Goal: Task Accomplishment & Management: Manage account settings

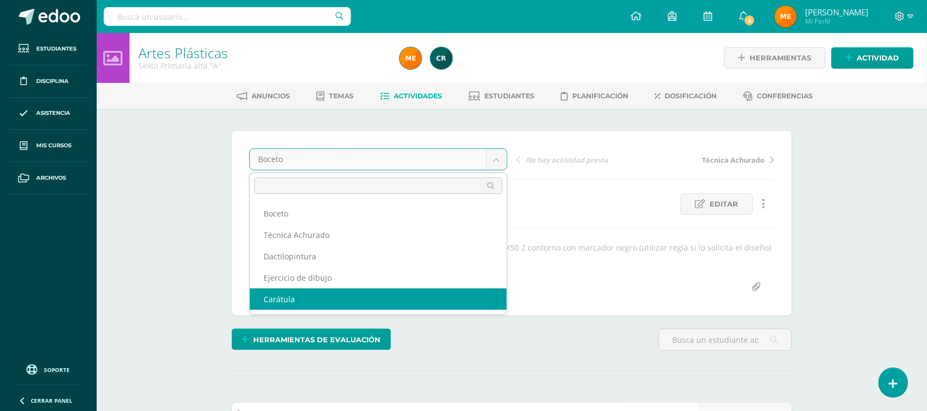
select select "/dashboard/teacher/grade-activity/107869/"
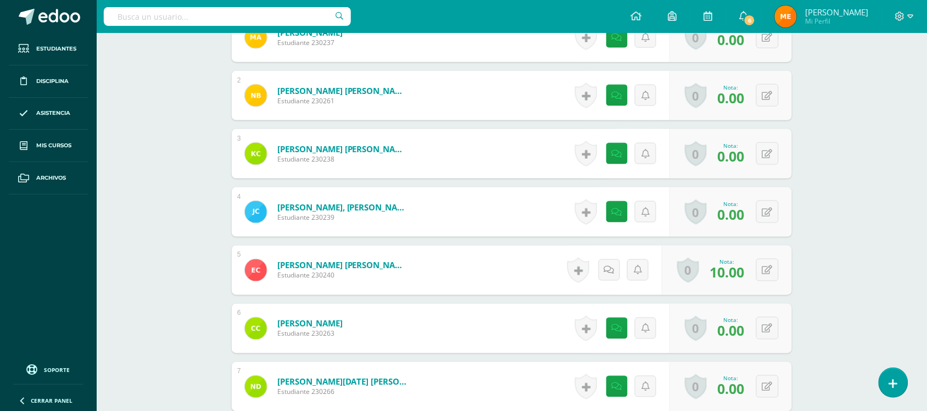
scroll to position [380, 0]
click at [770, 91] on icon at bounding box center [767, 95] width 10 height 9
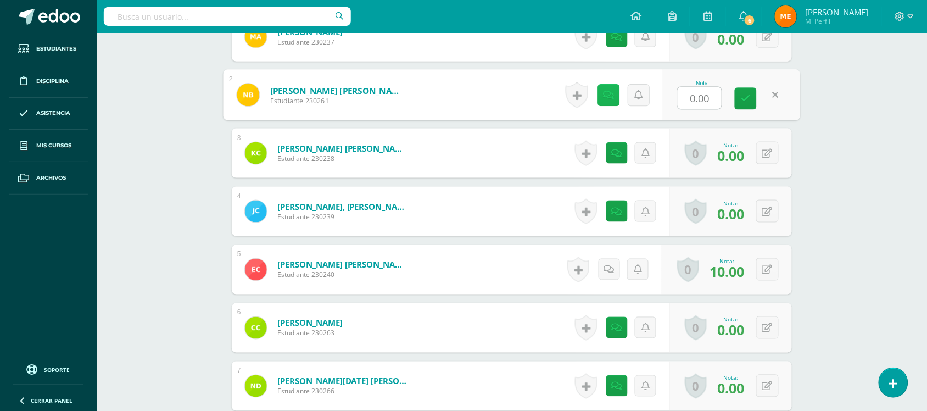
click at [610, 91] on icon at bounding box center [609, 94] width 11 height 9
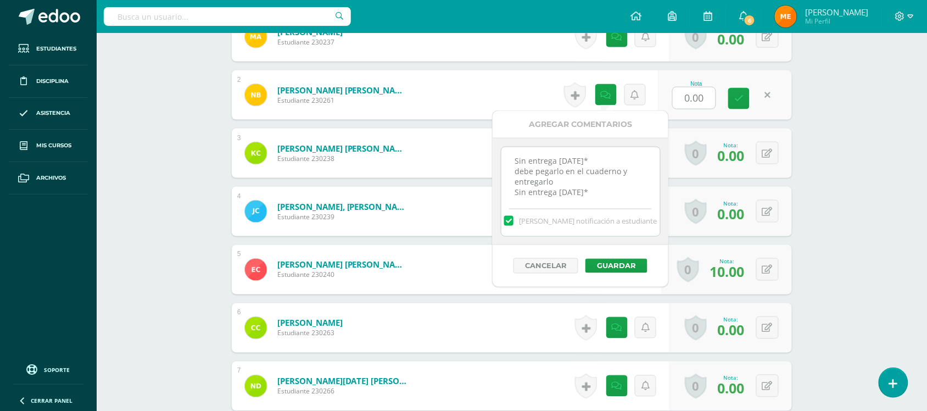
click at [595, 196] on textarea "Sin entrega 28AGO* debe pegarlo en el cuaderno y entregarlo Sin entrega 04SEP*" at bounding box center [580, 174] width 159 height 55
click at [766, 97] on button at bounding box center [767, 94] width 23 height 23
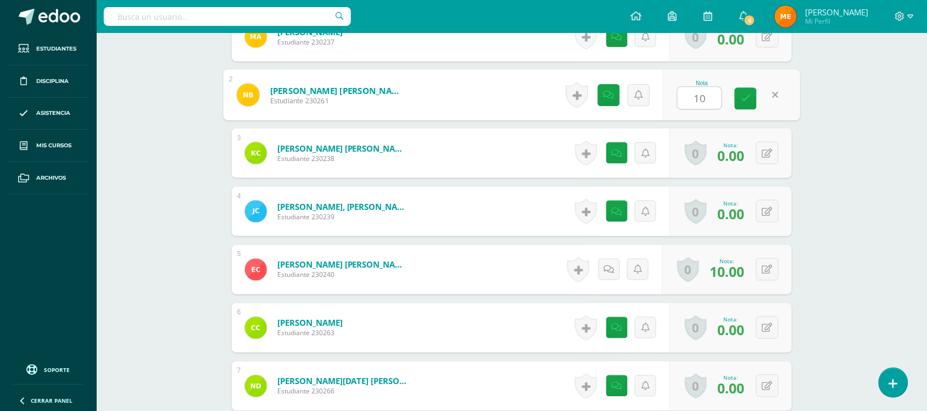
type input "10"
click at [787, 110] on div "Nota 10" at bounding box center [724, 94] width 133 height 49
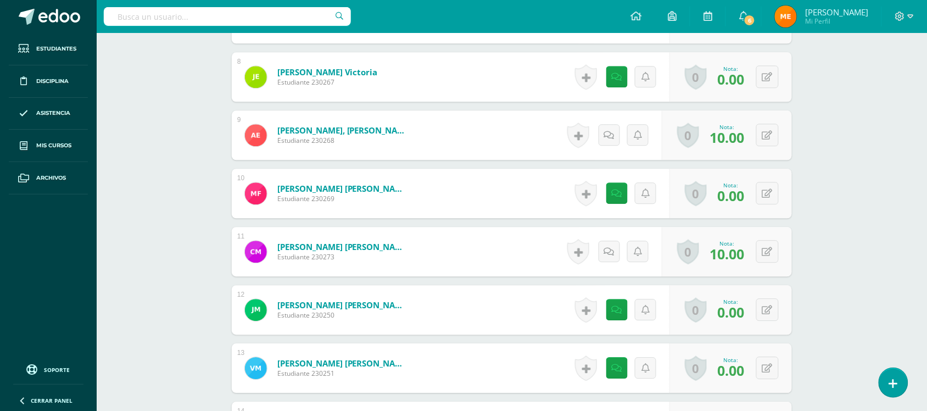
scroll to position [748, 0]
click at [769, 314] on button at bounding box center [774, 309] width 23 height 23
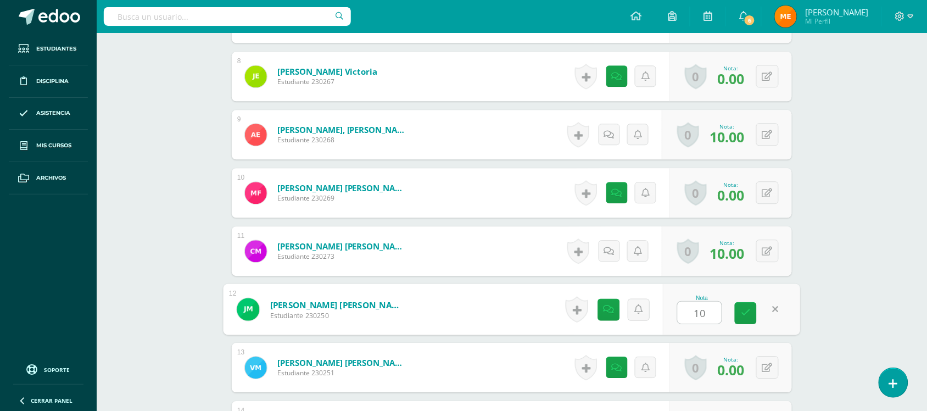
type input "10"
click at [861, 247] on div "Artes Plásticas Sexto Primaria alta "A" Herramientas Detalle de asistencias Act…" at bounding box center [512, 163] width 830 height 1757
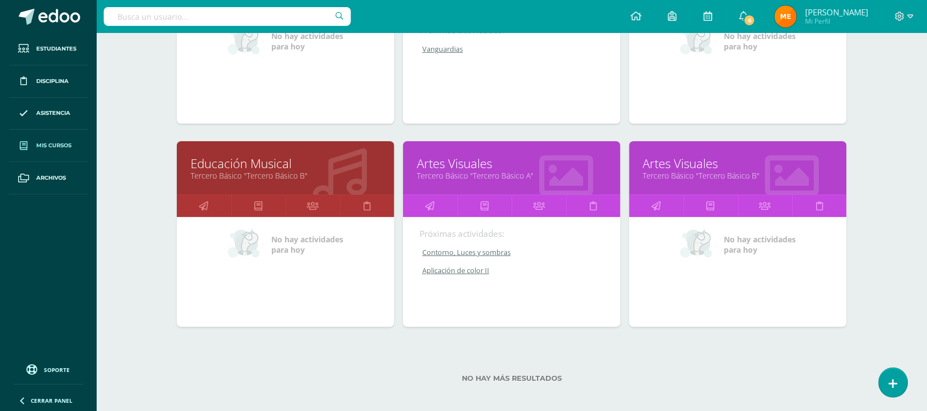
scroll to position [1083, 0]
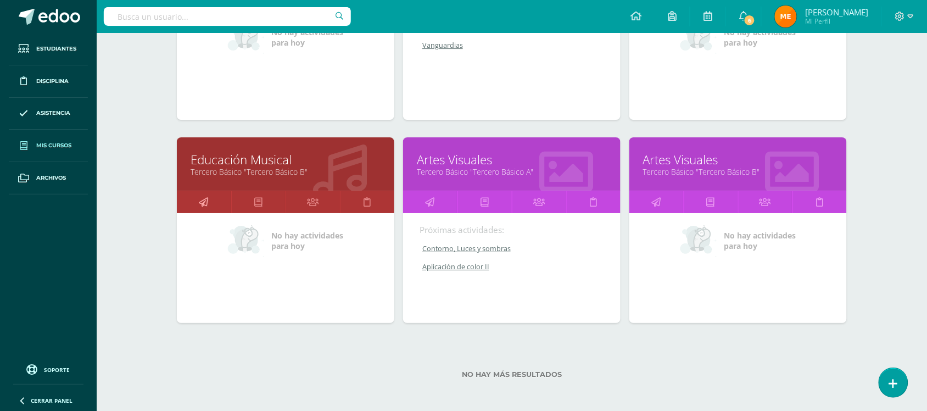
click at [208, 193] on icon at bounding box center [203, 201] width 9 height 21
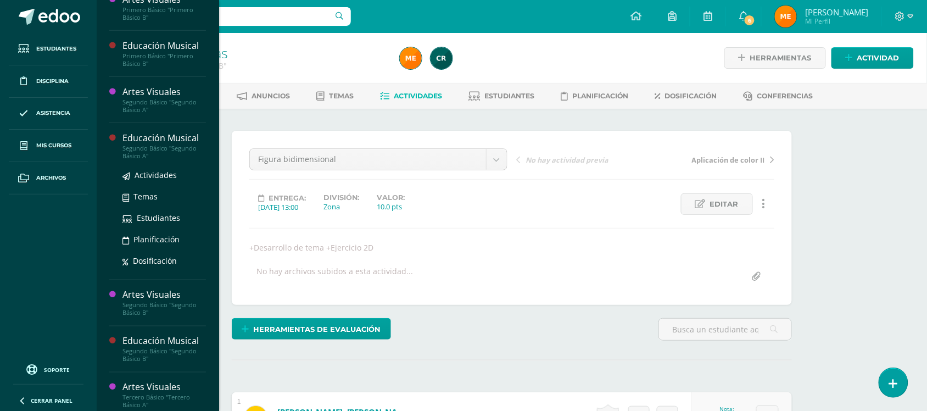
scroll to position [313, 0]
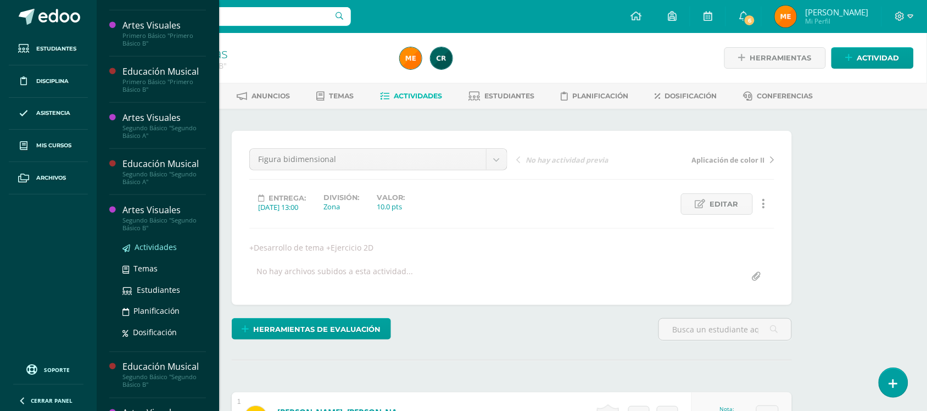
click at [163, 247] on span "Actividades" at bounding box center [156, 247] width 42 height 10
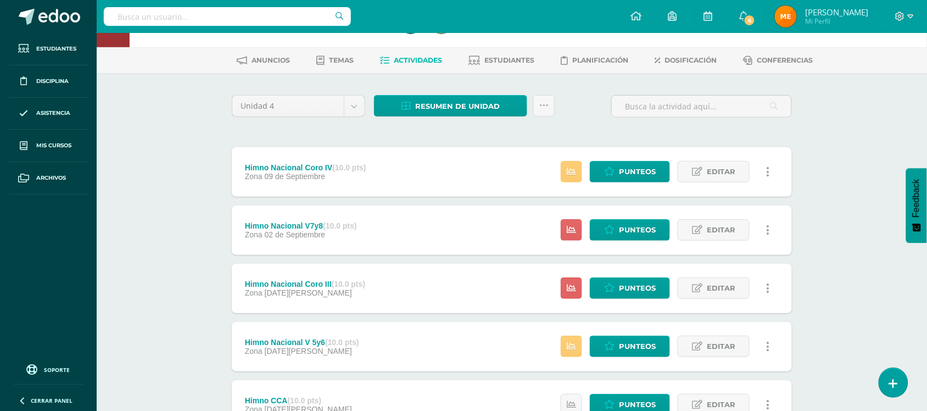
scroll to position [35, 0]
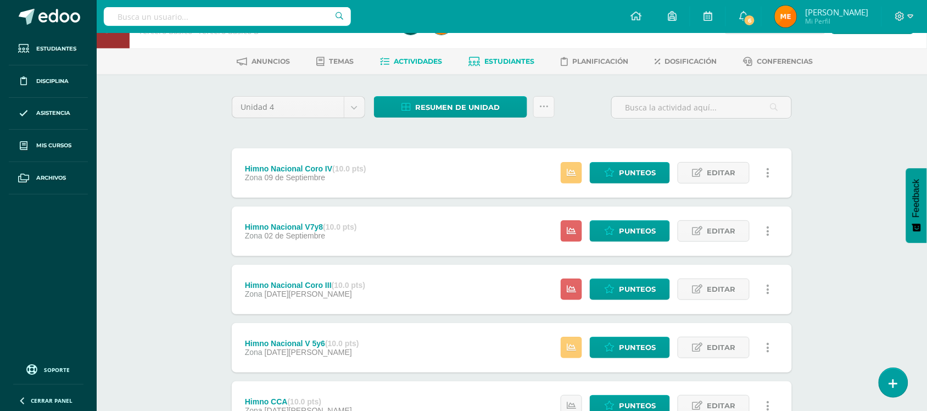
click at [522, 67] on link "Estudiantes" at bounding box center [502, 62] width 66 height 18
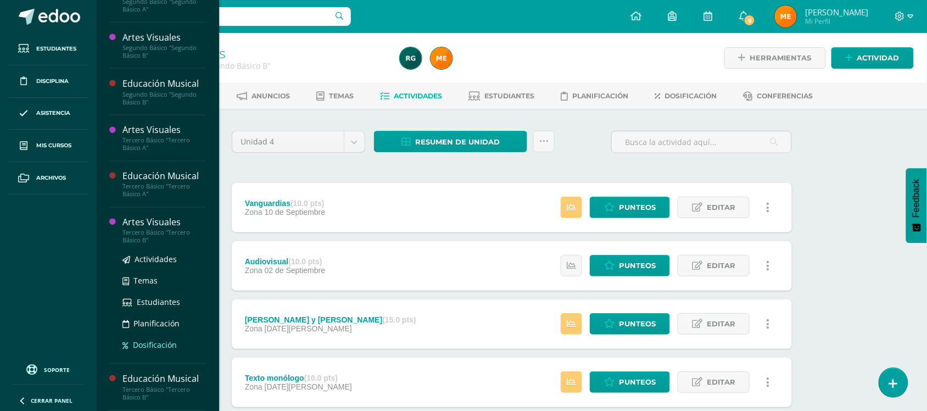
scroll to position [487, 0]
click at [155, 304] on span "Estudiantes" at bounding box center [158, 302] width 43 height 10
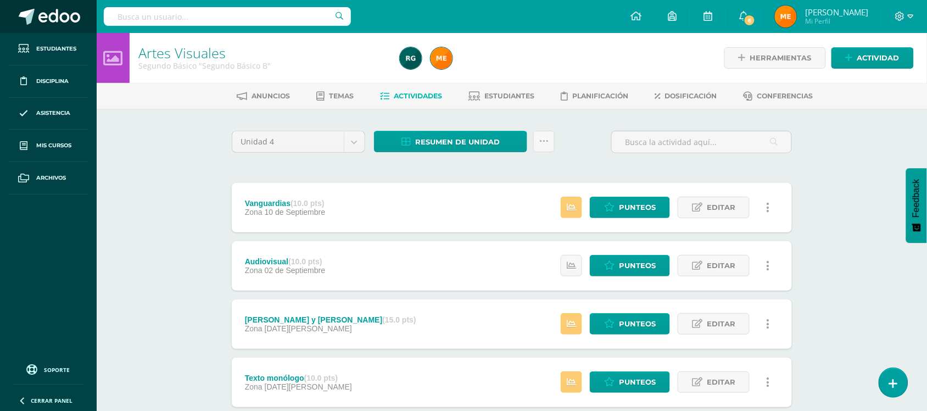
scroll to position [377, 0]
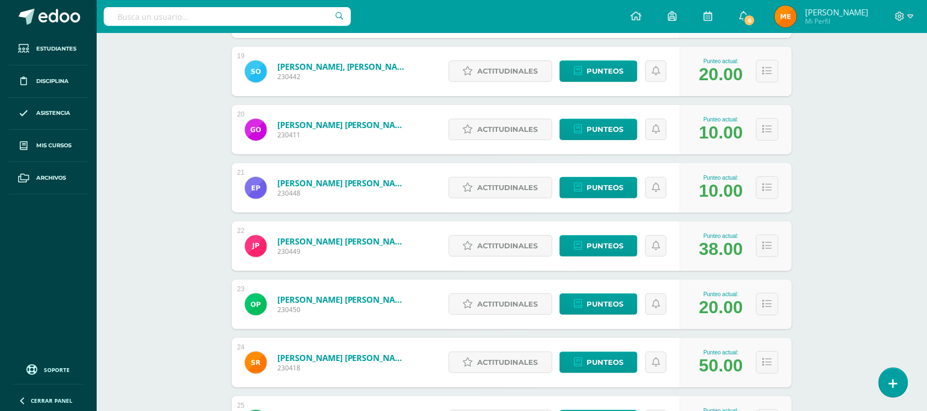
scroll to position [1241, 0]
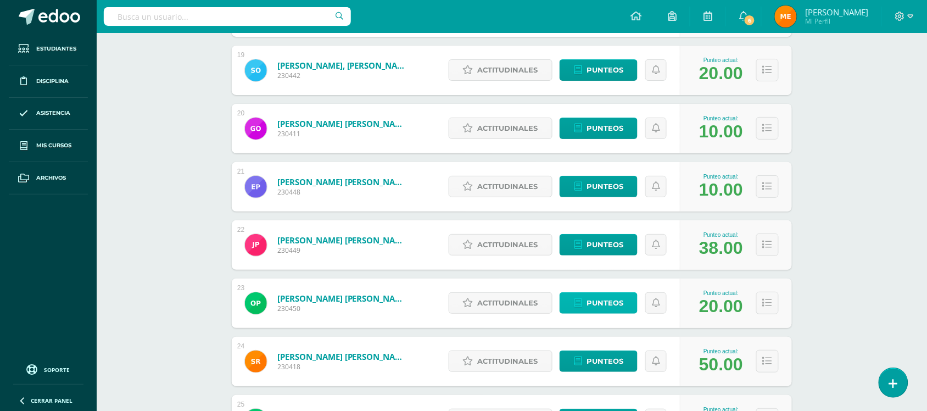
click at [602, 302] on span "Punteos" at bounding box center [605, 303] width 37 height 20
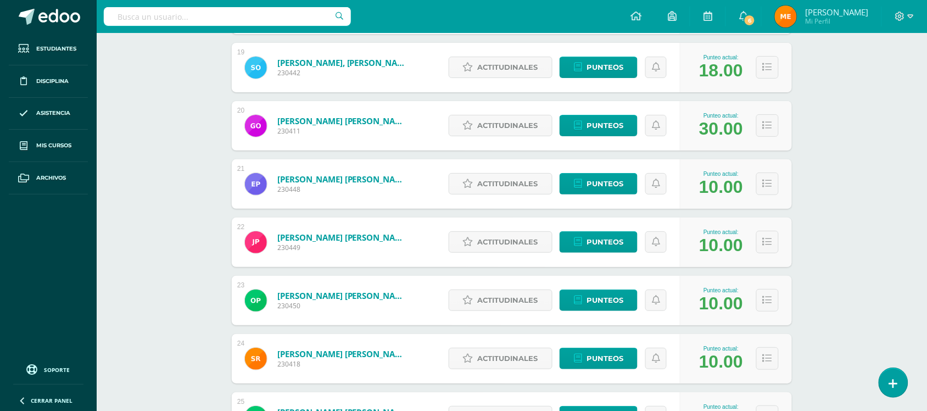
scroll to position [1244, 0]
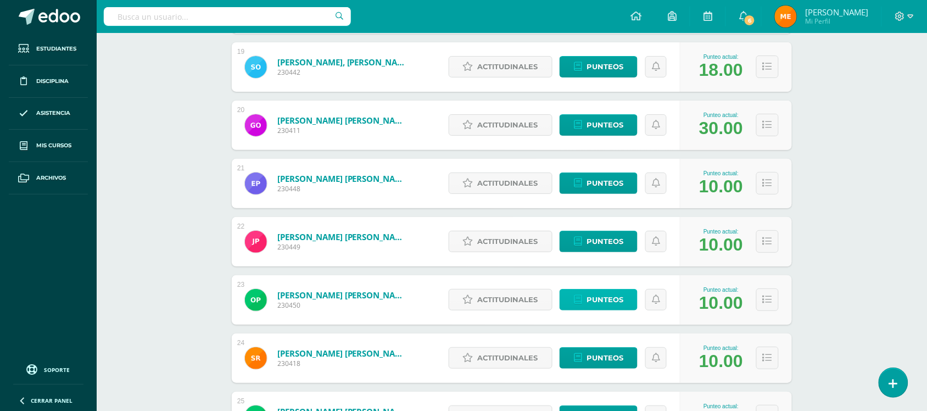
click at [618, 297] on span "Punteos" at bounding box center [605, 299] width 37 height 20
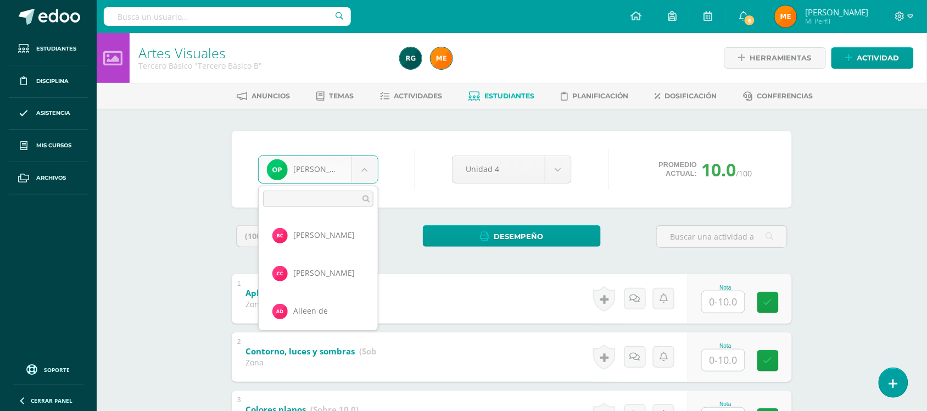
click at [372, 158] on body "Estudiantes Disciplina Asistencia Mis cursos Archivos Soporte Centro de ayuda Ú…" at bounding box center [463, 314] width 927 height 629
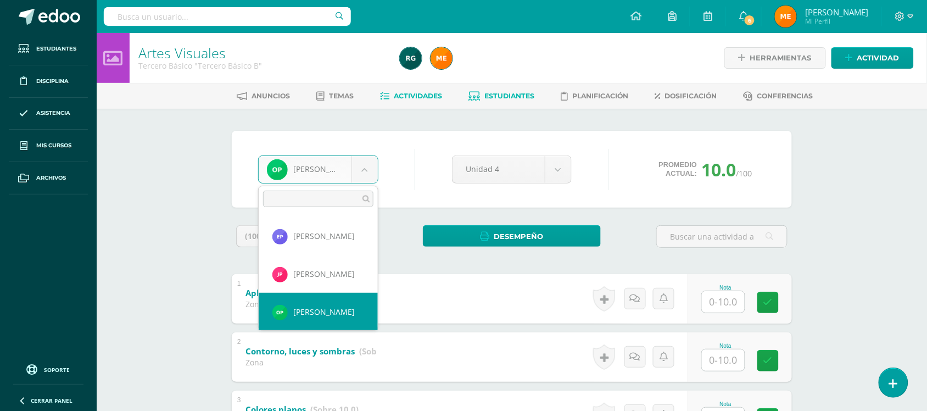
click at [440, 91] on body "Estudiantes Disciplina Asistencia Mis cursos Archivos Soporte Centro de ayuda Ú…" at bounding box center [463, 314] width 927 height 629
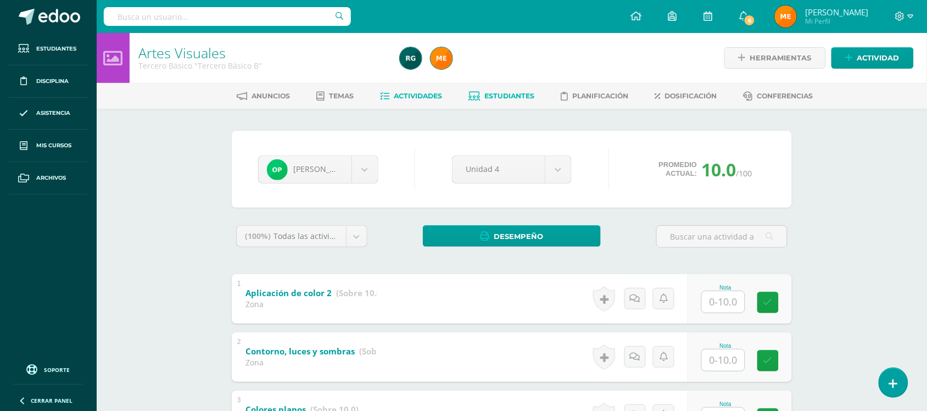
click at [426, 97] on span "Actividades" at bounding box center [418, 96] width 48 height 8
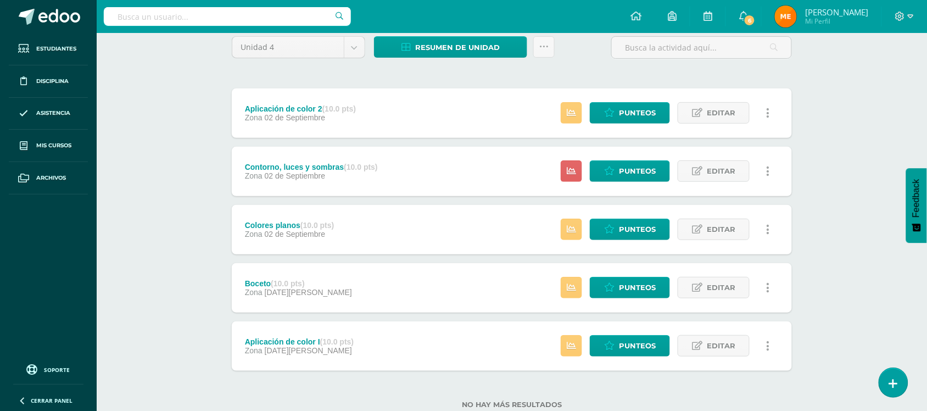
scroll to position [97, 0]
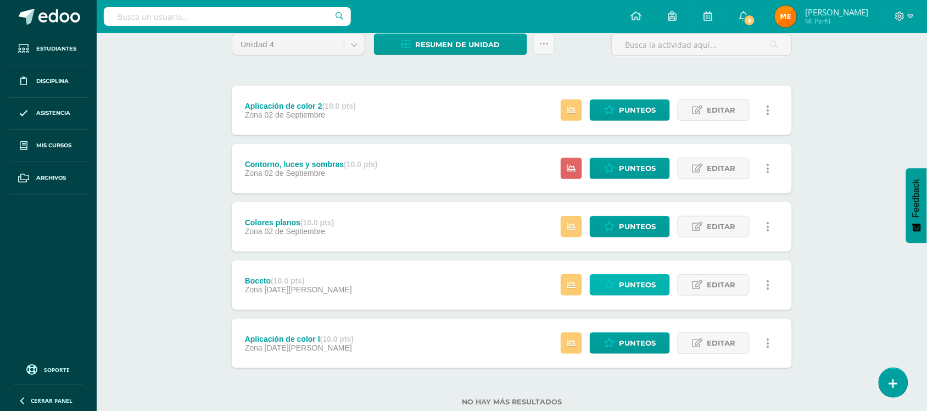
click at [651, 286] on span "Punteos" at bounding box center [637, 285] width 37 height 20
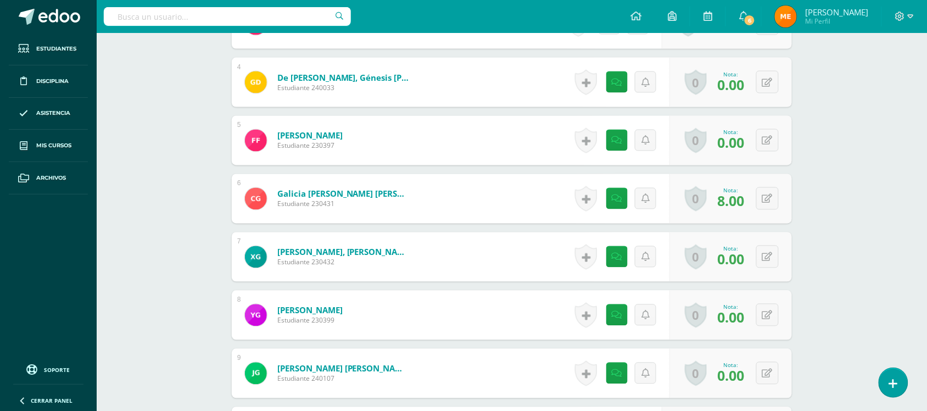
scroll to position [510, 0]
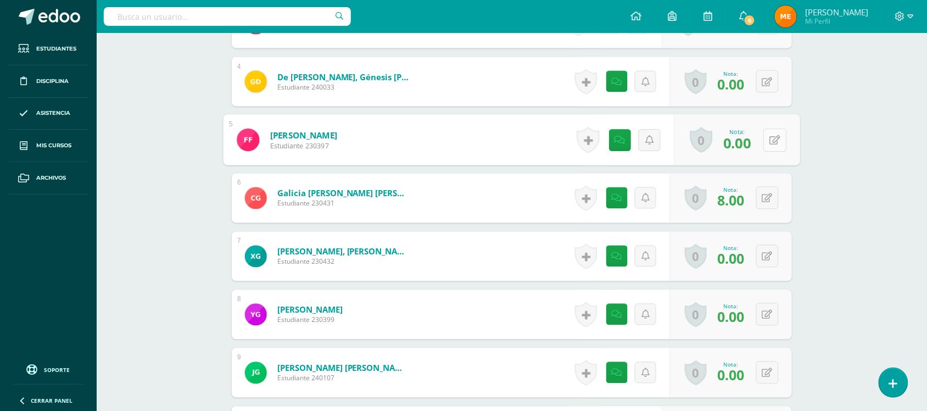
click at [764, 140] on button at bounding box center [774, 140] width 23 height 23
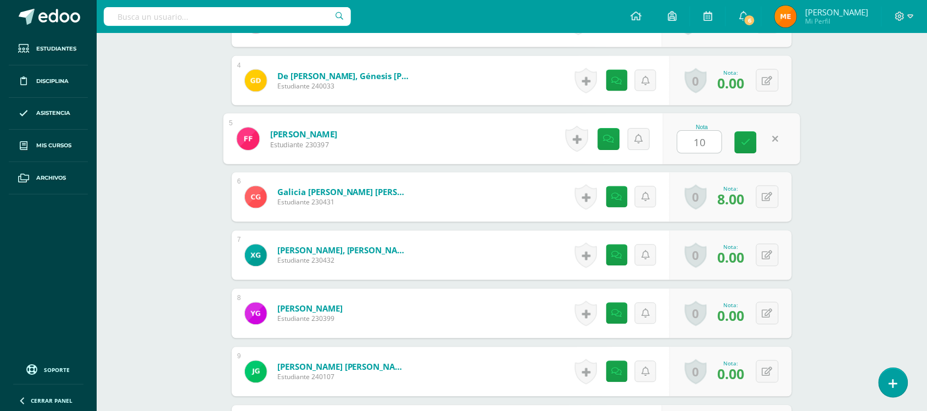
type input "10"
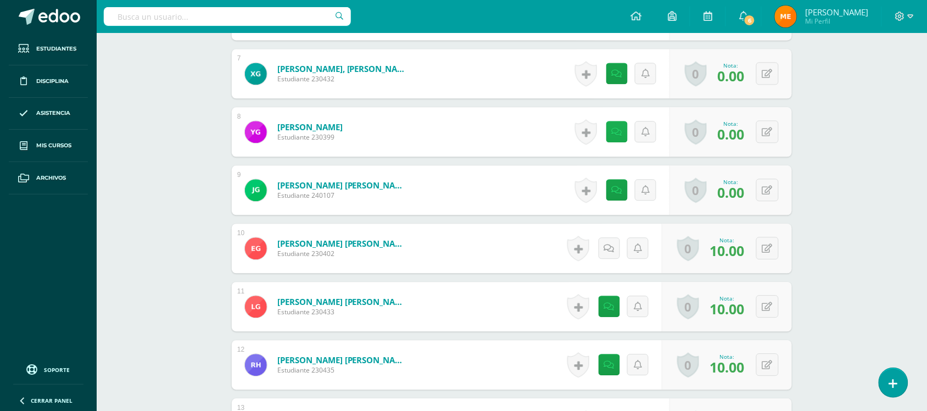
scroll to position [694, 0]
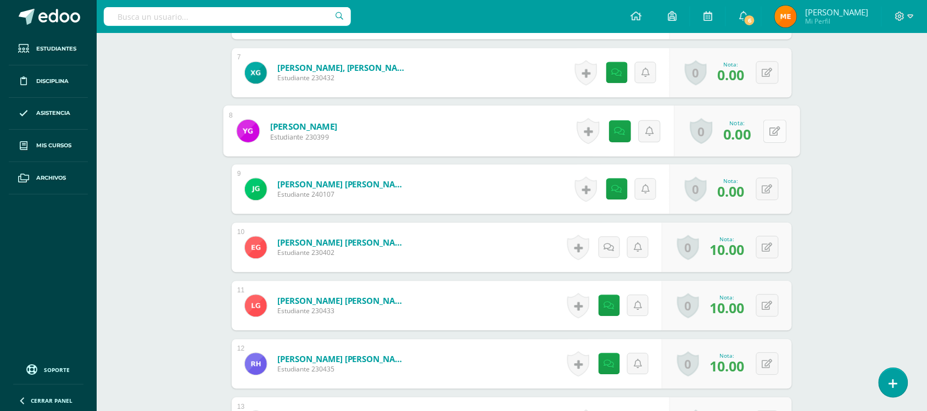
click at [766, 130] on button at bounding box center [774, 130] width 23 height 23
type input "10"
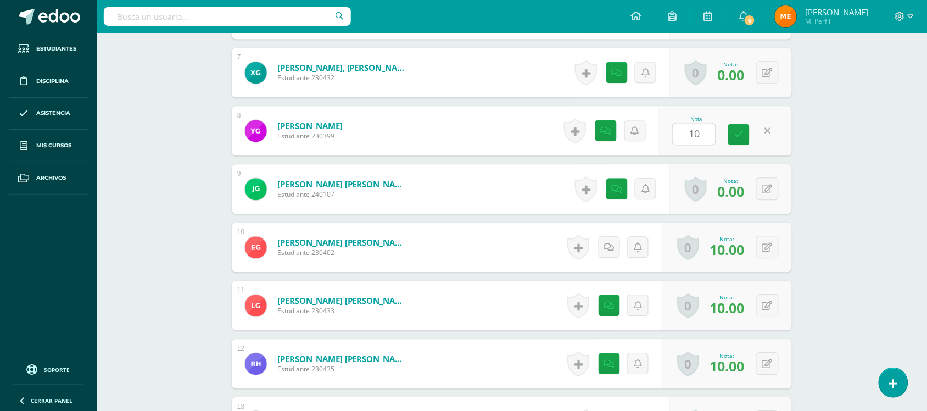
click at [851, 180] on div "Artes Visuales Tercero Básico "Tercero Básico B" Herramientas Detalle de asiste…" at bounding box center [512, 363] width 830 height 2048
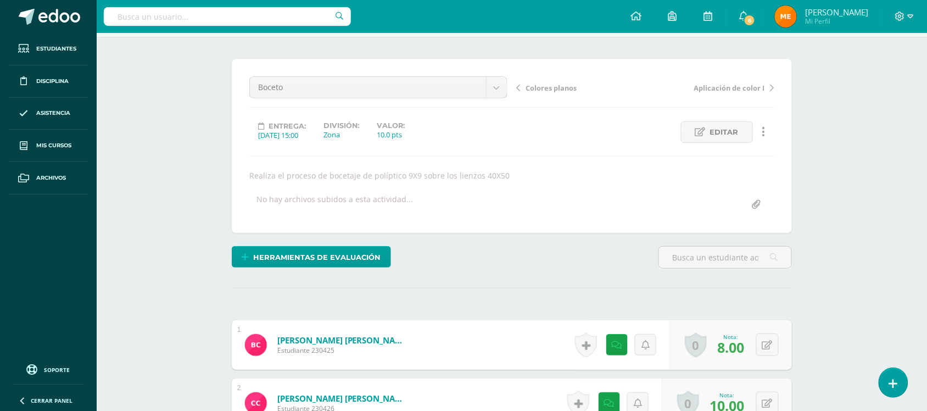
scroll to position [0, 0]
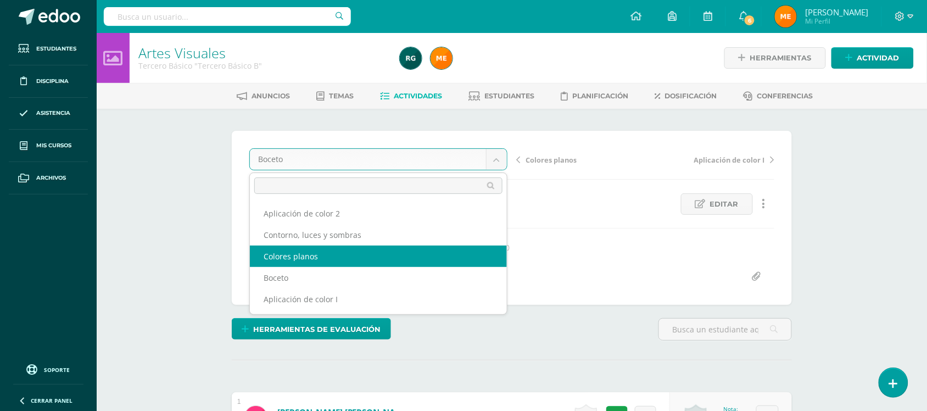
select select "/dashboard/teacher/grade-activity/107482/"
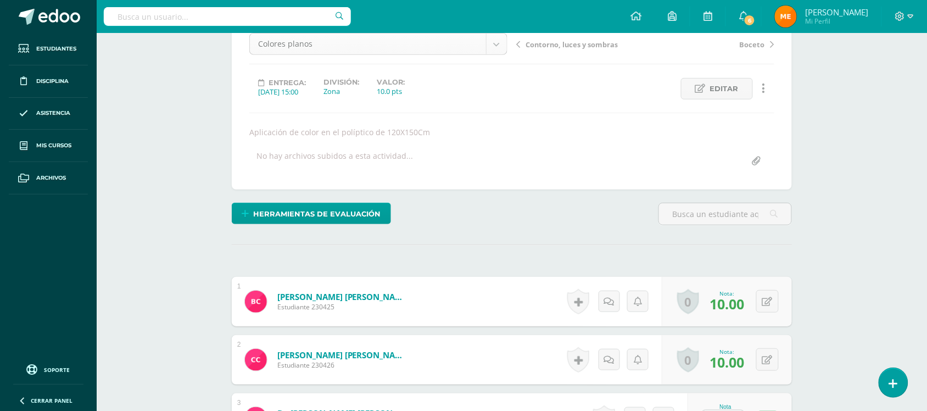
scroll to position [70, 0]
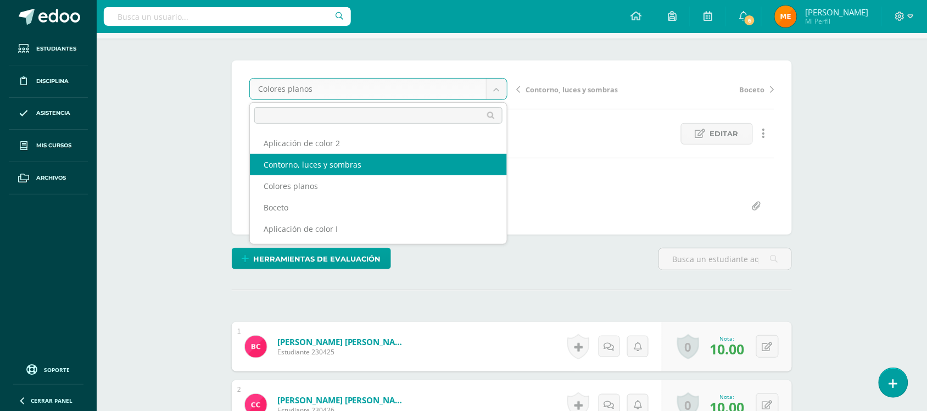
select select "/dashboard/teacher/grade-activity/109117/"
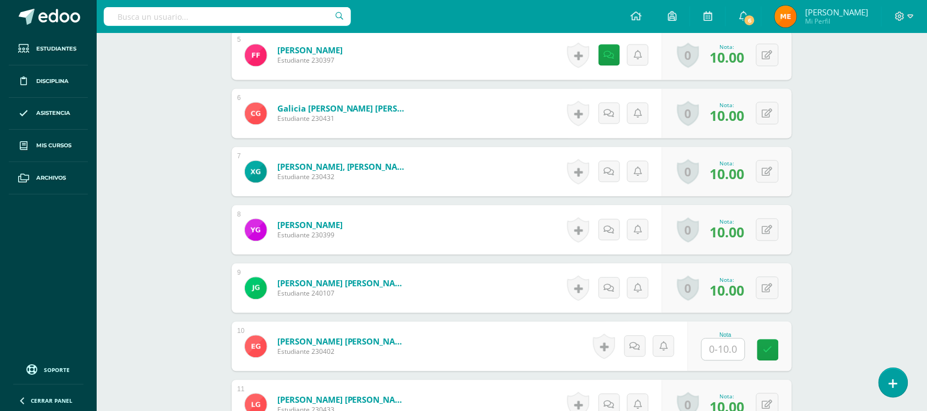
scroll to position [671, 0]
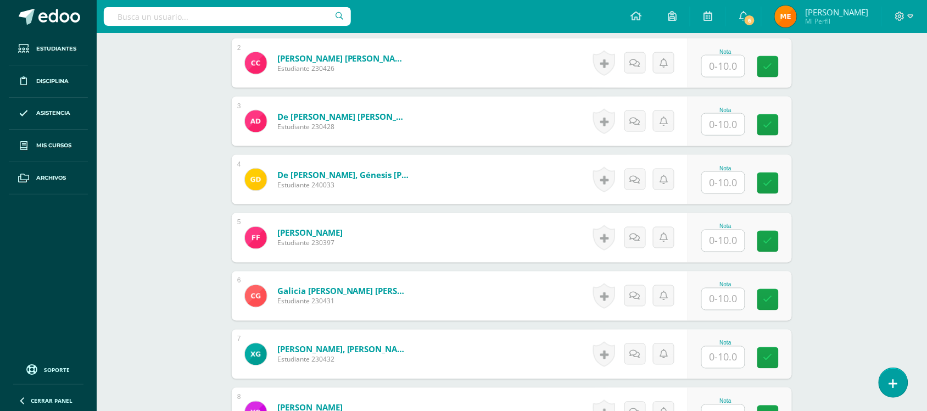
scroll to position [412, 0]
click at [731, 64] on input "text" at bounding box center [730, 66] width 44 height 22
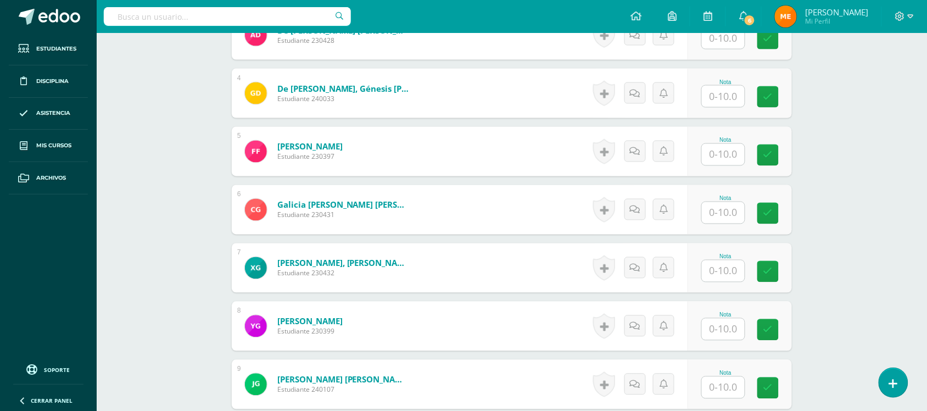
scroll to position [500, 0]
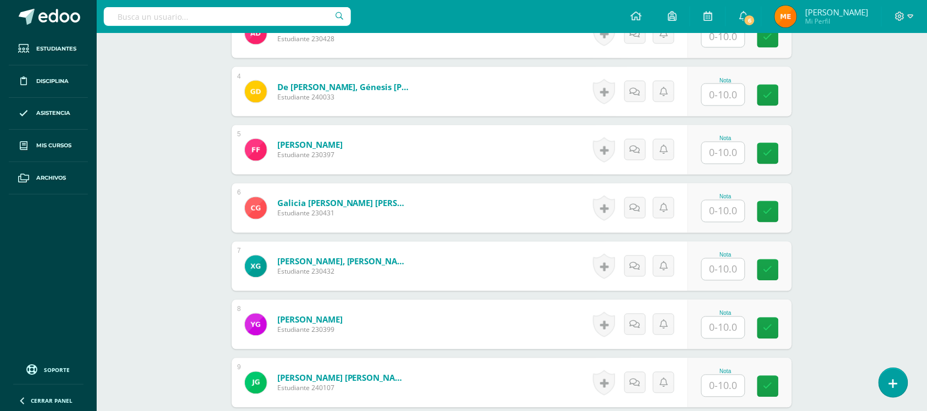
type input "10"
click at [718, 159] on input "text" at bounding box center [730, 153] width 44 height 22
type input "7"
click at [647, 148] on link at bounding box center [639, 150] width 22 height 22
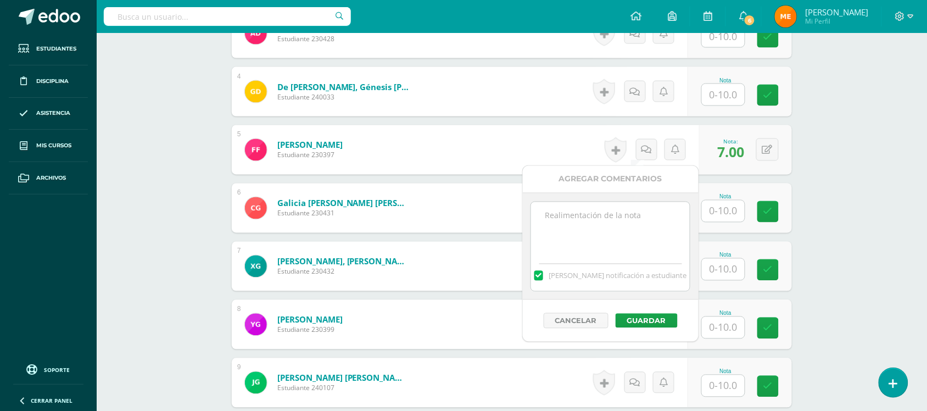
click at [621, 206] on textarea at bounding box center [610, 229] width 159 height 55
type textarea "aplicación de sombras y luces-"
click at [662, 320] on button "Guardar" at bounding box center [647, 321] width 62 height 14
click at [661, 324] on button "Guardar" at bounding box center [647, 321] width 62 height 14
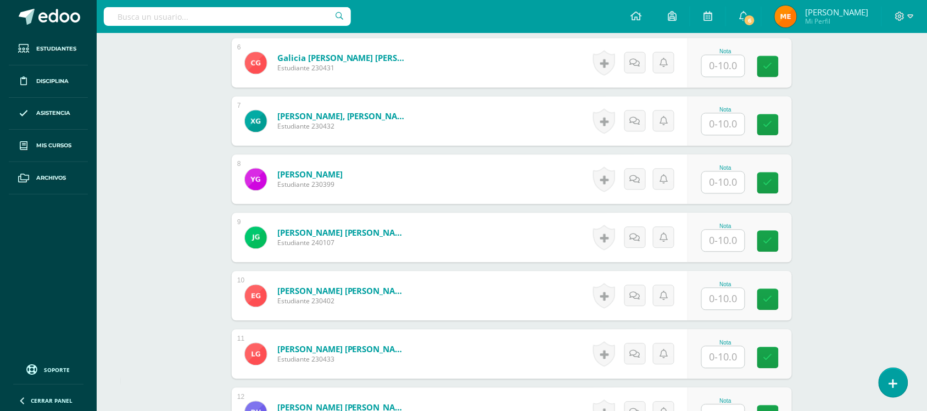
scroll to position [646, 0]
click at [735, 177] on input "text" at bounding box center [730, 182] width 44 height 22
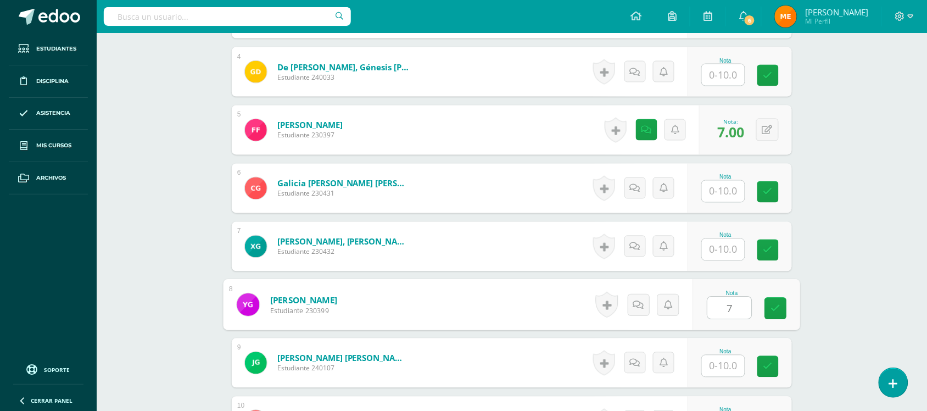
scroll to position [510, 0]
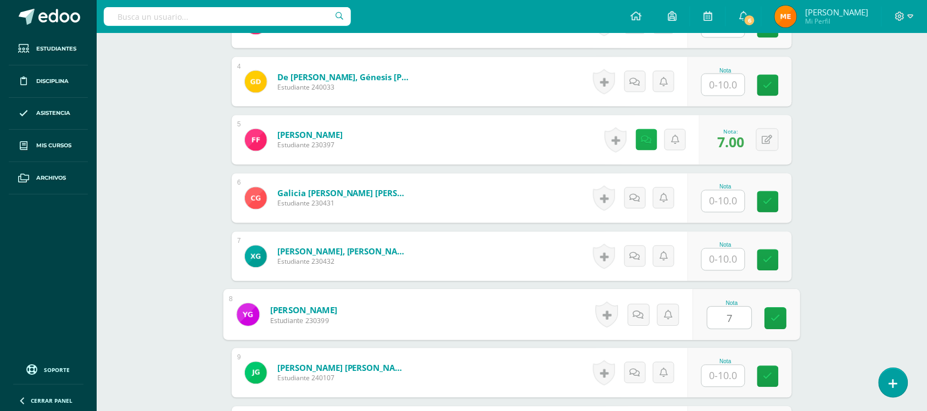
type input "7"
click at [643, 141] on link at bounding box center [646, 139] width 21 height 21
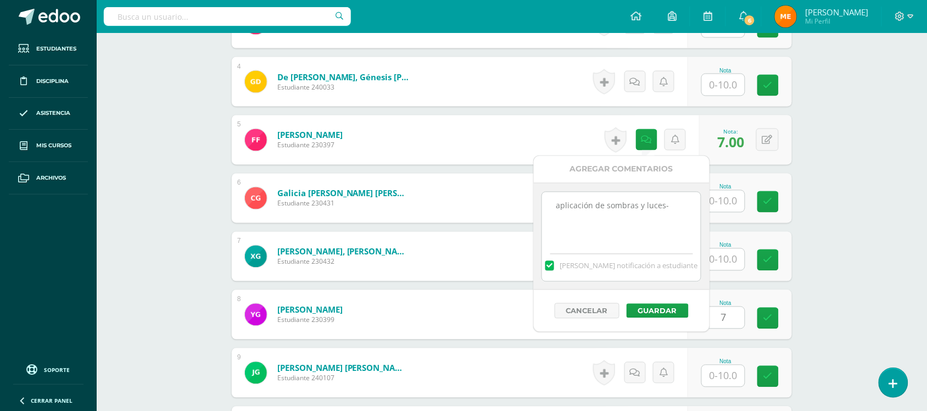
drag, startPoint x: 681, startPoint y: 209, endPoint x: 546, endPoint y: 213, distance: 134.6
click at [546, 213] on textarea "aplicación de sombras y luces-" at bounding box center [621, 219] width 159 height 55
click at [654, 317] on button "Guardar" at bounding box center [658, 311] width 62 height 14
click at [660, 309] on button "Guardar" at bounding box center [658, 311] width 62 height 14
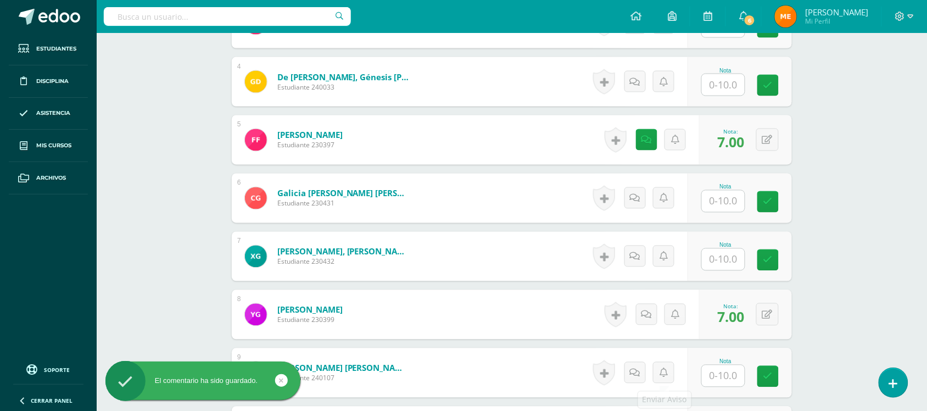
scroll to position [635, 0]
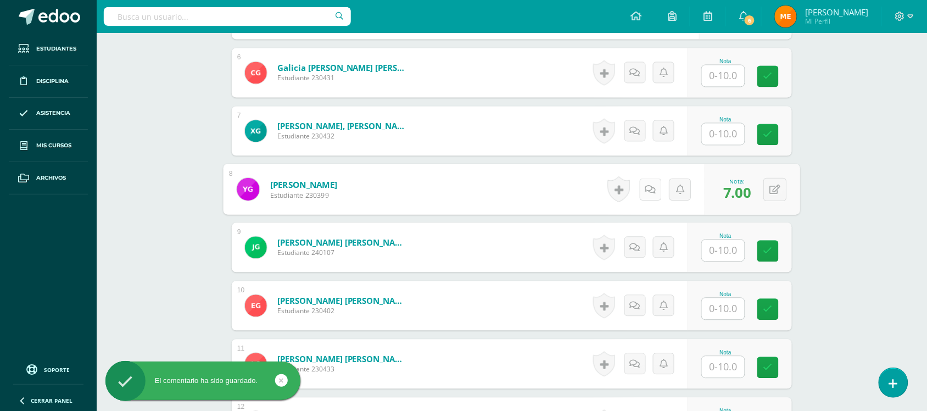
click at [652, 191] on link at bounding box center [650, 189] width 22 height 22
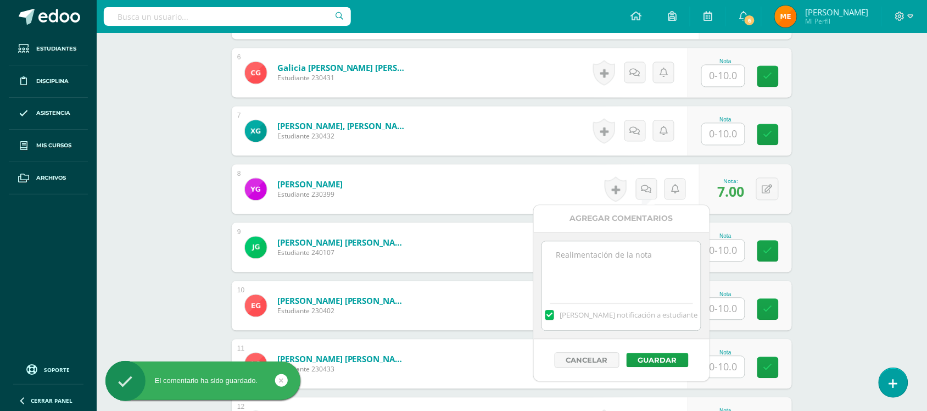
click at [621, 278] on textarea at bounding box center [621, 268] width 159 height 55
paste textarea "aplicación de sombras y luces-"
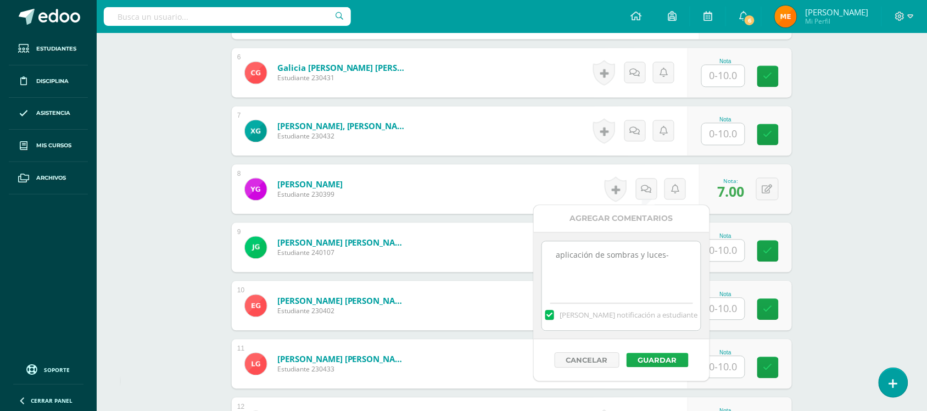
type textarea "aplicación de sombras y luces-"
click at [651, 358] on button "Guardar" at bounding box center [658, 360] width 62 height 14
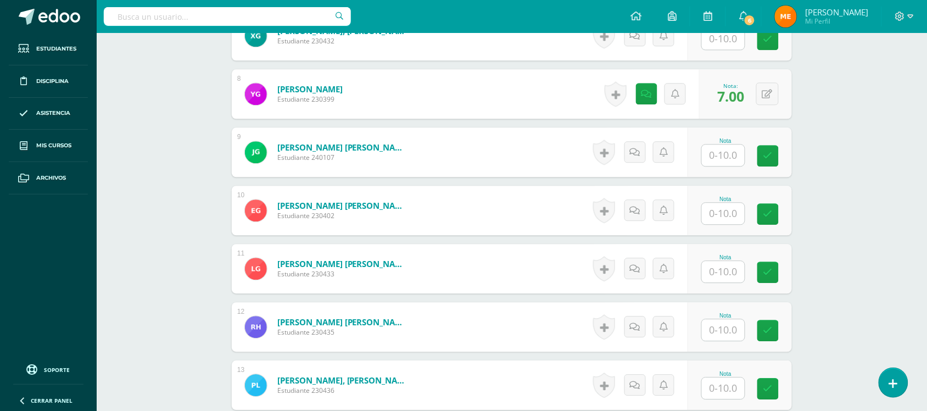
scroll to position [731, 0]
click at [710, 154] on input "text" at bounding box center [723, 154] width 43 height 21
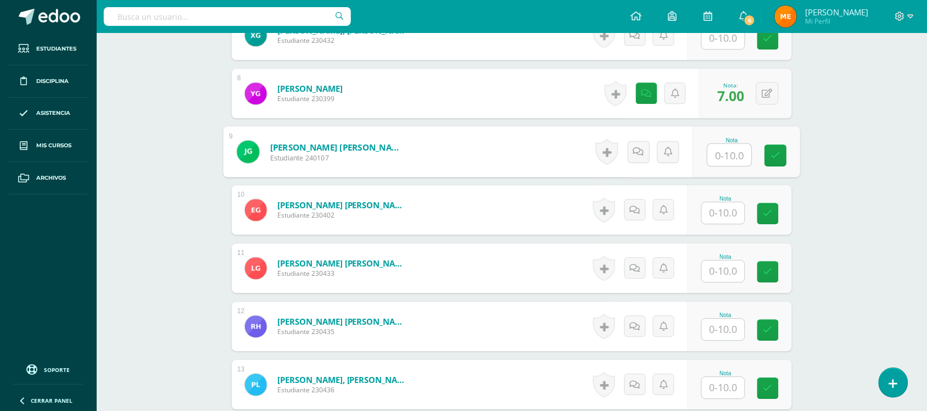
click at [744, 158] on input "text" at bounding box center [730, 155] width 44 height 22
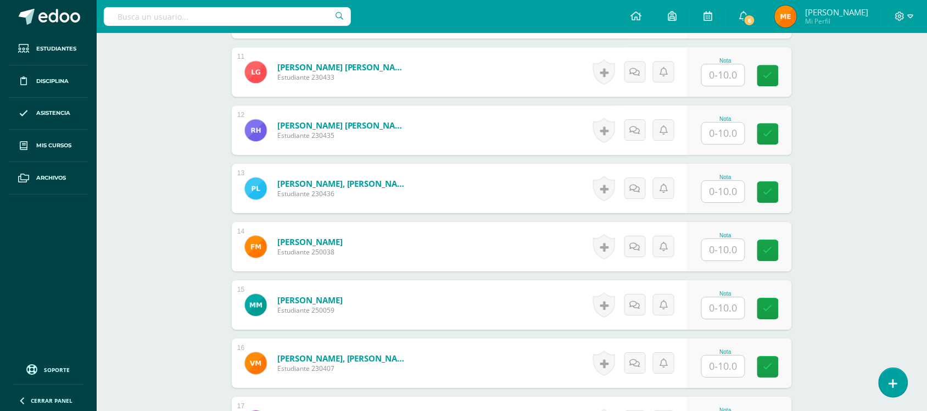
scroll to position [953, 0]
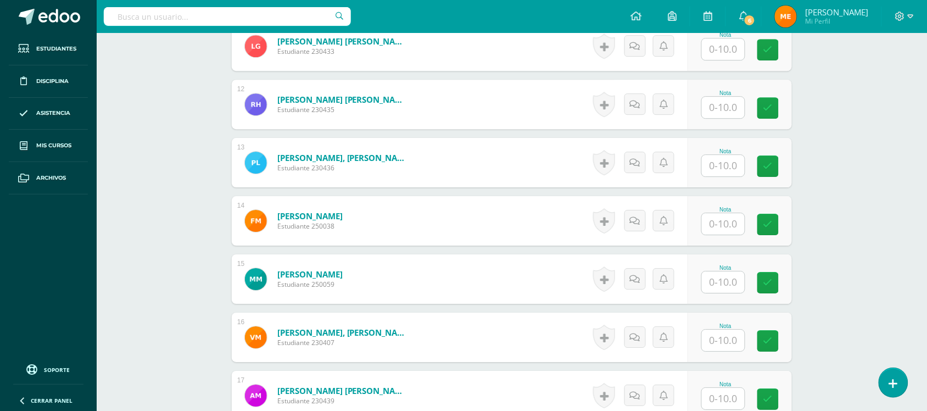
click at [717, 49] on input "text" at bounding box center [723, 48] width 43 height 21
type input "10"
click at [727, 104] on input "text" at bounding box center [723, 107] width 43 height 21
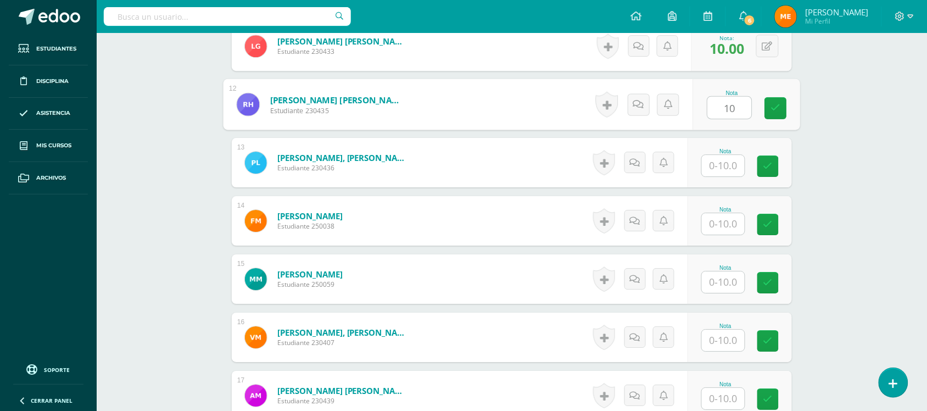
type input "10"
click at [712, 164] on input "text" at bounding box center [723, 165] width 43 height 21
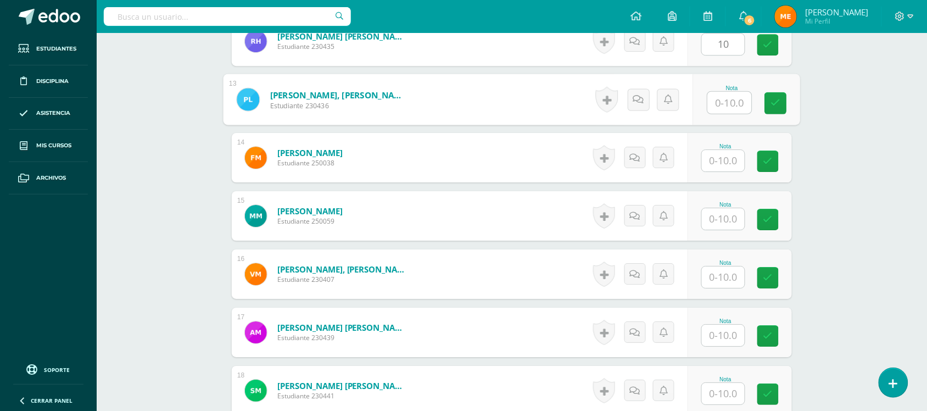
scroll to position [1017, 0]
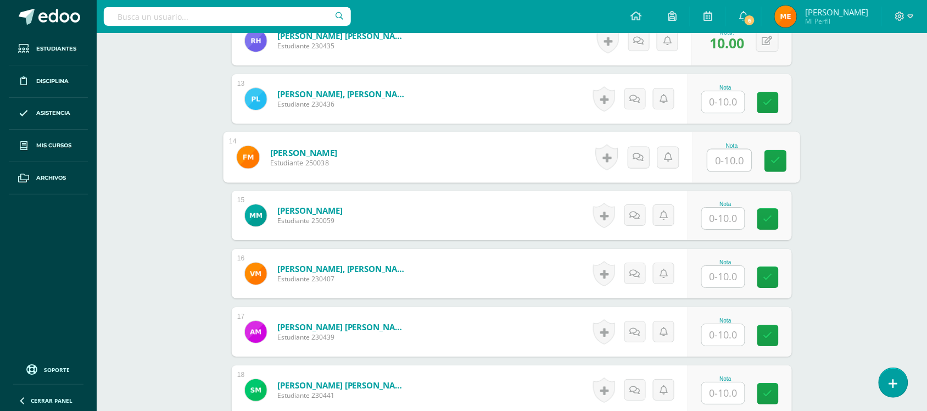
click at [718, 157] on input "text" at bounding box center [730, 160] width 44 height 22
type input "10"
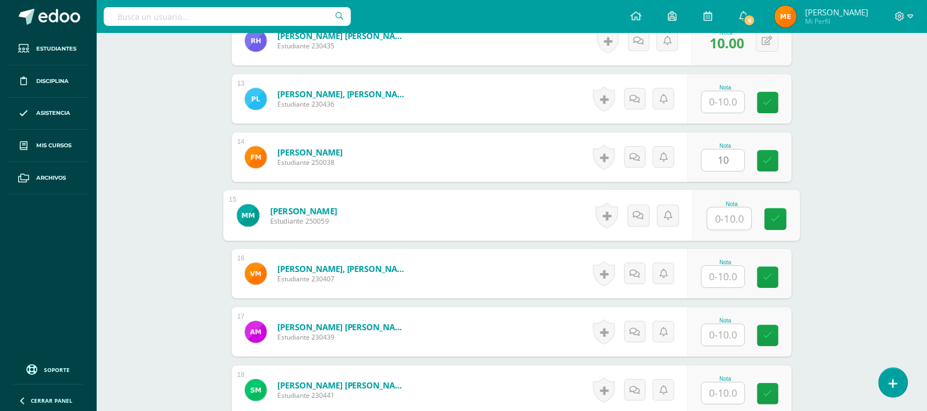
click at [727, 224] on input "text" at bounding box center [730, 219] width 44 height 22
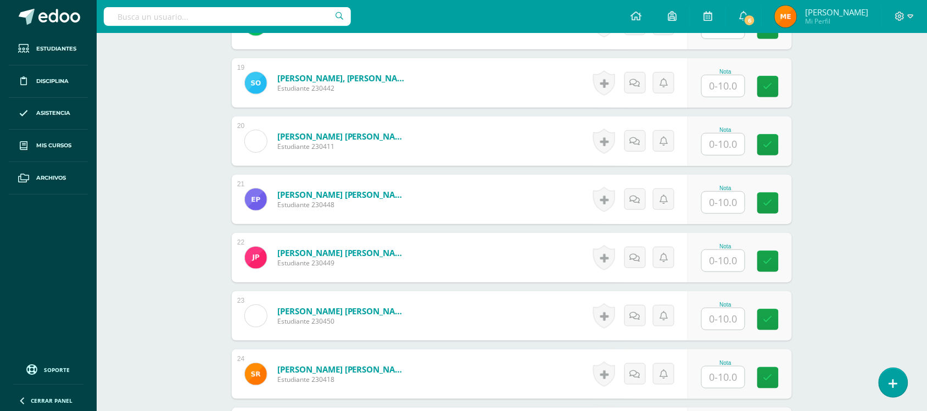
scroll to position [1388, 0]
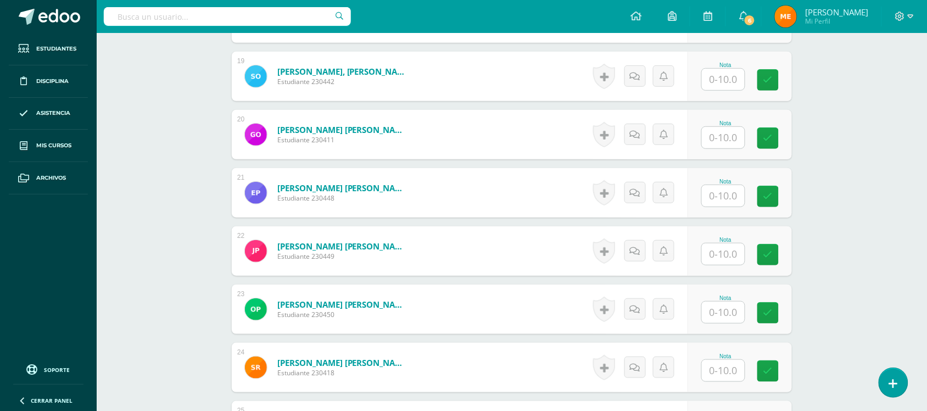
type input "10"
click at [709, 136] on input "text" at bounding box center [730, 138] width 44 height 22
type input "10"
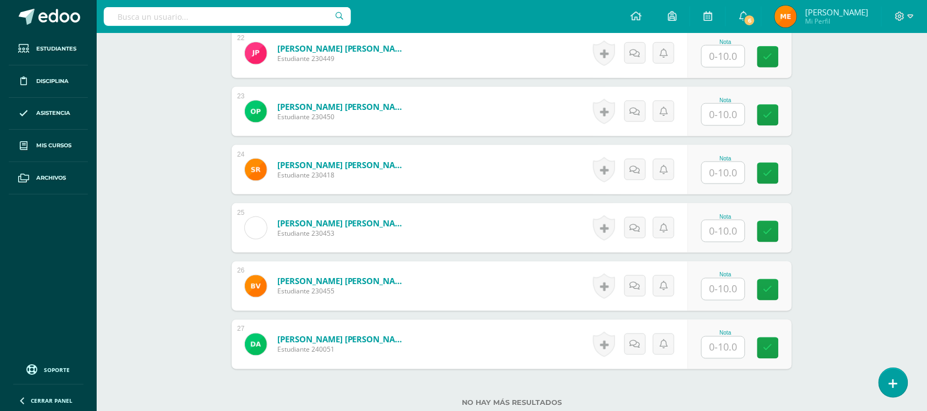
scroll to position [1670, 0]
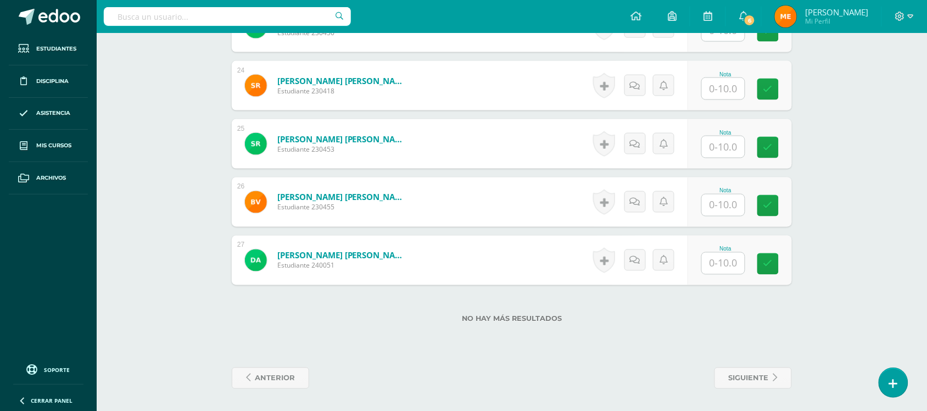
click at [715, 260] on input "text" at bounding box center [723, 263] width 43 height 21
type input "10"
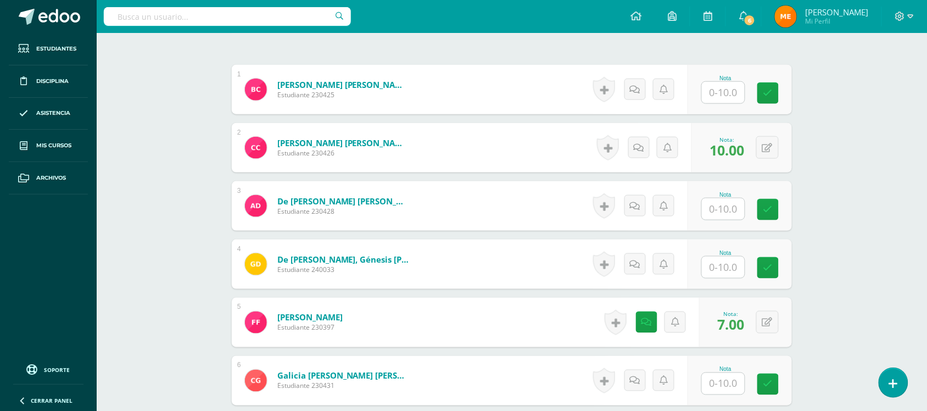
scroll to position [328, 0]
click at [728, 85] on input "text" at bounding box center [730, 92] width 44 height 22
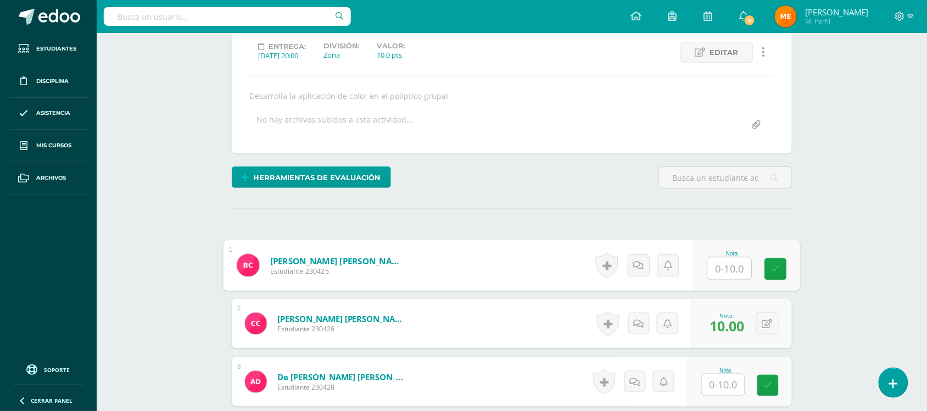
scroll to position [0, 0]
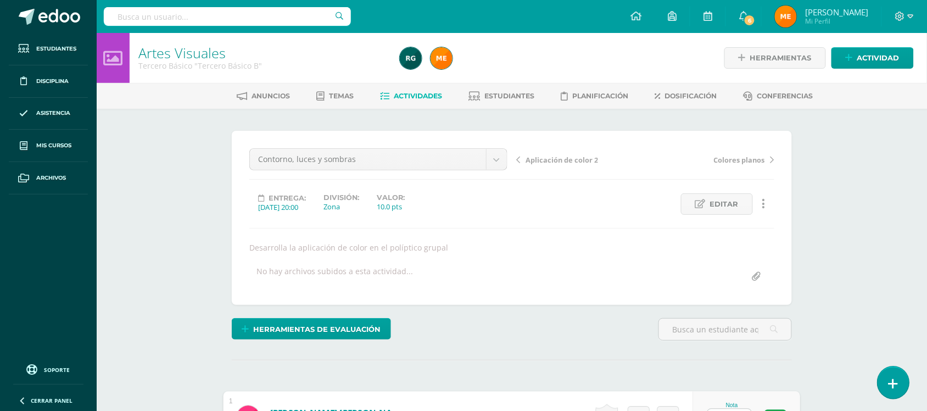
click at [894, 384] on icon at bounding box center [894, 383] width 10 height 13
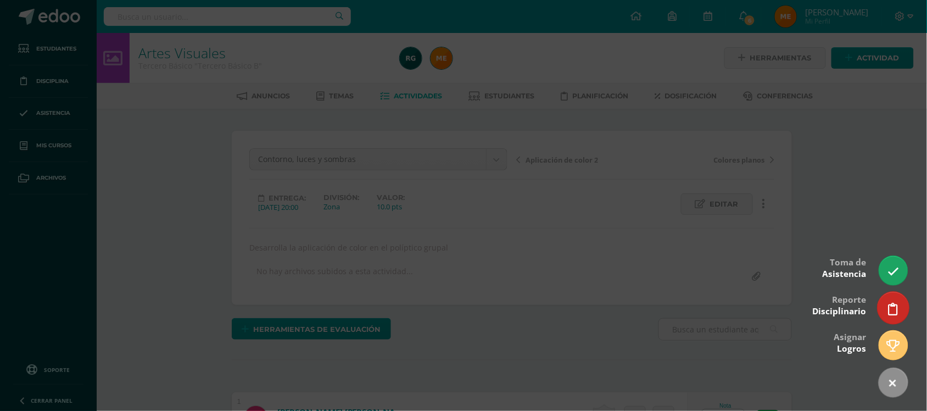
click at [891, 308] on icon at bounding box center [894, 309] width 10 height 13
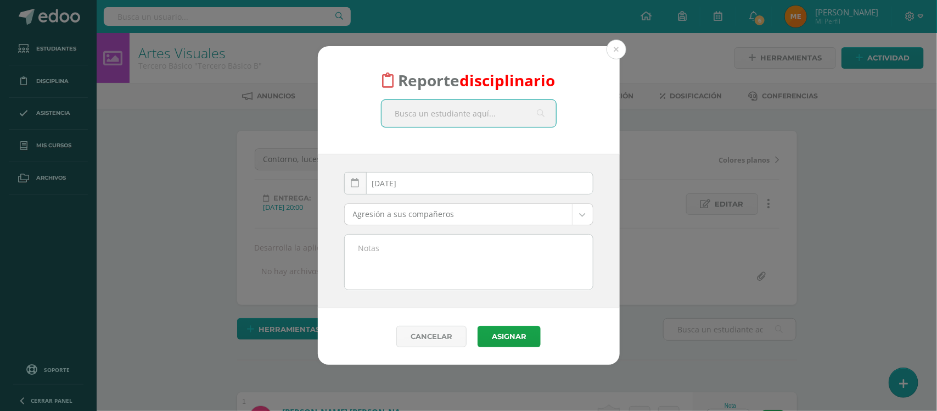
click at [467, 110] on input "text" at bounding box center [469, 113] width 175 height 27
click at [613, 50] on button at bounding box center [617, 50] width 20 height 20
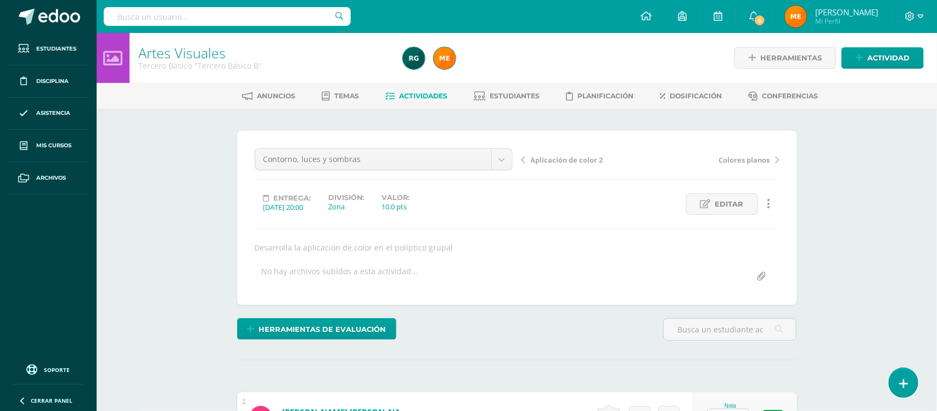
click at [613, 50] on div "Reporte disciplinario 2025-09-11 September, 2025 Mo Tu We Th Fr Sa Su 1 2 3 4 5…" at bounding box center [468, 205] width 929 height 319
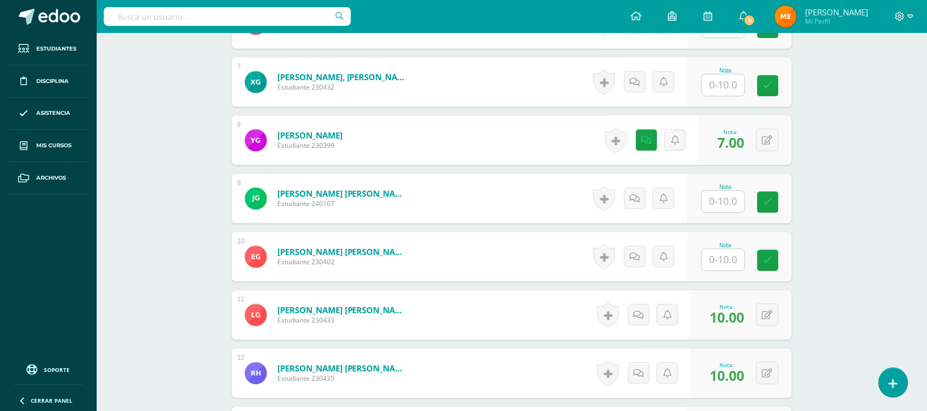
scroll to position [685, 0]
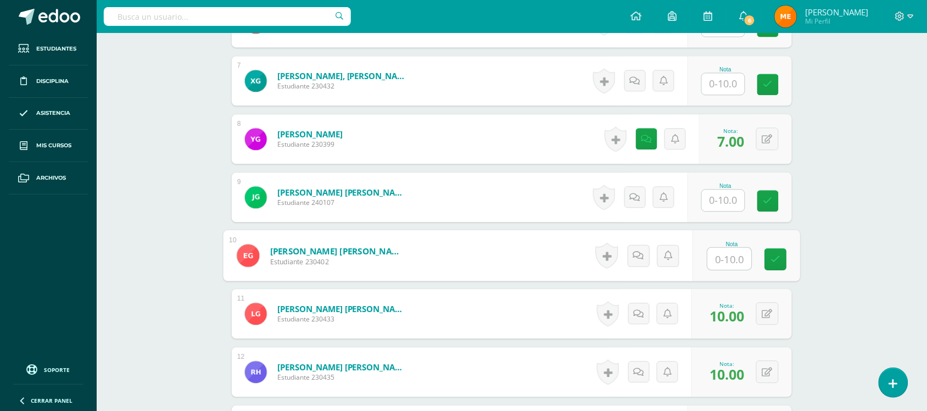
click at [731, 255] on input "text" at bounding box center [730, 259] width 44 height 22
type input "10"
click at [811, 237] on div "¿Estás seguro que quieres eliminar esta actividad? Esto borrará la actividad y …" at bounding box center [512, 409] width 604 height 1972
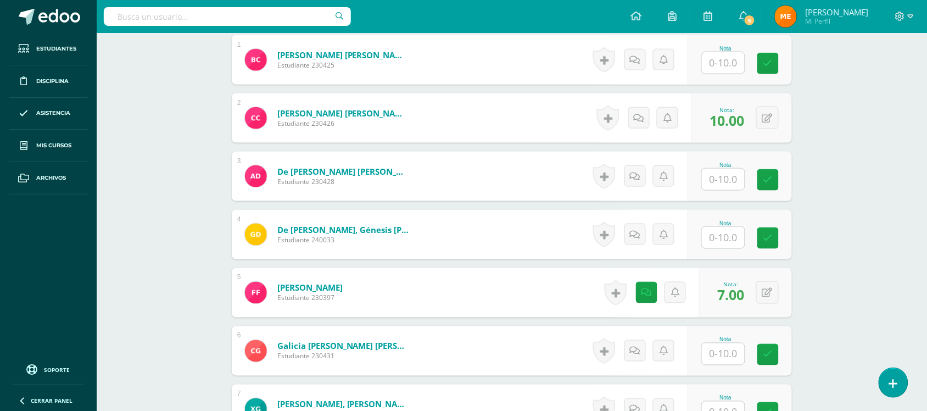
scroll to position [354, 0]
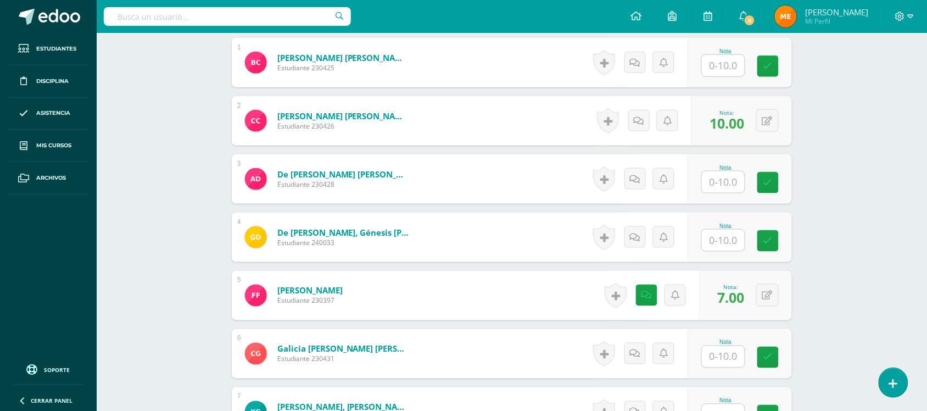
click at [734, 185] on input "text" at bounding box center [723, 181] width 43 height 21
type input "10"
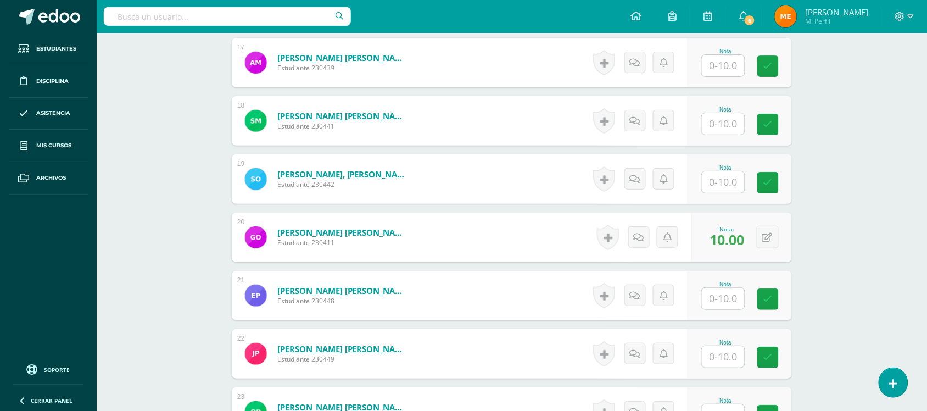
scroll to position [1286, 0]
click at [727, 291] on input "text" at bounding box center [723, 297] width 43 height 21
type input "10"
click at [791, 256] on div "0 Logros Logros obtenidos Aún no hay logros agregados Nota: 10.00" at bounding box center [741, 236] width 101 height 49
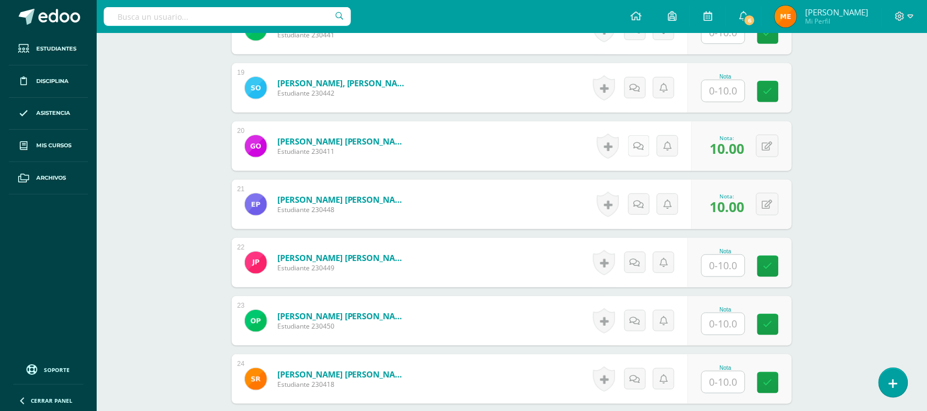
scroll to position [1380, 0]
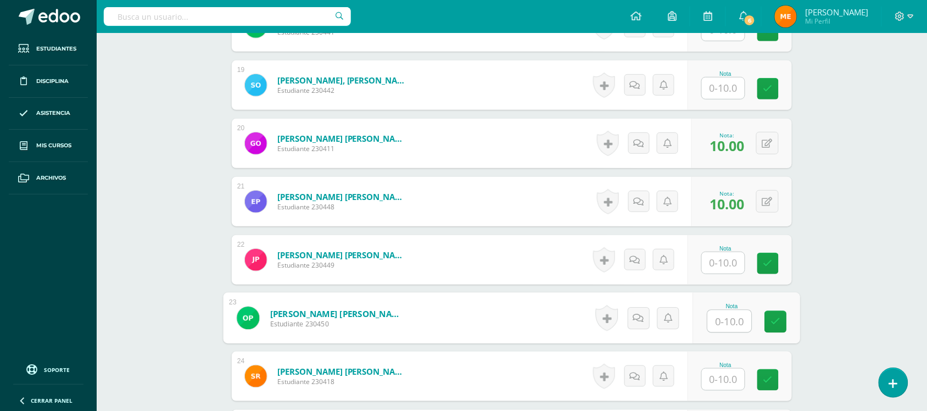
click at [723, 315] on input "text" at bounding box center [730, 321] width 44 height 22
type input "10"
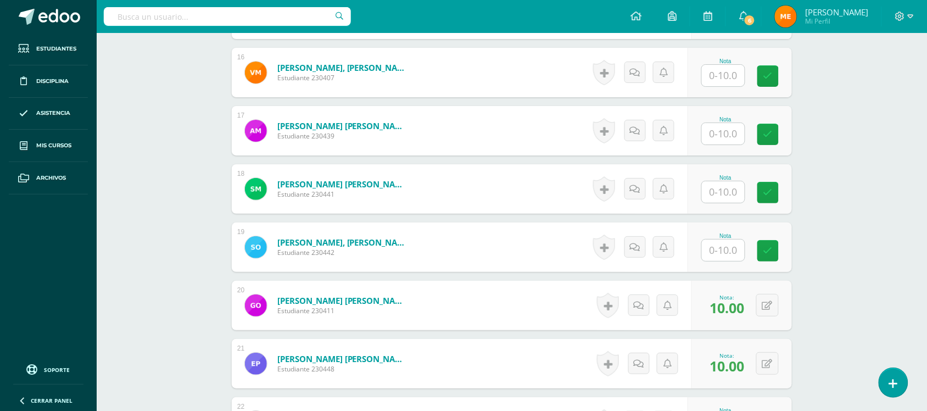
scroll to position [1215, 0]
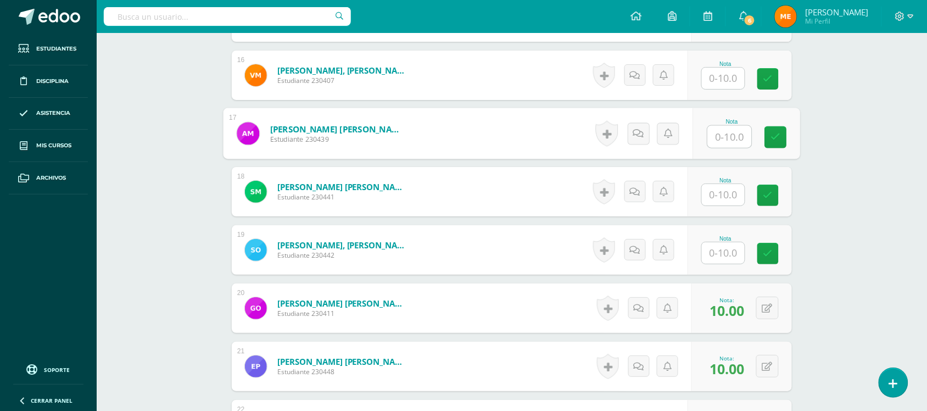
click at [738, 128] on input "text" at bounding box center [730, 137] width 44 height 22
type input "8"
click at [640, 135] on icon at bounding box center [638, 133] width 11 height 9
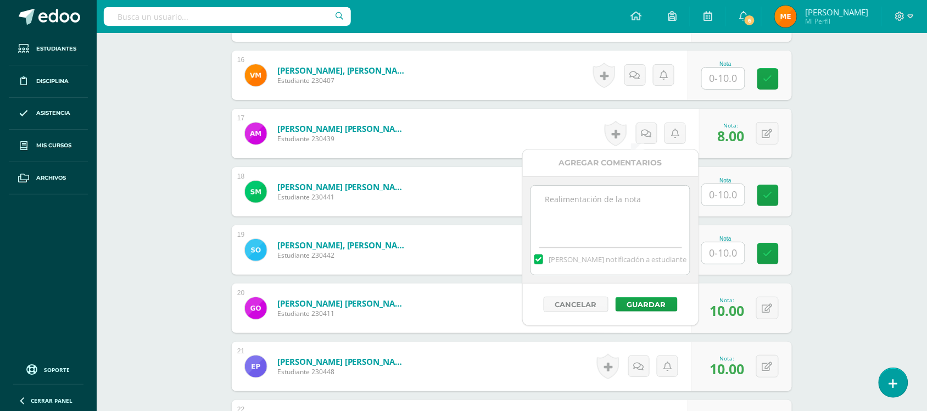
click at [623, 206] on textarea at bounding box center [610, 213] width 159 height 55
drag, startPoint x: 655, startPoint y: 202, endPoint x: 542, endPoint y: 193, distance: 113.5
click at [542, 193] on textarea "aplicación de luz y sombras-" at bounding box center [610, 213] width 159 height 55
type textarea "aplicación de luz y sombras-"
click at [645, 305] on button "Guardar" at bounding box center [647, 304] width 62 height 14
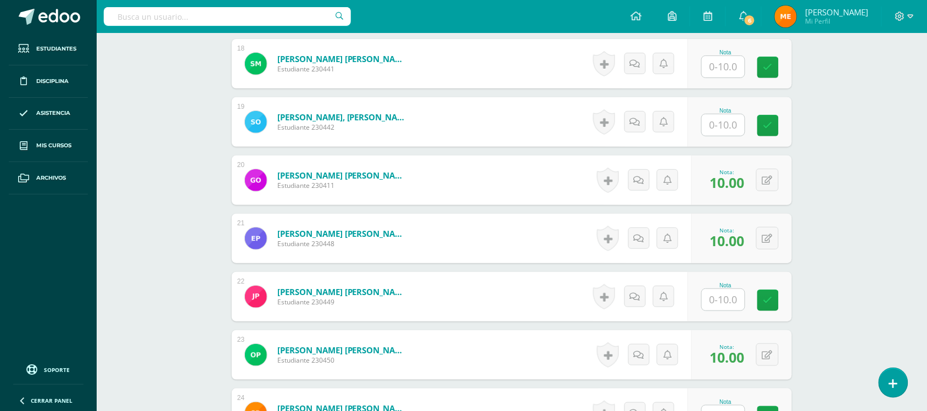
scroll to position [1343, 0]
click at [739, 297] on input "text" at bounding box center [723, 298] width 43 height 21
type input "8"
click at [641, 305] on link at bounding box center [639, 296] width 22 height 22
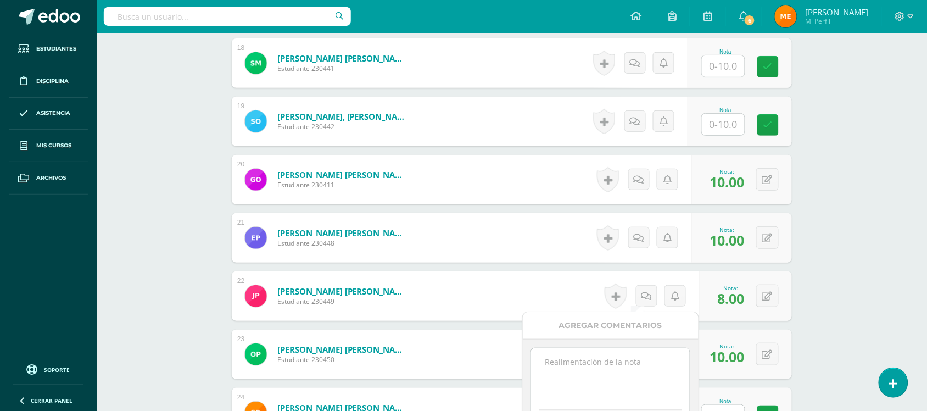
click at [615, 361] on textarea at bounding box center [610, 375] width 159 height 55
paste textarea "aplicación de luz y sombras-"
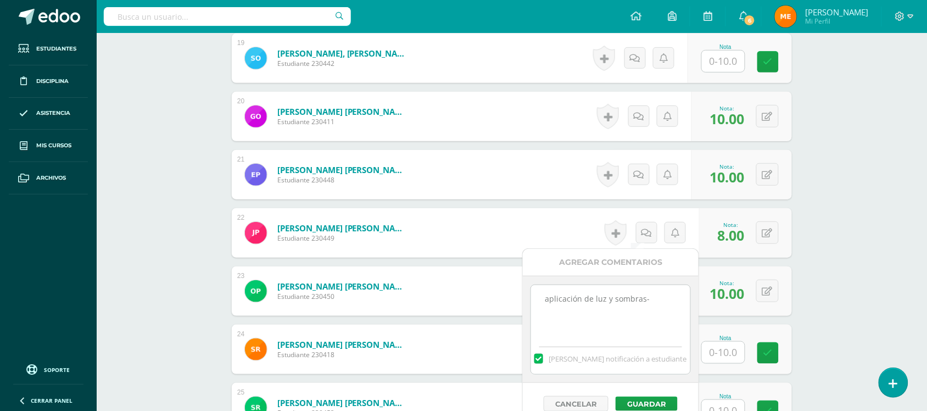
scroll to position [1409, 0]
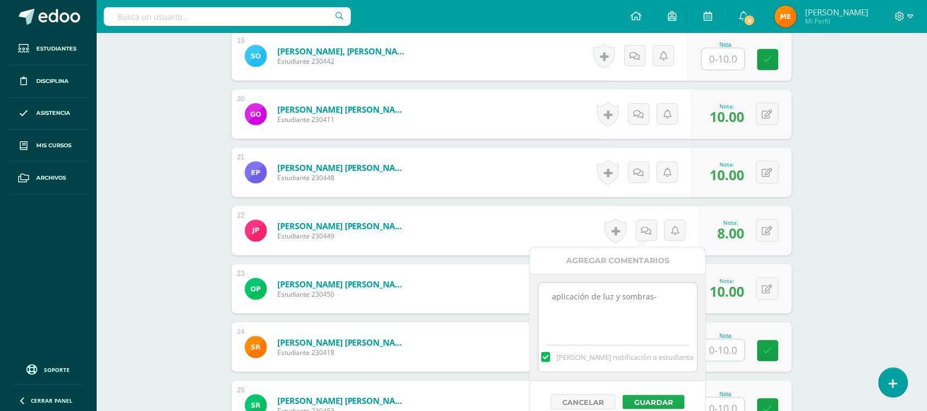
type textarea "aplicación de luz y sombras-"
click at [655, 397] on button "Guardar" at bounding box center [654, 402] width 62 height 14
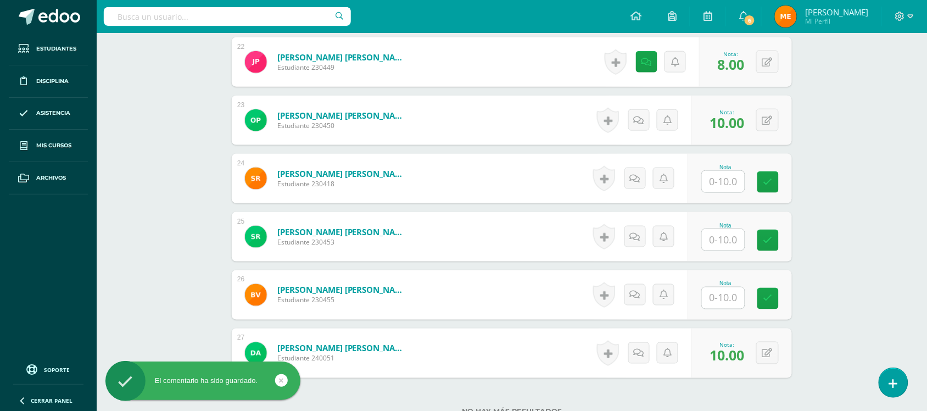
scroll to position [1576, 0]
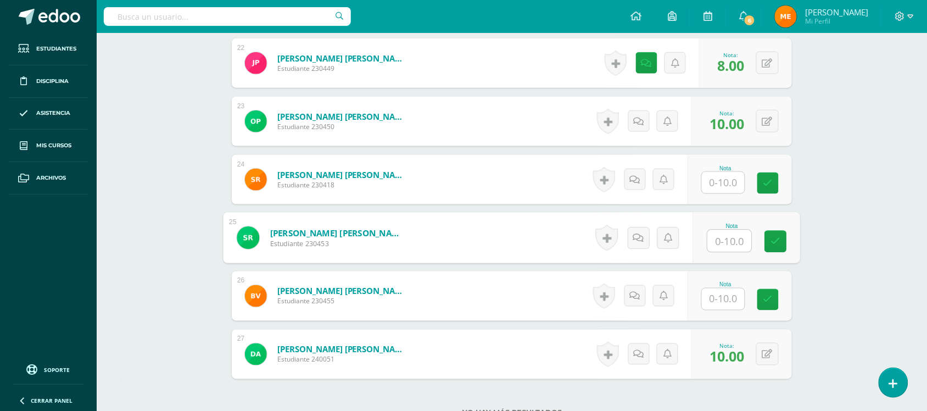
click at [734, 246] on input "text" at bounding box center [730, 241] width 44 height 22
type input "9"
click at [635, 243] on link at bounding box center [639, 238] width 22 height 22
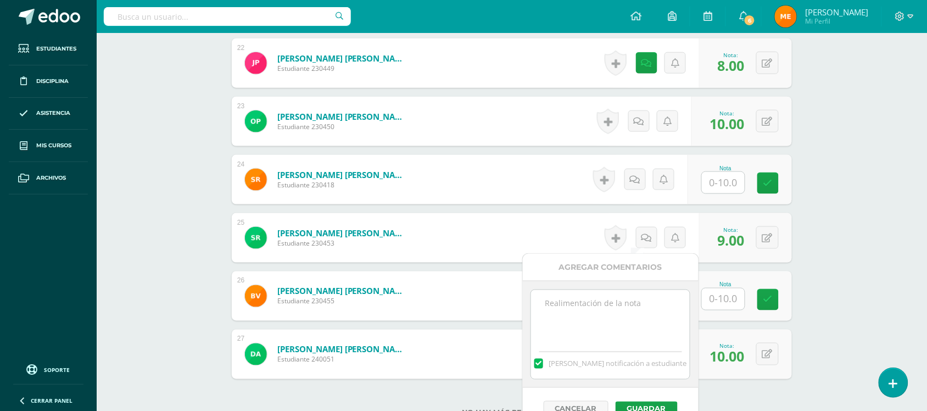
click at [627, 300] on textarea at bounding box center [610, 317] width 159 height 55
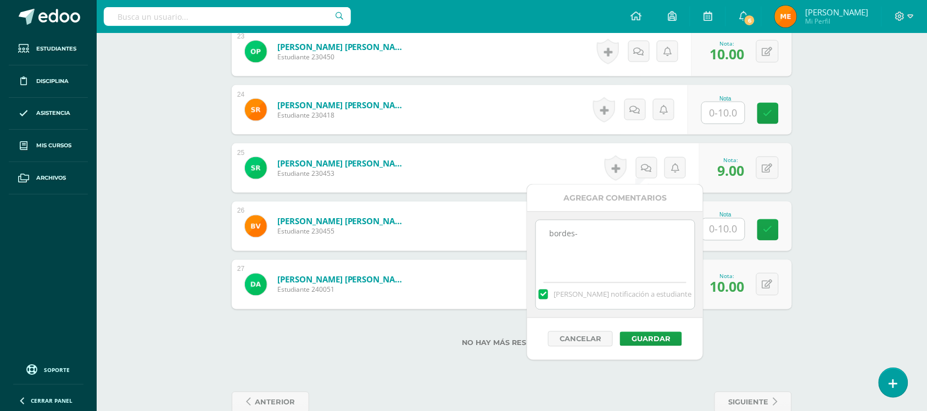
scroll to position [1646, 0]
type textarea "bordes-"
click at [655, 341] on button "Guardar" at bounding box center [654, 339] width 62 height 14
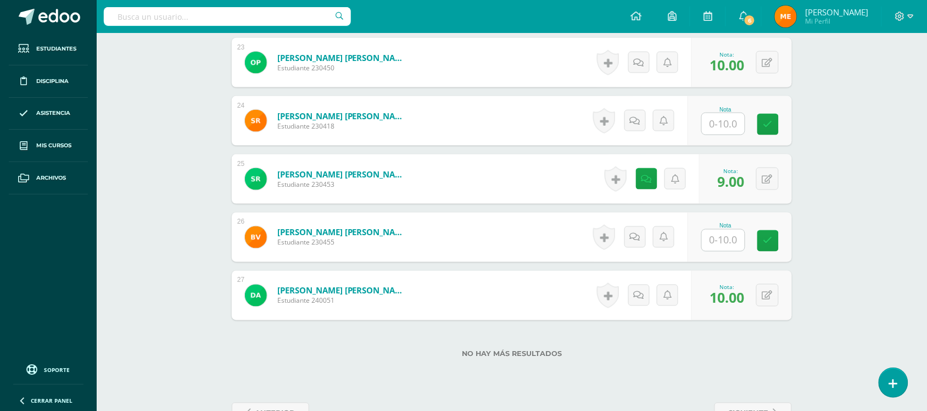
scroll to position [1634, 0]
click at [731, 248] on input "text" at bounding box center [723, 240] width 43 height 21
type input "8"
type input "7"
click at [634, 239] on icon at bounding box center [638, 237] width 11 height 9
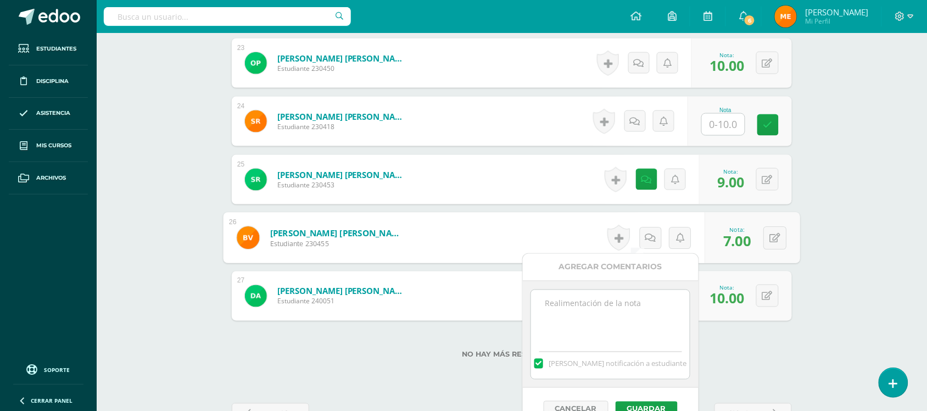
click at [630, 302] on textarea at bounding box center [610, 317] width 159 height 55
type textarea "N"
paste textarea "aplicación de luz y sombras-"
type textarea "aplicación de luz y sombras-"
click at [652, 405] on button "Guardar" at bounding box center [647, 408] width 62 height 14
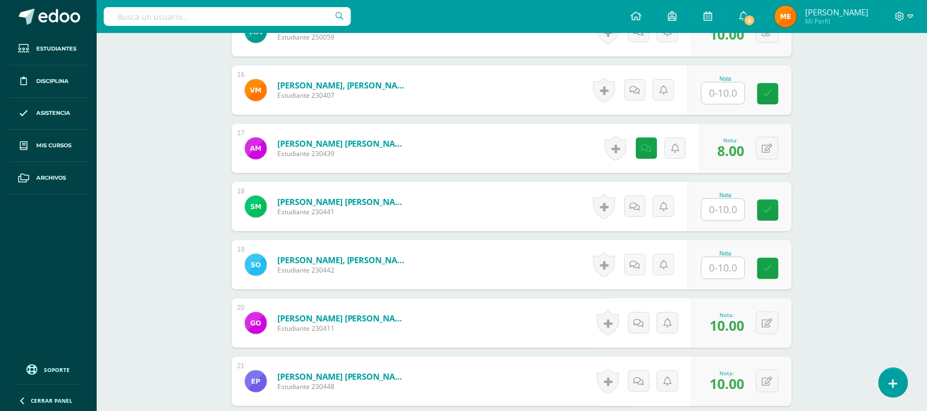
scroll to position [1197, 0]
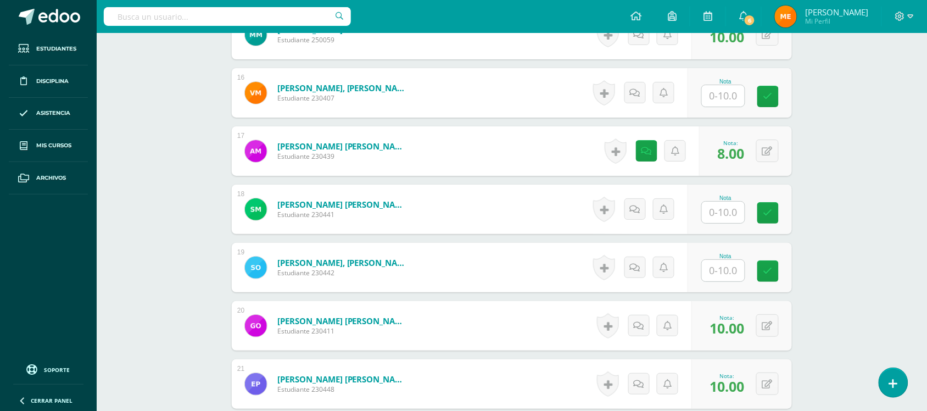
click at [724, 102] on input "text" at bounding box center [723, 95] width 43 height 21
type input "7"
click at [641, 92] on icon at bounding box center [638, 92] width 11 height 9
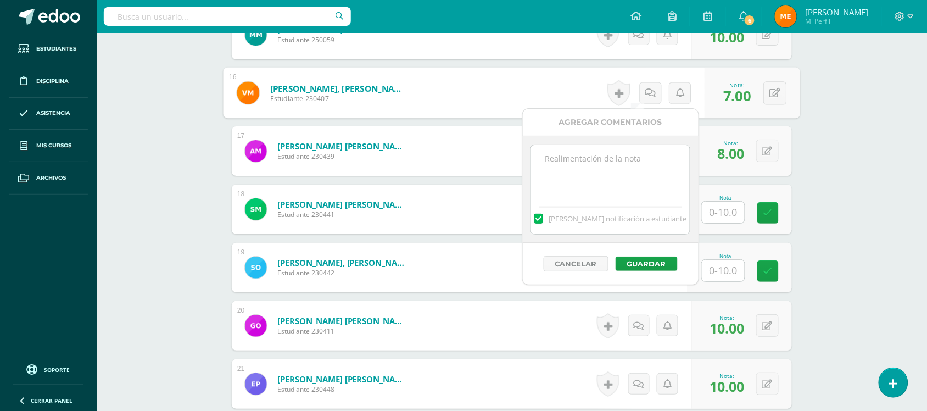
click at [624, 160] on textarea at bounding box center [610, 172] width 159 height 55
paste textarea "aplicación de luz y sombras-"
type textarea "aplicación de luz y sombras-"
click at [640, 264] on button "Guardar" at bounding box center [647, 263] width 62 height 14
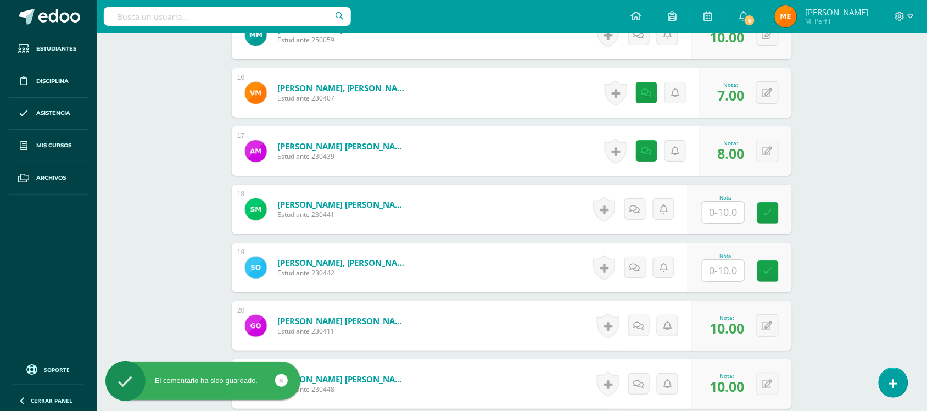
click at [780, 164] on div "0 Logros Logros obtenidos Aún no hay logros agregados Nota: 8.00" at bounding box center [745, 150] width 93 height 49
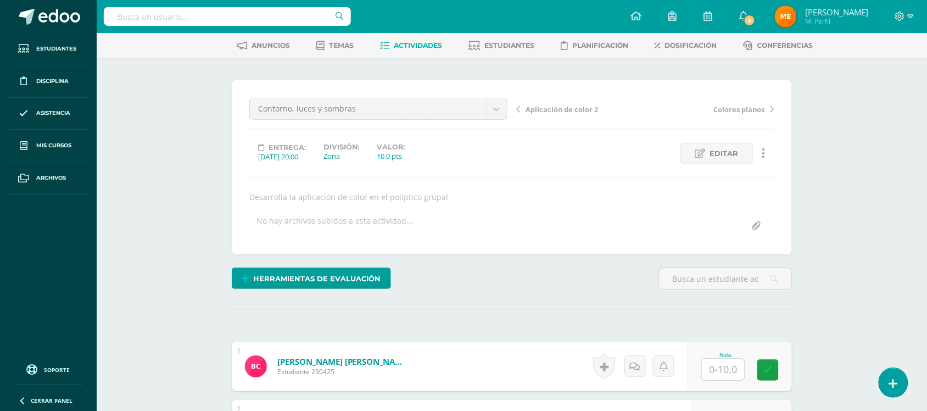
scroll to position [50, 0]
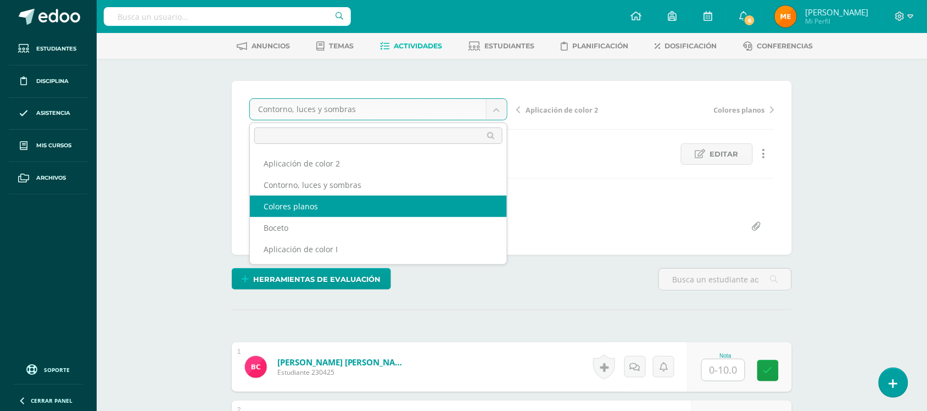
select select "/dashboard/teacher/grade-activity/107482/"
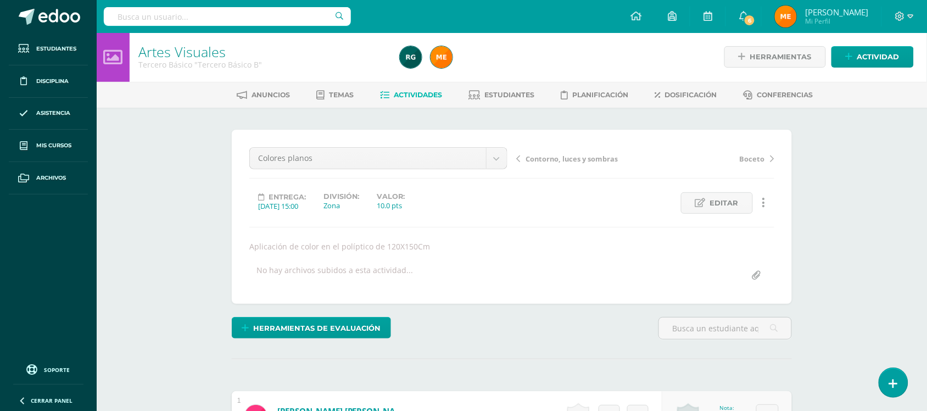
scroll to position [2, 0]
click at [889, 383] on icon at bounding box center [894, 383] width 10 height 13
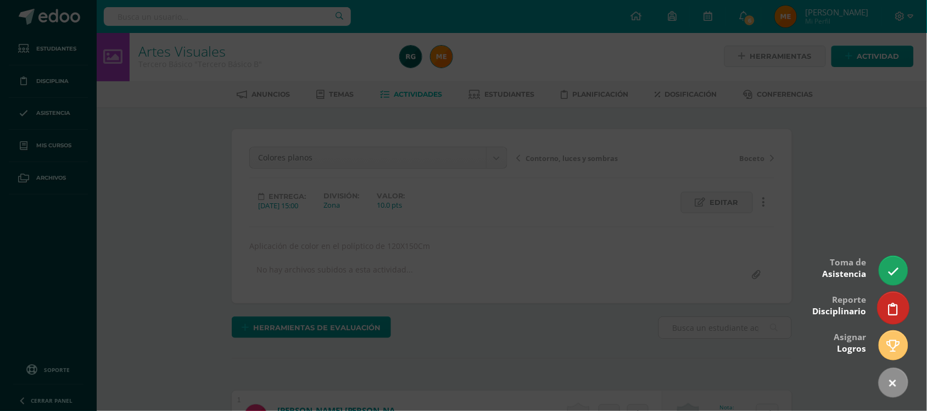
click at [893, 317] on link at bounding box center [893, 308] width 31 height 32
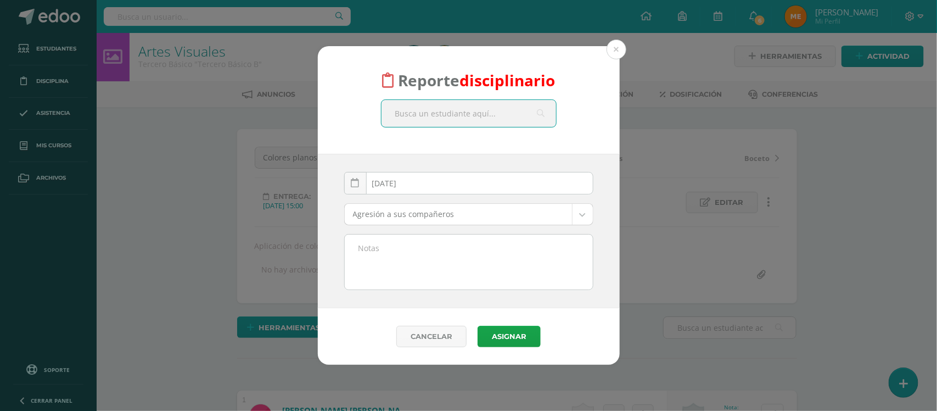
click at [457, 114] on input "text" at bounding box center [469, 113] width 175 height 27
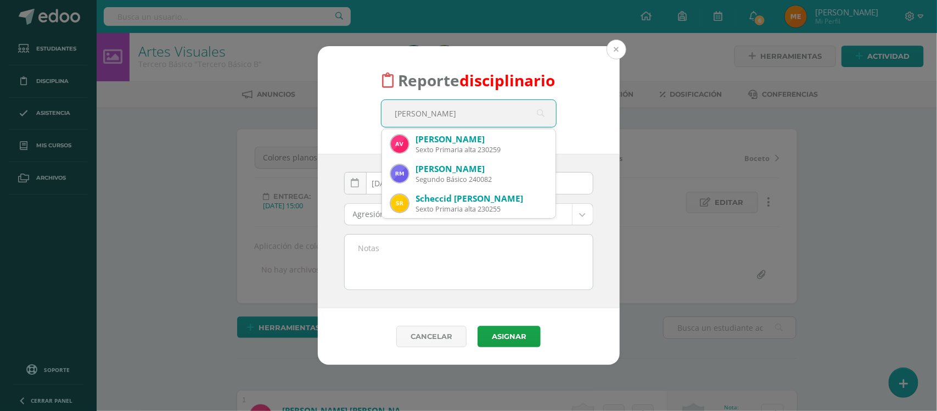
type input "Abish"
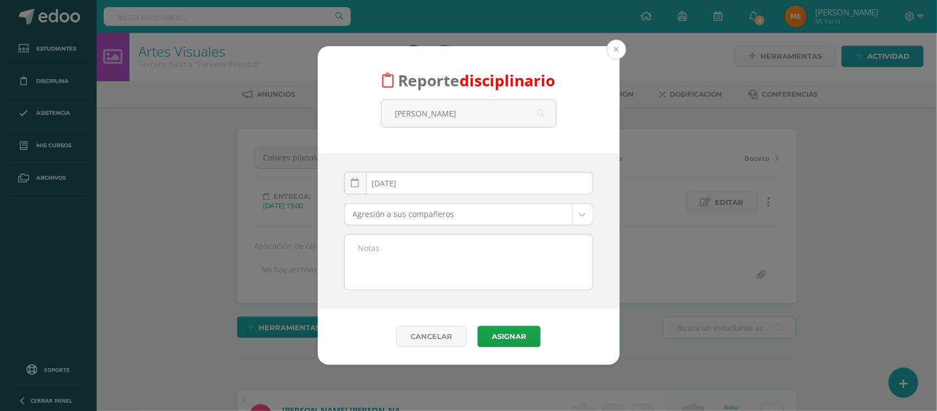
click at [623, 46] on button at bounding box center [617, 50] width 20 height 20
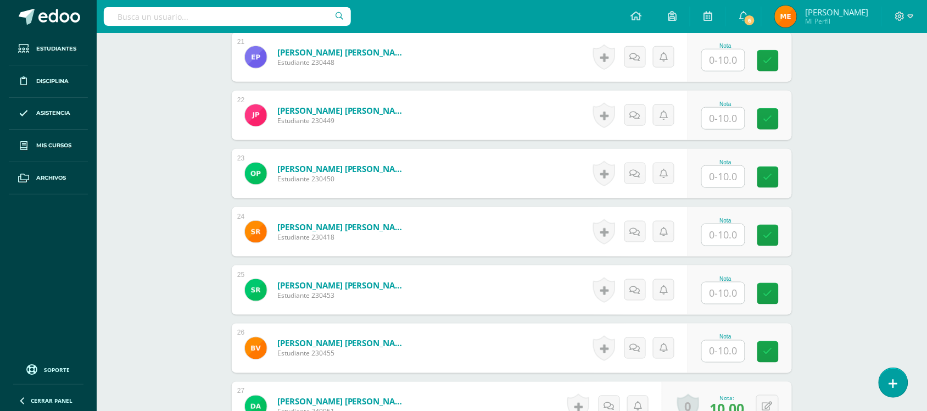
scroll to position [1525, 0]
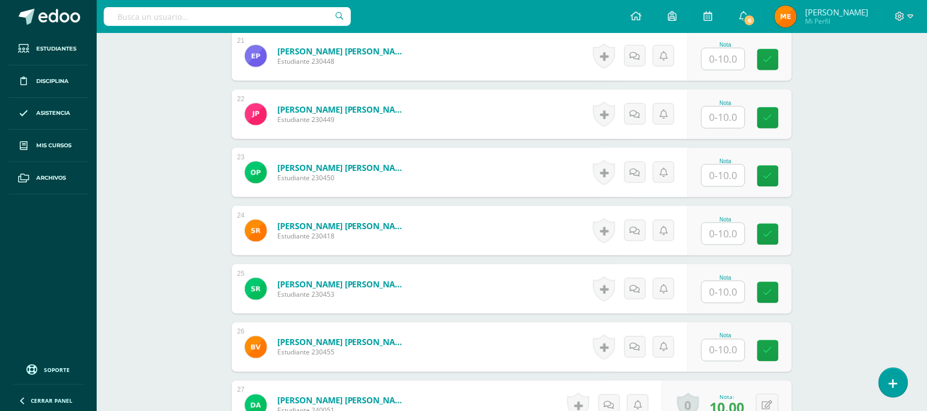
click at [728, 121] on input "text" at bounding box center [723, 117] width 43 height 21
type input "5"
click at [644, 111] on link at bounding box center [639, 114] width 22 height 22
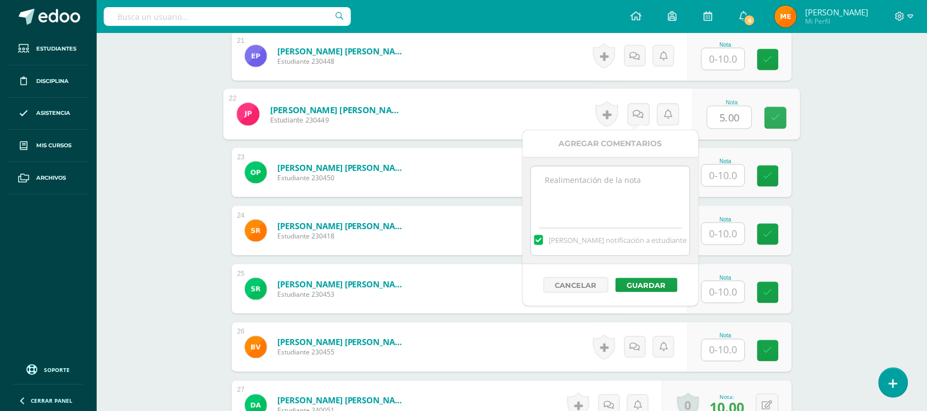
click at [616, 189] on textarea at bounding box center [610, 193] width 159 height 55
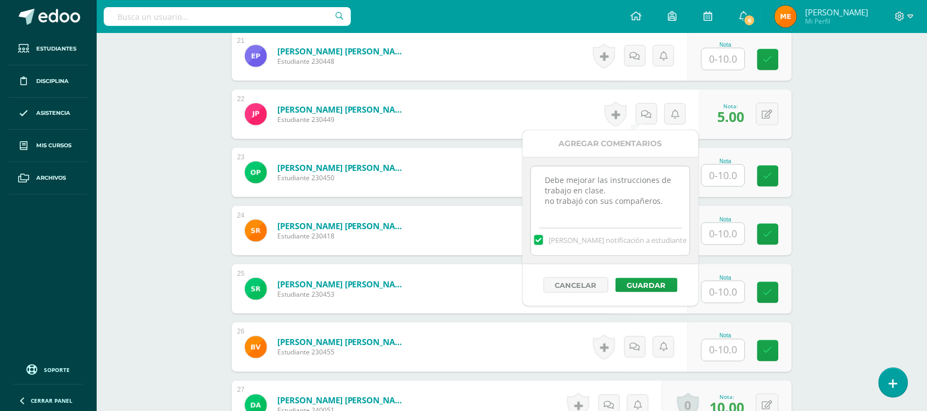
drag, startPoint x: 670, startPoint y: 199, endPoint x: 541, endPoint y: 182, distance: 130.3
click at [541, 182] on textarea "Debe mejorar las instrucciones de trabajo en clase. no trabajó con sus compañer…" at bounding box center [610, 193] width 159 height 55
type textarea "Debe mejorar las instrucciones de trabajo en clase. no trabajó con sus compañer…"
click at [648, 289] on button "Guardar" at bounding box center [647, 285] width 62 height 14
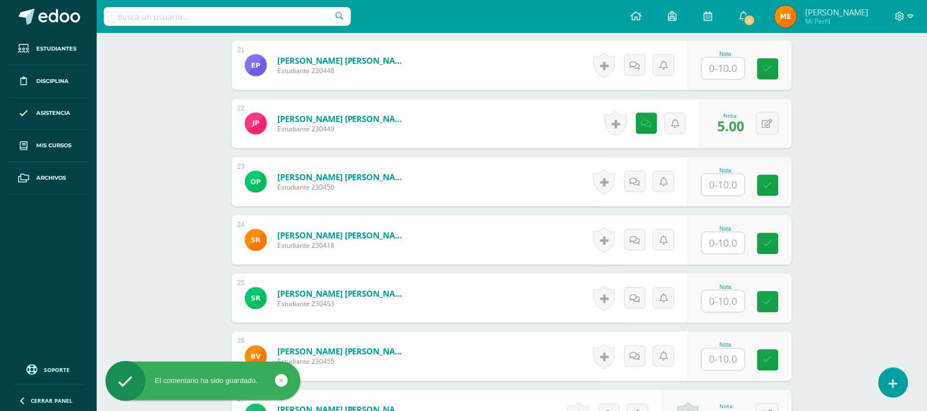
scroll to position [1515, 0]
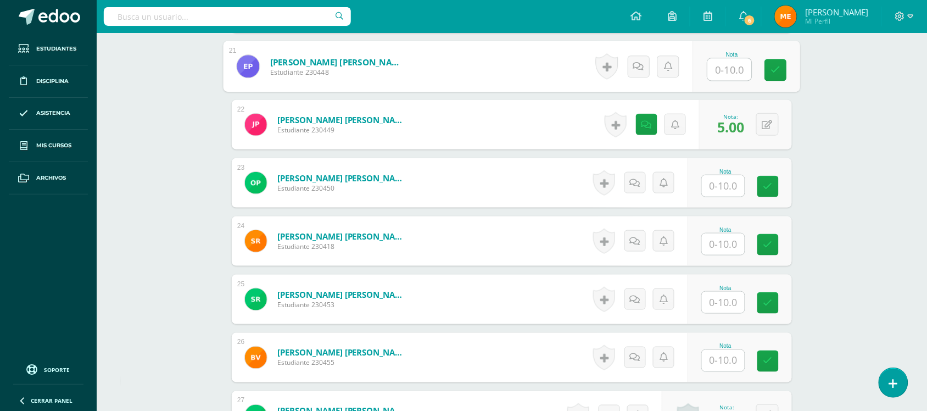
click at [717, 70] on input "text" at bounding box center [730, 70] width 44 height 22
type input "7"
click at [643, 70] on icon at bounding box center [638, 66] width 11 height 9
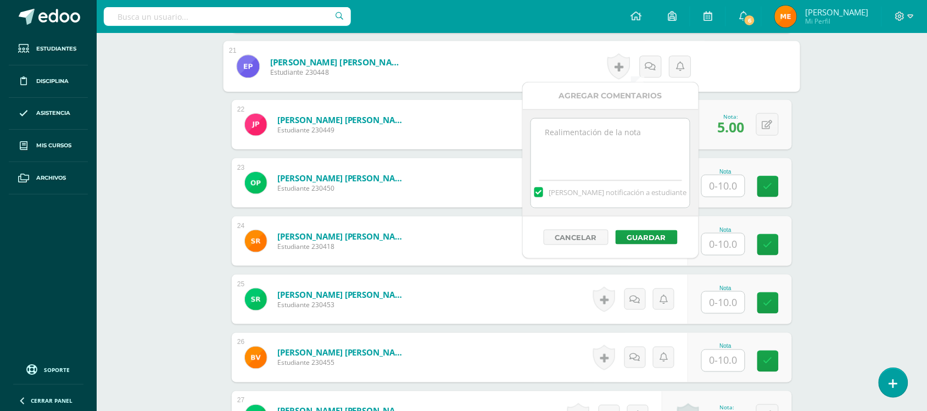
click at [635, 125] on textarea at bounding box center [610, 146] width 159 height 55
paste textarea "Debe mejorar las instrucciones de trabajo en clase. no trabajó con sus compañer…"
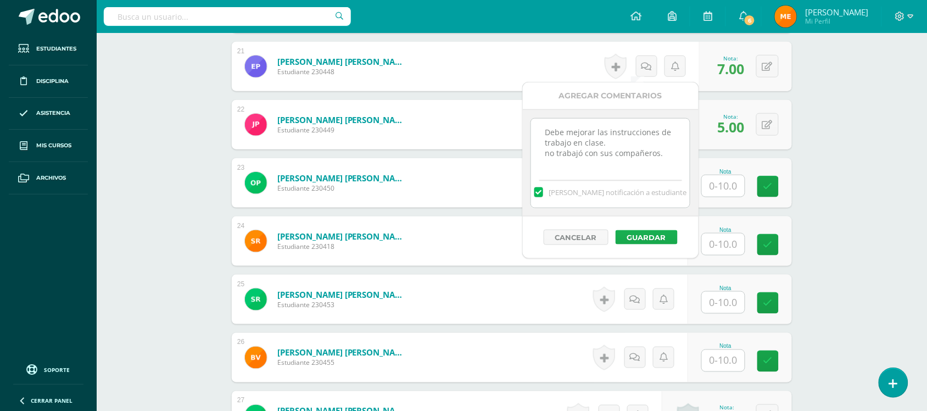
type textarea "Debe mejorar las instrucciones de trabajo en clase. no trabajó con sus compañer…"
click at [652, 235] on button "Guardar" at bounding box center [647, 237] width 62 height 14
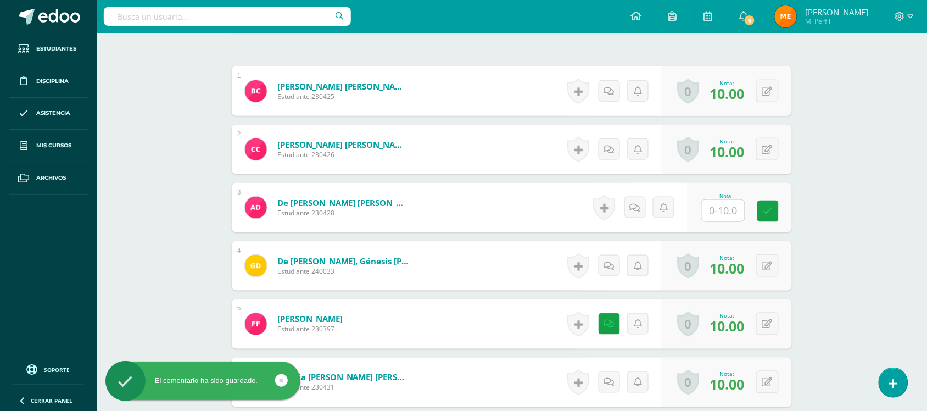
scroll to position [349, 0]
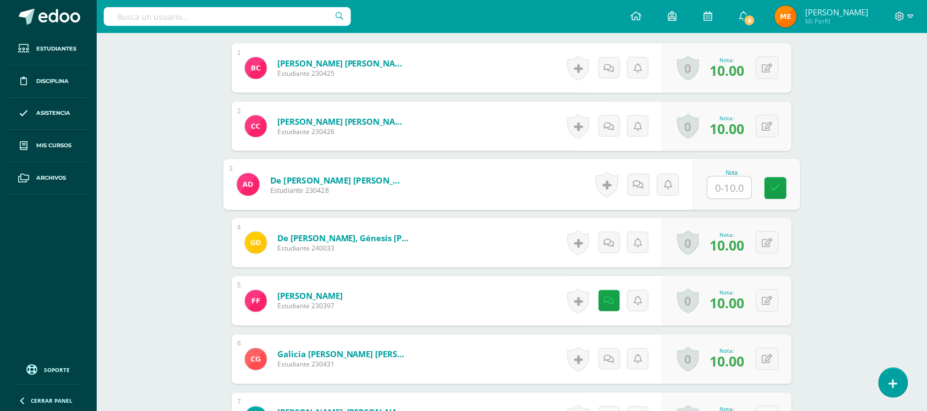
click at [734, 183] on input "text" at bounding box center [730, 188] width 44 height 22
type input "10"
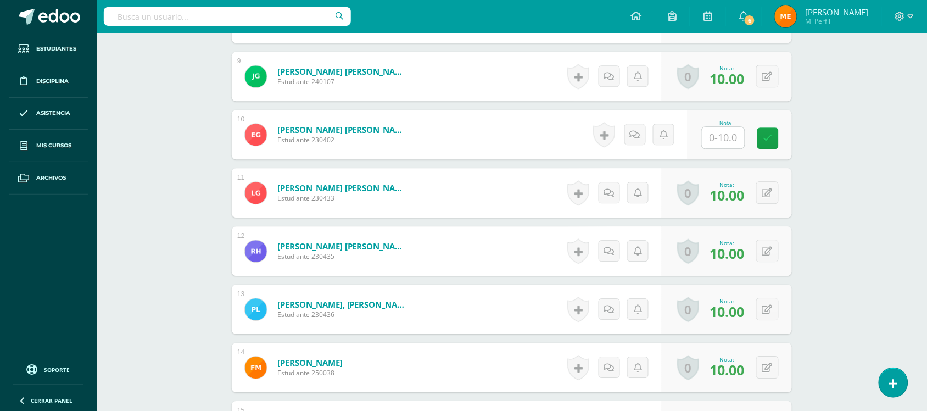
scroll to position [808, 0]
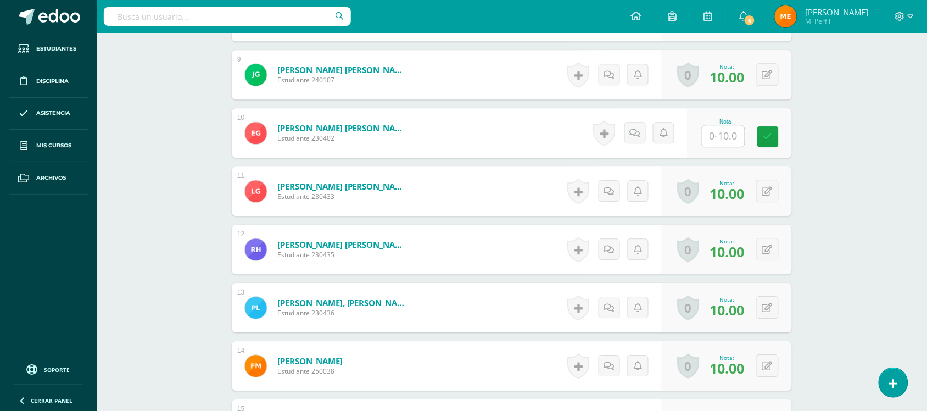
click at [728, 136] on input "text" at bounding box center [723, 135] width 43 height 21
type input "10"
click div "Artes Visuales Tercero Básico "Tercero Básico B" Herramientas Detalle de asiste…"
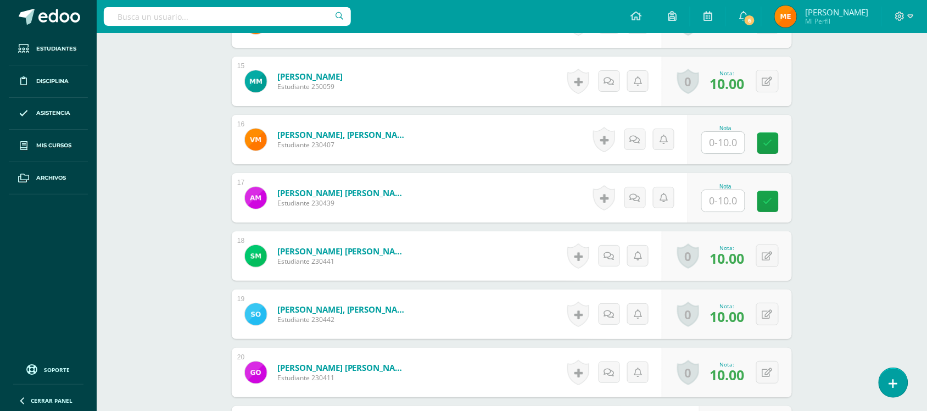
scroll to position [1152, 0]
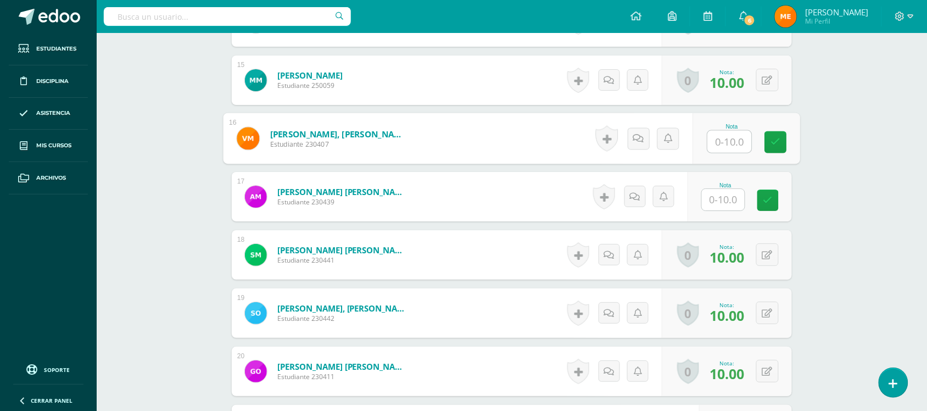
click input "text"
type input "10"
click input "text"
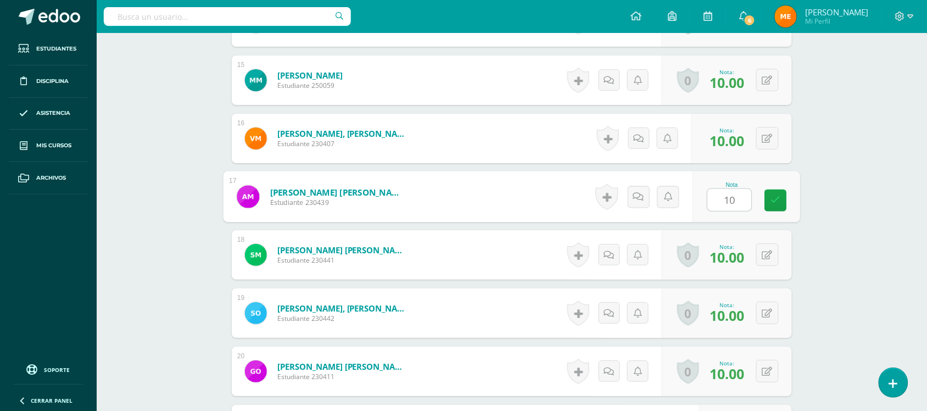
type input "10"
click div "Artes Visuales Tercero Básico "Tercero Básico B" Herramientas Detalle de asiste…"
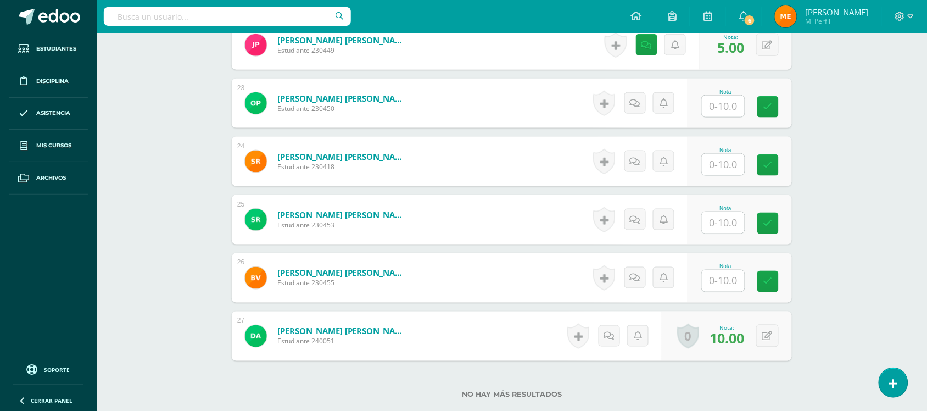
scroll to position [1599, 0]
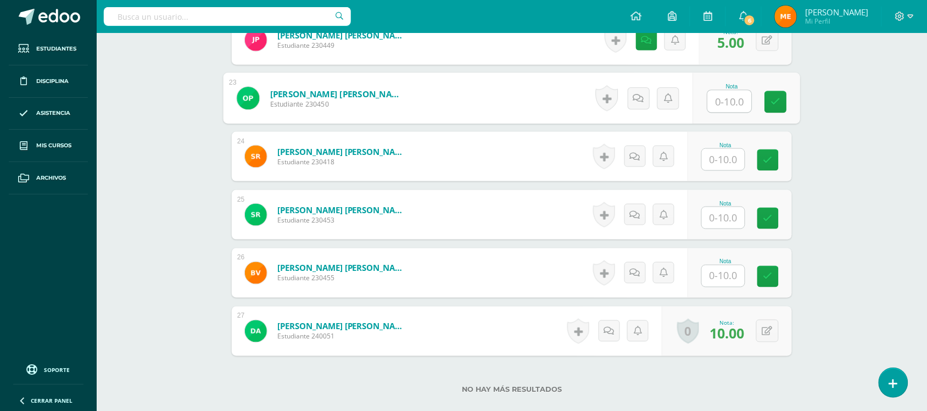
click input "text"
type input "8"
click icon
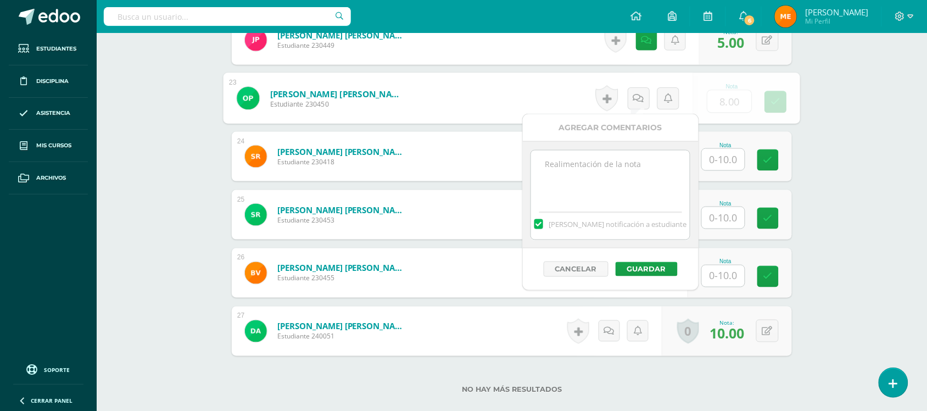
click textarea
paste textarea "Debe mejorar las instrucciones de trabajo en clase. no trabajó con sus compañer…"
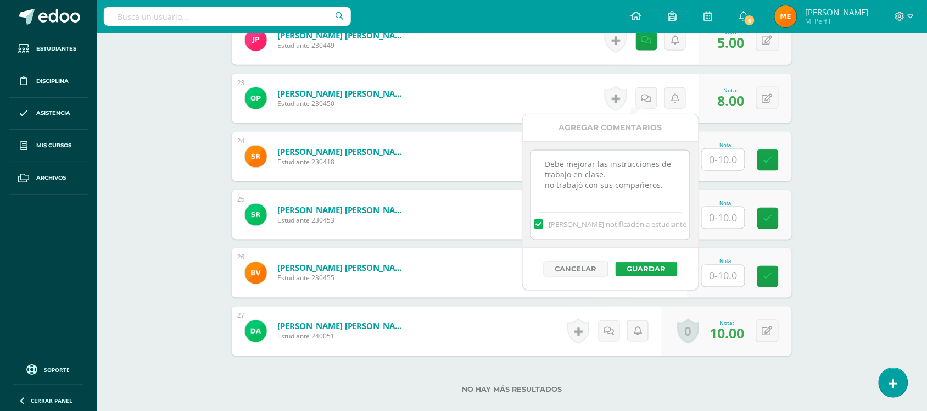
type textarea "Debe mejorar las instrucciones de trabajo en clase. no trabajó con sus compañer…"
click button "Guardar"
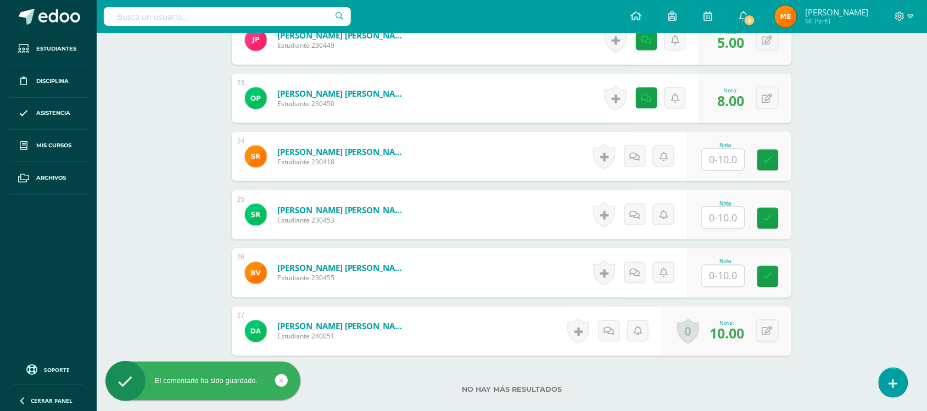
click input "text"
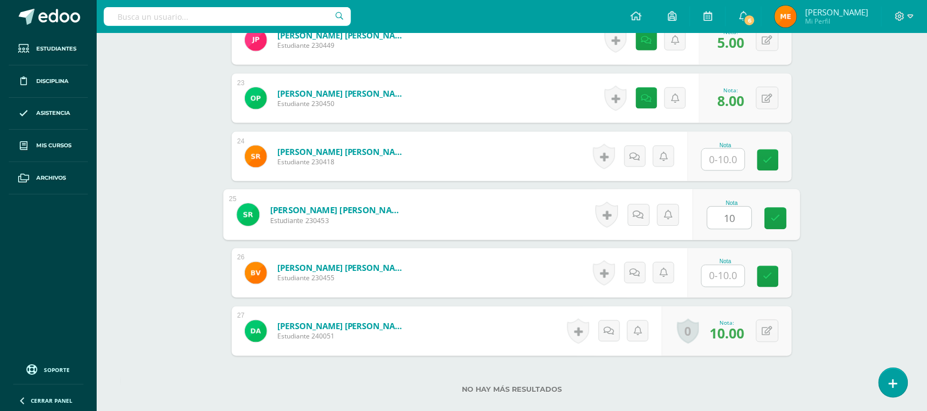
type input "10"
click div "1 Carrera Vega, Bryan Javier Estudiante 230425 Nota 10.00 0 Logros Logros obten…"
click input "text"
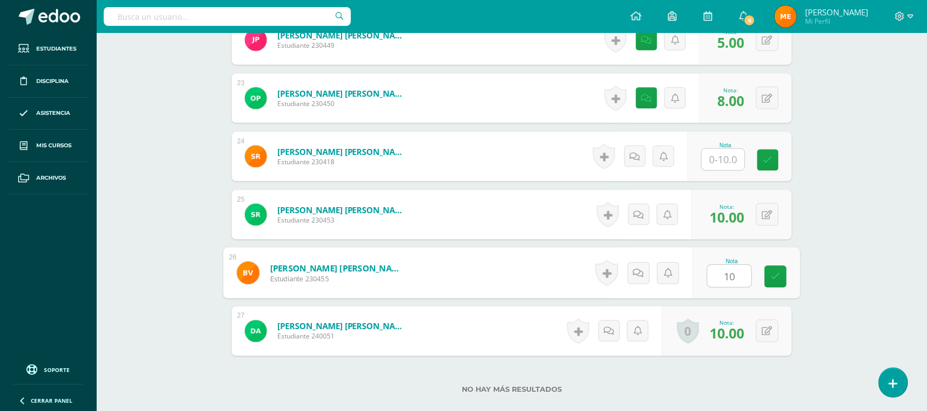
type input "10"
click div "Artes Visuales Tercero Básico "Tercero Básico B" Herramientas Detalle de asiste…"
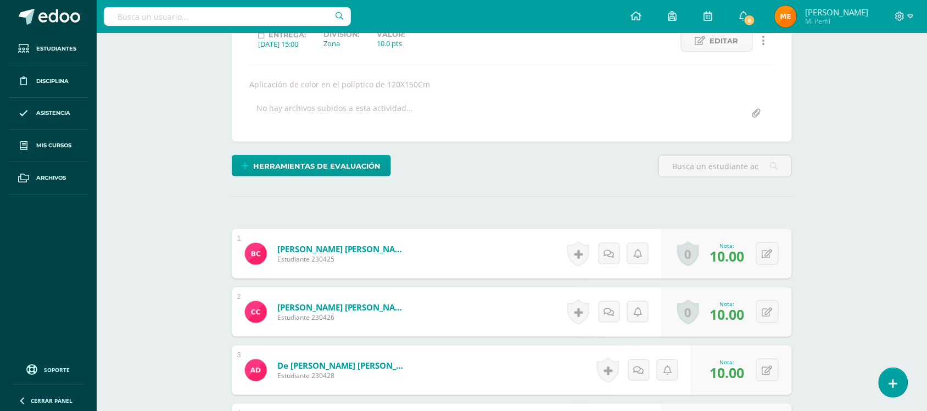
scroll to position [0, 0]
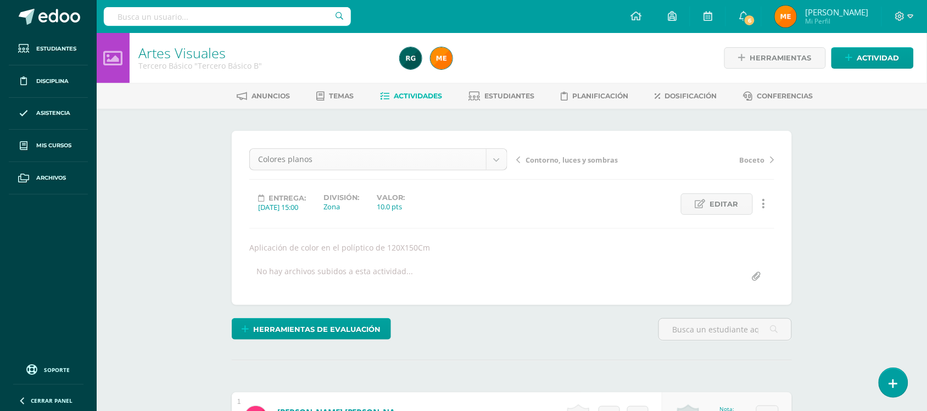
click body "El comentario ha sido guardado. El comentario ha sido guardado. El comentario h…"
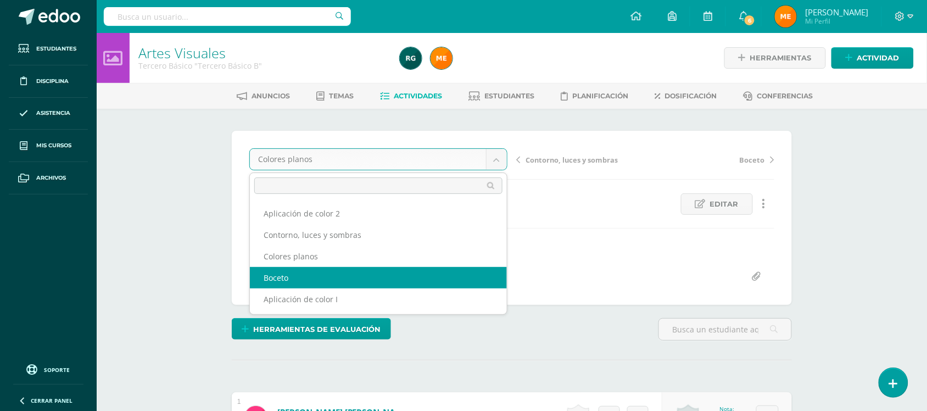
select select "/dashboard/teacher/grade-activity/106706/"
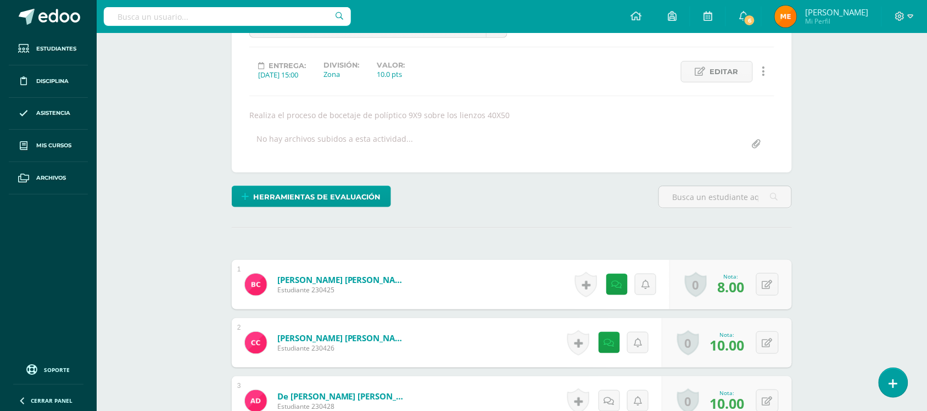
scroll to position [132, 0]
click at [889, 380] on icon at bounding box center [894, 383] width 10 height 13
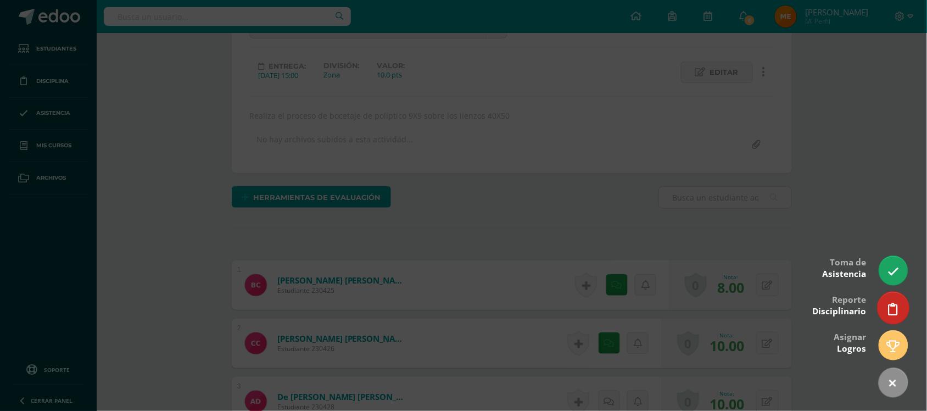
click at [891, 314] on icon at bounding box center [894, 309] width 10 height 13
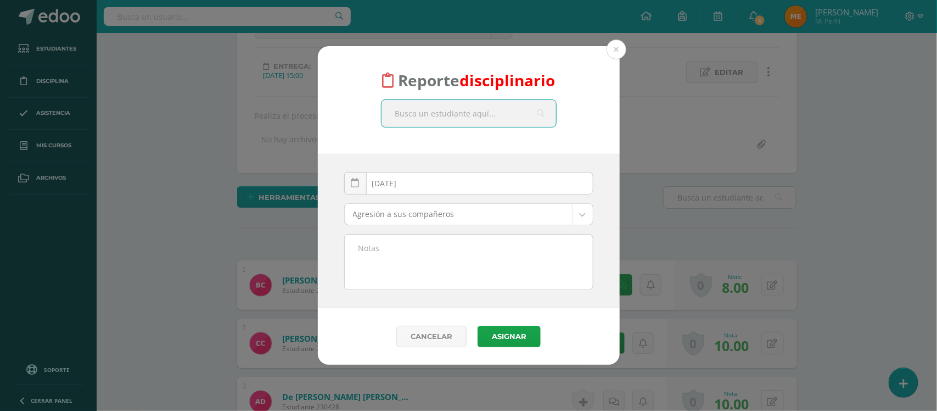
click at [470, 116] on input "text" at bounding box center [469, 113] width 175 height 27
type input "Abish"
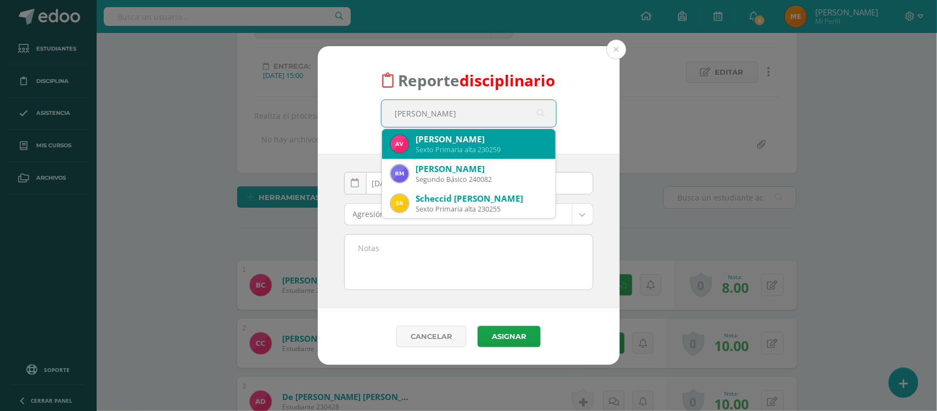
click at [481, 143] on div "Abish Denise Vásquez Ramírez" at bounding box center [481, 139] width 131 height 12
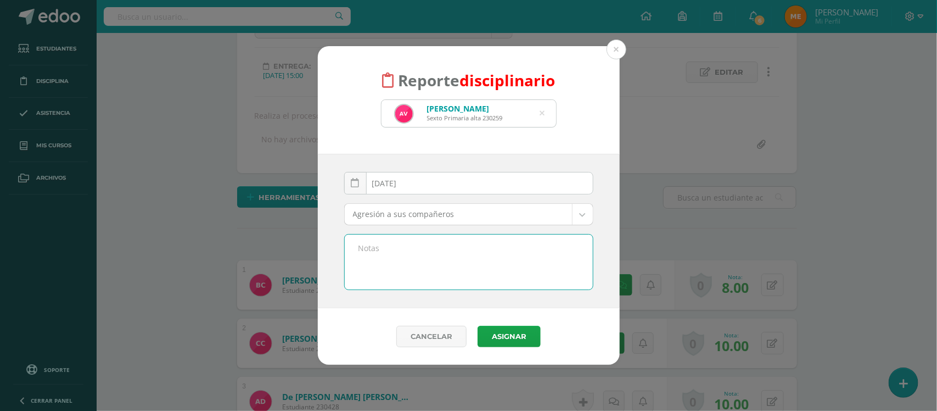
click at [433, 248] on textarea at bounding box center [469, 262] width 248 height 55
type textarea "N"
click at [615, 53] on button at bounding box center [617, 50] width 20 height 20
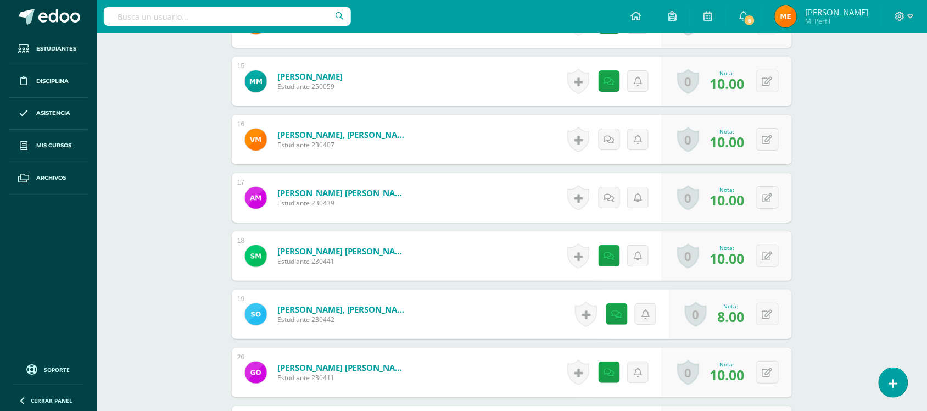
scroll to position [1145, 0]
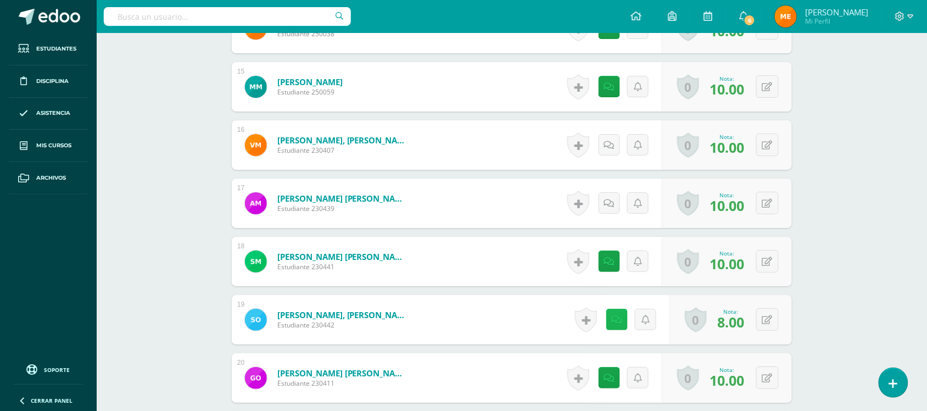
click at [614, 317] on icon at bounding box center [617, 319] width 10 height 9
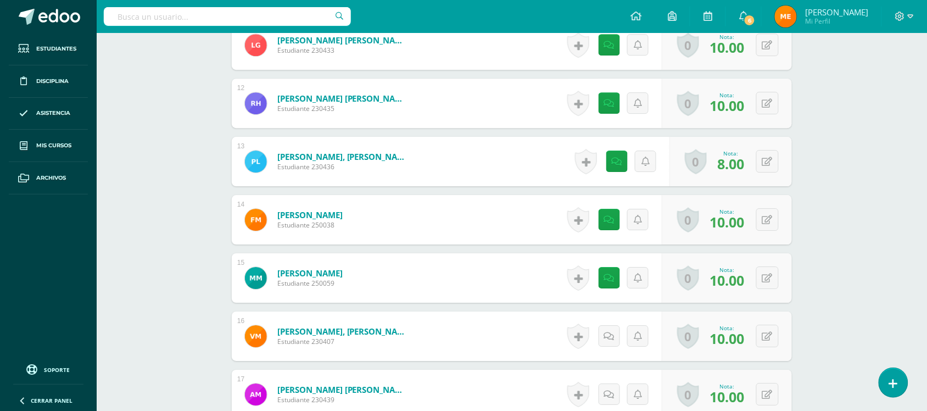
scroll to position [953, 0]
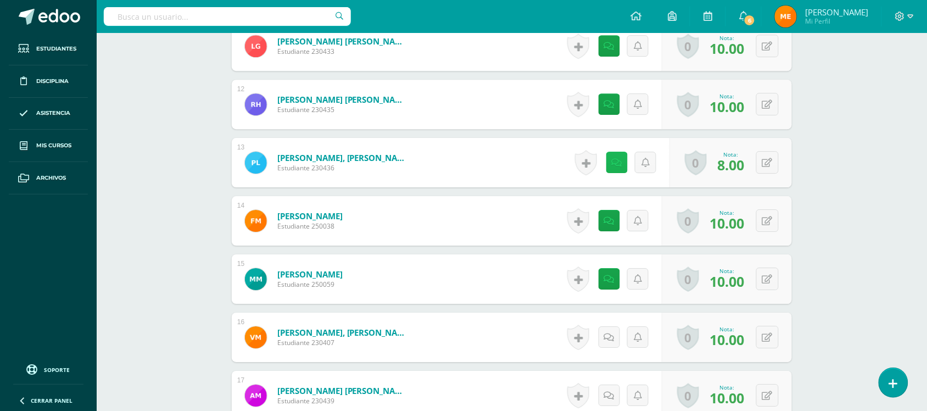
click at [613, 169] on link at bounding box center [616, 162] width 21 height 21
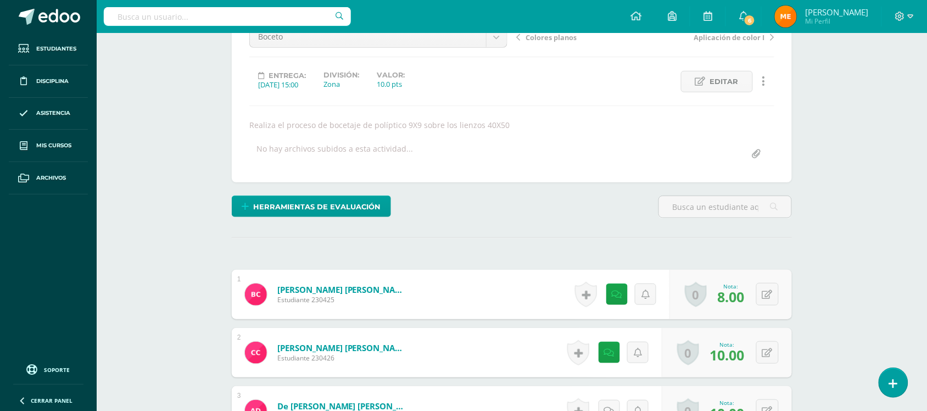
scroll to position [0, 0]
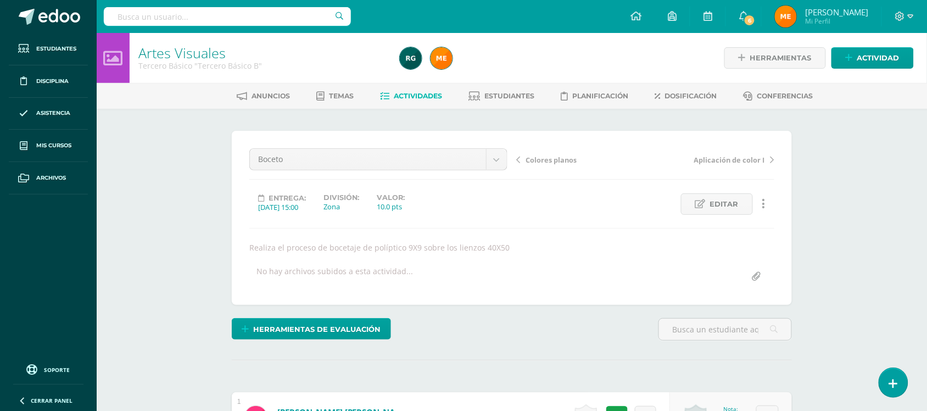
click at [548, 233] on div "Boceto Aplicación de color 2 Contorno, luces y sombras Colores planos Boceto Ap…" at bounding box center [511, 217] width 525 height 139
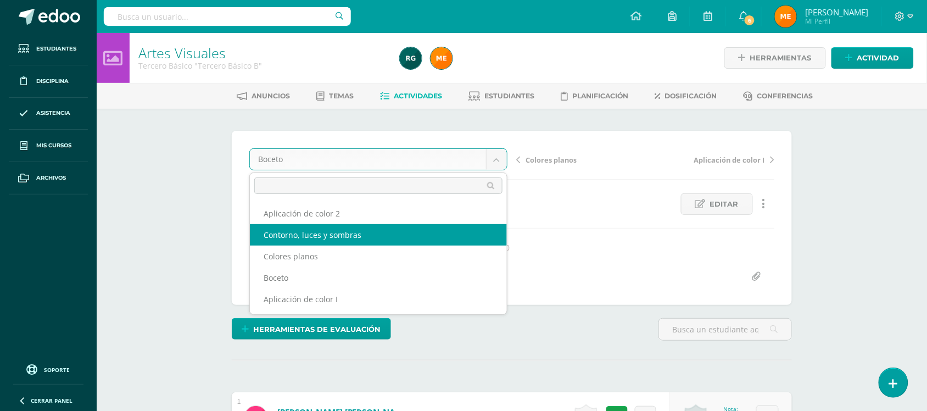
select select "/dashboard/teacher/grade-activity/109117/"
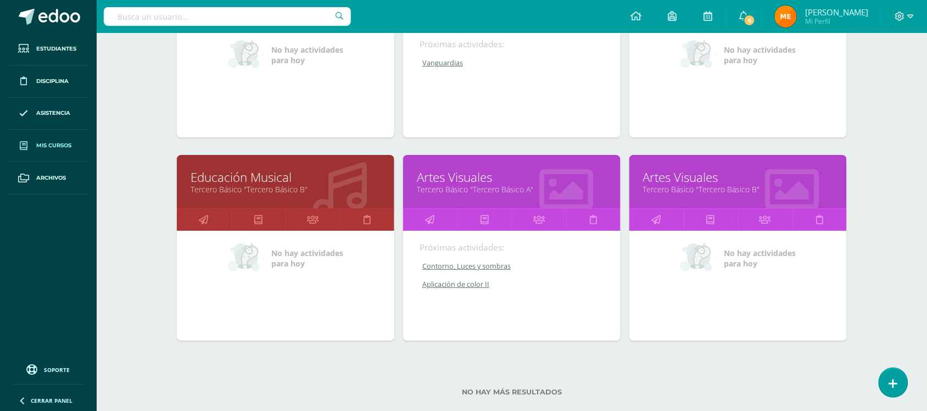
scroll to position [1083, 0]
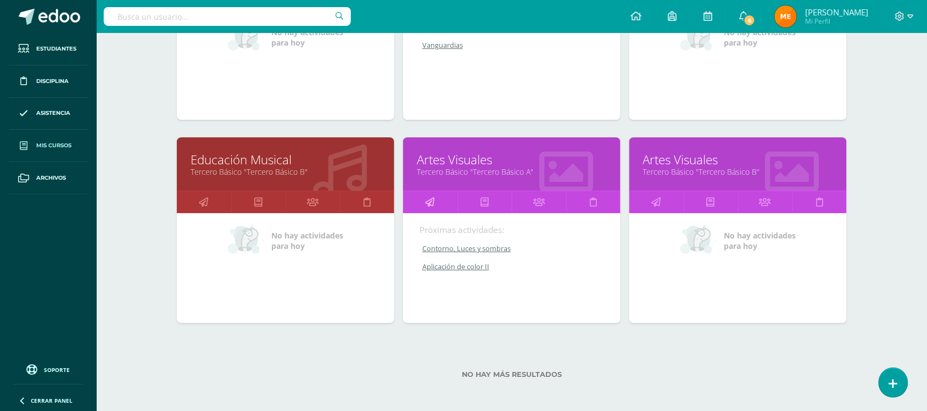
click at [428, 199] on icon at bounding box center [430, 201] width 9 height 21
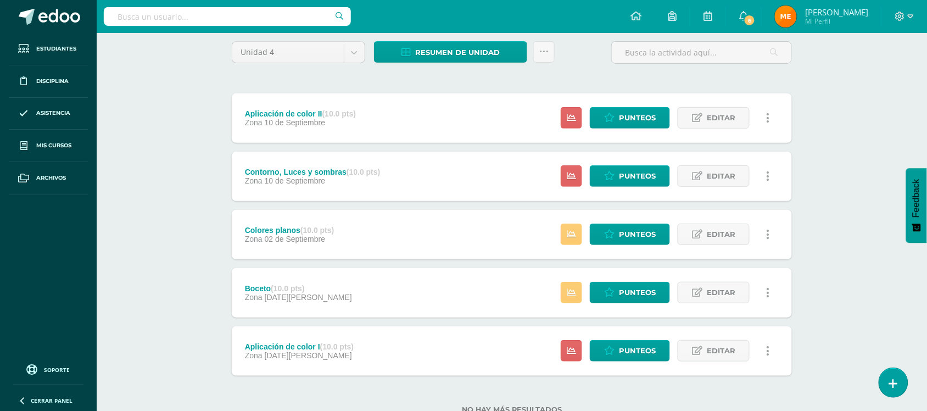
scroll to position [91, 0]
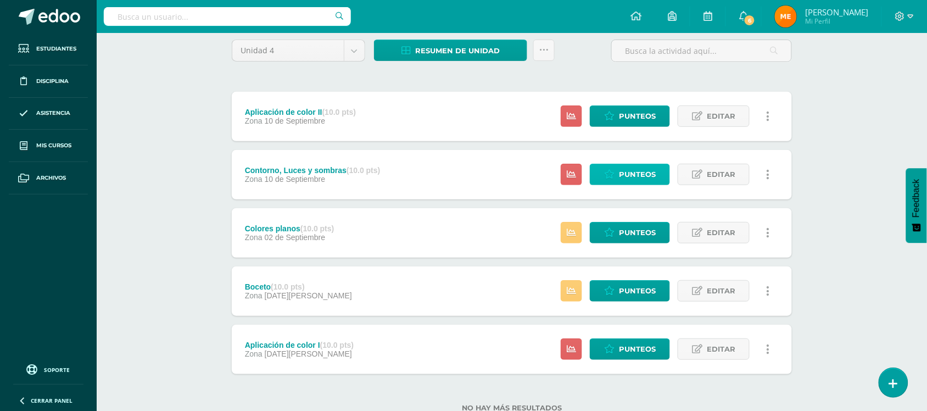
click at [630, 178] on span "Punteos" at bounding box center [637, 174] width 37 height 20
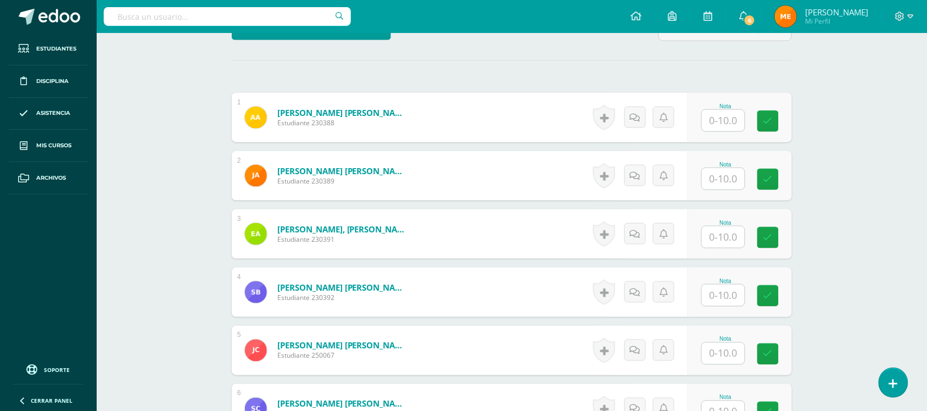
scroll to position [305, 0]
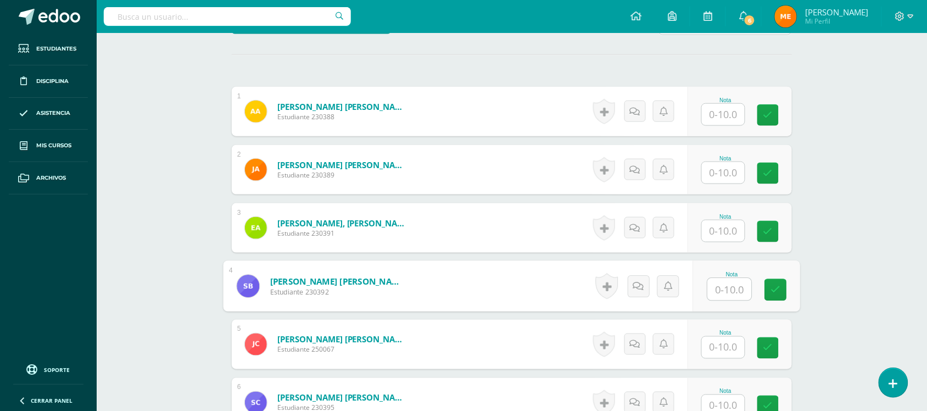
click at [722, 281] on input "text" at bounding box center [730, 289] width 44 height 22
type input "6"
click at [638, 286] on icon at bounding box center [638, 285] width 11 height 9
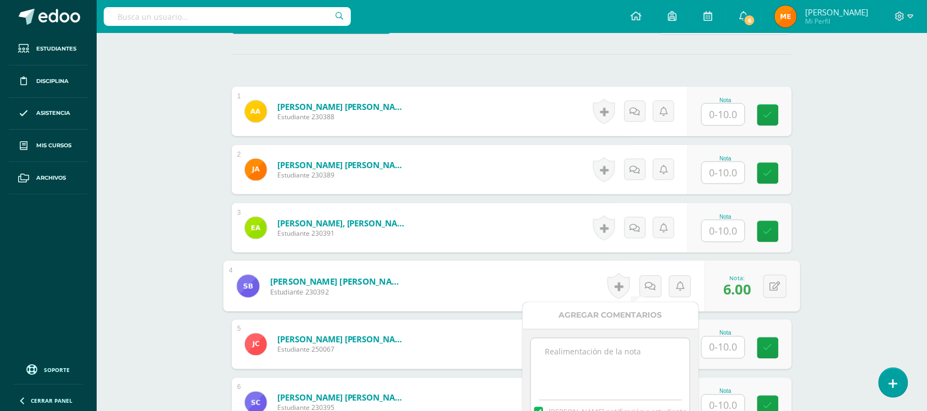
click at [612, 355] on textarea at bounding box center [610, 365] width 159 height 55
paste textarea "Debe mejorar las instrucciones de trabajo en clase. no trabajó con sus compañer…"
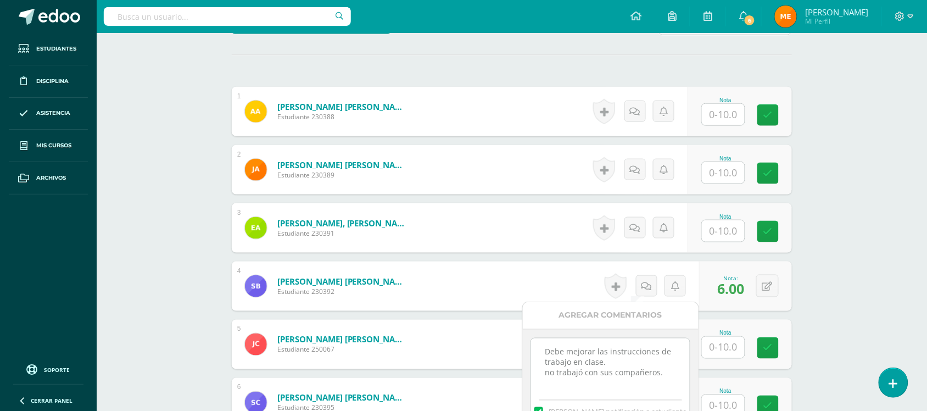
drag, startPoint x: 663, startPoint y: 370, endPoint x: 539, endPoint y: 341, distance: 126.8
click at [539, 341] on textarea "Debe mejorar las instrucciones de trabajo en clase. no trabajó con sus compañer…" at bounding box center [610, 365] width 159 height 55
drag, startPoint x: 671, startPoint y: 353, endPoint x: 534, endPoint y: 377, distance: 139.5
click at [534, 377] on textarea "Aplicación de luces y sombras-" at bounding box center [610, 365] width 159 height 55
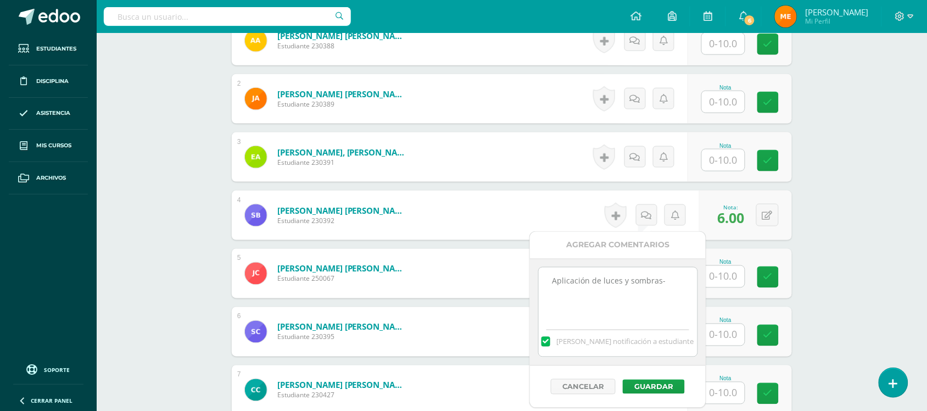
scroll to position [378, 0]
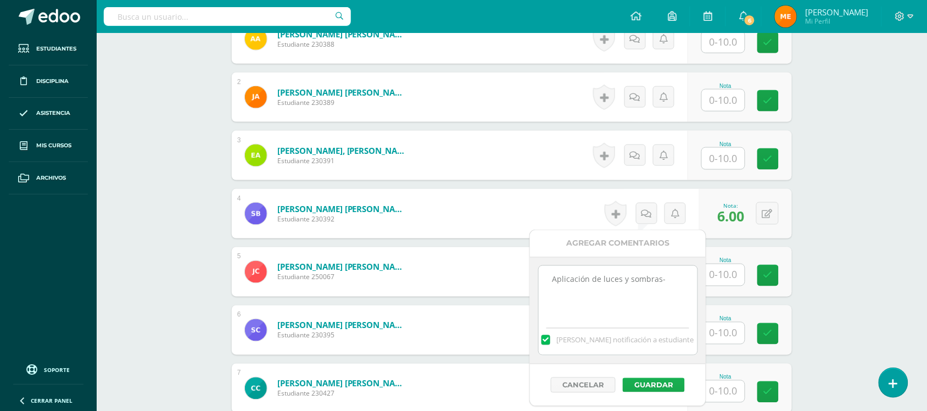
type textarea "Aplicación de luces y sombras-"
click at [655, 388] on button "Guardar" at bounding box center [654, 385] width 62 height 14
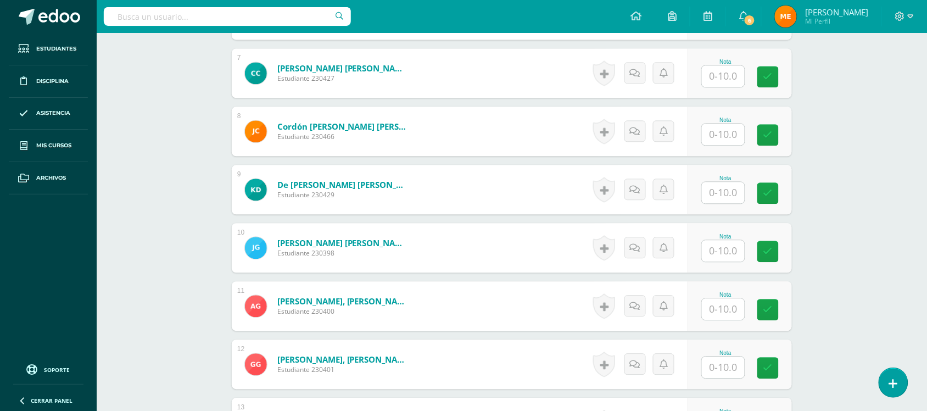
scroll to position [694, 0]
click at [725, 254] on input "text" at bounding box center [730, 250] width 44 height 22
type input "6"
click at [635, 253] on link at bounding box center [639, 247] width 22 height 22
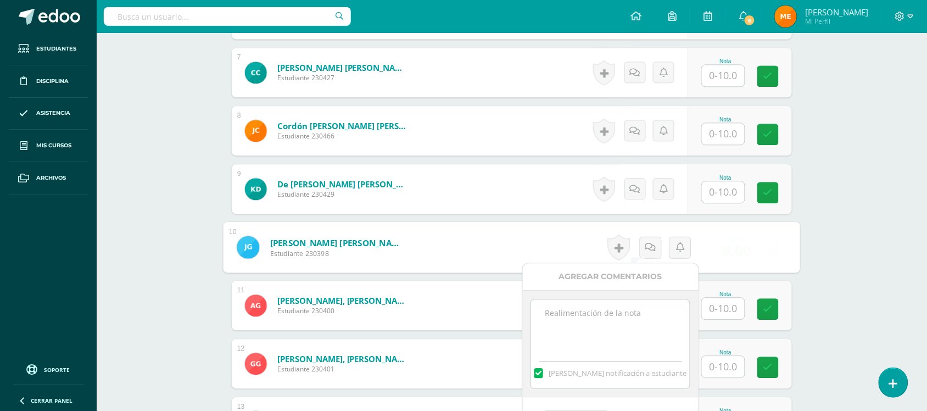
click at [622, 331] on textarea at bounding box center [610, 326] width 159 height 55
paste textarea "Aplicación de luces y sombras-"
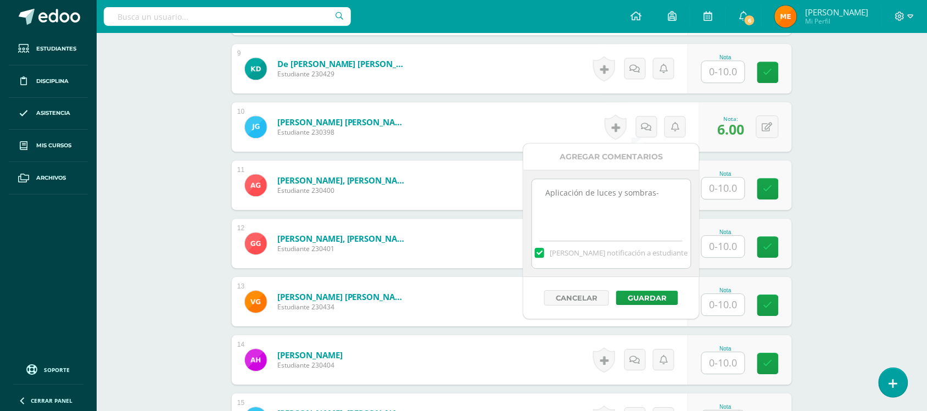
scroll to position [817, 0]
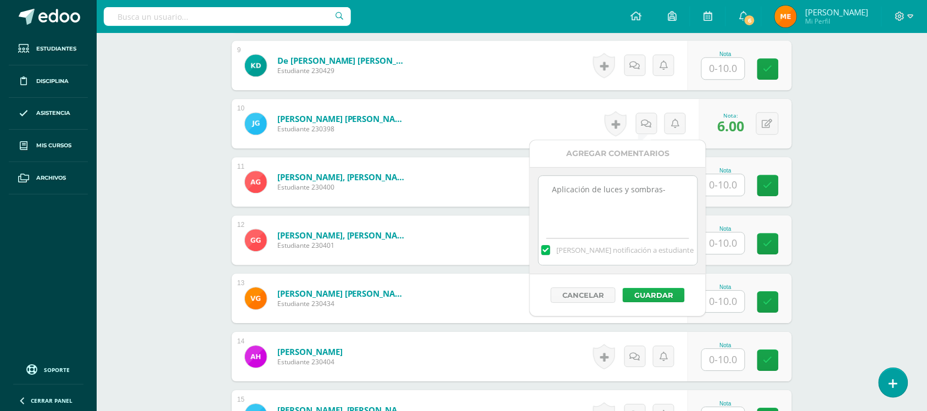
type textarea "Aplicación de luces y sombras-"
click at [657, 288] on button "Guardar" at bounding box center [654, 295] width 62 height 14
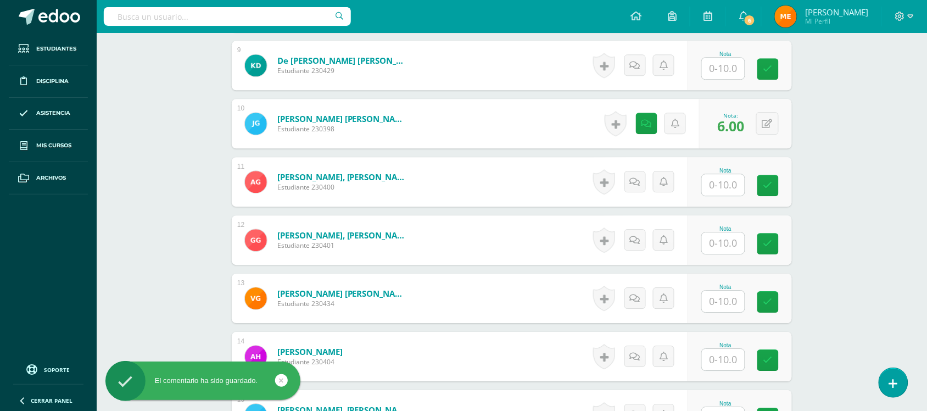
click at [729, 180] on input "text" at bounding box center [723, 184] width 43 height 21
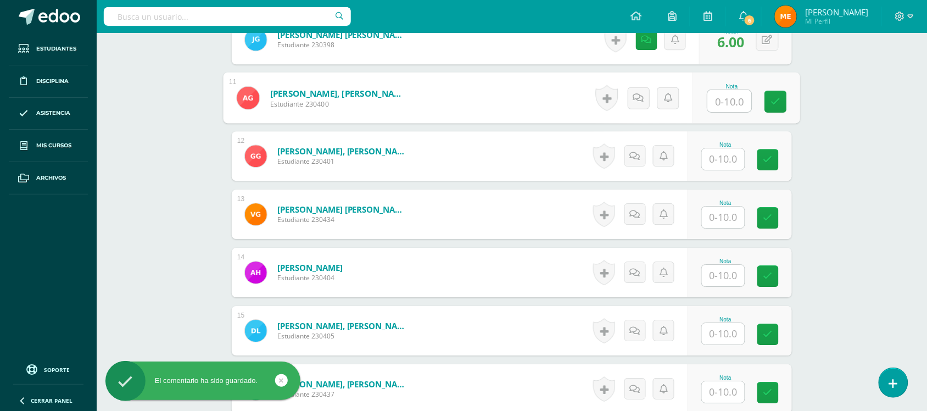
scroll to position [902, 0]
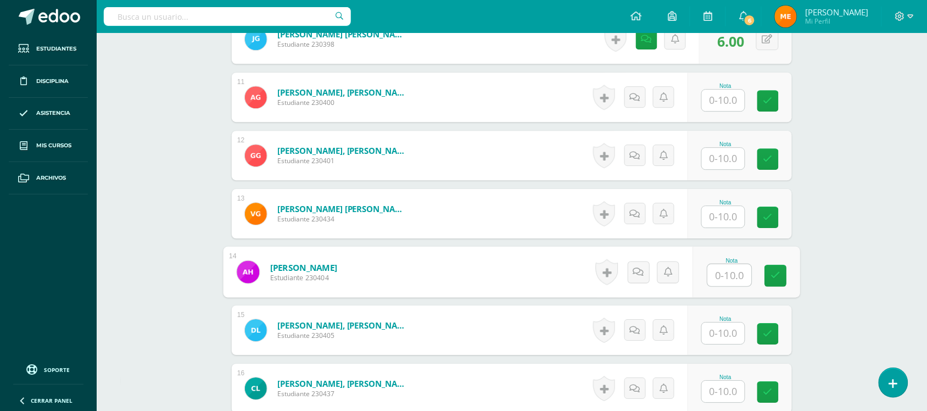
click at [718, 273] on input "text" at bounding box center [730, 275] width 44 height 22
type input "10"
click at [907, 190] on div "Artes Visuales Tercero Básico "Tercero Básico A" Herramientas Detalle de asiste…" at bounding box center [512, 213] width 830 height 2164
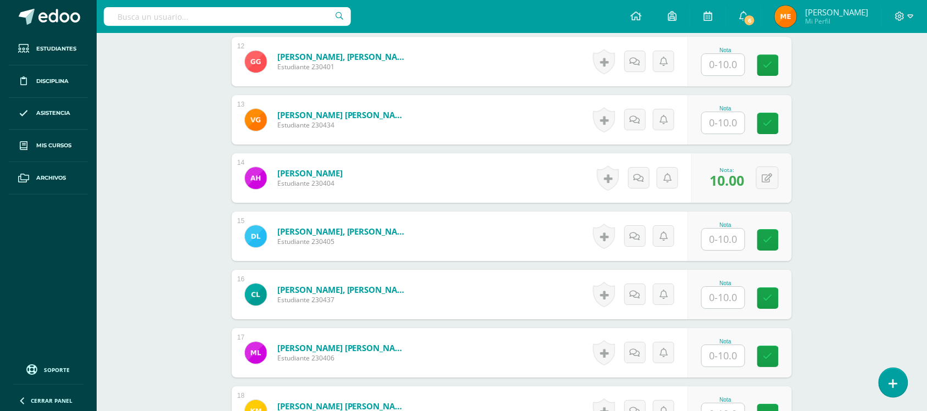
scroll to position [995, 0]
click at [727, 120] on input "text" at bounding box center [723, 123] width 43 height 21
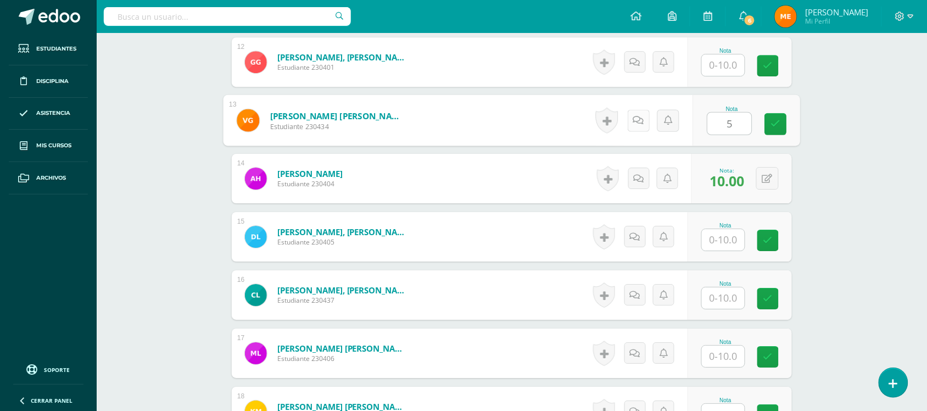
type input "5"
click at [644, 114] on link at bounding box center [639, 120] width 22 height 22
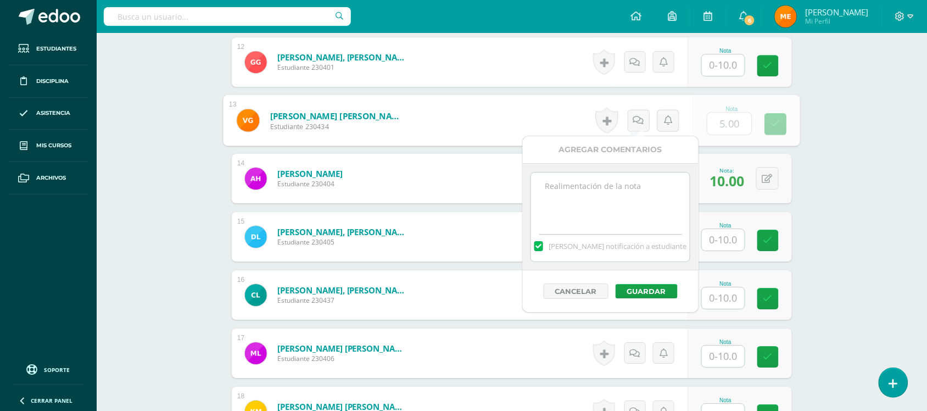
click at [615, 209] on textarea at bounding box center [610, 199] width 159 height 55
paste textarea "Aplicación de luces y sombras-"
type textarea "Aplicación de luces y sombras-"
click at [663, 297] on button "Guardar" at bounding box center [647, 291] width 62 height 14
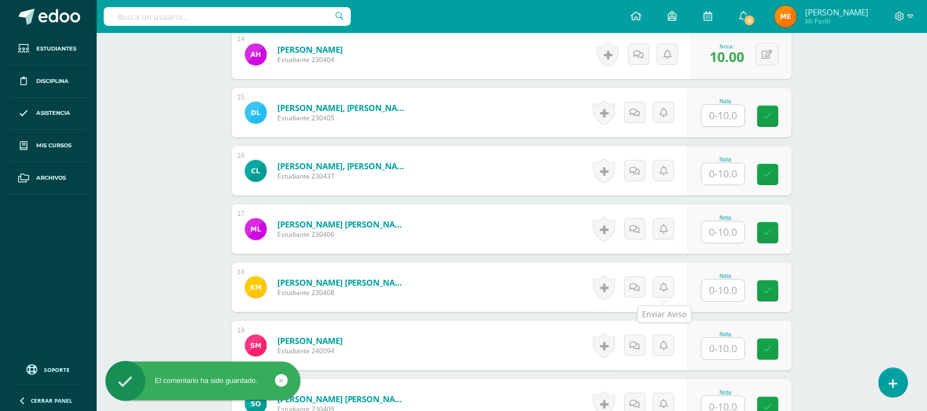
scroll to position [1122, 0]
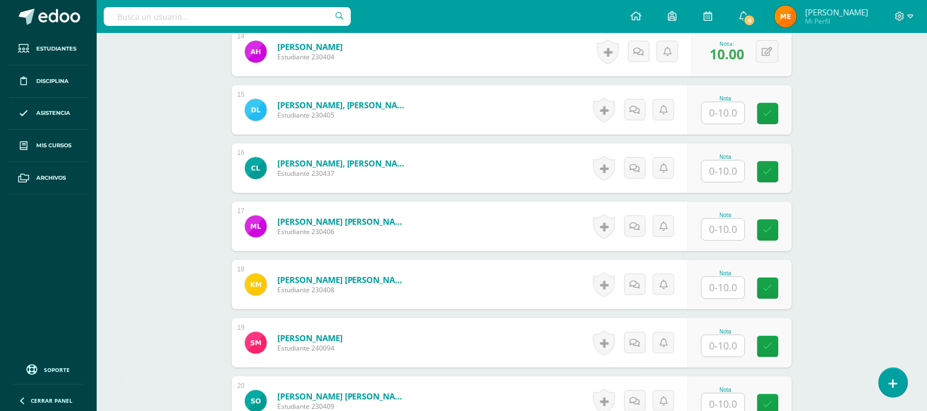
click at [721, 278] on input "text" at bounding box center [723, 287] width 43 height 21
type input "10"
click at [813, 264] on div "¿Estás seguro que quieres eliminar esta actividad? Esto borrará la actividad y …" at bounding box center [512, 31] width 604 height 2089
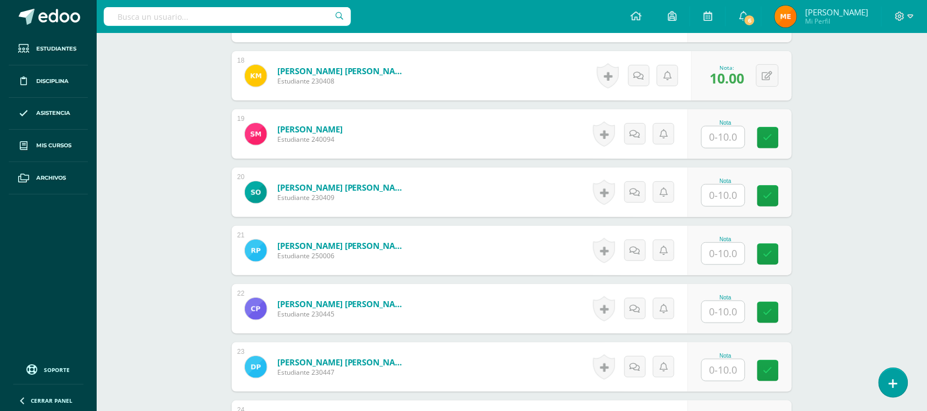
scroll to position [1332, 0]
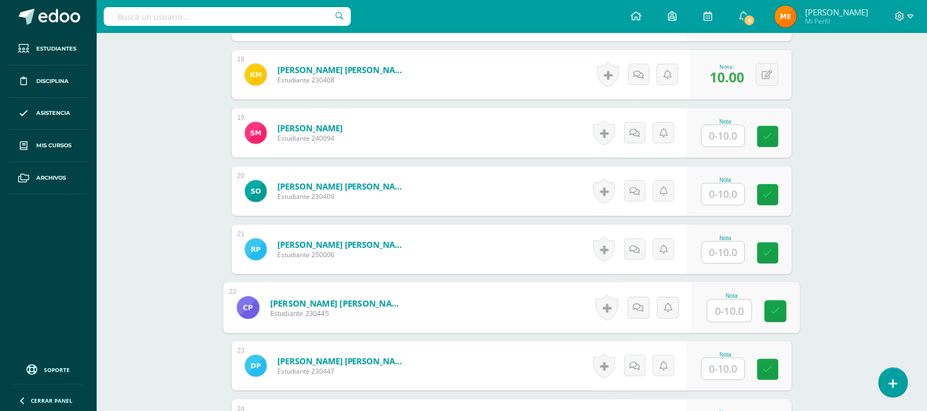
click at [736, 310] on input "text" at bounding box center [730, 311] width 44 height 22
type input "7"
click at [641, 308] on icon at bounding box center [638, 307] width 11 height 9
click at [622, 370] on textarea at bounding box center [610, 387] width 159 height 55
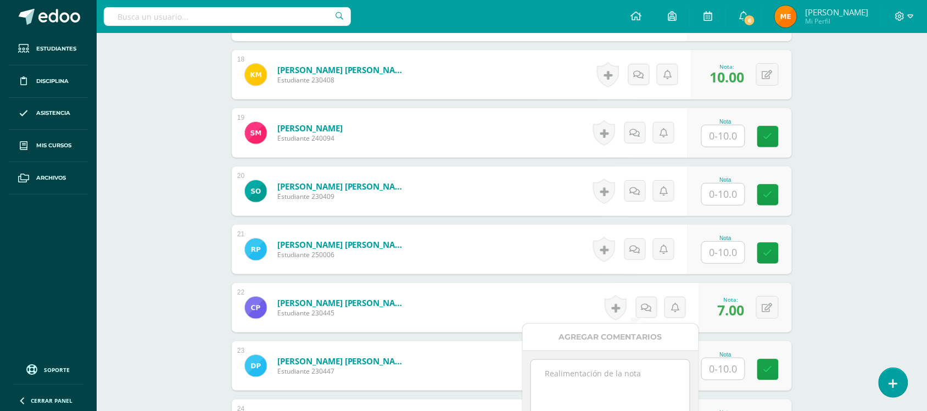
paste textarea "Aplicación de luces y sombras-"
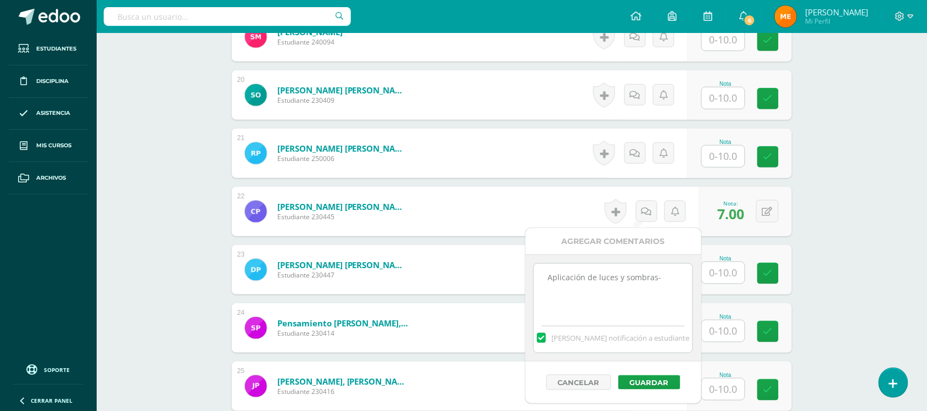
scroll to position [1428, 0]
type textarea "Aplicación de luces y sombras-"
click at [649, 377] on button "Guardar" at bounding box center [654, 382] width 62 height 14
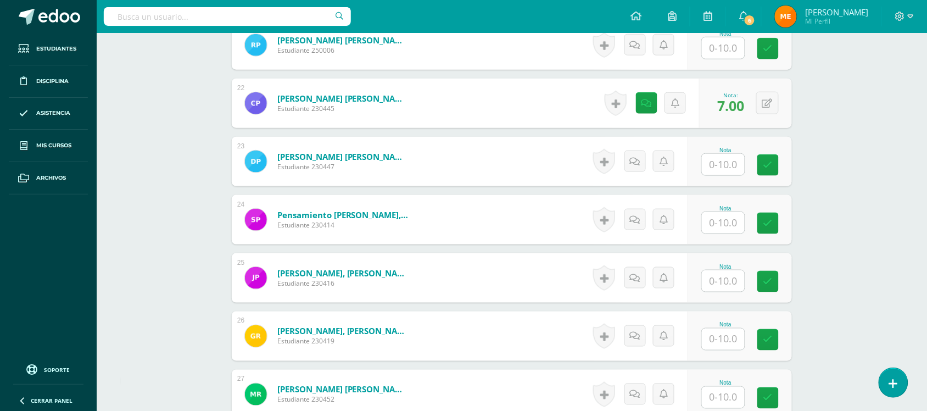
scroll to position [1537, 0]
click at [733, 280] on input "text" at bounding box center [730, 281] width 44 height 22
type input "5"
click at [645, 276] on link at bounding box center [639, 277] width 22 height 22
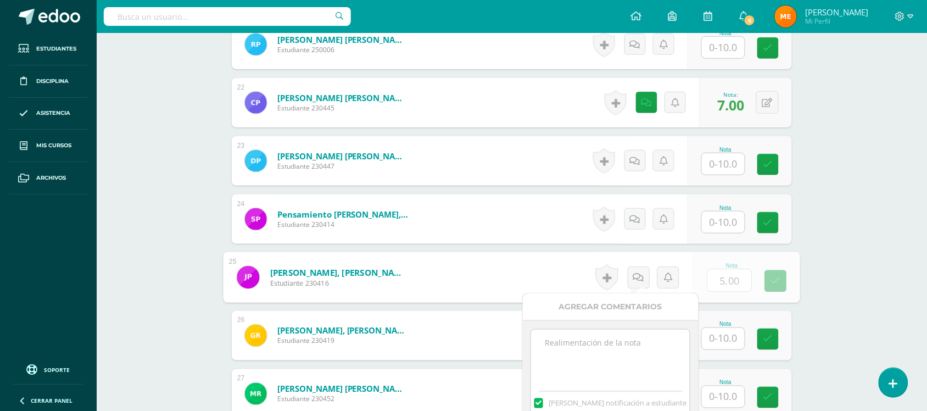
click at [626, 343] on textarea at bounding box center [610, 357] width 159 height 55
paste textarea "Aplicación de luces y sombras-"
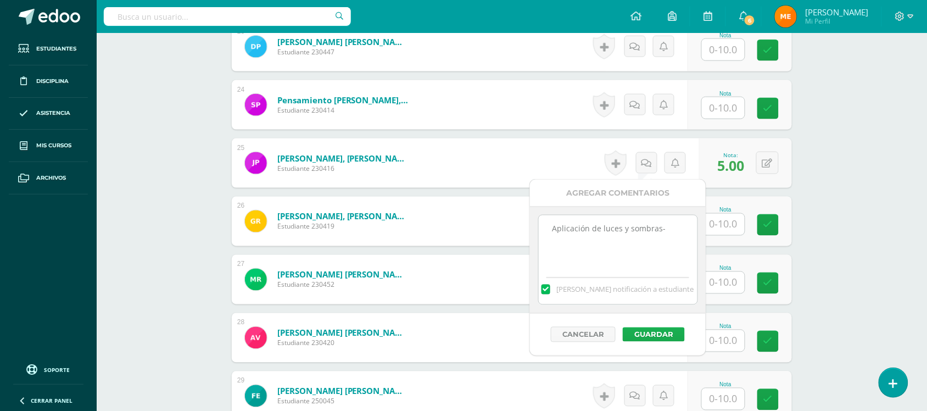
type textarea "Aplicación de luces y sombras-"
click at [654, 333] on button "Guardar" at bounding box center [654, 334] width 62 height 14
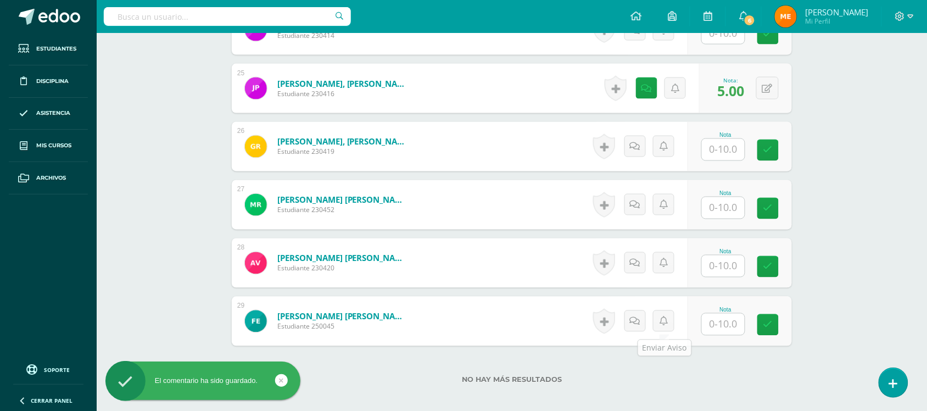
scroll to position [1726, 0]
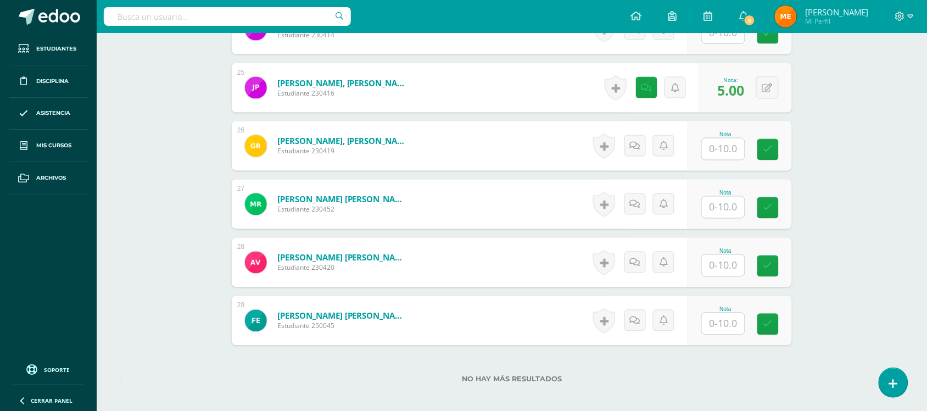
click at [725, 261] on input "text" at bounding box center [723, 265] width 43 height 21
type input "5"
click at [644, 259] on link at bounding box center [639, 263] width 22 height 22
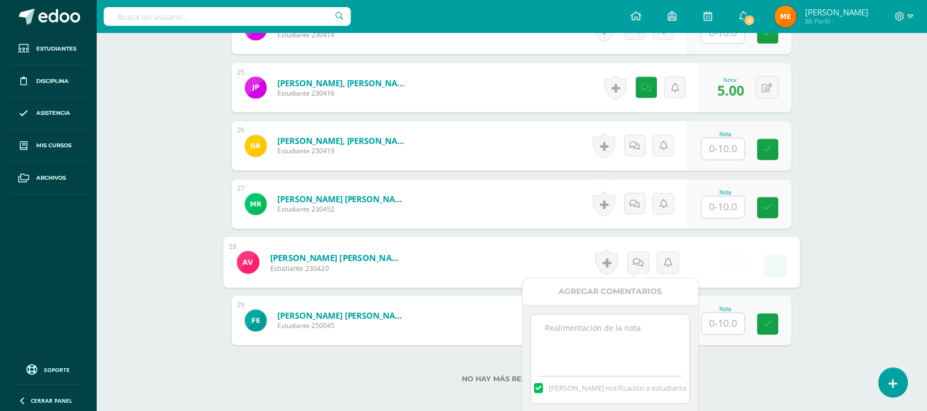
click at [638, 320] on textarea at bounding box center [610, 342] width 159 height 55
paste textarea "Aplicación de luces y sombras-"
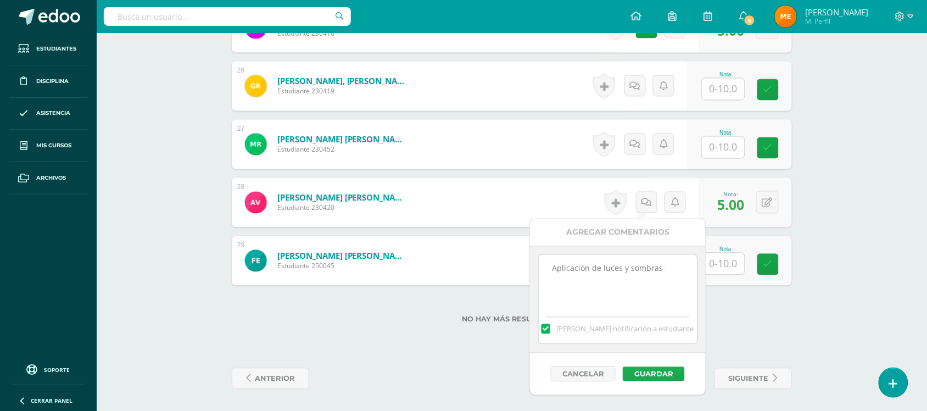
type textarea "Aplicación de luces y sombras-"
click at [660, 375] on button "Guardar" at bounding box center [654, 374] width 62 height 14
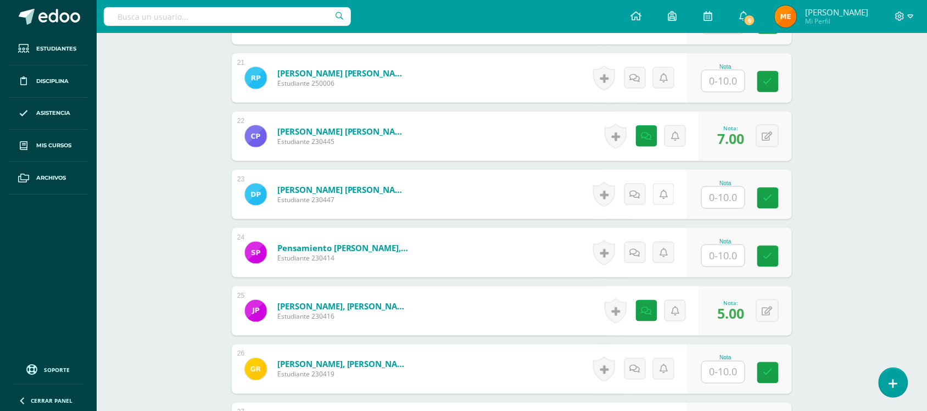
scroll to position [1503, 0]
click at [720, 89] on input "text" at bounding box center [723, 81] width 43 height 21
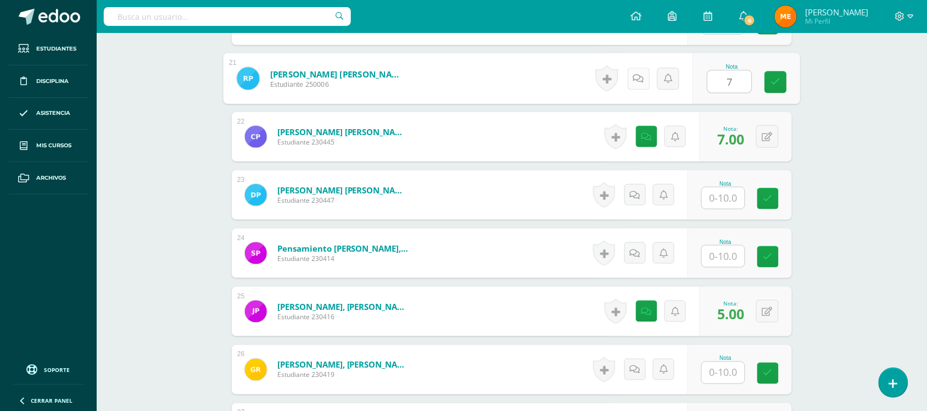
type input "7"
click at [647, 71] on link at bounding box center [639, 79] width 22 height 22
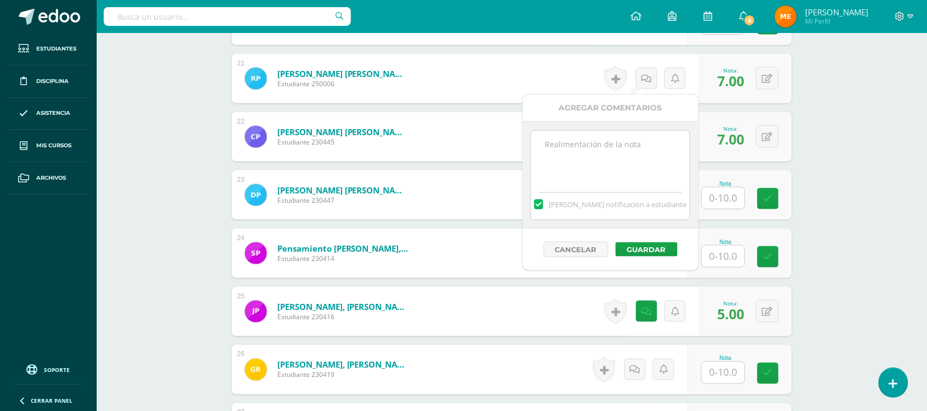
click at [640, 138] on textarea at bounding box center [610, 158] width 159 height 55
paste textarea "Aplicación de luces y sombras-"
type textarea "Aplicación de luces y sombras-"
click at [655, 253] on button "Guardar" at bounding box center [647, 249] width 62 height 14
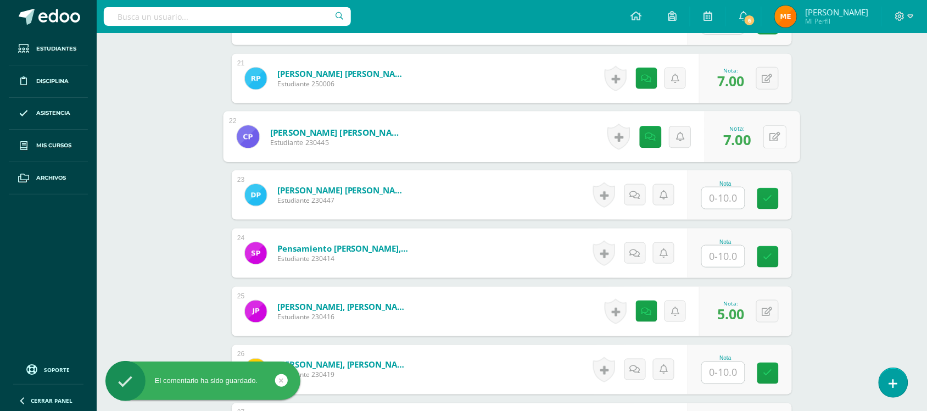
click at [769, 142] on button at bounding box center [774, 136] width 23 height 23
type input "8"
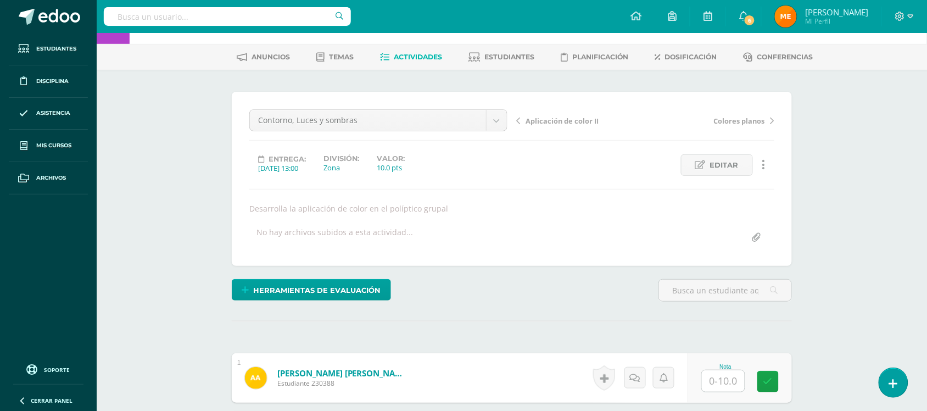
scroll to position [40, 0]
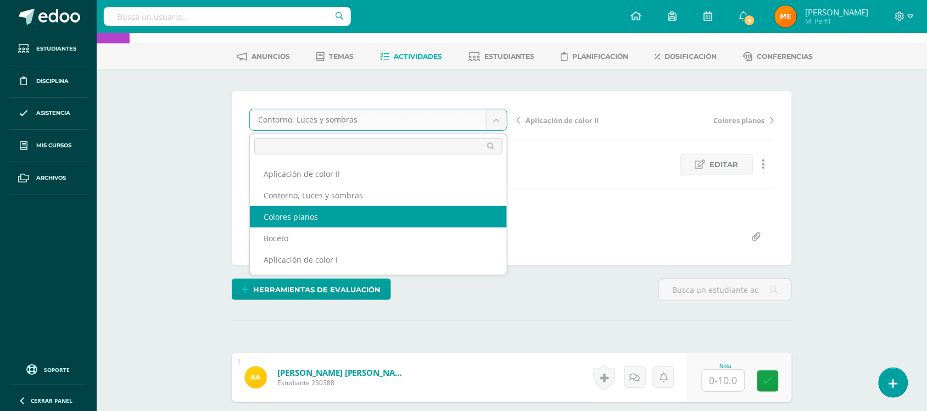
select select "/dashboard/teacher/grade-activity/109122/"
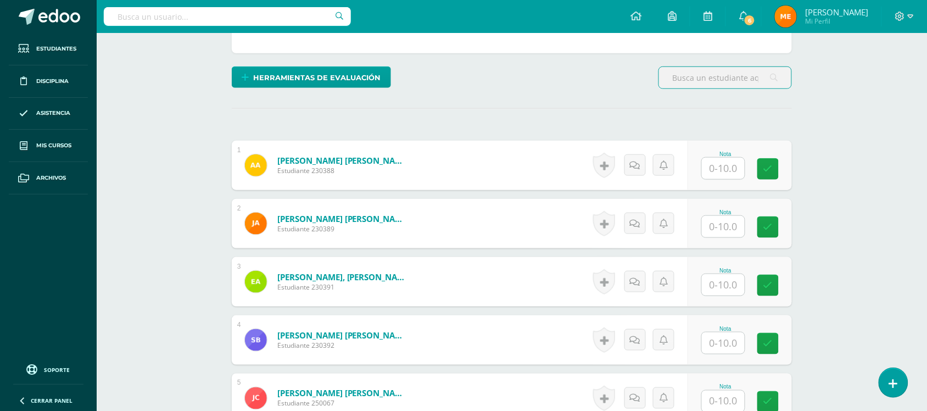
scroll to position [253, 0]
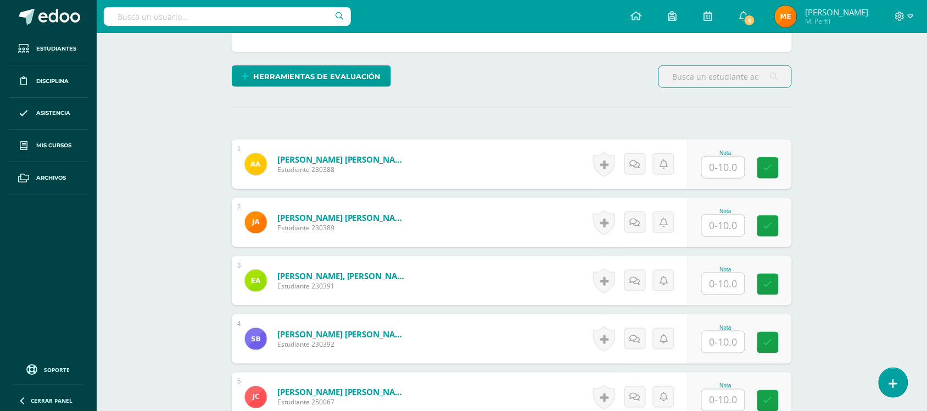
click at [725, 333] on input "text" at bounding box center [723, 341] width 43 height 21
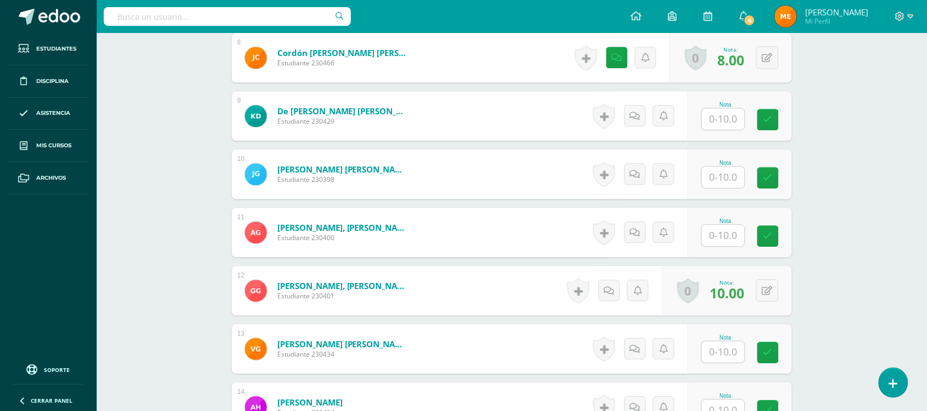
scroll to position [878, 0]
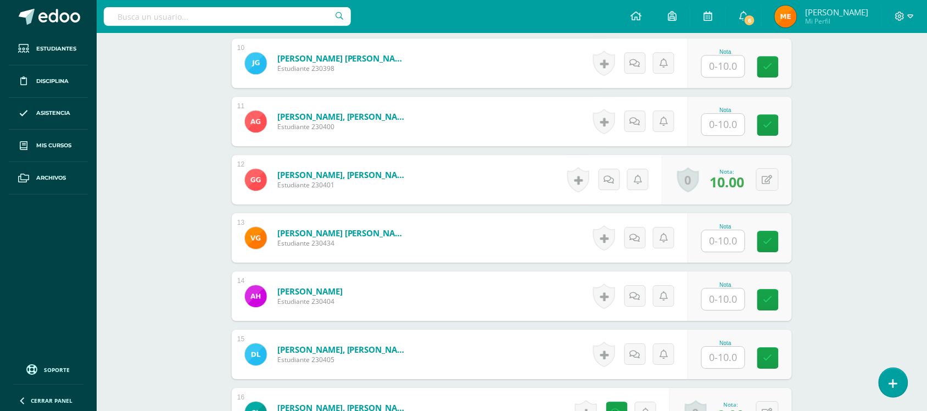
type input "10"
click at [722, 239] on input "text" at bounding box center [723, 240] width 43 height 21
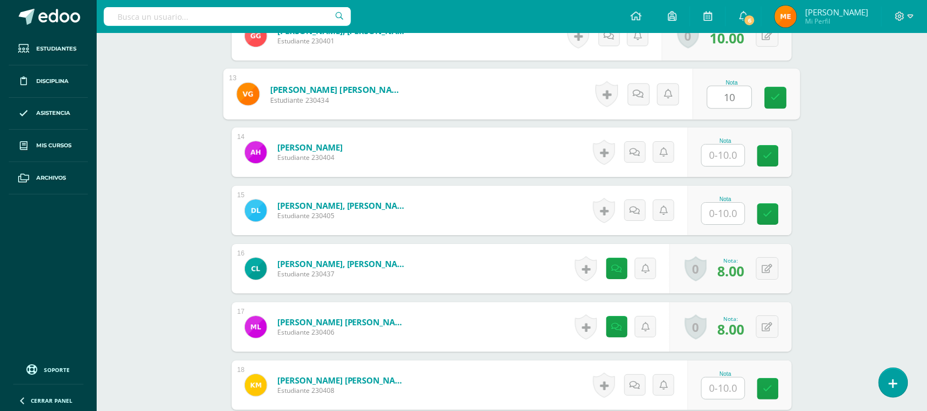
scroll to position [1056, 0]
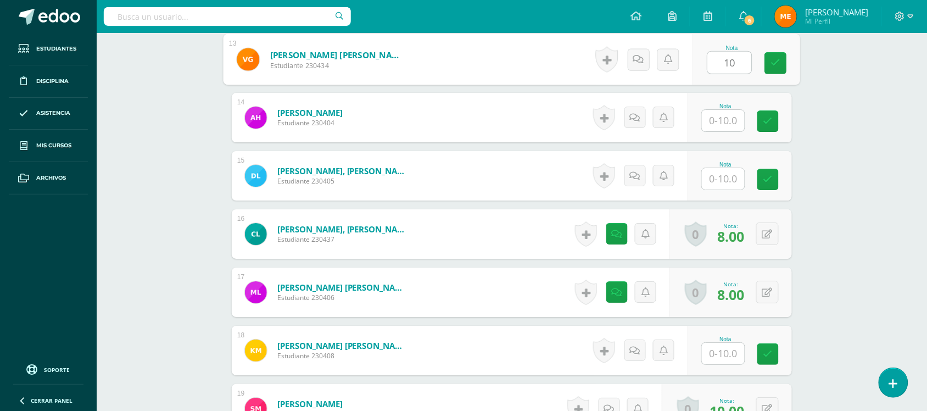
type input "10"
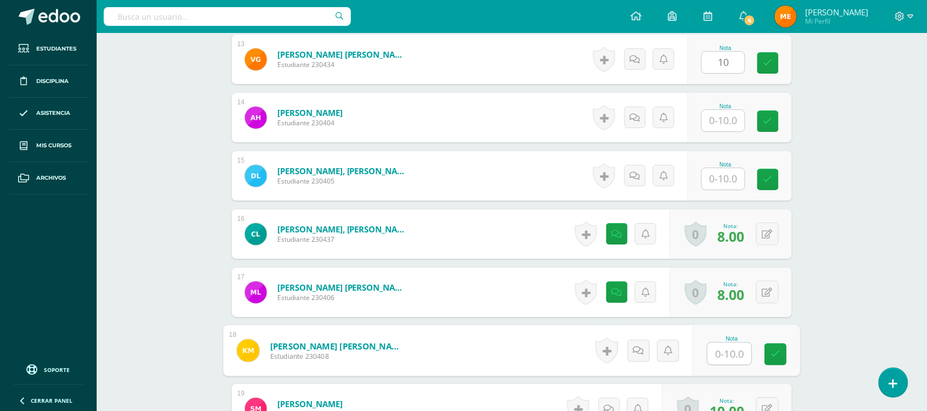
click at [728, 351] on input "text" at bounding box center [730, 354] width 44 height 22
type input "10"
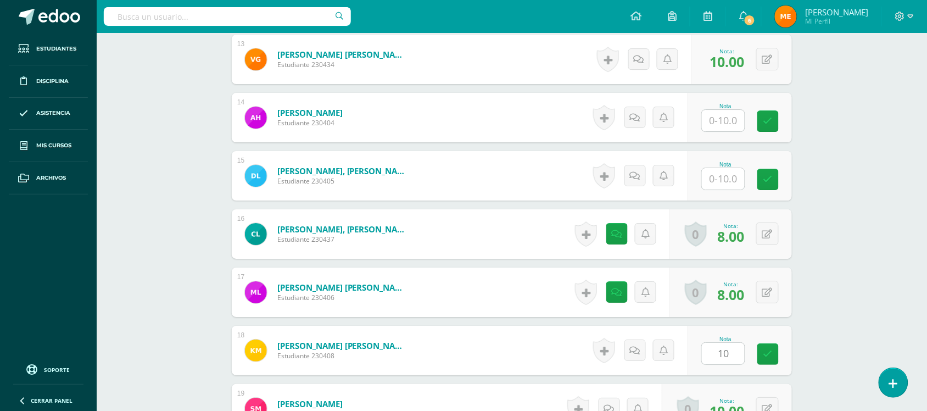
click at [849, 247] on div "Artes Visuales Tercero Básico "Tercero Básico A" Herramientas Detalle de asiste…" at bounding box center [512, 59] width 830 height 2164
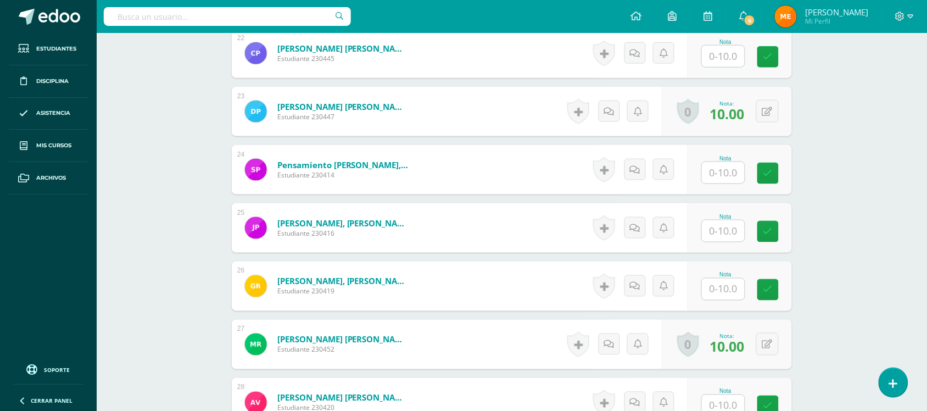
scroll to position [1585, 0]
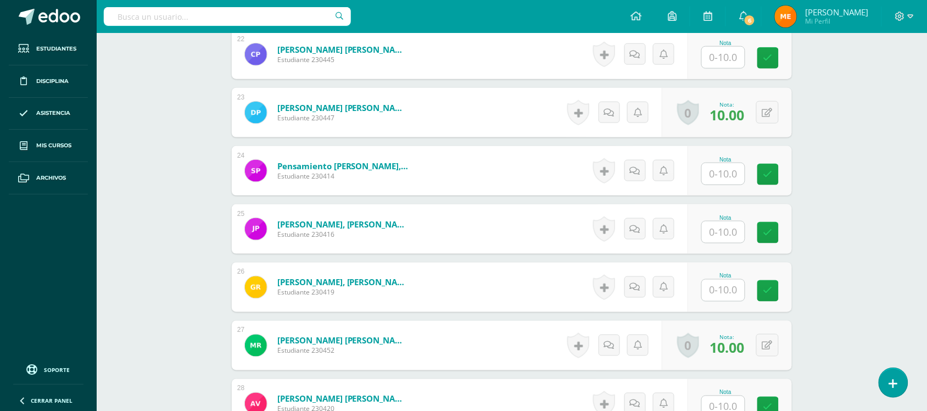
click at [731, 218] on div "Nota" at bounding box center [725, 218] width 48 height 6
click at [728, 228] on input "text" at bounding box center [730, 232] width 44 height 22
type input "10"
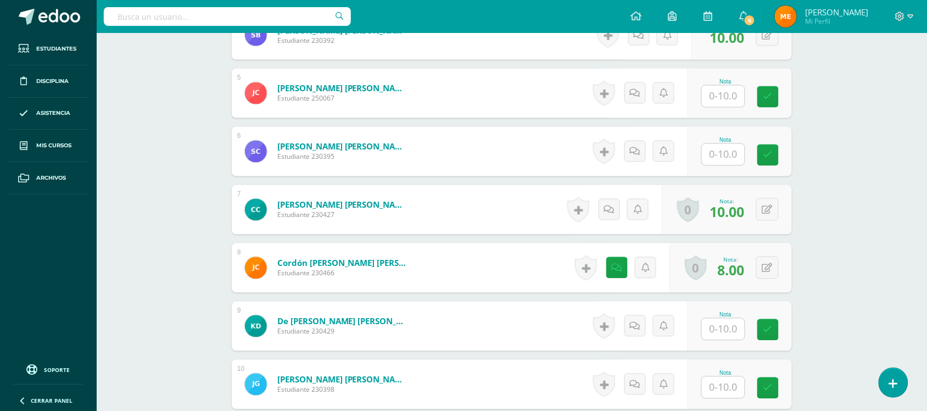
scroll to position [656, 0]
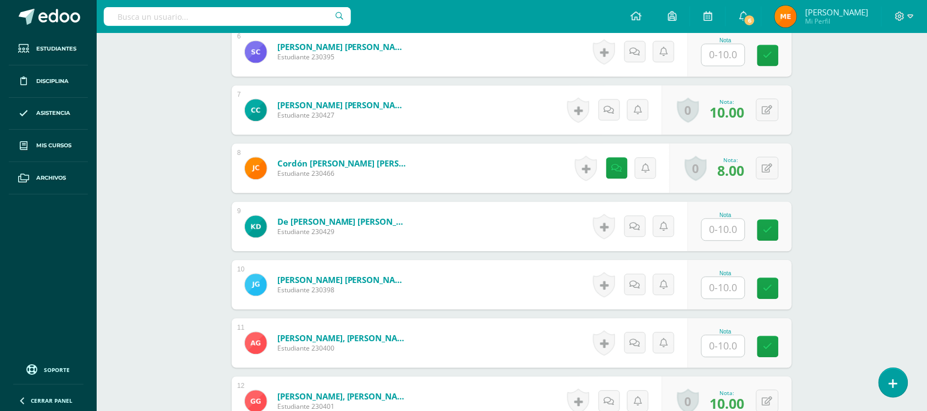
click at [736, 292] on input "text" at bounding box center [723, 287] width 43 height 21
type input "8"
click at [617, 171] on icon at bounding box center [617, 168] width 10 height 9
drag, startPoint x: 843, startPoint y: 177, endPoint x: 614, endPoint y: 172, distance: 229.1
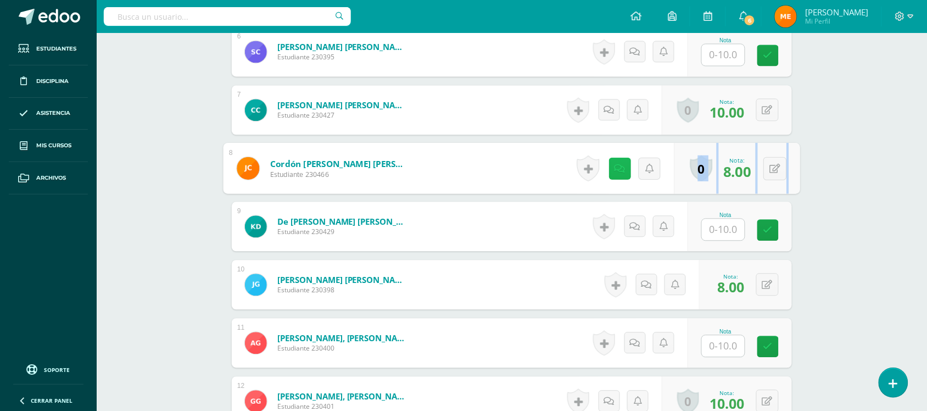
click at [615, 172] on icon at bounding box center [620, 167] width 11 height 9
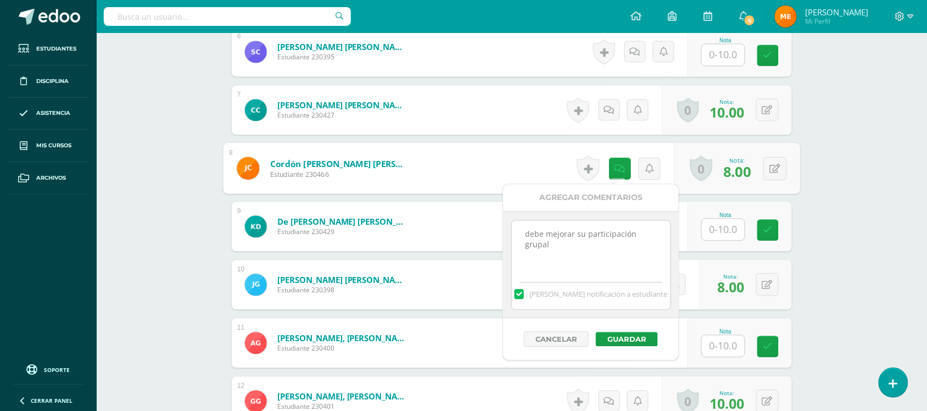
click at [565, 243] on textarea "debe mejorar su participación grupal" at bounding box center [591, 247] width 159 height 55
drag, startPoint x: 565, startPoint y: 243, endPoint x: 515, endPoint y: 229, distance: 52.0
click at [515, 229] on textarea "debe mejorar su participación grupal" at bounding box center [591, 247] width 159 height 55
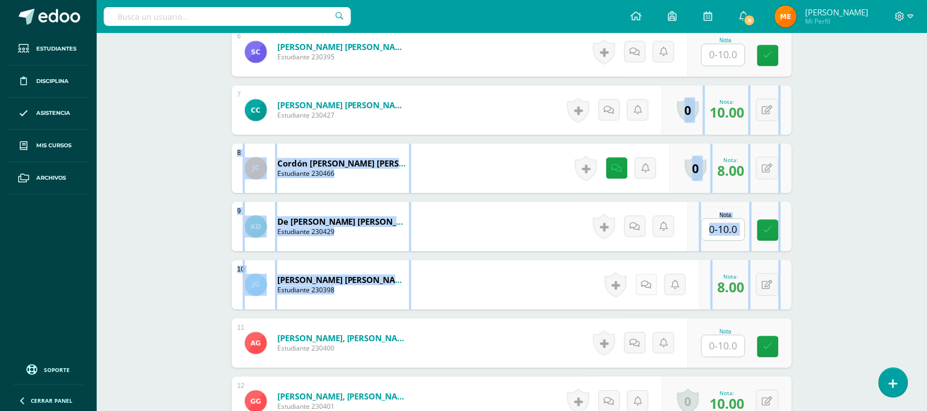
drag, startPoint x: 836, startPoint y: 116, endPoint x: 651, endPoint y: 284, distance: 250.4
click at [651, 284] on link at bounding box center [650, 284] width 22 height 22
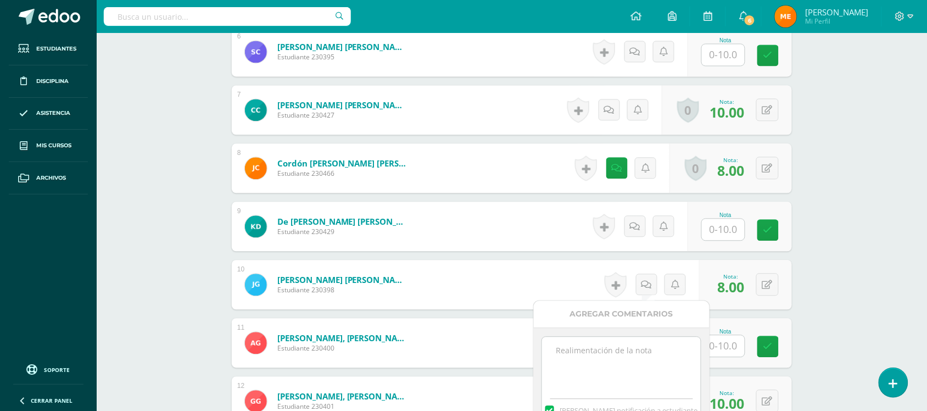
click at [621, 346] on textarea at bounding box center [621, 364] width 159 height 55
paste textarea "debe mejorar su participación grupal"
drag, startPoint x: 619, startPoint y: 388, endPoint x: 550, endPoint y: 351, distance: 78.6
click at [550, 351] on textarea "debe mejorar su participación grupal con base a las instrucciones dadas en clas…" at bounding box center [621, 364] width 159 height 55
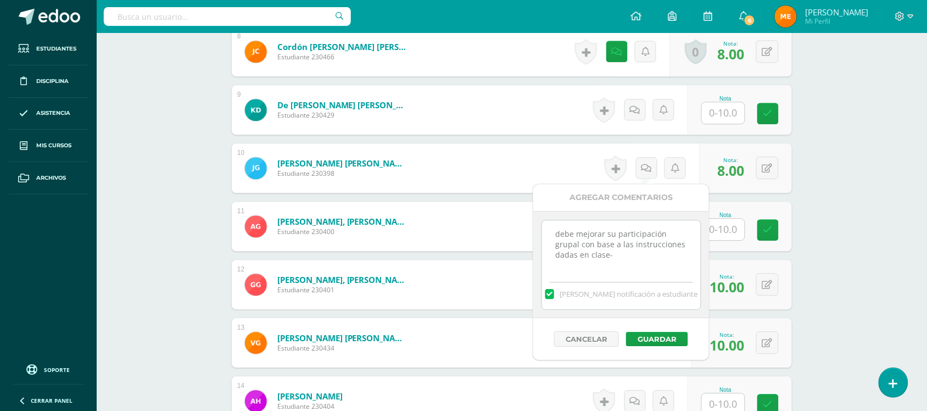
scroll to position [774, 0]
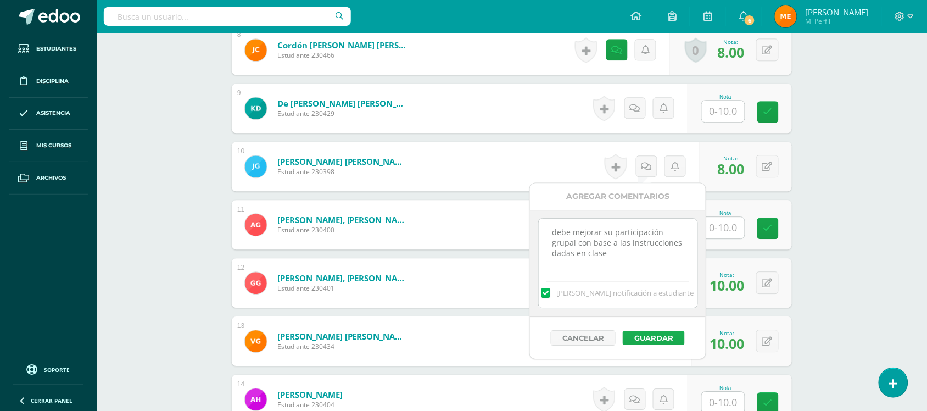
type textarea "debe mejorar su participación grupal con base a las instrucciones dadas en clas…"
click at [661, 338] on button "Guardar" at bounding box center [654, 338] width 62 height 14
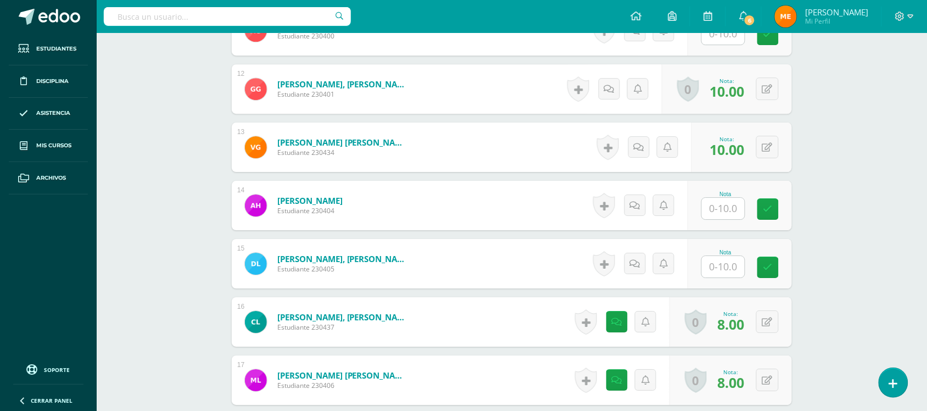
scroll to position [969, 0]
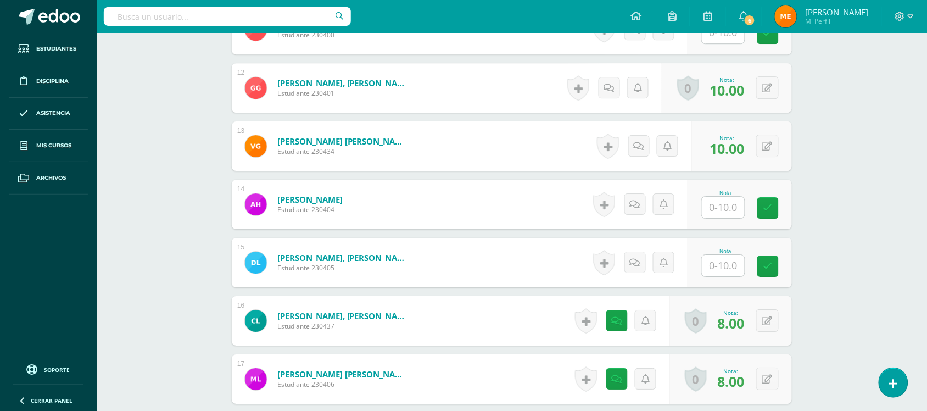
click at [728, 211] on input "text" at bounding box center [723, 207] width 43 height 21
type input "8"
click at [644, 204] on link at bounding box center [639, 204] width 22 height 22
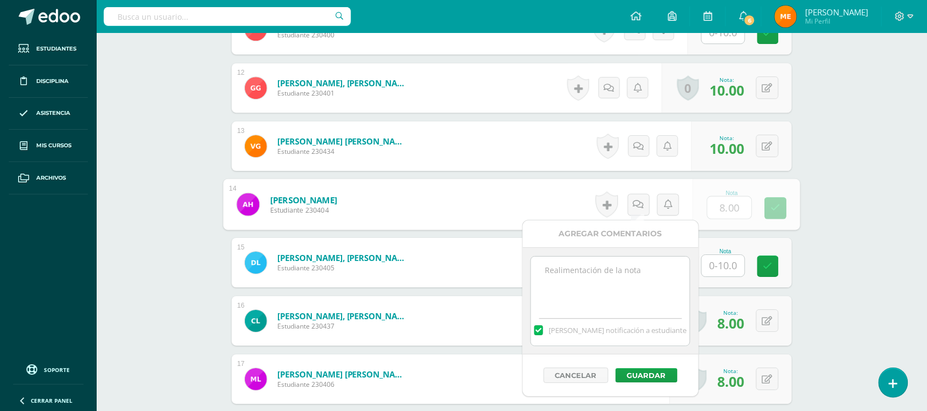
click at [632, 265] on textarea at bounding box center [610, 283] width 159 height 55
paste textarea "debe mejorar su participación grupal con base a las instrucciones dadas en clas…"
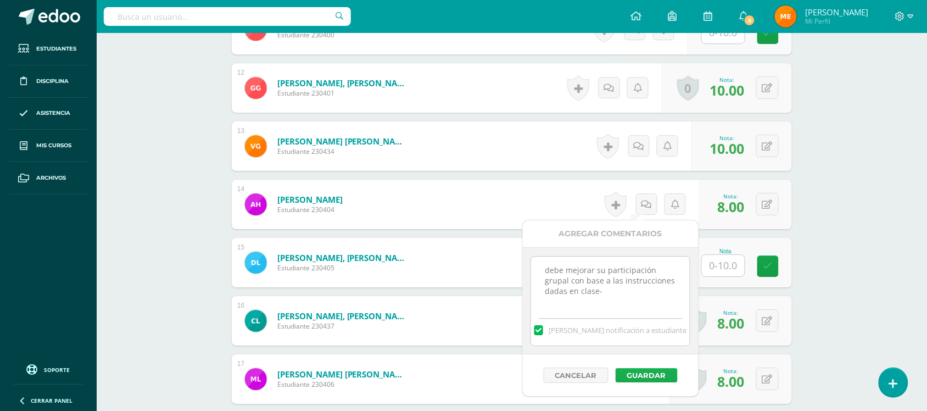
type textarea "debe mejorar su participación grupal con base a las instrucciones dadas en clas…"
click at [652, 373] on button "Guardar" at bounding box center [647, 375] width 62 height 14
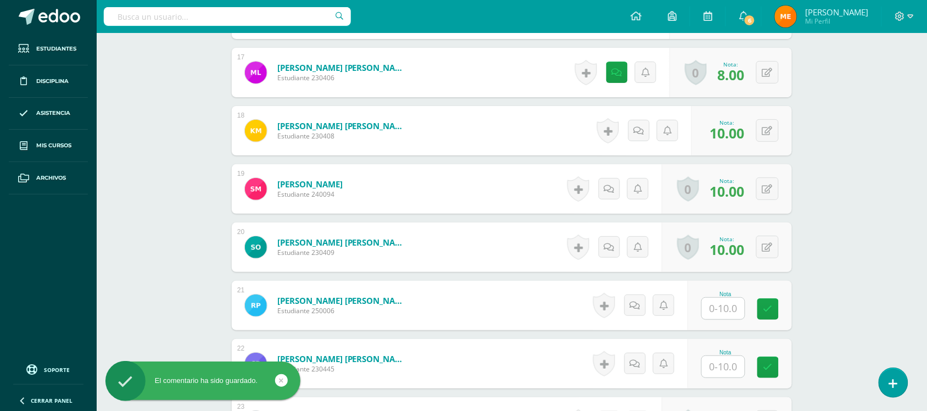
scroll to position [1280, 0]
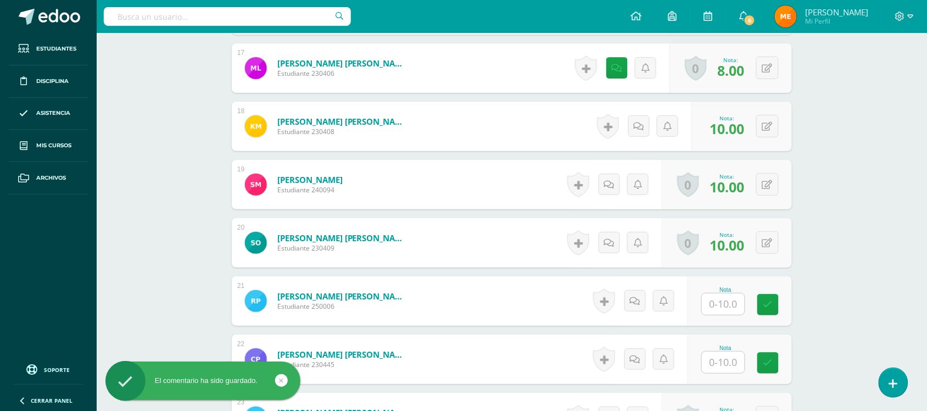
click at [716, 302] on input "text" at bounding box center [723, 303] width 43 height 21
type input "8"
click at [637, 296] on icon at bounding box center [638, 300] width 11 height 9
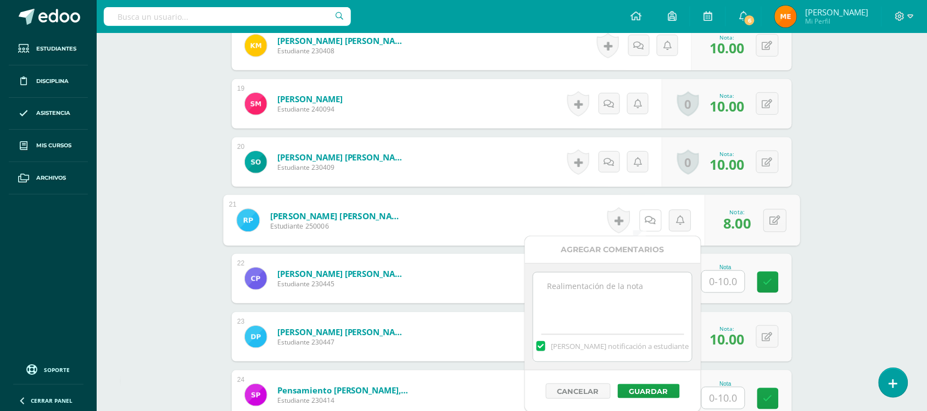
scroll to position [1363, 0]
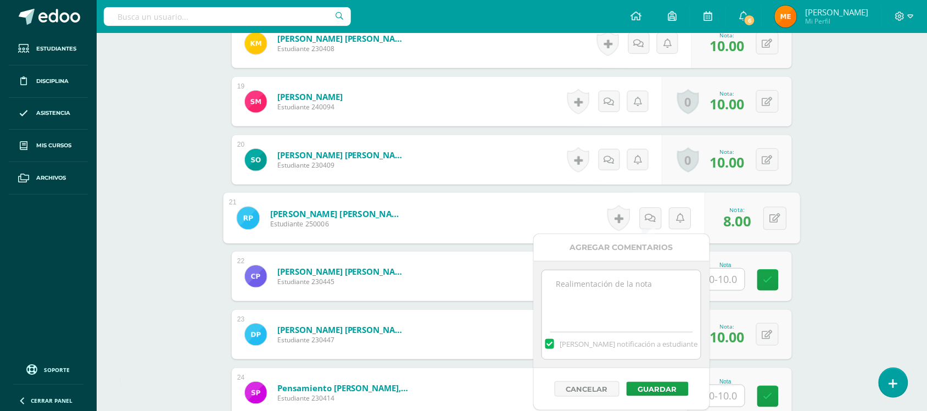
click at [624, 292] on textarea at bounding box center [621, 297] width 159 height 55
paste textarea "debe mejorar su participación grupal con base a las instrucciones dadas en clas…"
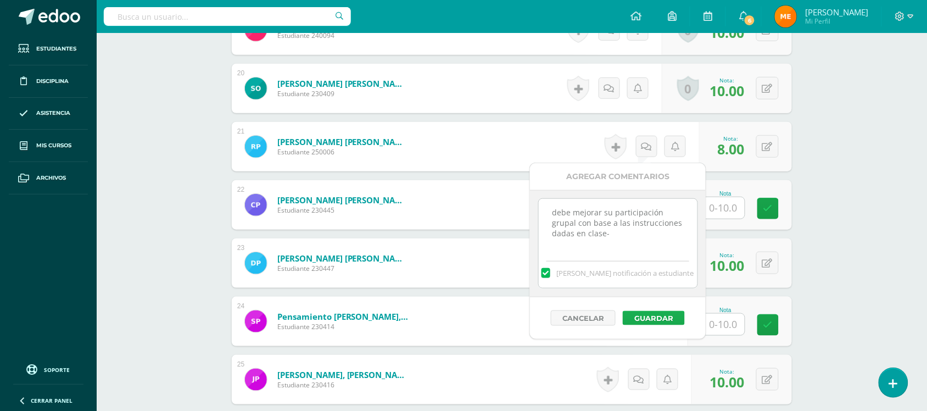
type textarea "debe mejorar su participación grupal con base a las instrucciones dadas en clas…"
click at [658, 316] on button "Guardar" at bounding box center [654, 318] width 62 height 14
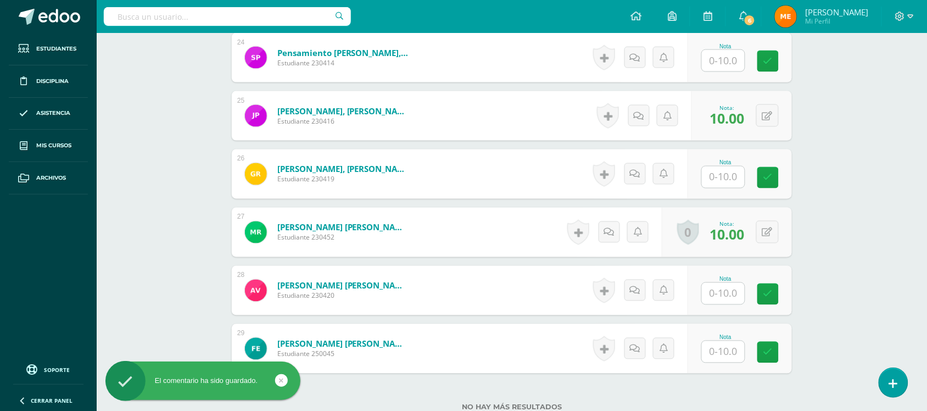
scroll to position [1786, 0]
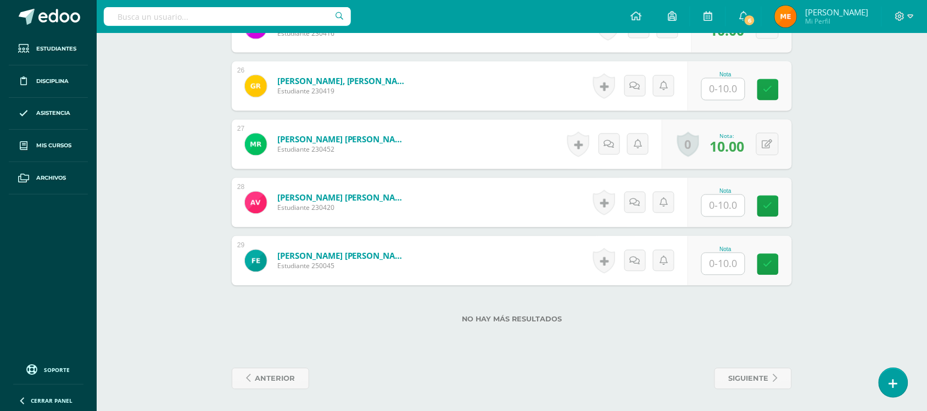
click at [718, 205] on input "text" at bounding box center [723, 205] width 43 height 21
type input "8"
click at [648, 202] on link at bounding box center [639, 203] width 22 height 22
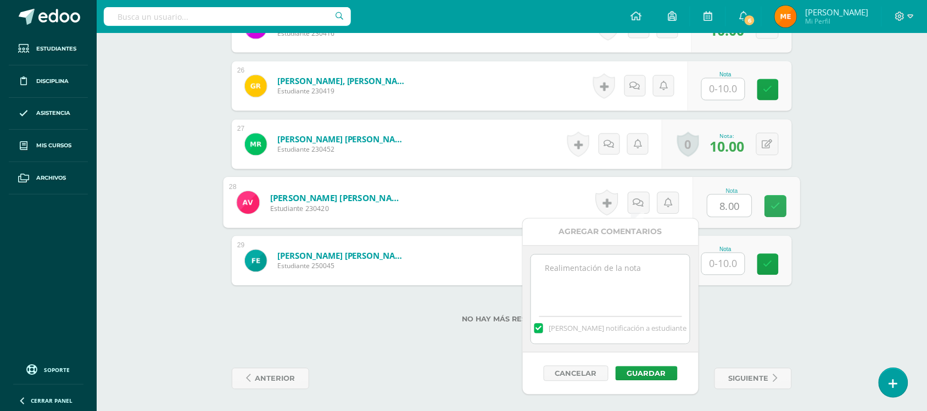
click at [627, 269] on textarea at bounding box center [610, 282] width 159 height 55
paste textarea "debe mejorar su participación grupal con base a las instrucciones dadas en clas…"
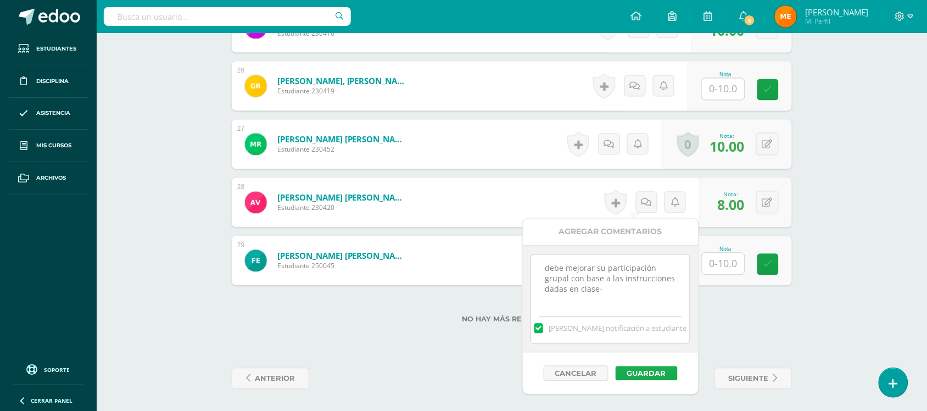
type textarea "debe mejorar su participación grupal con base a las instrucciones dadas en clas…"
click at [641, 377] on button "Guardar" at bounding box center [647, 373] width 62 height 14
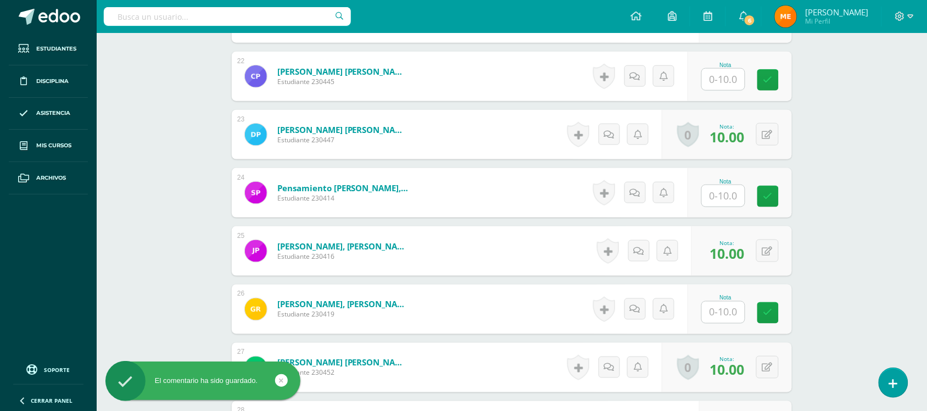
scroll to position [1516, 0]
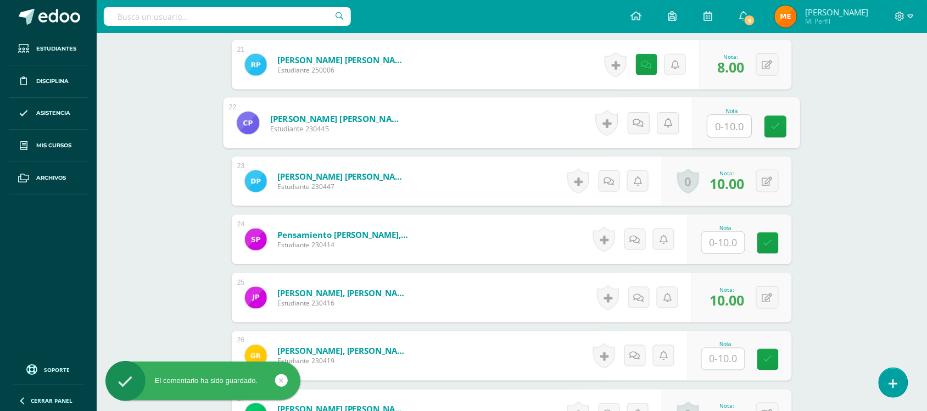
click at [721, 125] on input "text" at bounding box center [730, 126] width 44 height 22
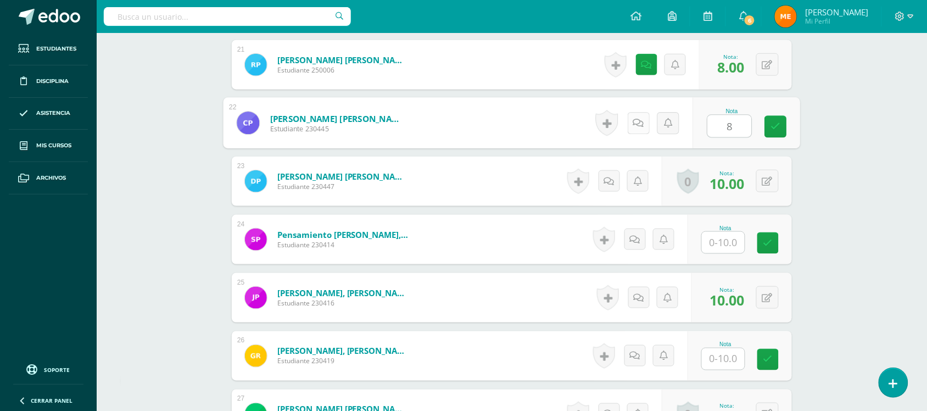
type input "8"
click at [645, 121] on link at bounding box center [639, 123] width 22 height 22
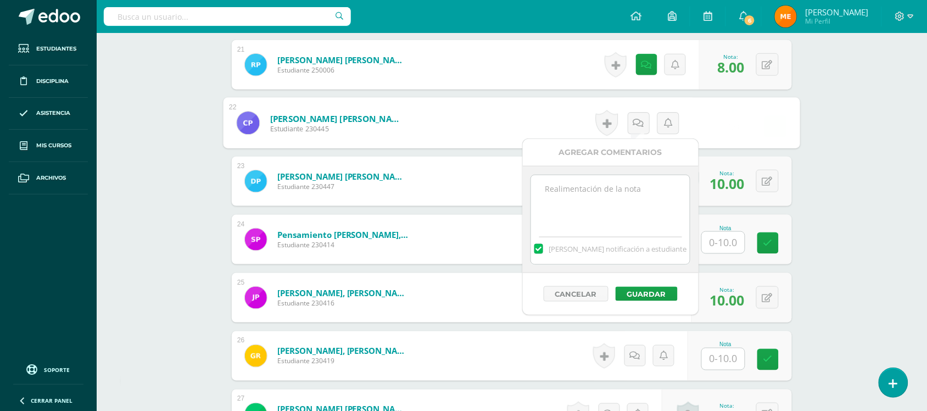
click at [627, 180] on textarea at bounding box center [610, 202] width 159 height 55
paste textarea "debe mejorar su participación grupal con base a las instrucciones dadas en clas…"
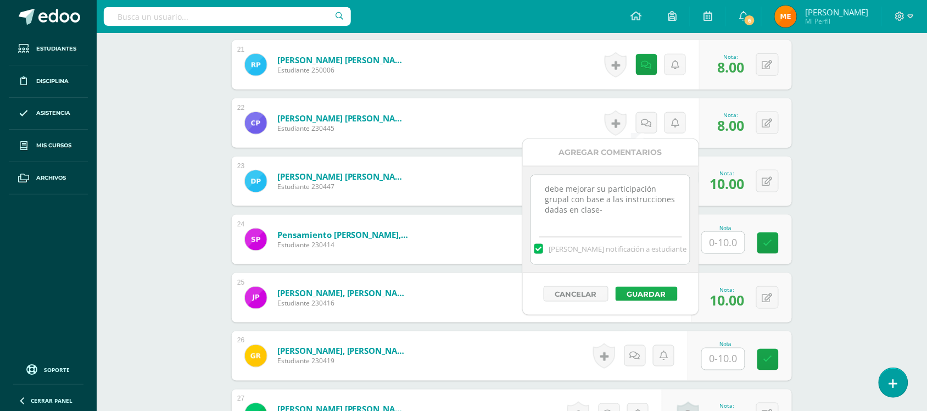
type textarea "debe mejorar su participación grupal con base a las instrucciones dadas en clas…"
click at [647, 290] on button "Guardar" at bounding box center [647, 294] width 62 height 14
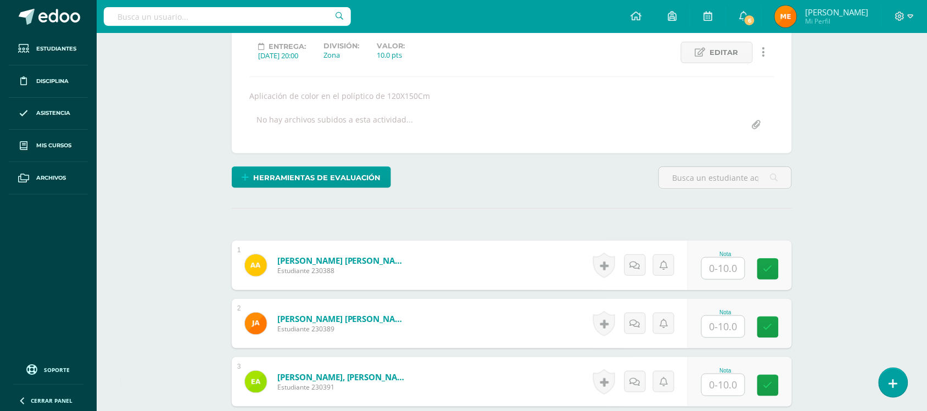
scroll to position [84, 0]
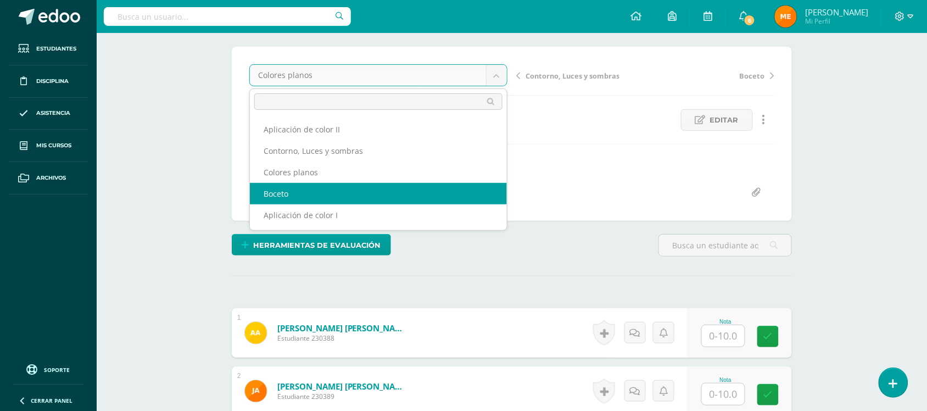
select select "/dashboard/teacher/grade-activity/109121/"
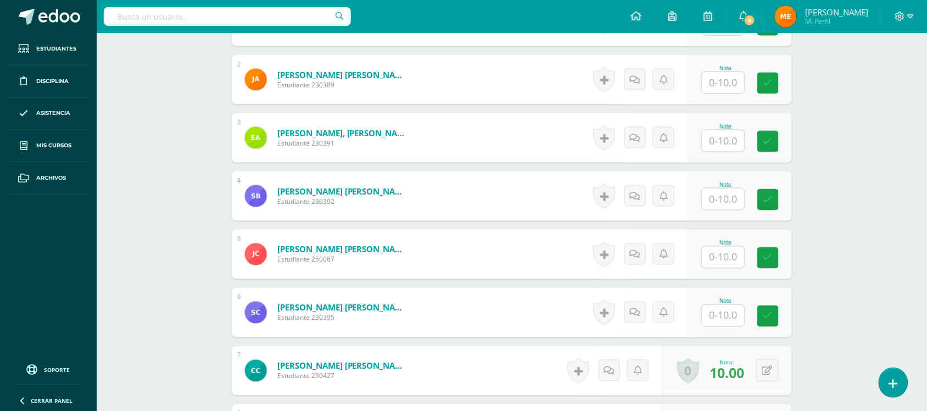
scroll to position [397, 0]
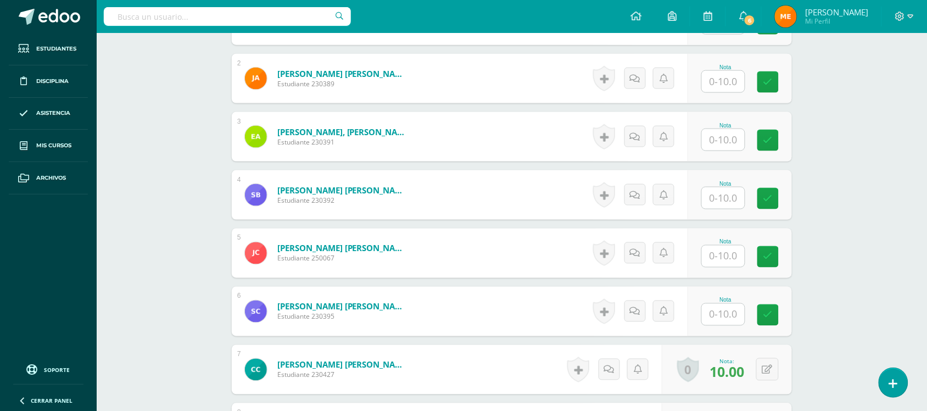
click at [721, 207] on input "text" at bounding box center [723, 197] width 43 height 21
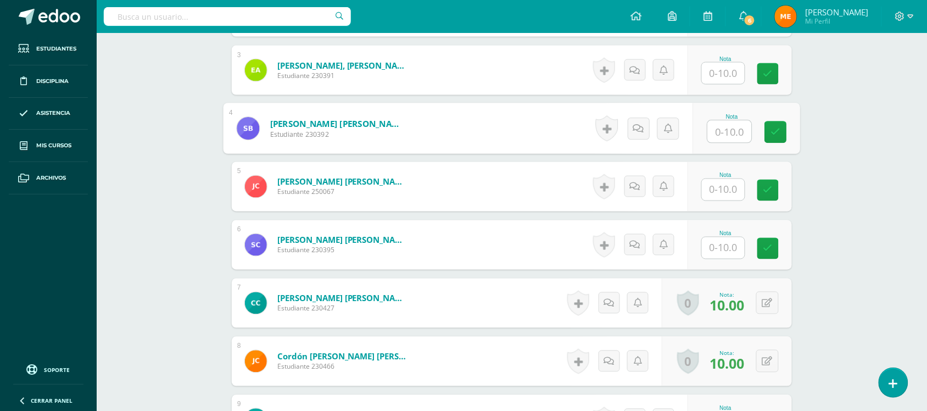
scroll to position [467, 0]
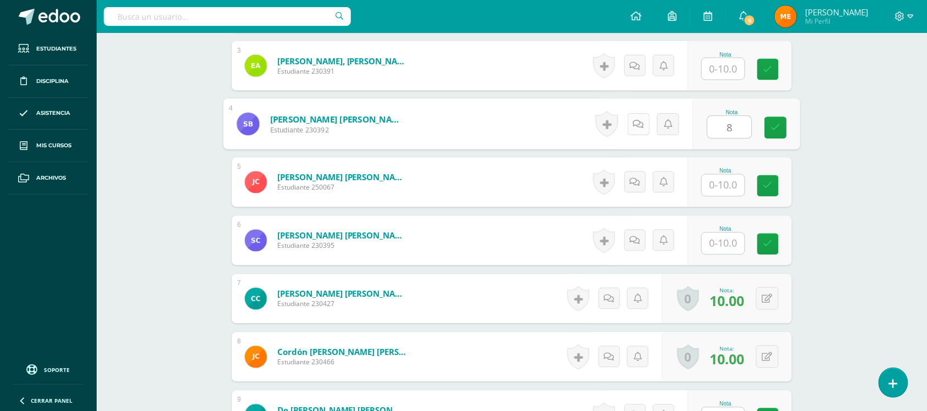
type input "8"
click at [633, 117] on link at bounding box center [639, 124] width 22 height 22
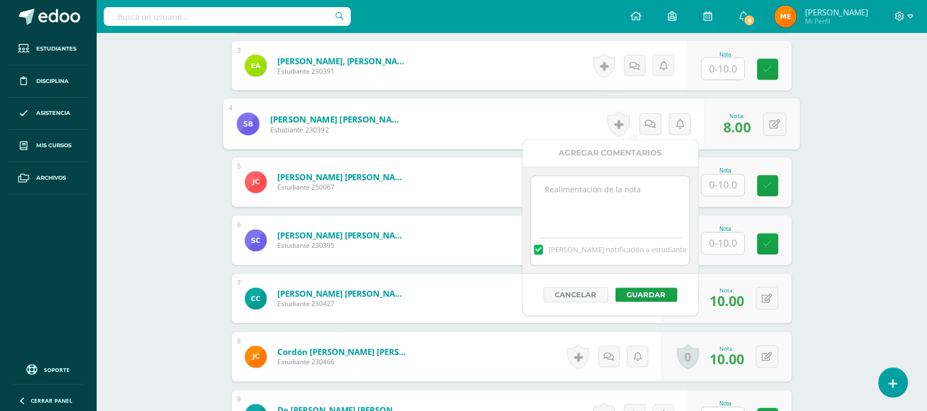
click at [624, 193] on textarea at bounding box center [610, 203] width 159 height 55
type textarea "N"
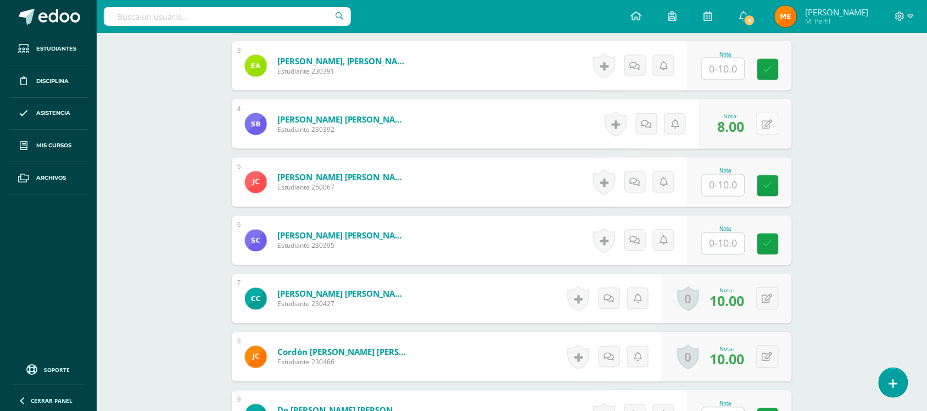
click at [771, 121] on icon at bounding box center [767, 124] width 10 height 9
type input "10"
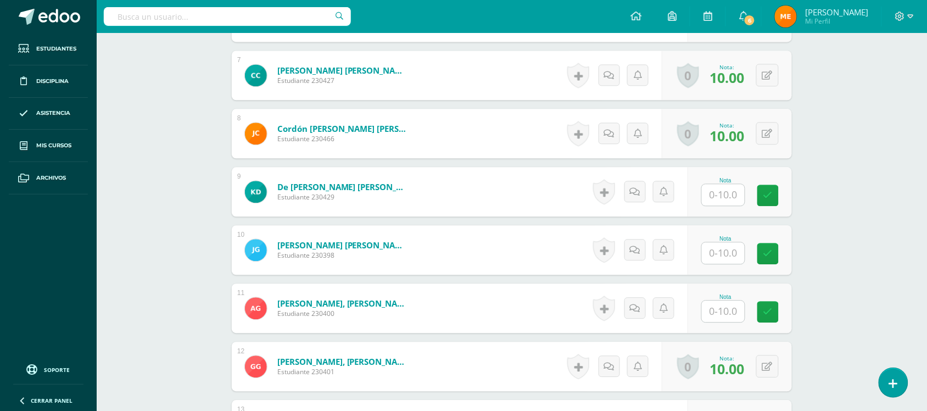
scroll to position [692, 0]
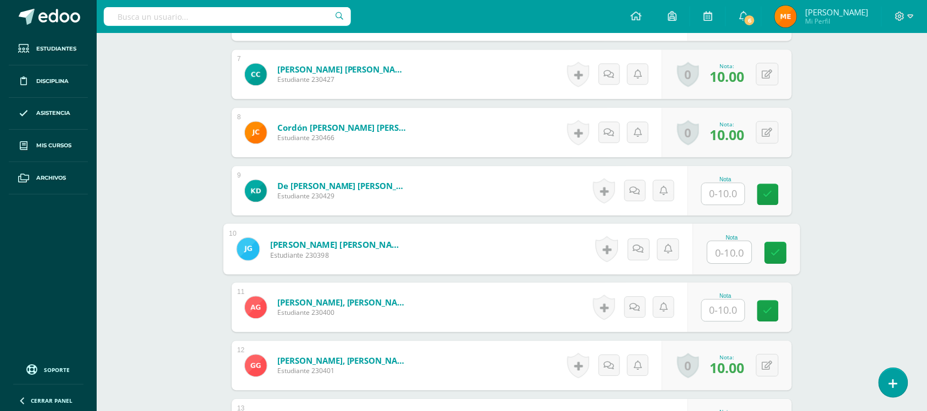
click at [733, 247] on input "text" at bounding box center [730, 252] width 44 height 22
type input "10"
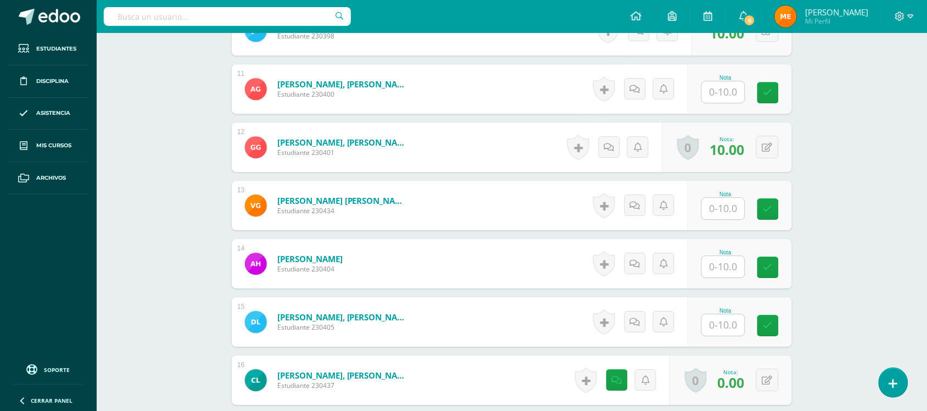
scroll to position [959, 0]
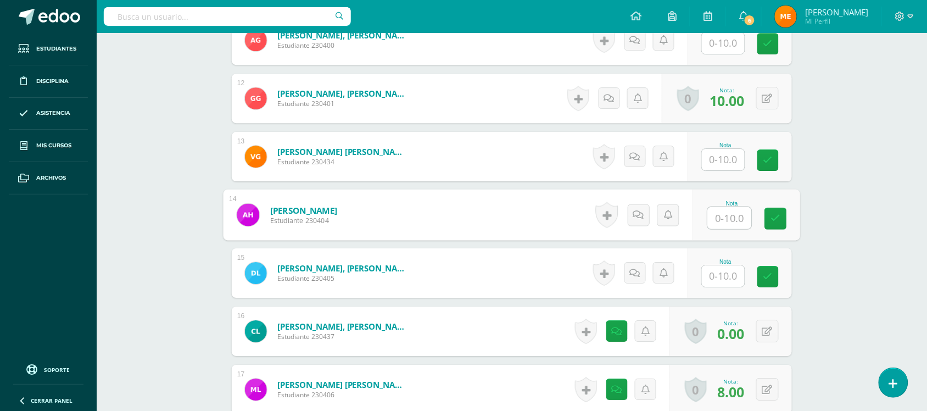
click at [724, 224] on input "text" at bounding box center [730, 218] width 44 height 22
type input "10"
click at [839, 231] on div "Artes Visuales Tercero Básico "Tercero Básico A" Herramientas Detalle de asiste…" at bounding box center [512, 156] width 830 height 2164
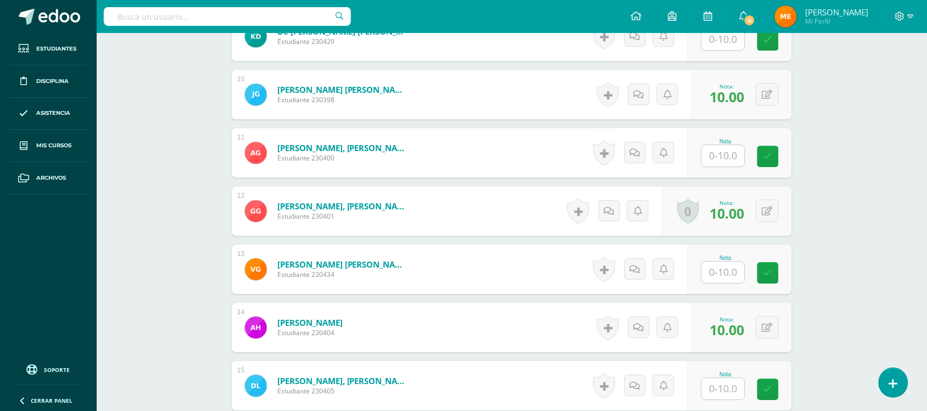
scroll to position [844, 0]
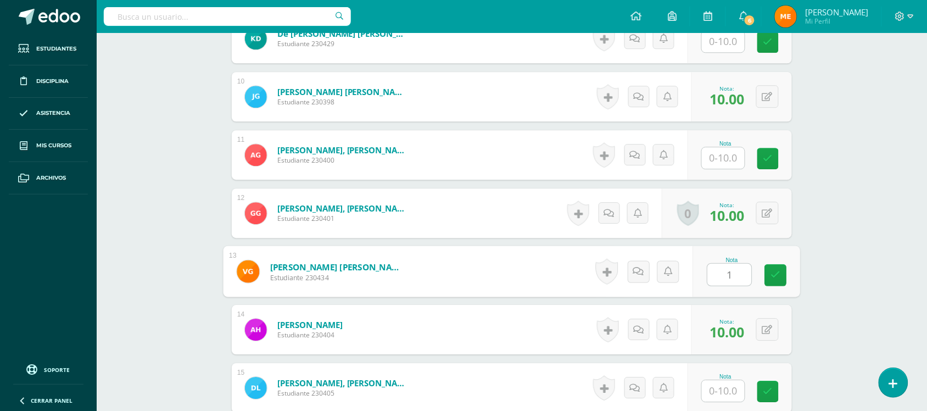
click at [732, 272] on input "1" at bounding box center [730, 275] width 44 height 22
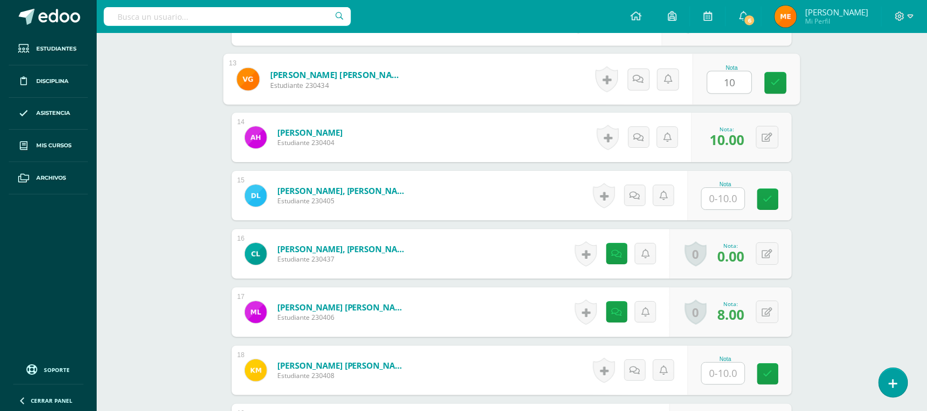
scroll to position [1039, 0]
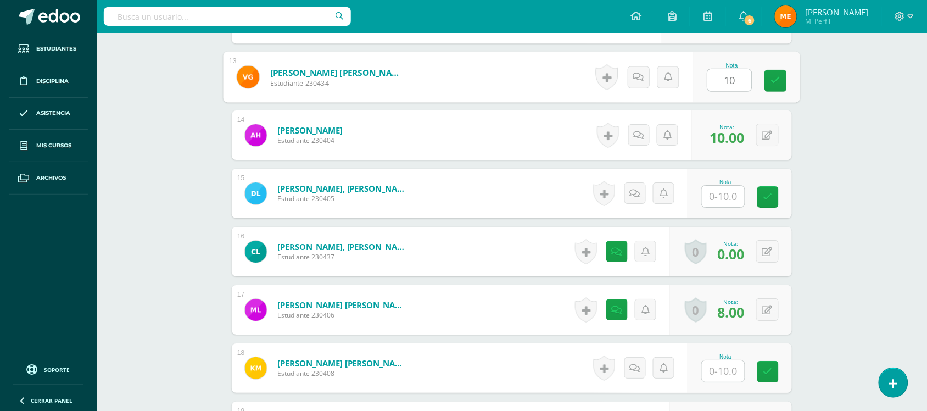
type input "10"
click at [734, 380] on input "text" at bounding box center [723, 370] width 43 height 21
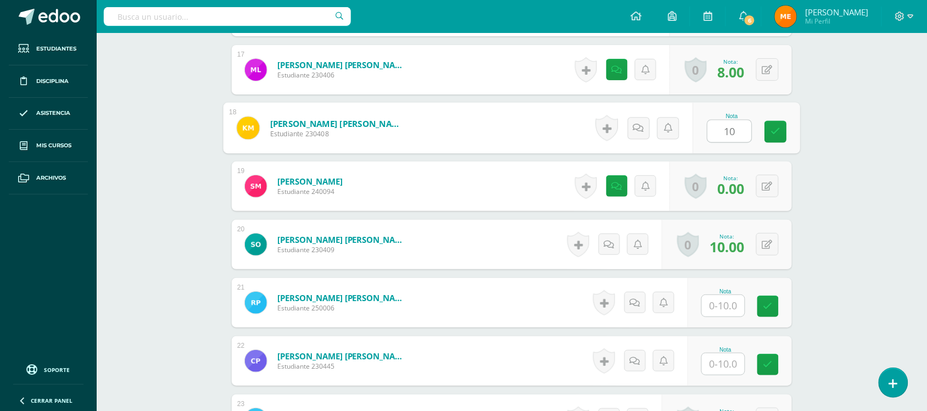
scroll to position [1280, 0]
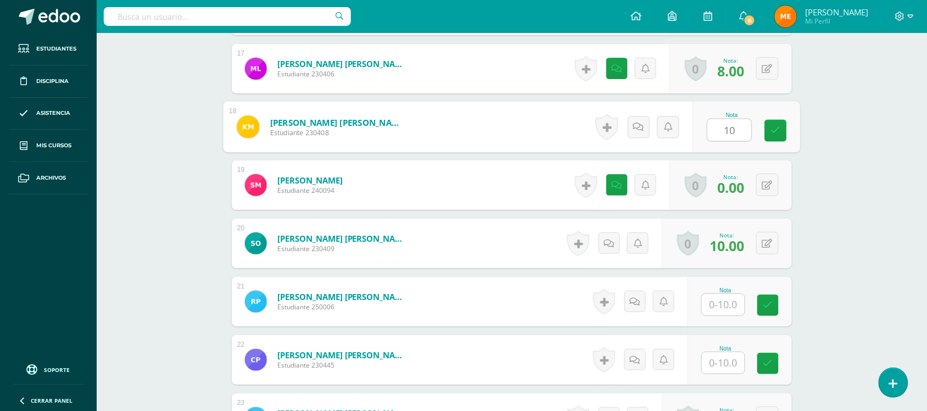
type input "10"
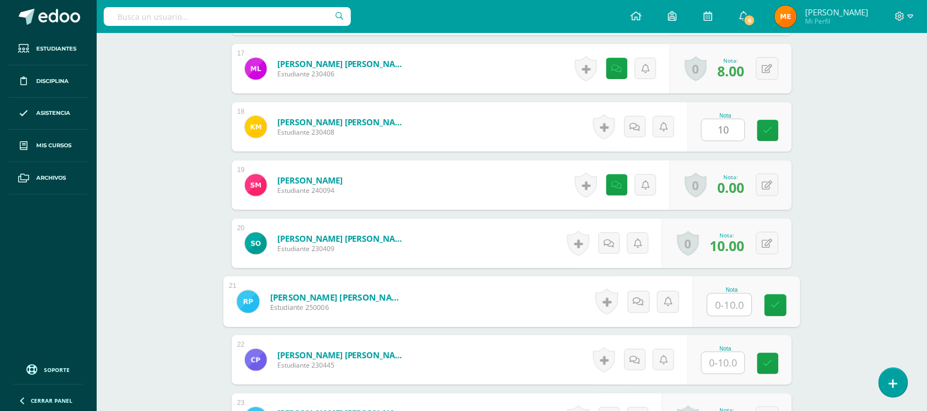
click at [725, 305] on input "text" at bounding box center [730, 305] width 44 height 22
type input "10"
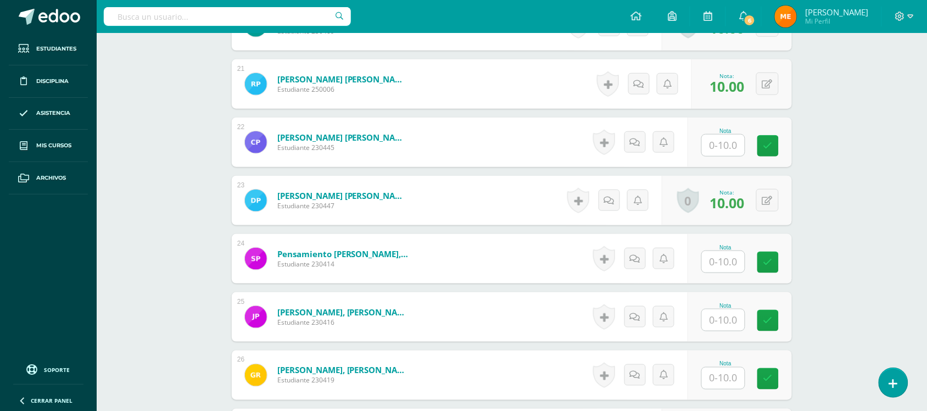
scroll to position [1498, 0]
click at [730, 321] on input "text" at bounding box center [730, 320] width 44 height 22
type input "10"
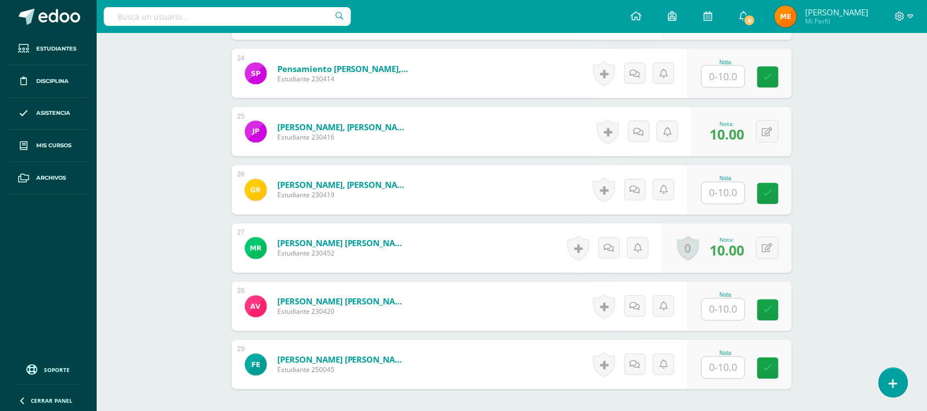
scroll to position [1677, 0]
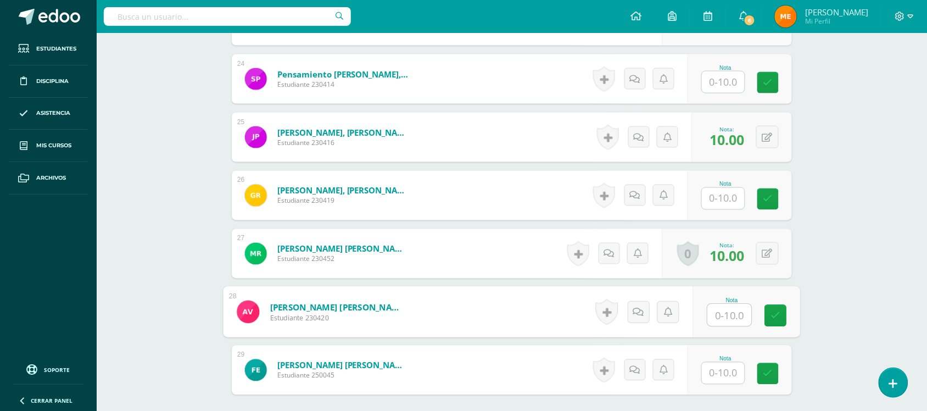
click at [732, 319] on input "text" at bounding box center [730, 315] width 44 height 22
type input "10"
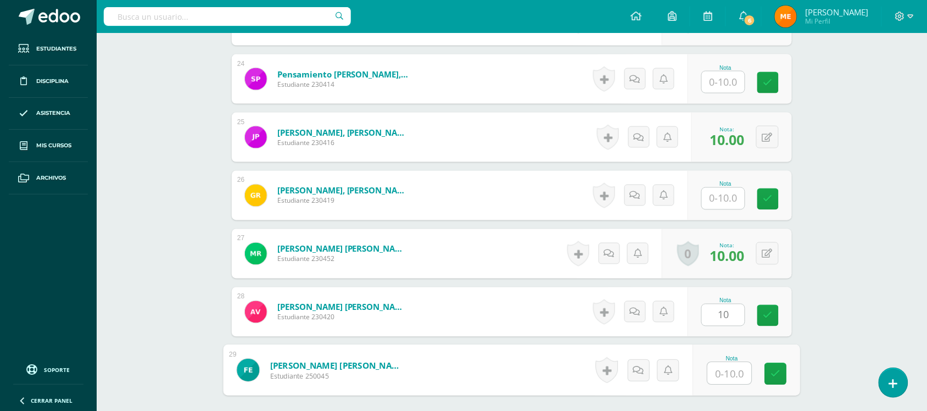
click at [713, 375] on input "text" at bounding box center [730, 373] width 44 height 22
type input "0"
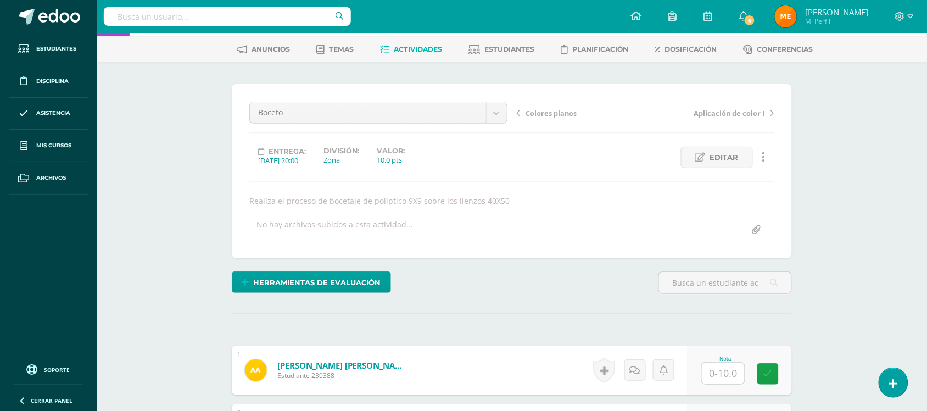
scroll to position [46, 0]
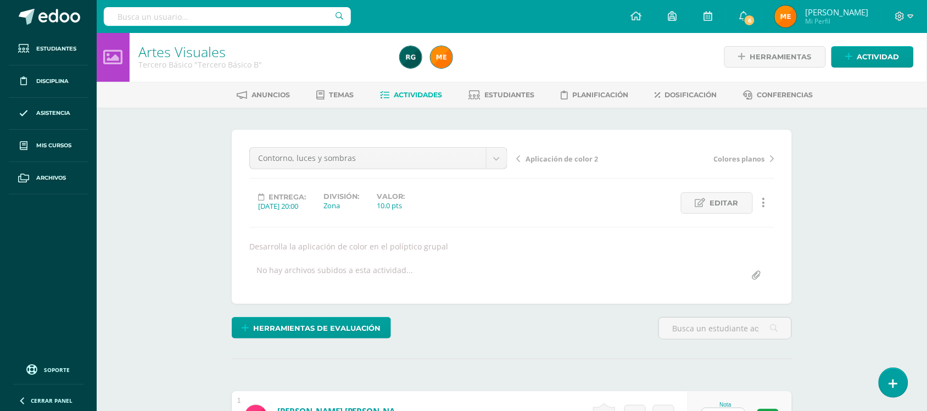
scroll to position [2, 0]
drag, startPoint x: 537, startPoint y: 240, endPoint x: 504, endPoint y: 225, distance: 36.1
click at [504, 226] on hr at bounding box center [511, 226] width 525 height 1
drag, startPoint x: 568, startPoint y: 242, endPoint x: 543, endPoint y: 234, distance: 27.1
click at [543, 234] on div "Contorno, luces y sombras Aplicación de color 2 Contorno, luces y sombras Color…" at bounding box center [511, 216] width 525 height 139
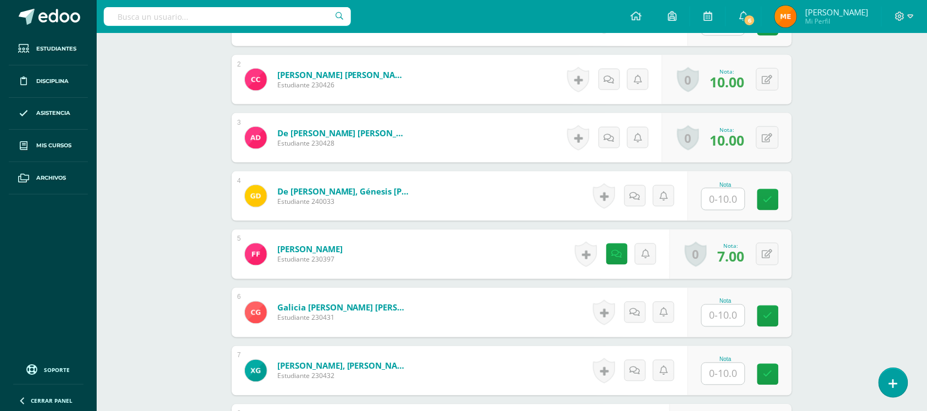
scroll to position [397, 0]
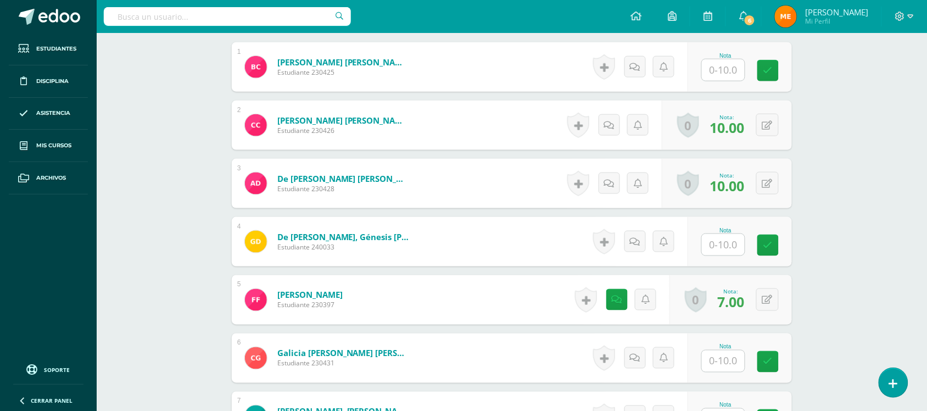
scroll to position [382, 0]
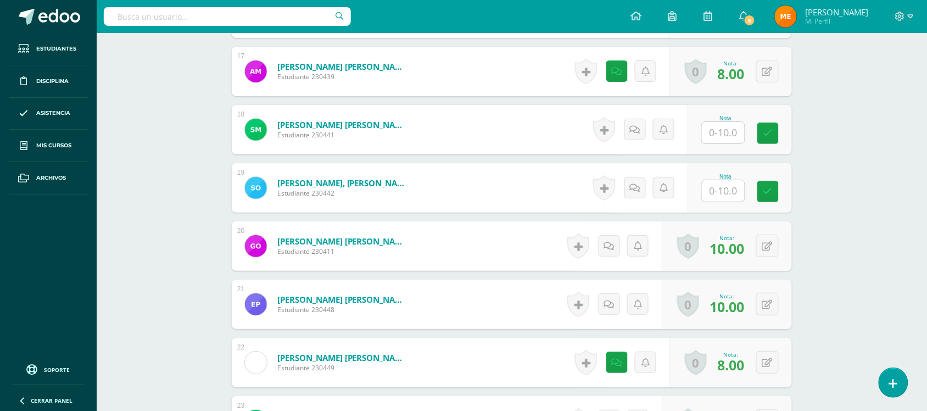
scroll to position [1278, 0]
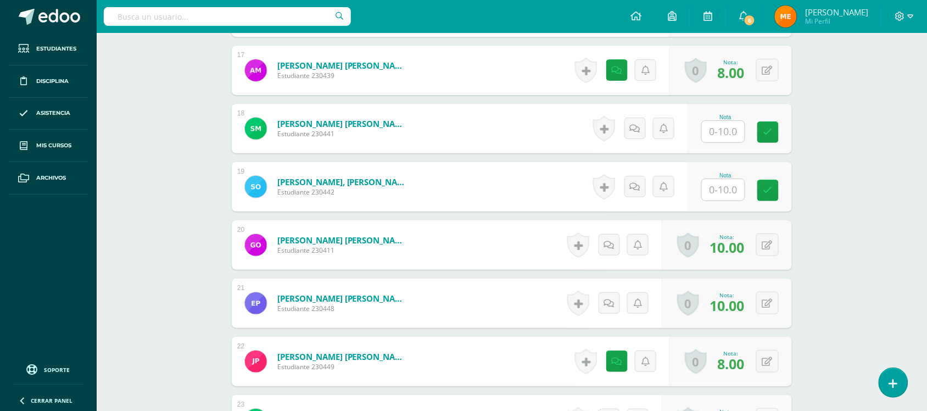
click at [732, 185] on input "text" at bounding box center [723, 189] width 43 height 21
type input "10"
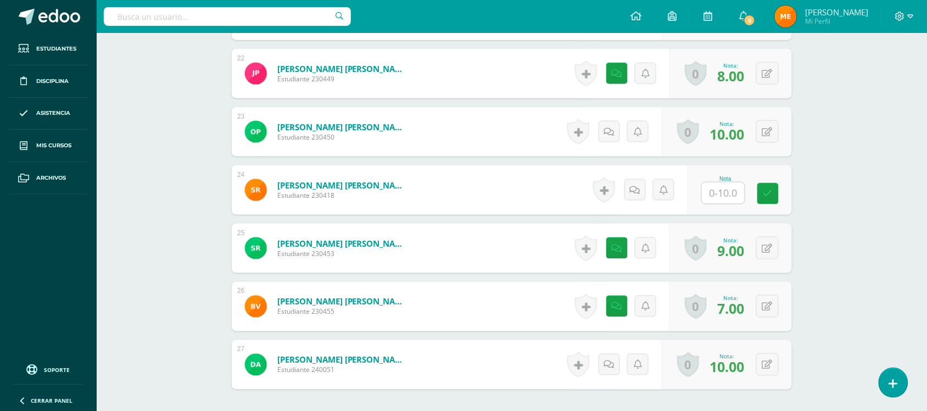
scroll to position [1564, 0]
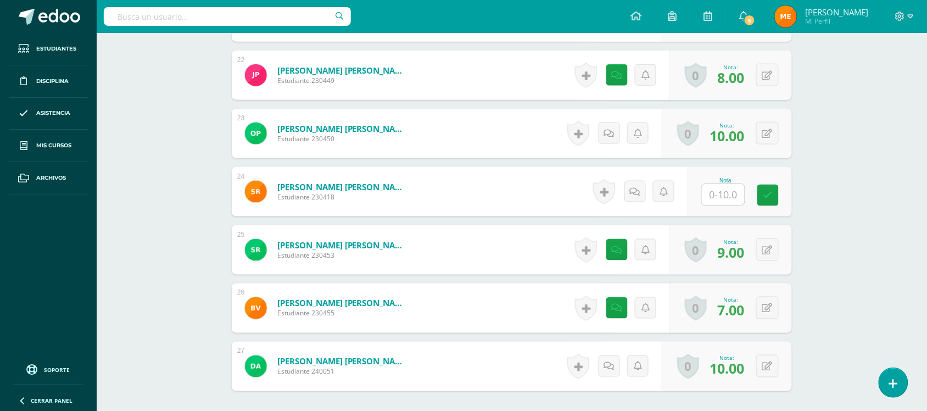
click at [734, 191] on input "text" at bounding box center [723, 194] width 43 height 21
type input "10"
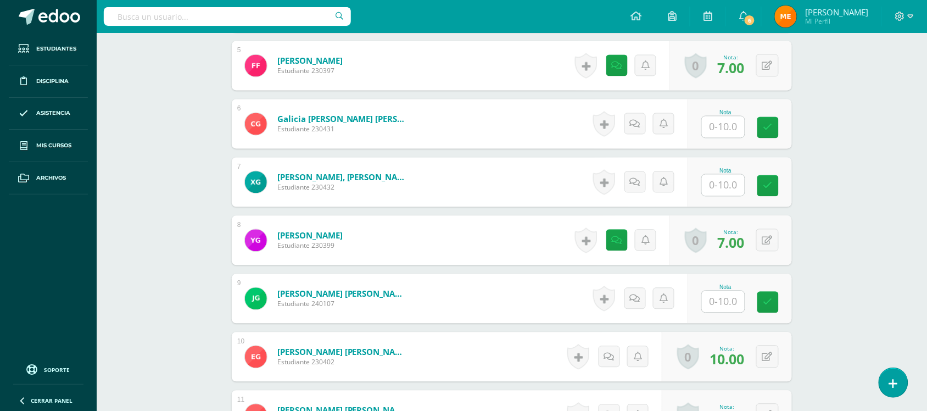
scroll to position [583, 0]
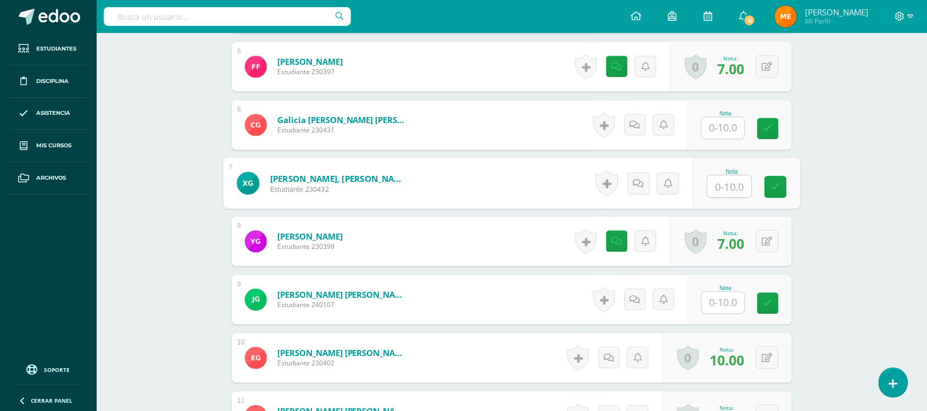
click at [728, 186] on input "text" at bounding box center [730, 187] width 44 height 22
type input "8"
click at [638, 182] on icon at bounding box center [638, 182] width 11 height 9
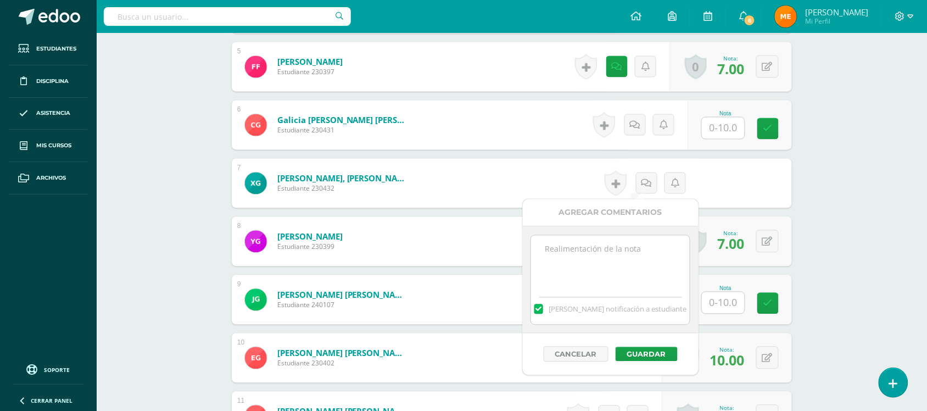
click at [611, 267] on textarea at bounding box center [610, 263] width 159 height 55
click at [542, 253] on textarea "Luces y sombras-" at bounding box center [610, 263] width 159 height 55
drag, startPoint x: 670, startPoint y: 250, endPoint x: 537, endPoint y: 250, distance: 133.5
click at [537, 250] on textarea "aplicación de luces y sombras-" at bounding box center [610, 263] width 159 height 55
type textarea "aplicación de luces y sombras-"
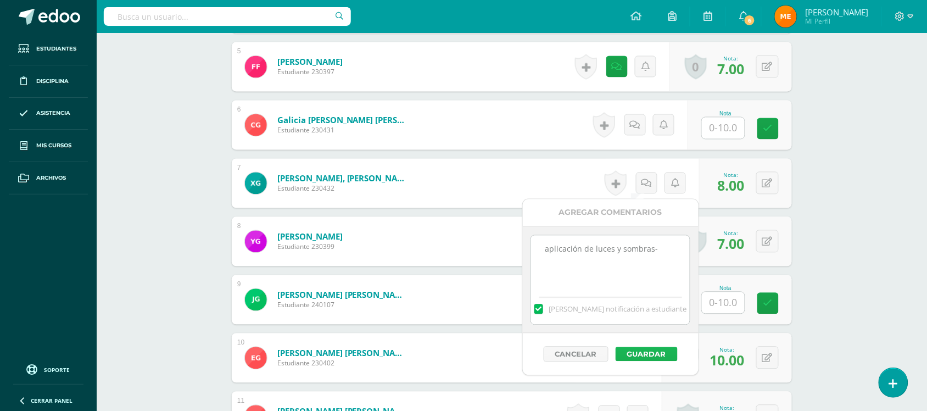
click at [663, 354] on button "Guardar" at bounding box center [647, 354] width 62 height 14
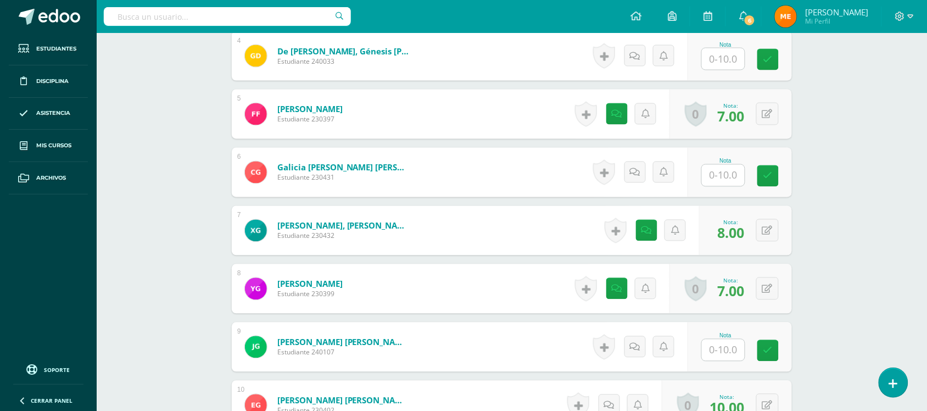
scroll to position [536, 0]
click at [708, 171] on input "text" at bounding box center [730, 175] width 44 height 22
type input "8"
click at [645, 171] on link at bounding box center [639, 172] width 22 height 22
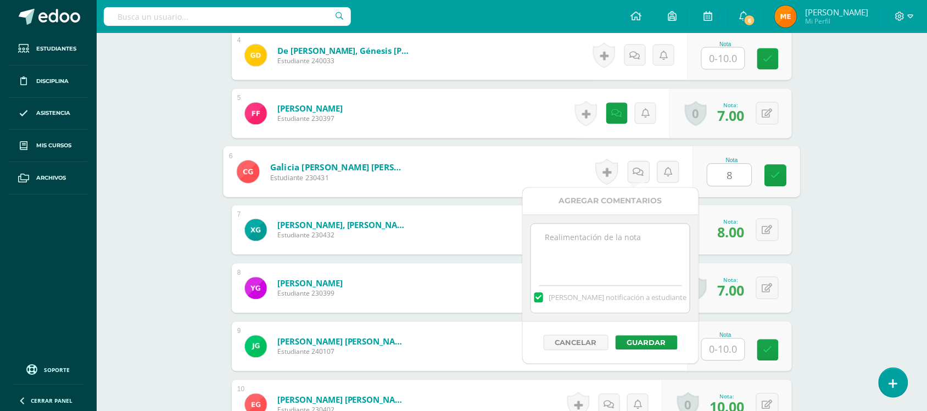
click at [630, 239] on textarea at bounding box center [610, 251] width 159 height 55
paste textarea "aplicación de luces y sombras-"
type textarea "aplicación de luces y sombras-"
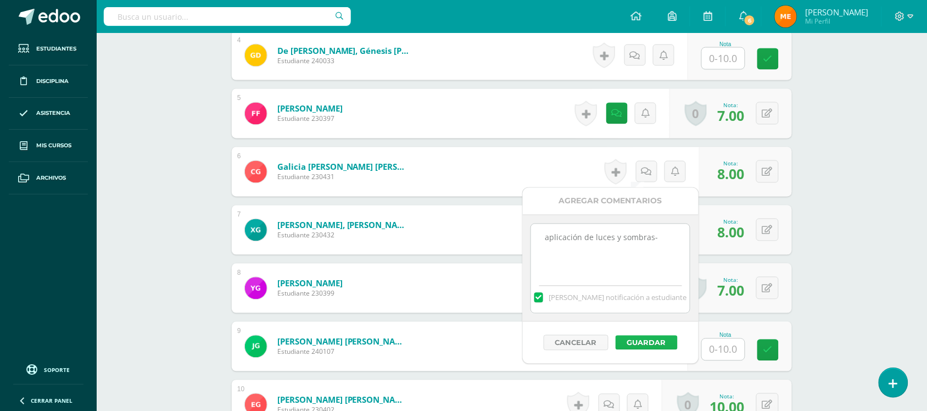
click at [654, 349] on button "Guardar" at bounding box center [647, 343] width 62 height 14
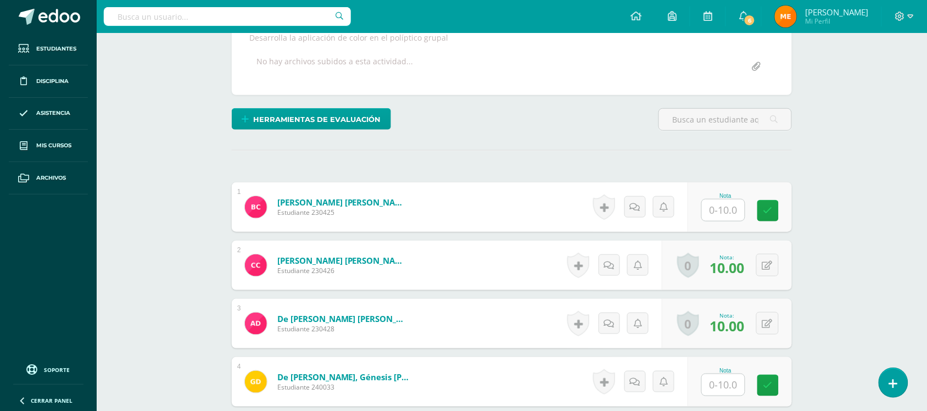
scroll to position [216, 0]
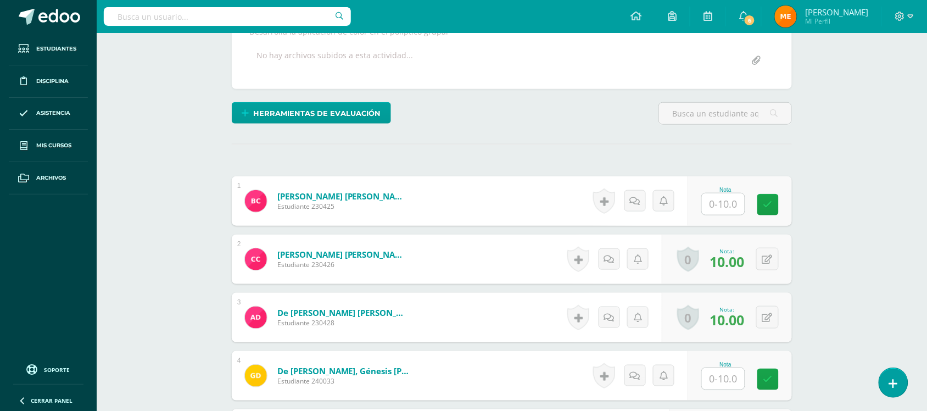
click at [732, 199] on input "text" at bounding box center [723, 203] width 43 height 21
type input "6"
click at [638, 198] on icon at bounding box center [638, 200] width 11 height 9
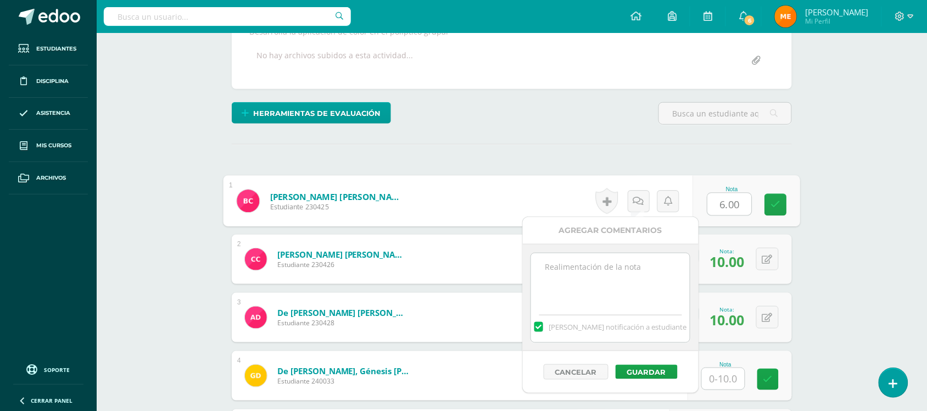
click at [635, 280] on textarea at bounding box center [610, 280] width 159 height 55
paste textarea "aplicación de luces y sombras-"
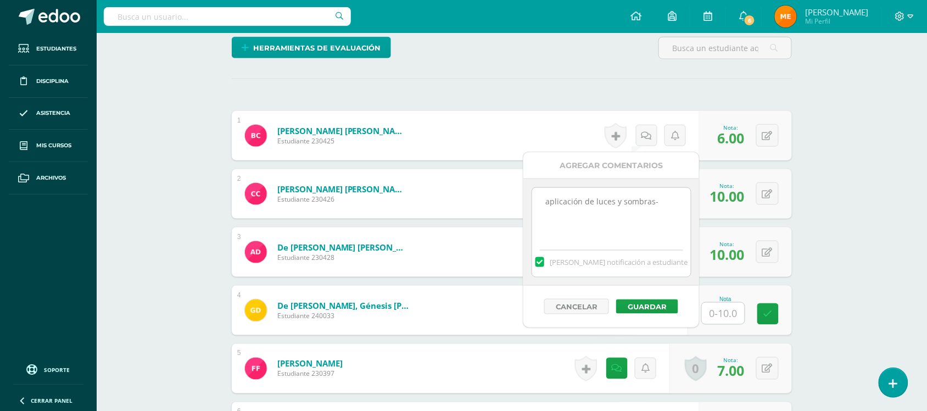
scroll to position [282, 0]
type textarea "aplicación de luces y sombras-"
click at [666, 306] on button "Guardar" at bounding box center [654, 306] width 62 height 14
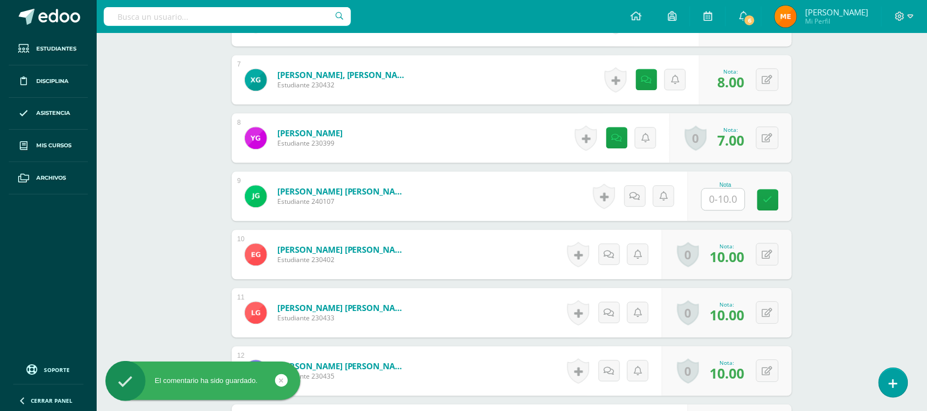
scroll to position [687, 0]
click at [723, 203] on input "text" at bounding box center [730, 199] width 44 height 22
type input "6"
click at [640, 191] on icon at bounding box center [638, 195] width 11 height 9
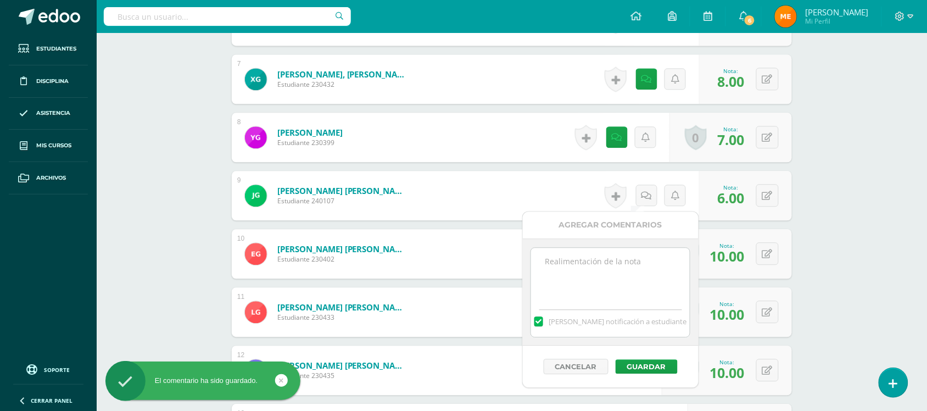
click at [633, 267] on textarea at bounding box center [610, 275] width 159 height 55
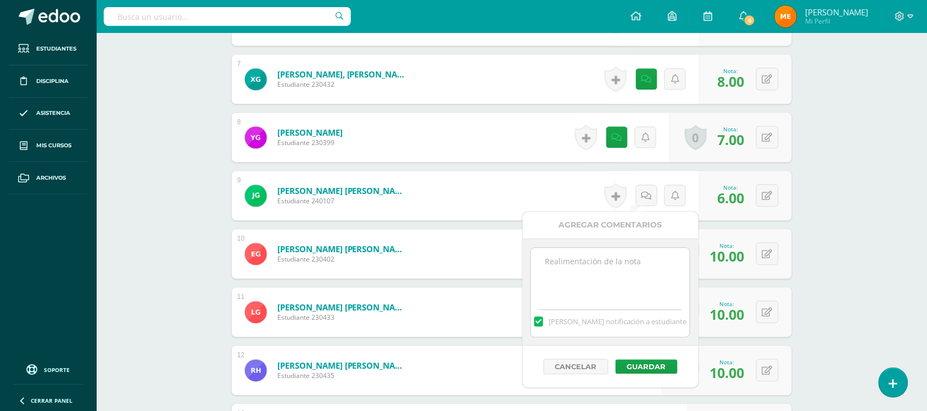
paste textarea "aplicación de luces y sombras-"
type textarea "aplicación de luces y sombras-"
click at [644, 364] on button "Guardar" at bounding box center [647, 366] width 62 height 14
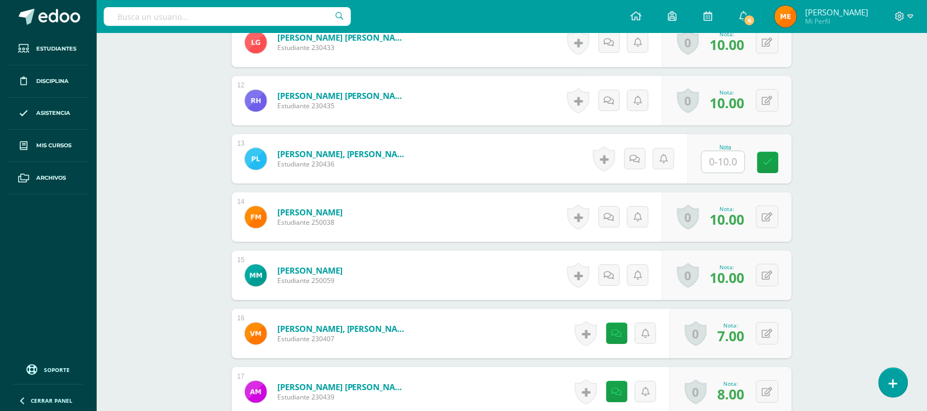
scroll to position [957, 0]
click at [713, 158] on input "text" at bounding box center [730, 161] width 44 height 22
type input "5"
click at [644, 155] on link at bounding box center [639, 158] width 22 height 22
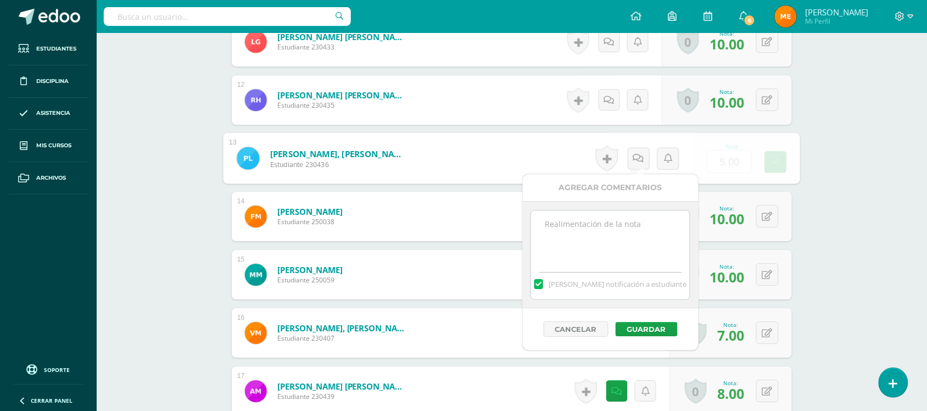
click at [625, 224] on textarea at bounding box center [610, 237] width 159 height 55
paste textarea "aplicación de luces y sombras-"
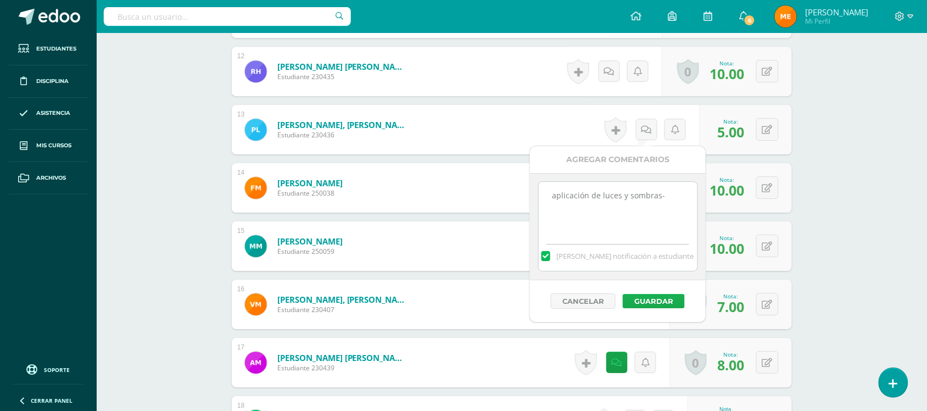
type textarea "aplicación de luces y sombras-"
click at [660, 297] on button "Guardar" at bounding box center [654, 301] width 62 height 14
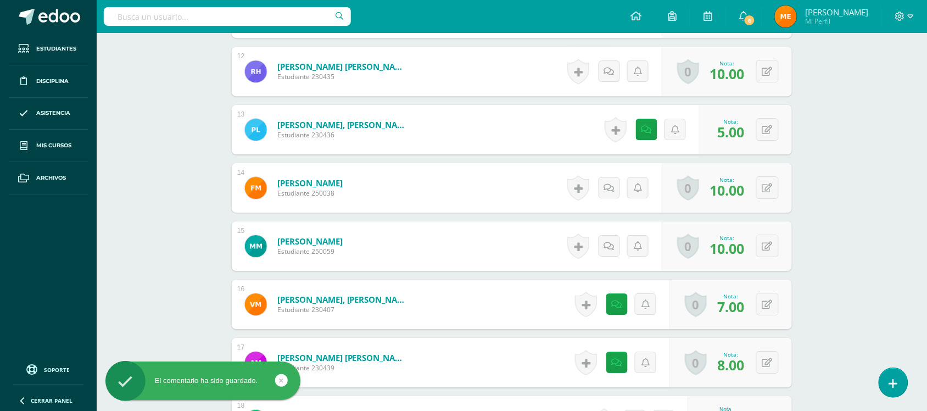
click at [792, 165] on div "¿Estás seguro que quieres eliminar esta actividad? Esto borrará la actividad y …" at bounding box center [511, 109] width 569 height 1928
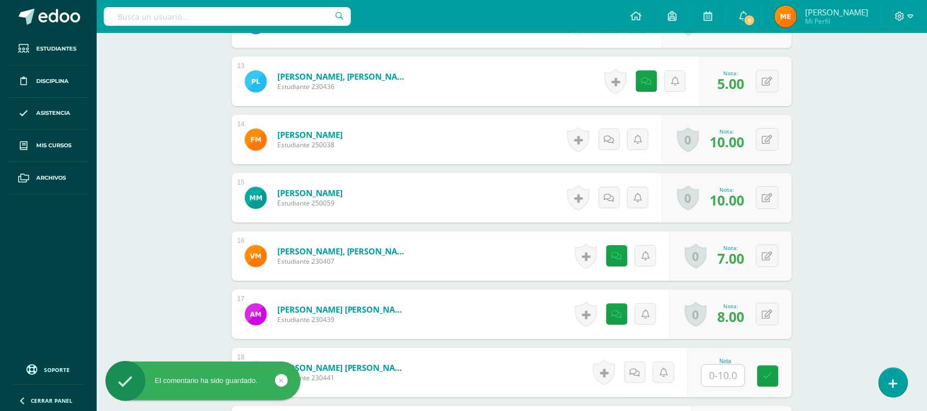
scroll to position [1113, 0]
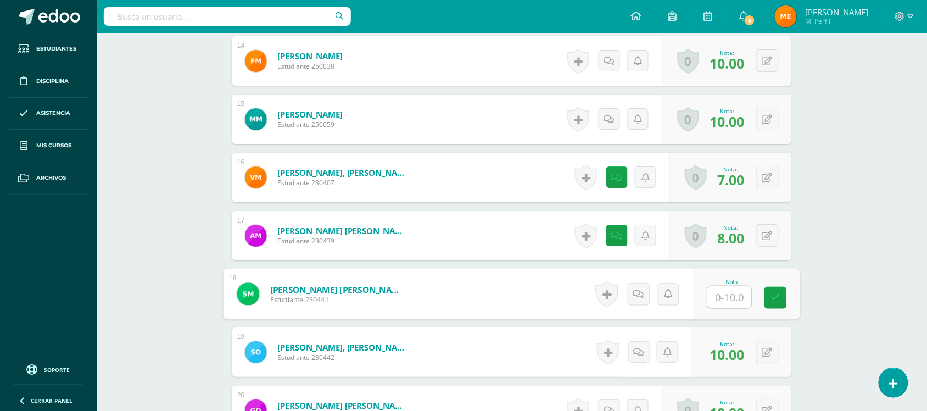
click at [728, 295] on input "text" at bounding box center [730, 297] width 44 height 22
type input "5"
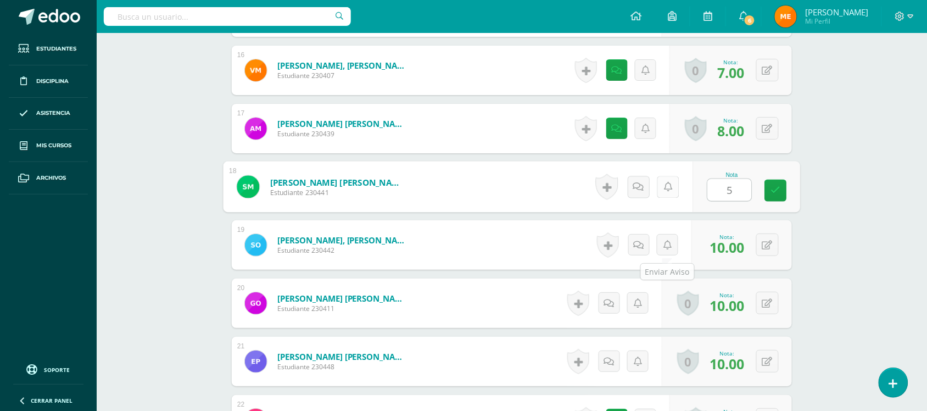
scroll to position [1223, 0]
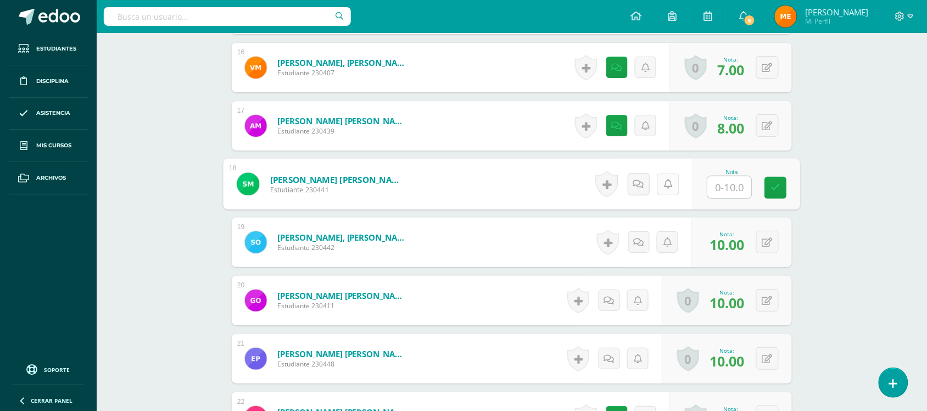
type input "7"
type input "8"
click at [641, 182] on icon at bounding box center [638, 183] width 11 height 9
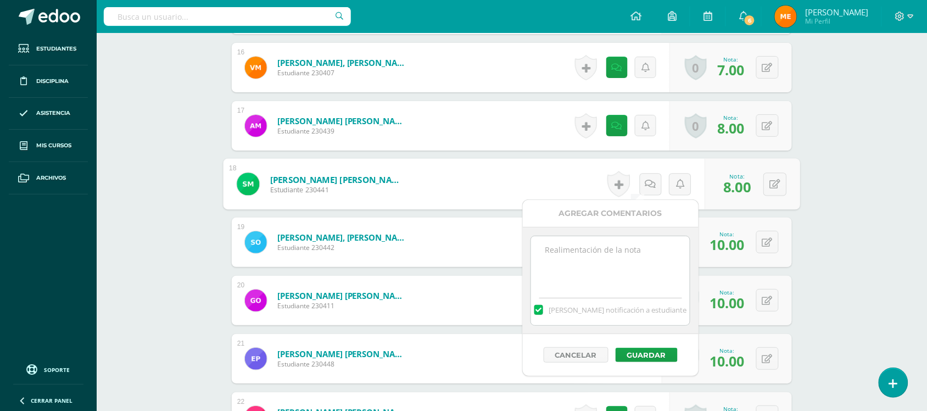
click at [606, 258] on textarea at bounding box center [610, 263] width 159 height 55
paste textarea "aplicación de luces y sombras-"
type textarea "aplicación de luces y sombras-"
click at [654, 355] on button "Guardar" at bounding box center [647, 355] width 62 height 14
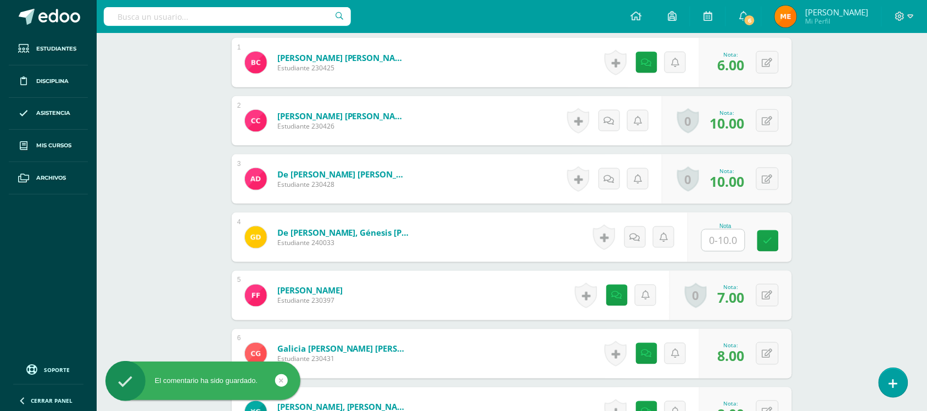
scroll to position [352, 0]
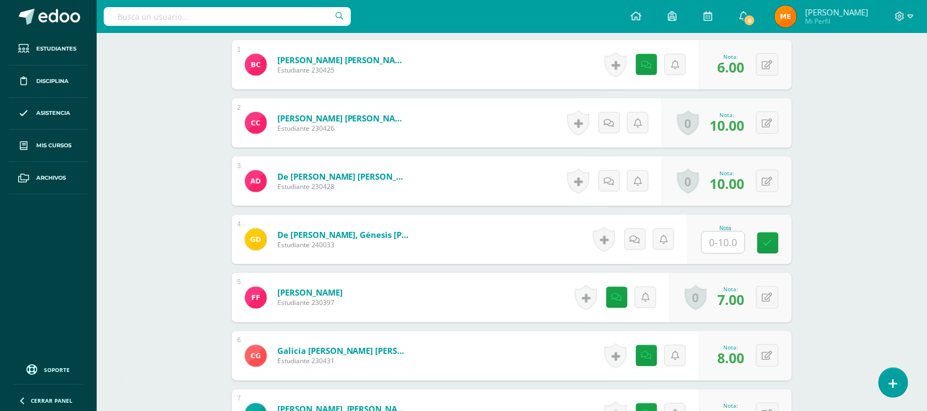
click at [737, 245] on input "text" at bounding box center [723, 242] width 43 height 21
type input "0"
click at [641, 242] on icon at bounding box center [638, 239] width 11 height 9
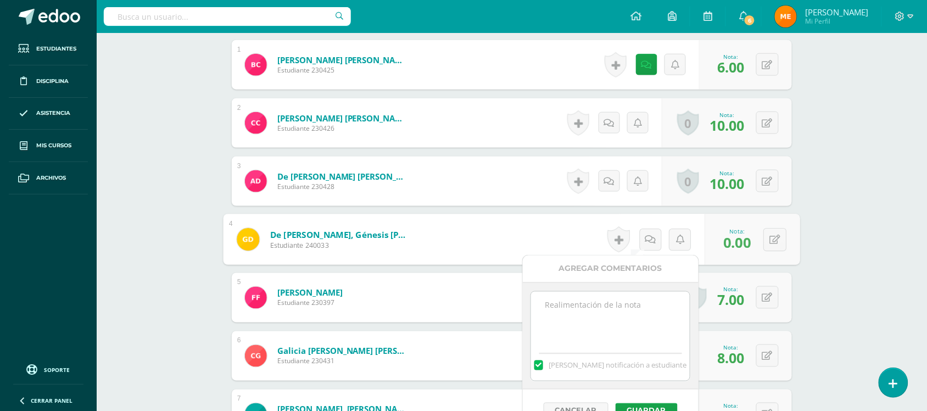
click at [623, 311] on textarea at bounding box center [610, 319] width 159 height 55
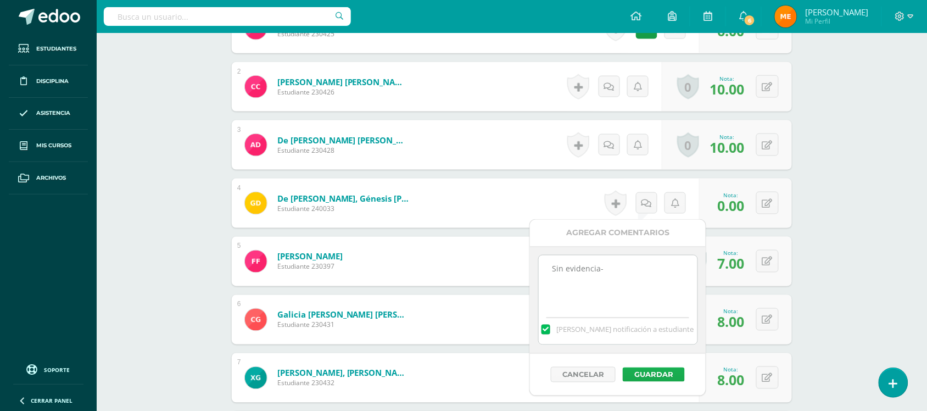
type textarea "Sin evidencia-"
click at [657, 370] on button "Guardar" at bounding box center [654, 374] width 62 height 14
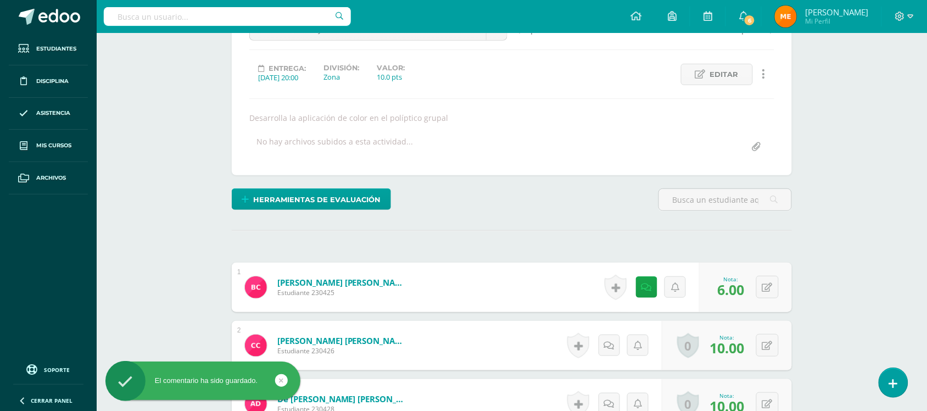
scroll to position [0, 0]
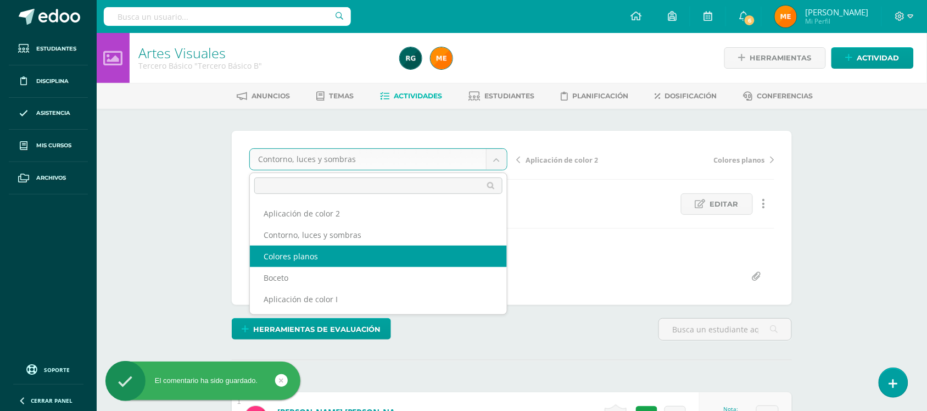
select select "/dashboard/teacher/grade-activity/107482/"
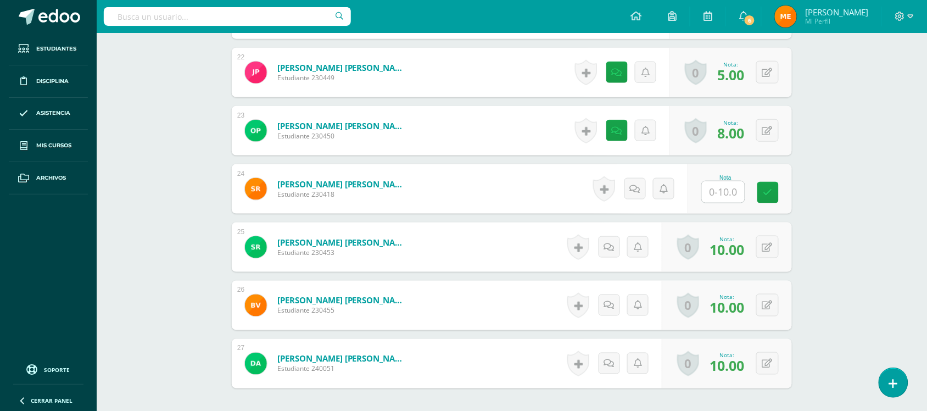
scroll to position [1586, 0]
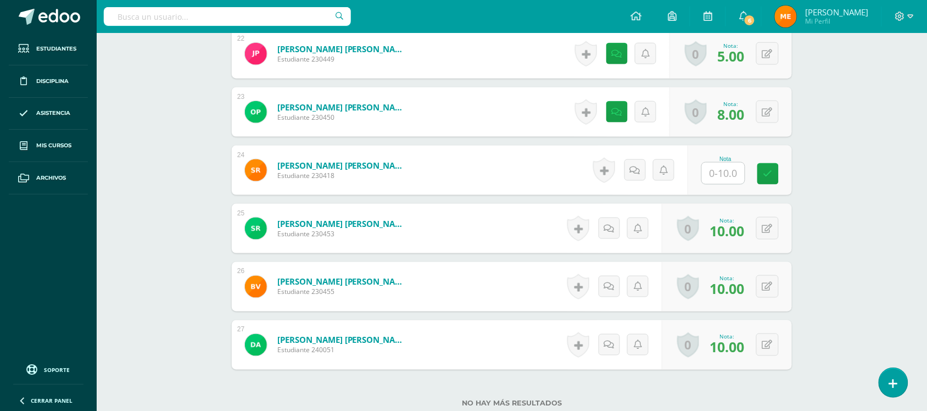
click at [732, 173] on input "text" at bounding box center [723, 173] width 43 height 21
type input "10"
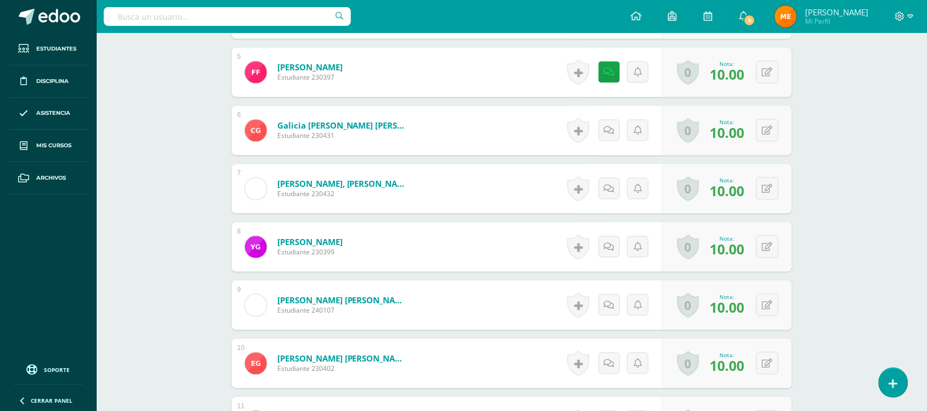
scroll to position [580, 0]
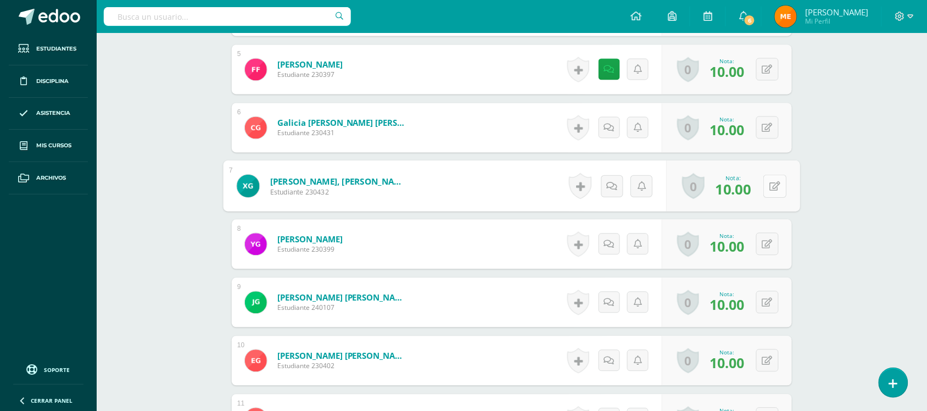
click at [767, 191] on button at bounding box center [774, 186] width 23 height 23
click at [775, 187] on button at bounding box center [774, 186] width 23 height 23
type input "5"
click at [612, 189] on icon at bounding box center [609, 185] width 11 height 9
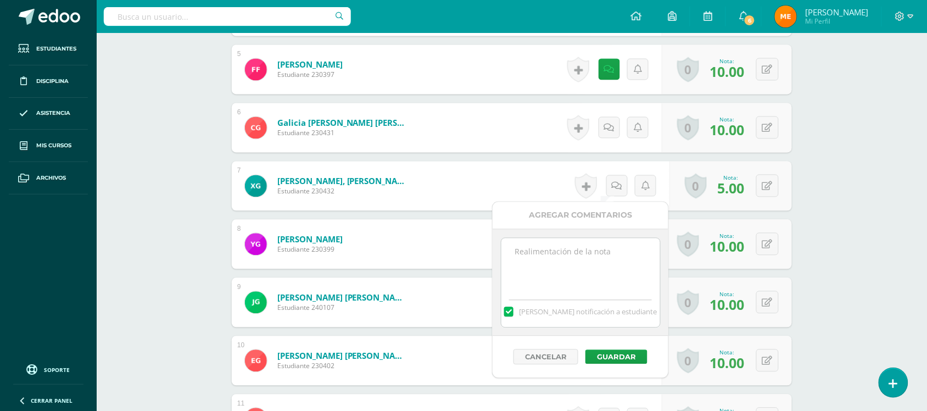
click at [600, 265] on textarea at bounding box center [580, 265] width 159 height 55
drag, startPoint x: 602, startPoint y: 270, endPoint x: 513, endPoint y: 254, distance: 89.9
click at [513, 254] on textarea "Debe seguir las instrucciones dadas en clase, y trabajar con su grupo para evit…" at bounding box center [580, 265] width 159 height 55
type textarea "Debe seguir las instrucciones dadas en clase, y trabajar con su grupo para evit…"
click at [617, 357] on button "Guardar" at bounding box center [616, 357] width 62 height 14
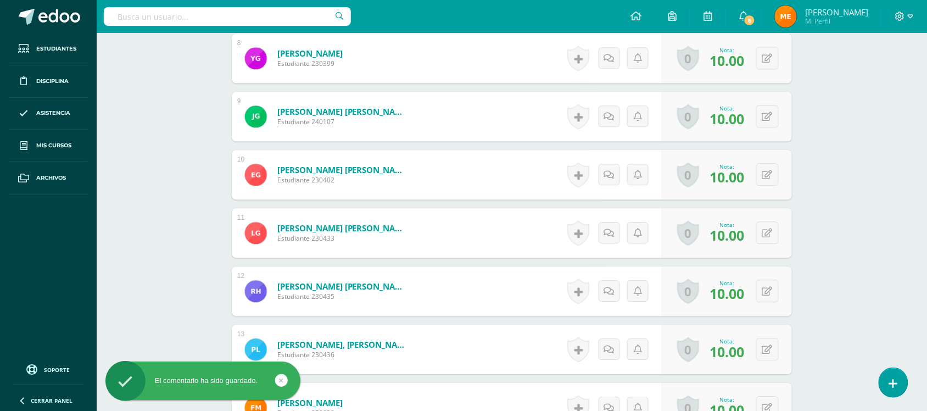
scroll to position [767, 0]
click at [775, 114] on button at bounding box center [767, 115] width 23 height 23
type input "5"
click at [611, 121] on link at bounding box center [609, 116] width 22 height 22
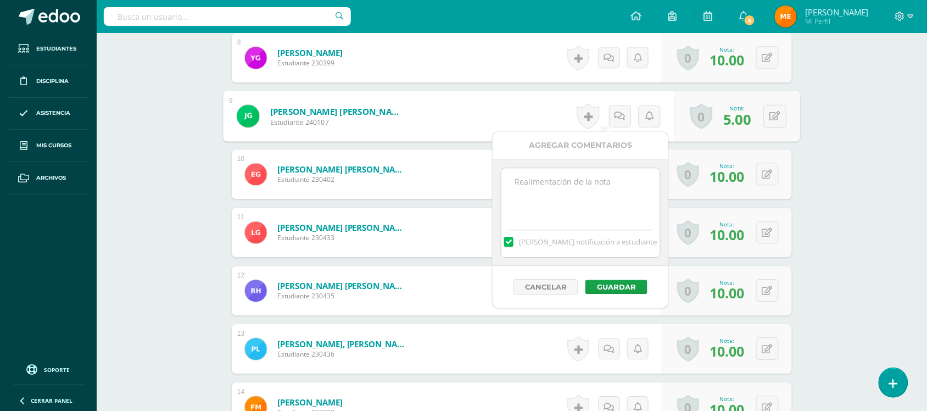
click at [612, 181] on textarea at bounding box center [580, 195] width 159 height 55
paste textarea "Debe seguir las instrucciones dadas en clase, y trabajar con su grupo para evit…"
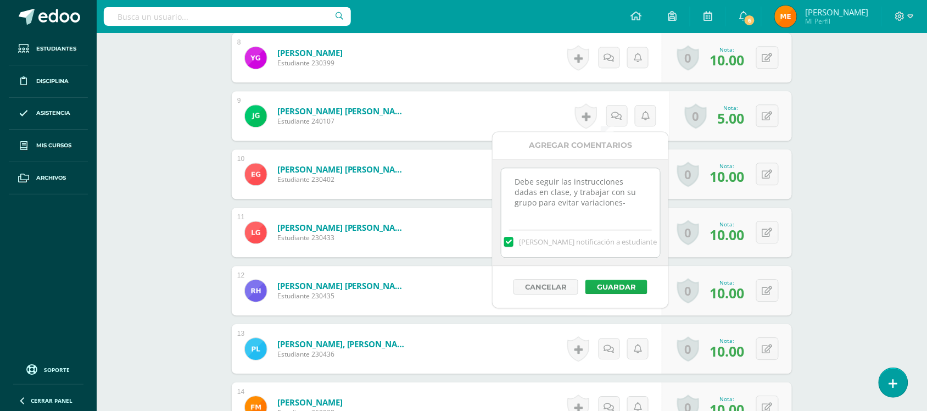
type textarea "Debe seguir las instrucciones dadas en clase, y trabajar con su grupo para evit…"
click at [630, 286] on button "Guardar" at bounding box center [616, 287] width 62 height 14
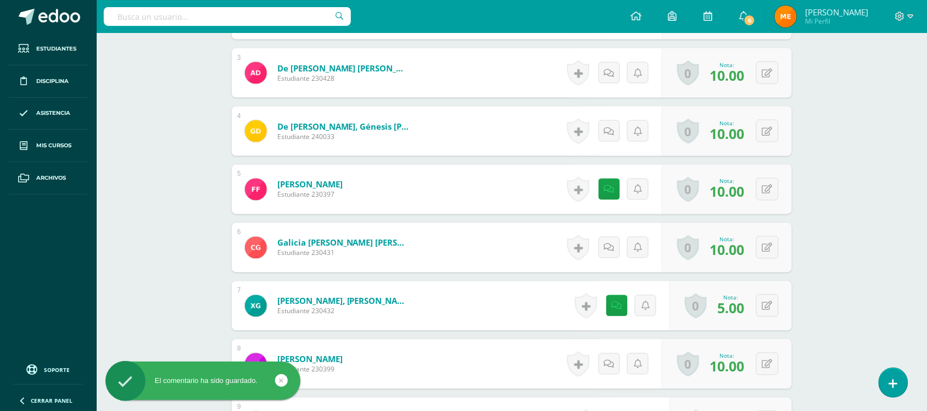
scroll to position [0, 0]
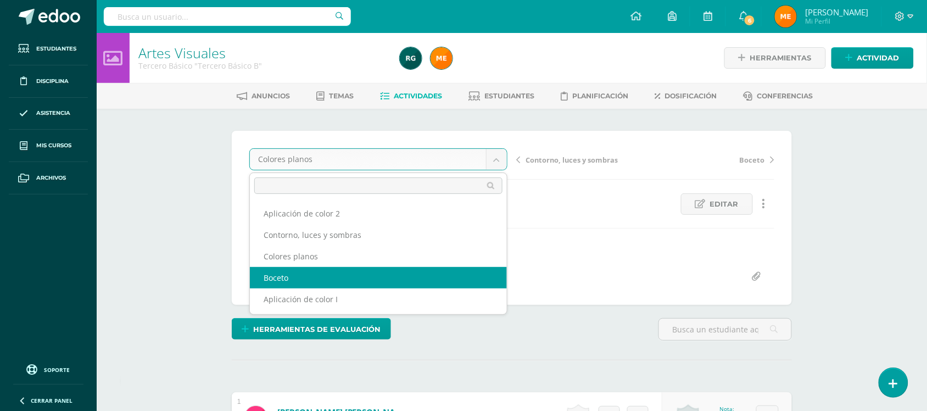
select select "/dashboard/teacher/grade-activity/106706/"
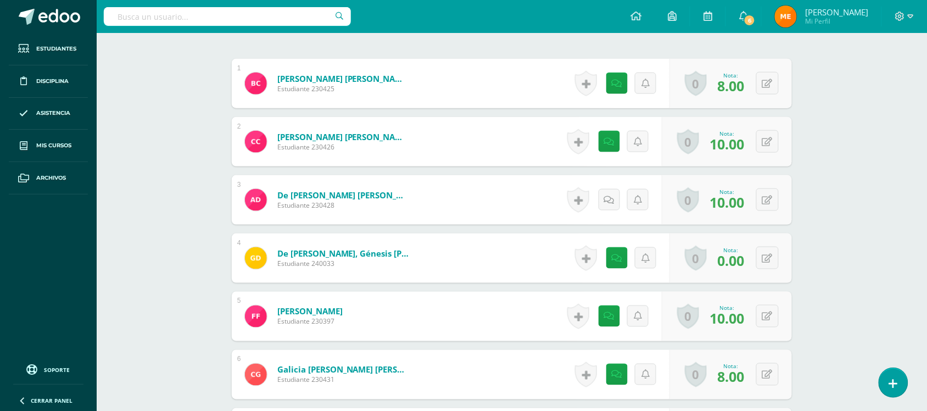
scroll to position [334, 0]
click at [616, 78] on icon at bounding box center [620, 82] width 11 height 9
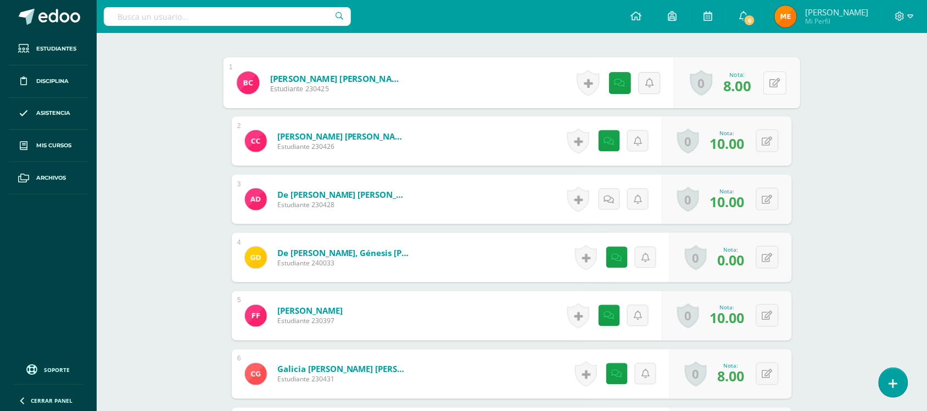
click at [770, 83] on icon at bounding box center [775, 82] width 11 height 9
type input "5"
click at [751, 82] on link at bounding box center [746, 87] width 22 height 22
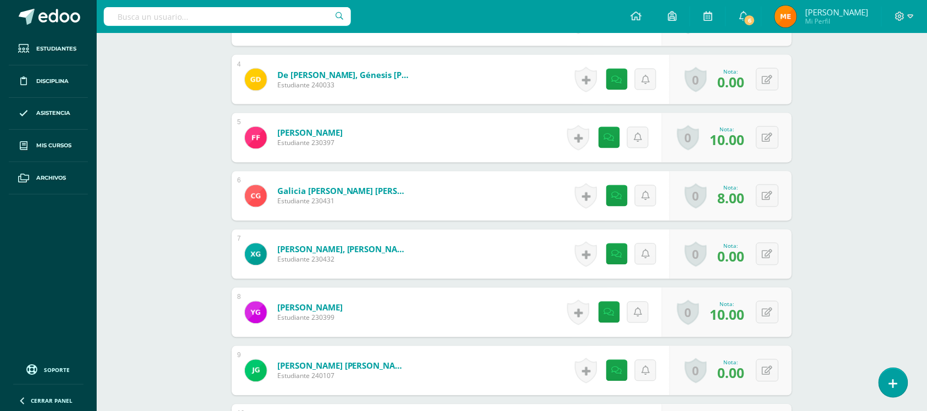
scroll to position [514, 0]
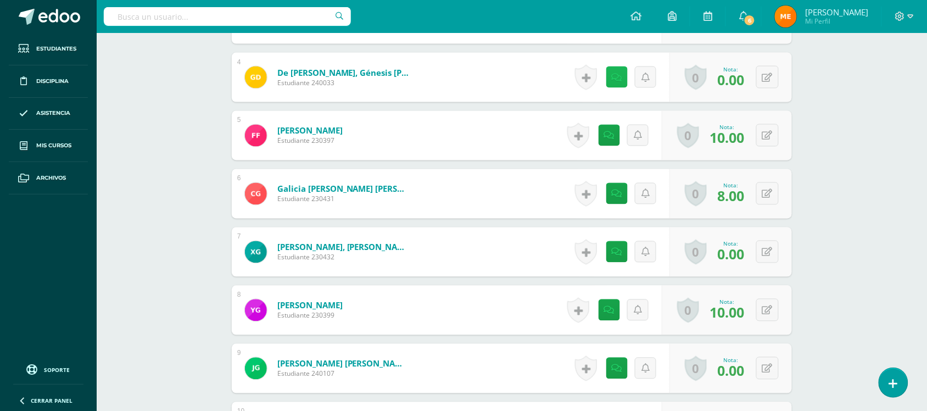
click at [611, 84] on link at bounding box center [616, 76] width 21 height 21
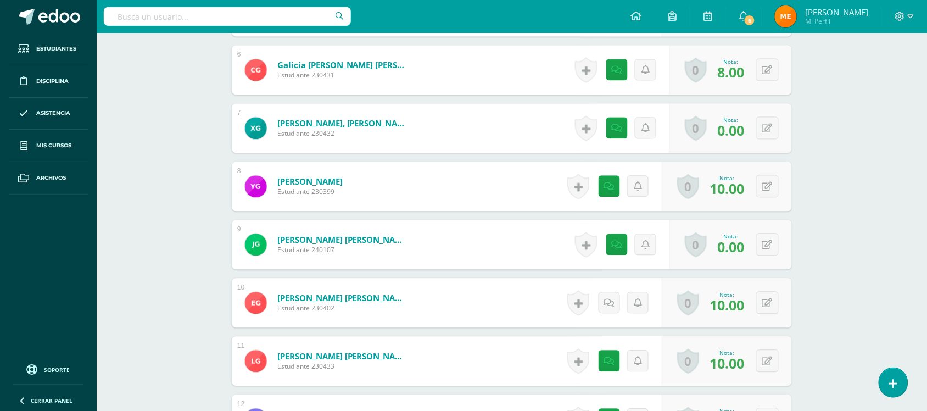
scroll to position [667, 0]
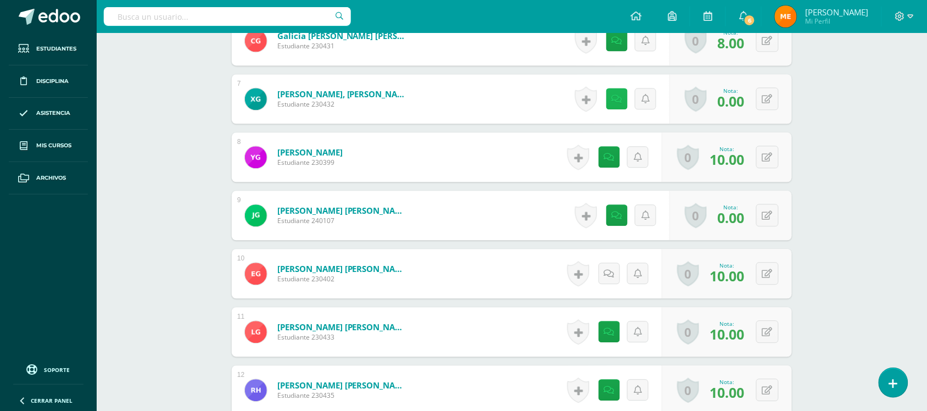
click at [614, 103] on icon at bounding box center [617, 98] width 10 height 9
click at [157, 142] on div "Artes Visuales Tercero Básico "Tercero Básico B" Herramientas Detalle de asiste…" at bounding box center [512, 390] width 830 height 2048
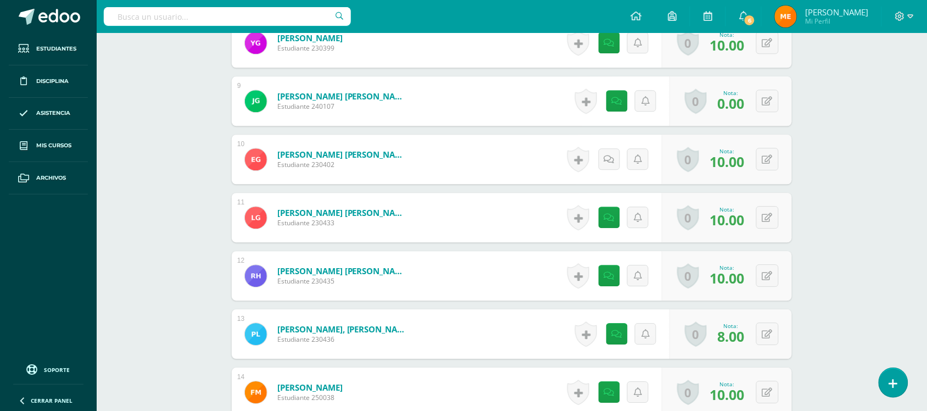
scroll to position [825, 0]
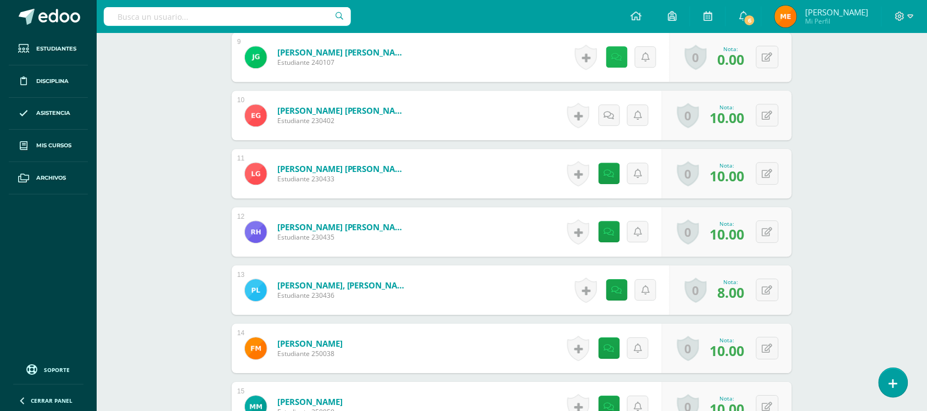
click at [611, 58] on link at bounding box center [616, 56] width 21 height 21
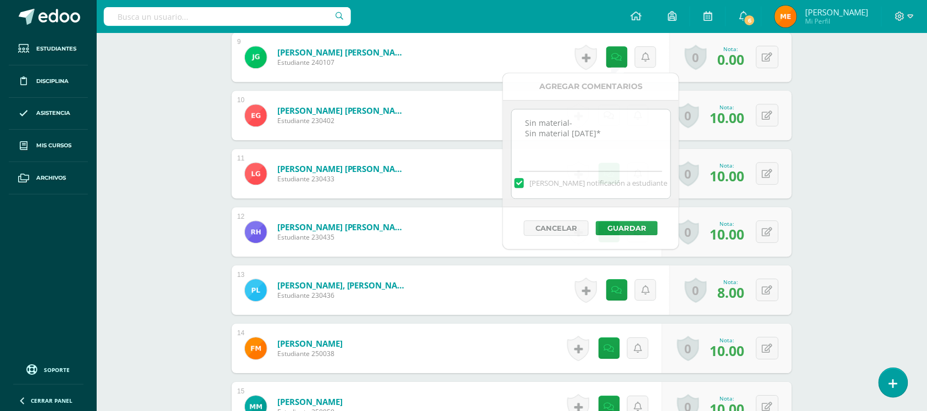
click at [215, 132] on div "¿Estás seguro que quieres eliminar esta actividad? Esto borrará la actividad y …" at bounding box center [512, 269] width 604 height 1972
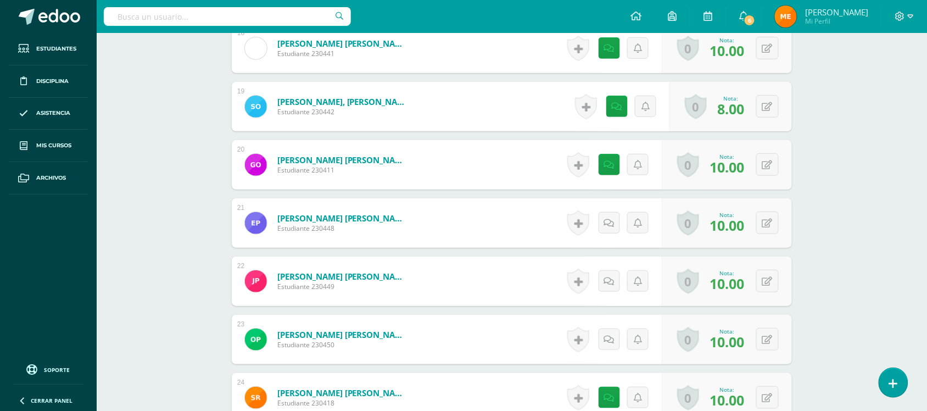
scroll to position [1359, 0]
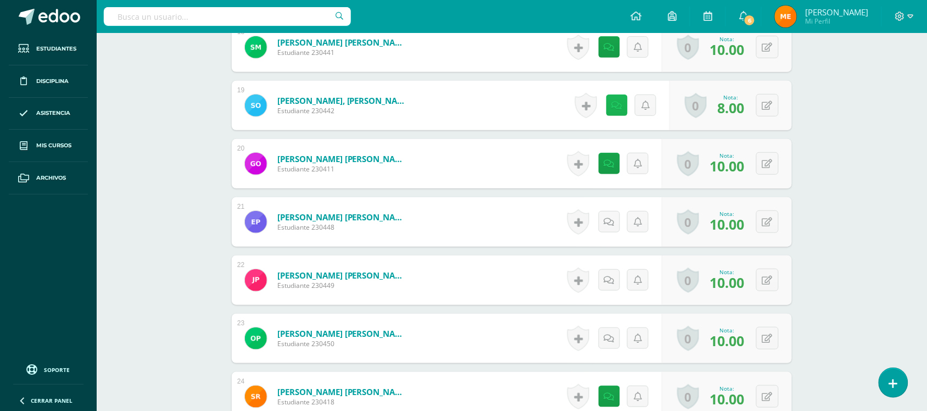
click at [611, 98] on link at bounding box center [616, 104] width 21 height 21
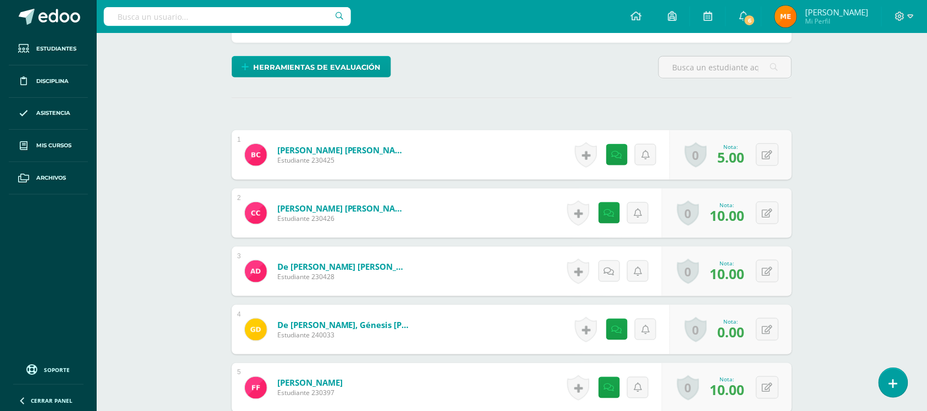
scroll to position [0, 0]
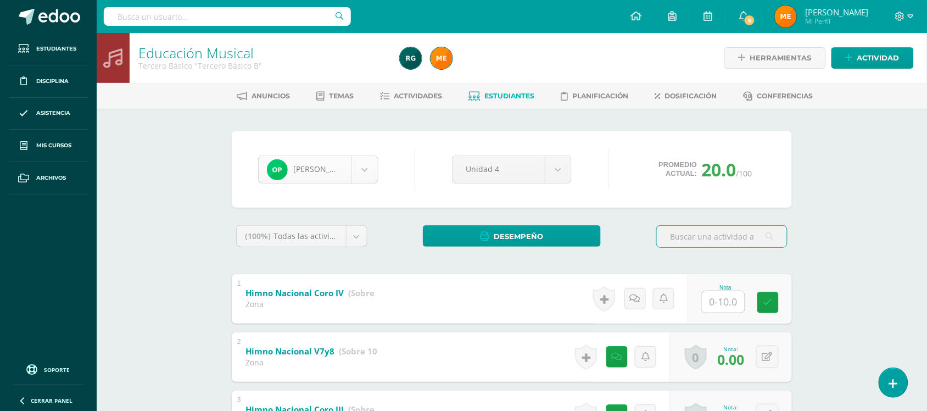
click at [358, 170] on body "Estudiantes Disciplina Asistencia Mis cursos Archivos Soporte Centro de ayuda Ú…" at bounding box center [463, 314] width 927 height 629
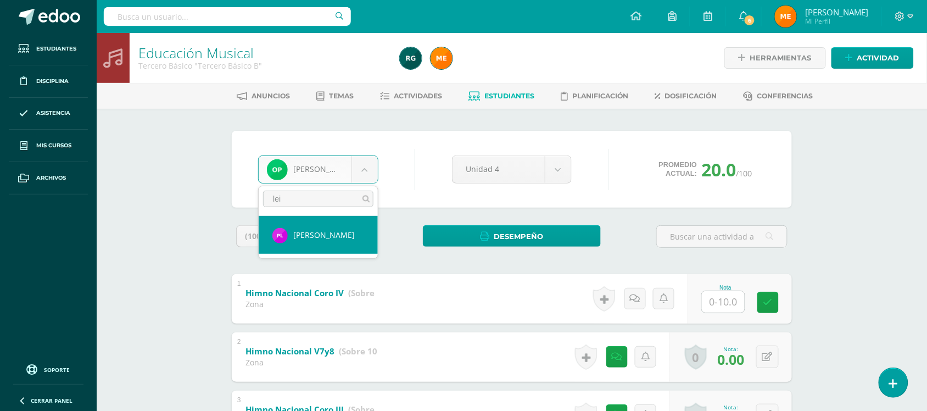
type input "lei"
select select "122"
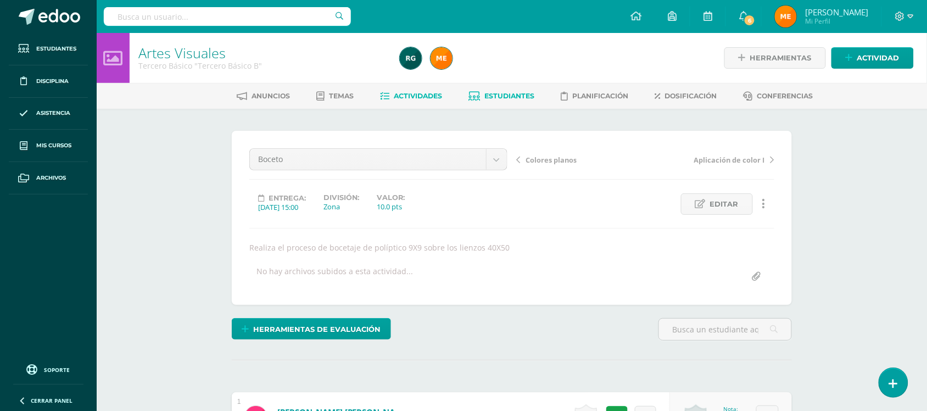
click at [498, 90] on link "Estudiantes" at bounding box center [502, 96] width 66 height 18
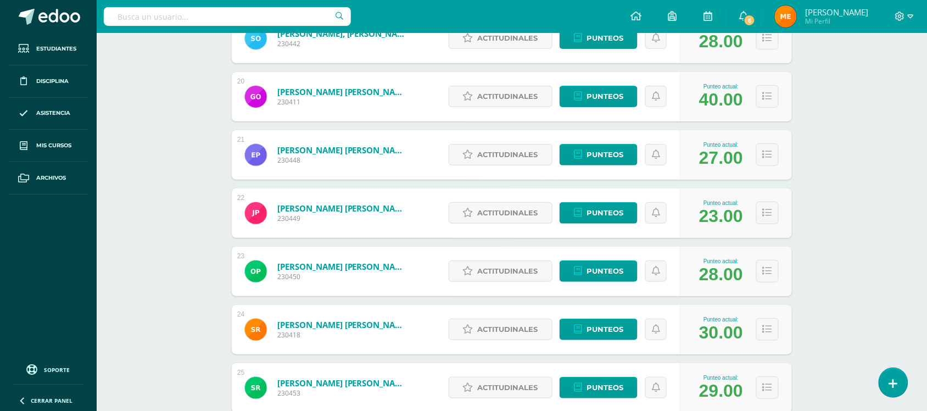
scroll to position [1274, 0]
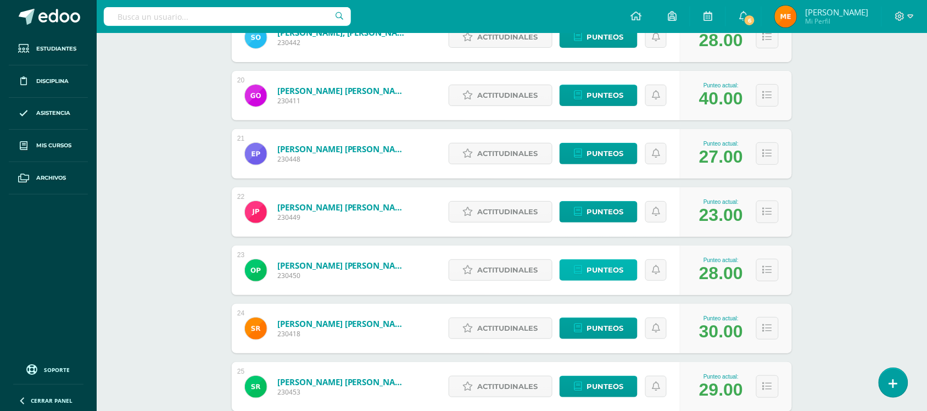
click at [602, 272] on span "Punteos" at bounding box center [605, 270] width 37 height 20
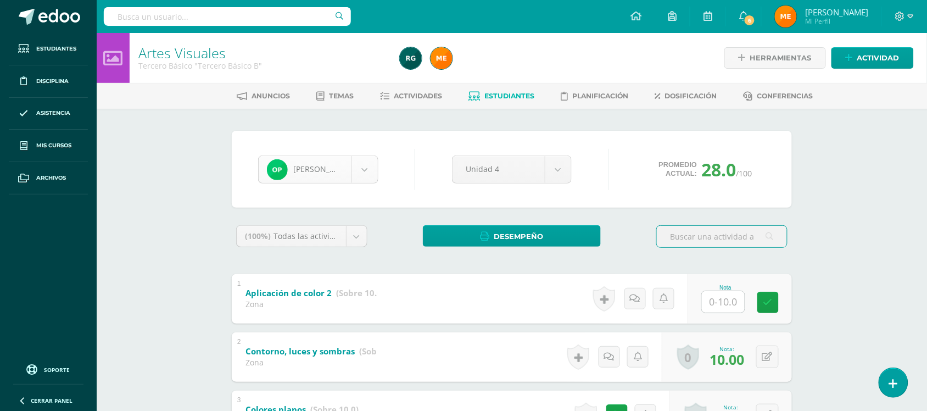
click at [363, 176] on body "Estudiantes Disciplina Asistencia Mis cursos Archivos Soporte Centro de ayuda Ú…" at bounding box center [463, 314] width 927 height 629
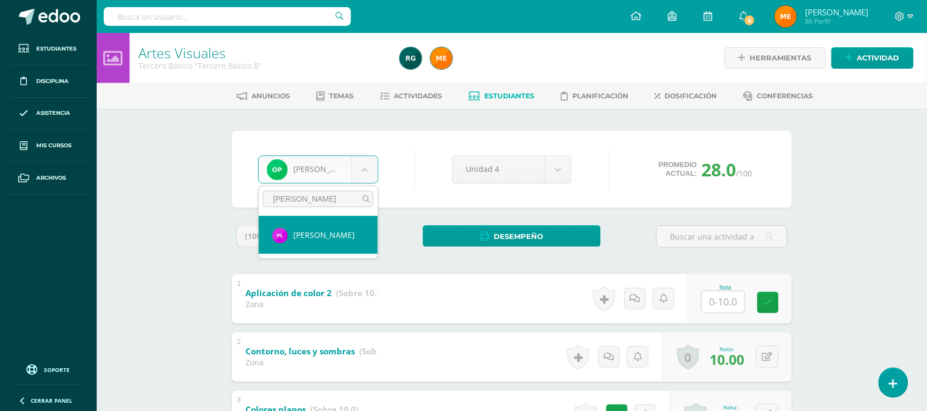
type input "[PERSON_NAME]"
select select "122"
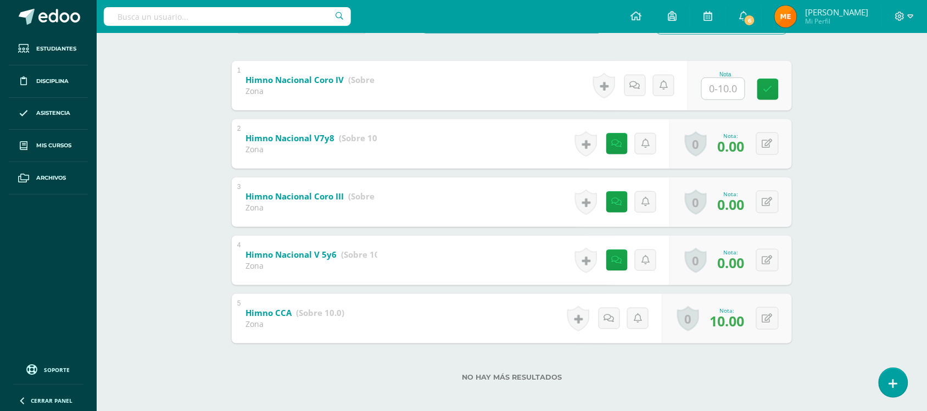
scroll to position [215, 0]
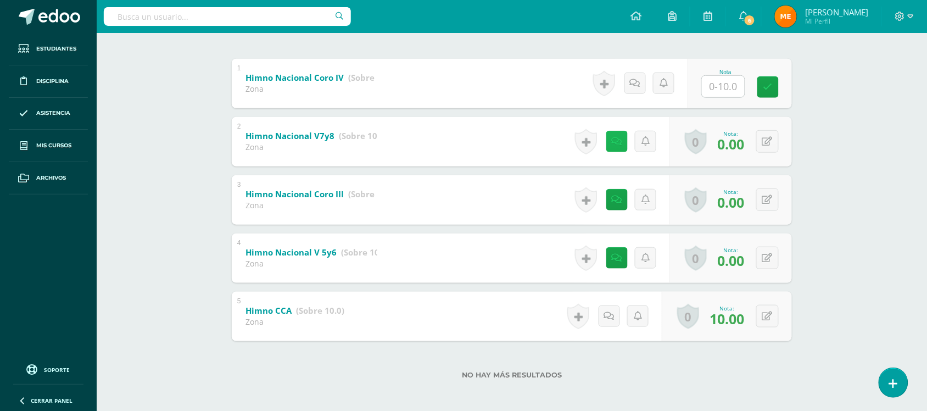
click at [617, 147] on link at bounding box center [616, 141] width 21 height 21
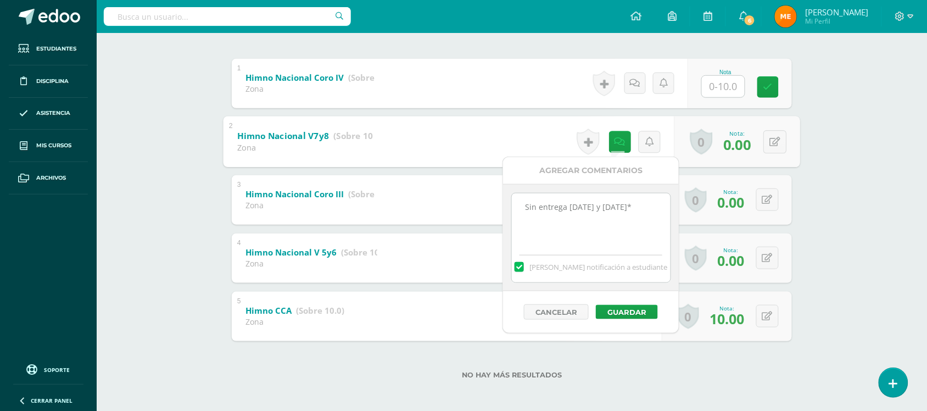
click at [813, 191] on div "[PERSON_NAME] [PERSON_NAME] [PERSON_NAME] De [PERSON_NAME] [PERSON_NAME] [PERSO…" at bounding box center [512, 153] width 604 height 521
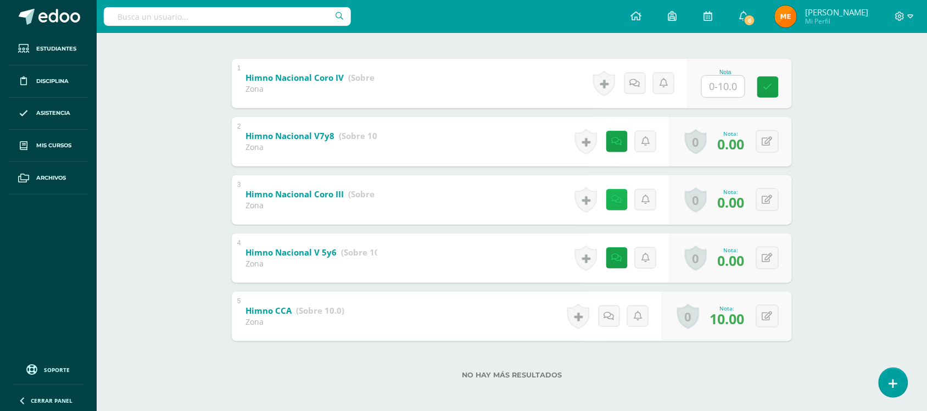
click at [618, 197] on icon at bounding box center [617, 199] width 10 height 9
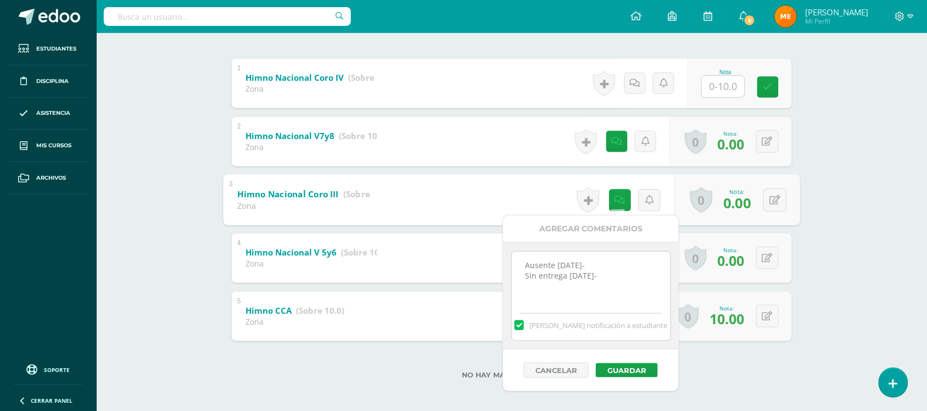
click at [819, 187] on div "Educación Musical Tercero Básico "Tercero Básico B" Herramientas Detalle de asi…" at bounding box center [512, 116] width 830 height 596
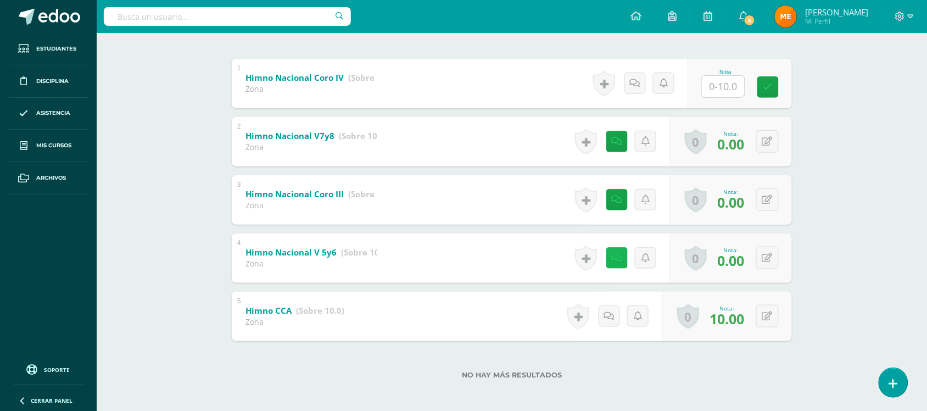
click at [613, 256] on link at bounding box center [616, 257] width 21 height 21
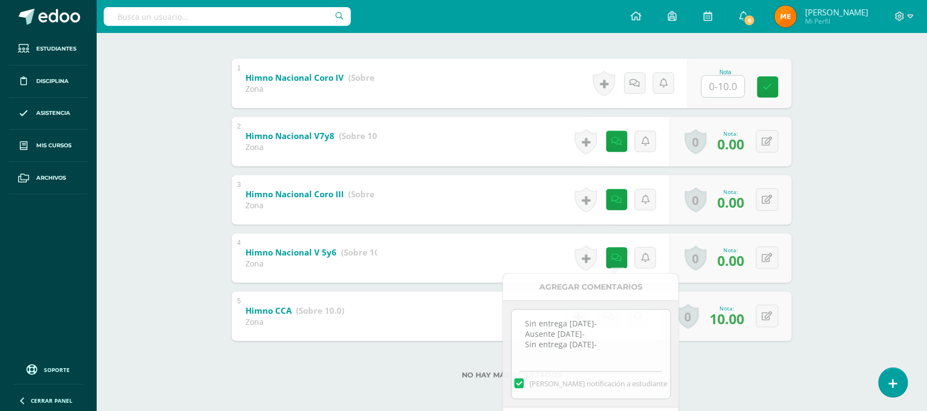
click at [838, 190] on div "Educación Musical Tercero Básico "Tercero Básico B" Herramientas Detalle de asi…" at bounding box center [512, 116] width 830 height 596
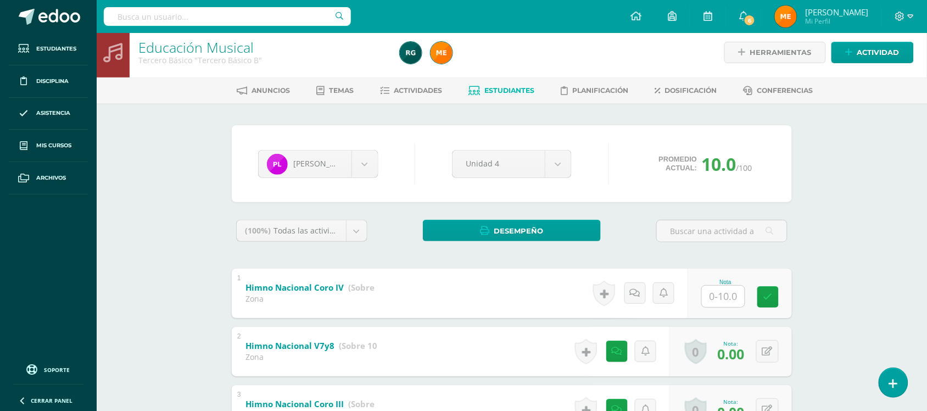
scroll to position [0, 0]
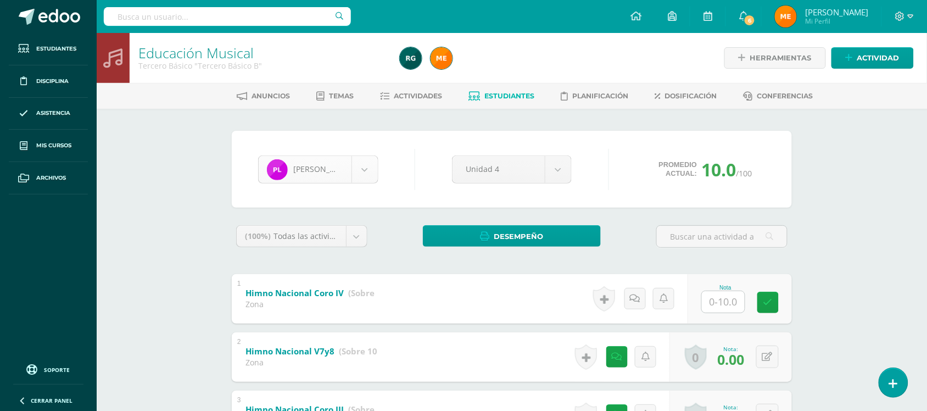
click at [366, 171] on body "Estudiantes Disciplina Asistencia Mis cursos Archivos Soporte Centro de ayuda Ú…" at bounding box center [463, 314] width 927 height 629
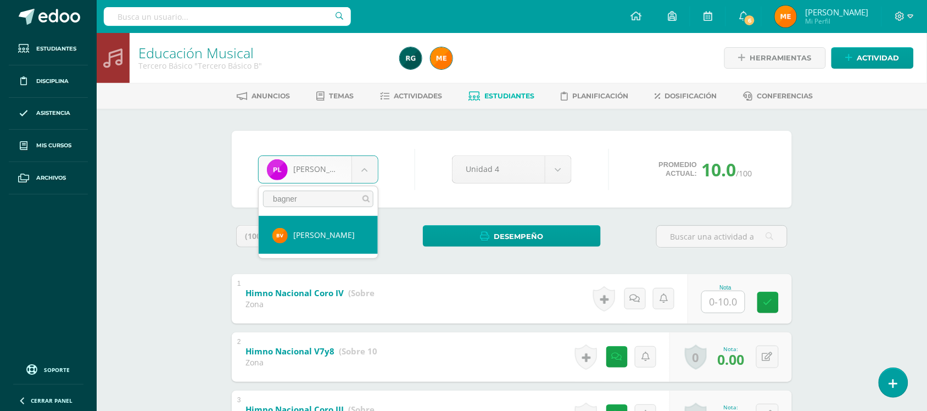
type input "bagner"
select select "924"
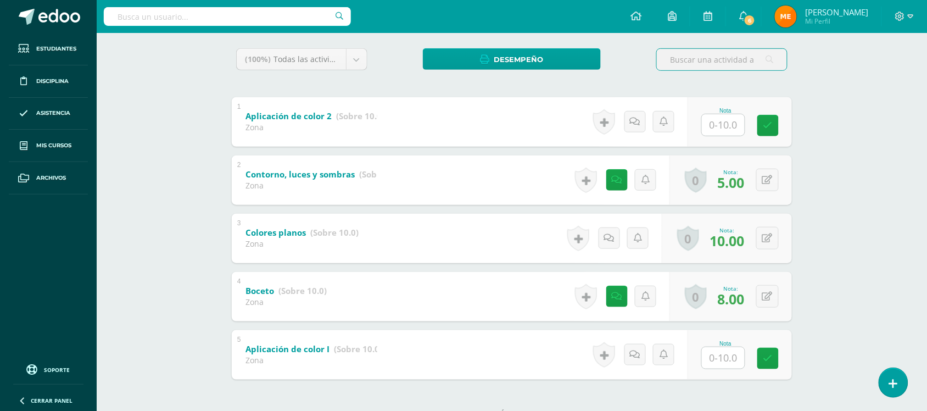
scroll to position [176, 0]
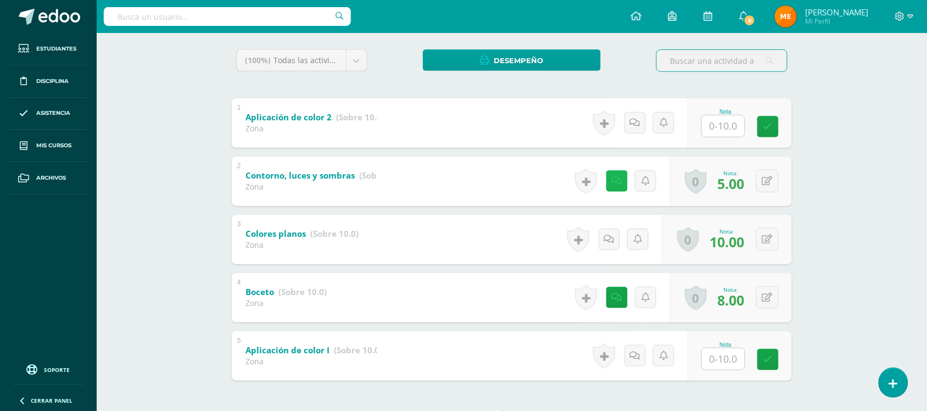
click at [611, 179] on link at bounding box center [616, 180] width 21 height 21
click at [856, 126] on div "Artes Visuales Tercero Básico "Tercero Básico B" Herramientas Detalle de asiste…" at bounding box center [512, 155] width 830 height 596
click at [621, 299] on link at bounding box center [616, 297] width 21 height 21
click at [832, 172] on div "Artes Visuales Tercero Básico "Tercero Básico B" Herramientas Detalle de asiste…" at bounding box center [512, 155] width 830 height 596
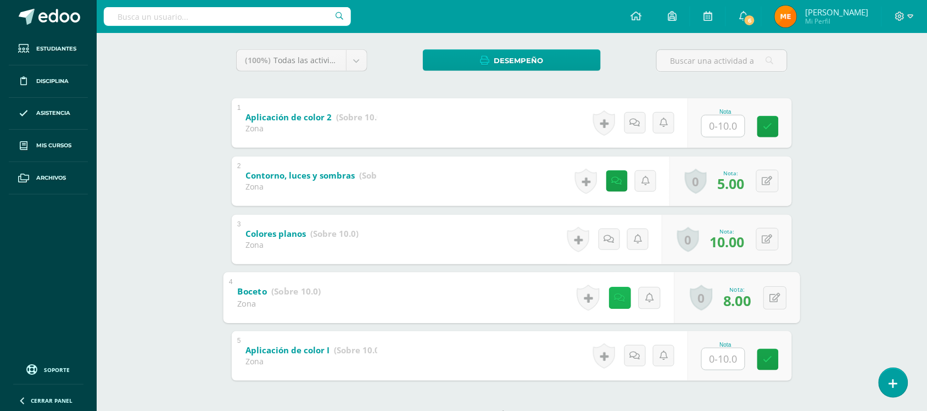
click at [619, 302] on link at bounding box center [620, 298] width 22 height 22
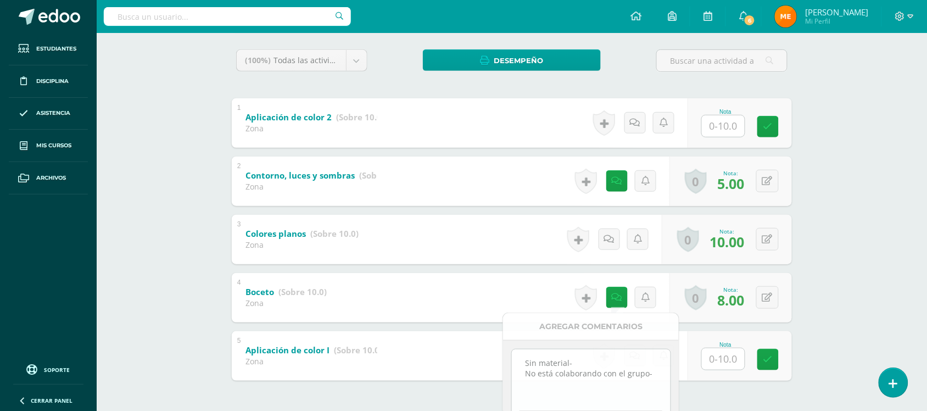
click at [817, 220] on div "Artes Visuales Tercero Básico "Tercero Básico B" Herramientas Detalle de asiste…" at bounding box center [512, 155] width 830 height 596
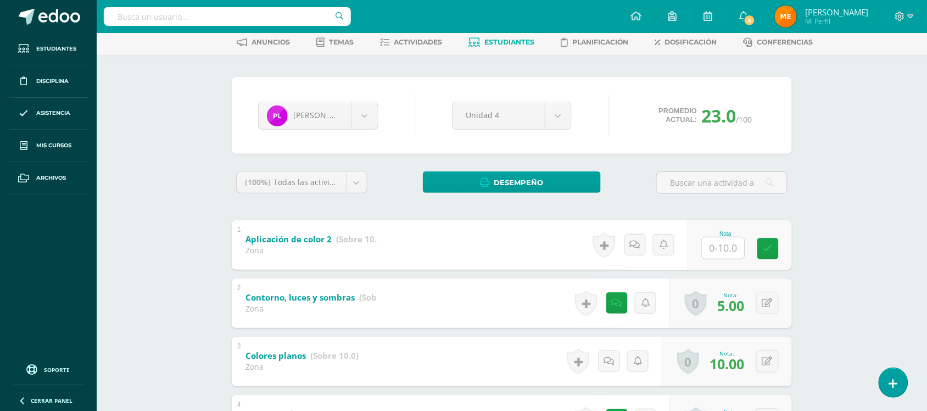
scroll to position [51, 0]
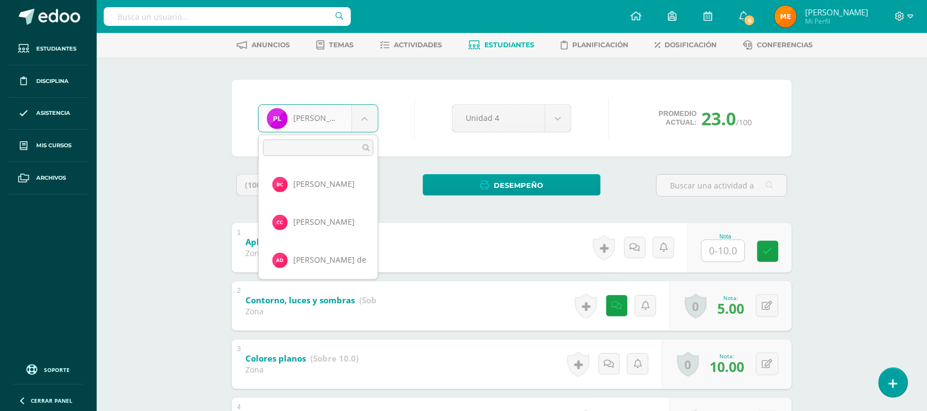
click at [366, 116] on body "Estudiantes Disciplina Asistencia Mis cursos Archivos Soporte Centro de ayuda Ú…" at bounding box center [463, 263] width 927 height 629
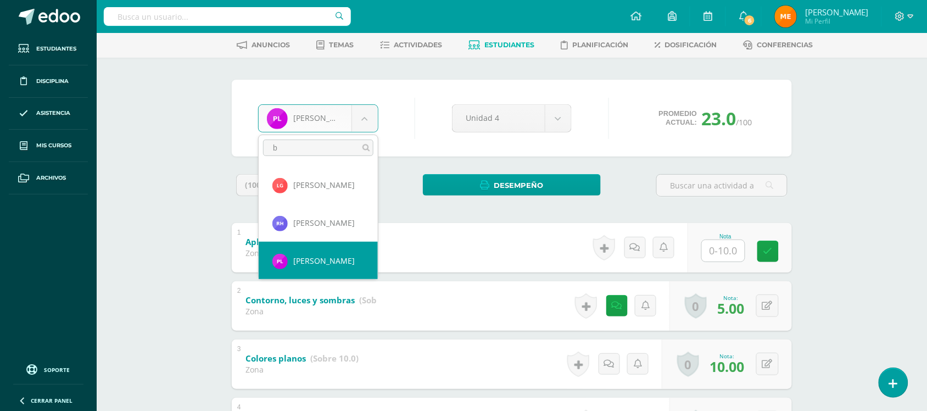
scroll to position [0, 0]
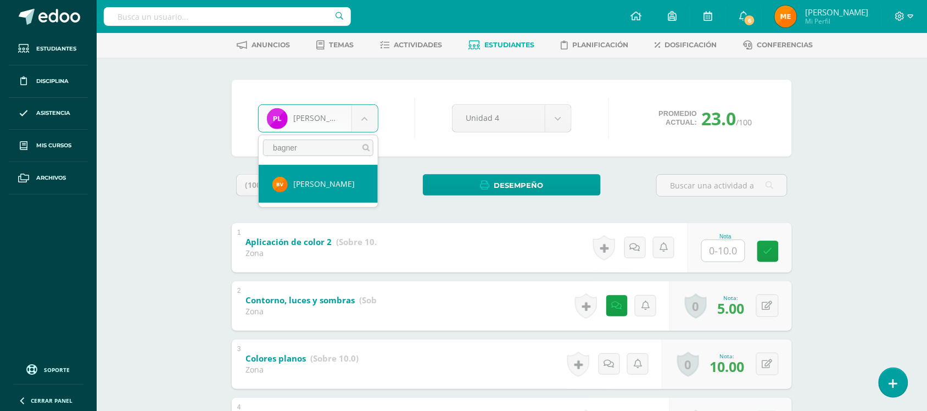
type input "bagner"
select select "924"
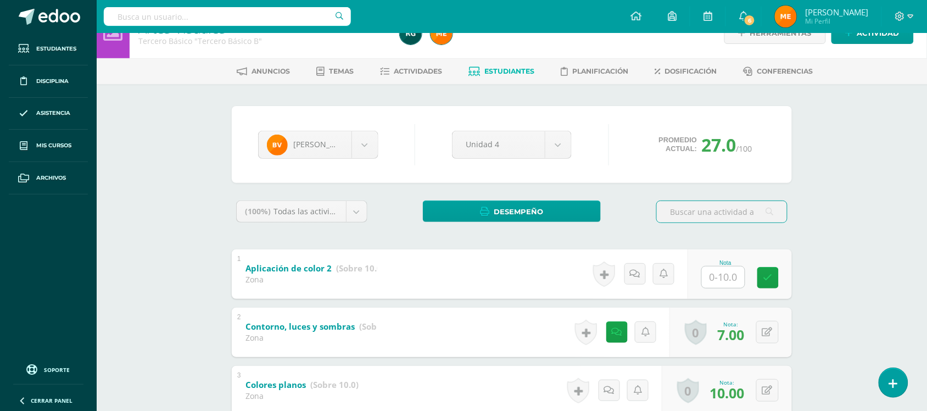
scroll to position [24, 0]
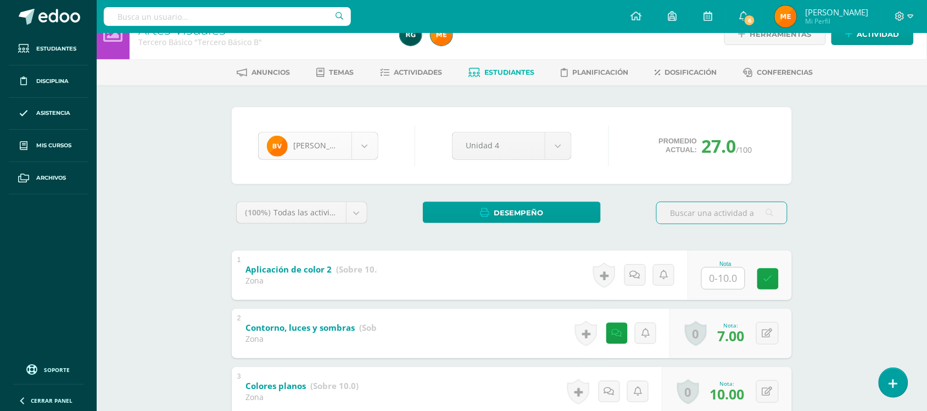
click at [367, 149] on body "Estudiantes Disciplina Asistencia Mis cursos Archivos Soporte Centro de ayuda Ú…" at bounding box center [463, 290] width 927 height 629
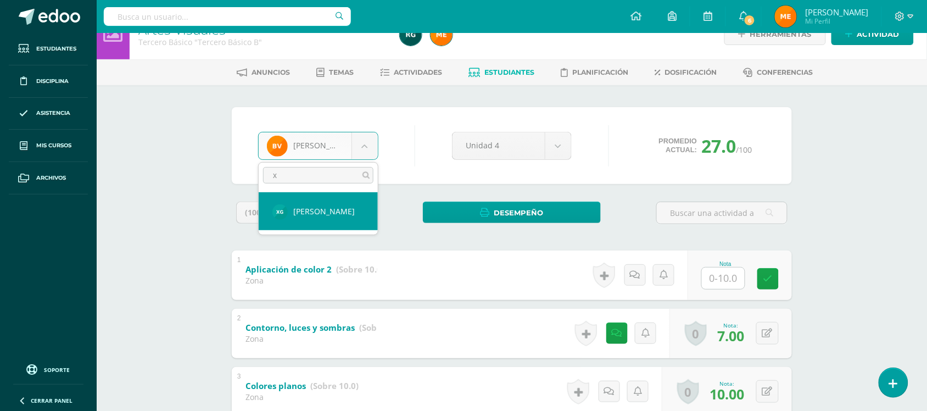
scroll to position [0, 0]
type input "[PERSON_NAME]"
select select "142"
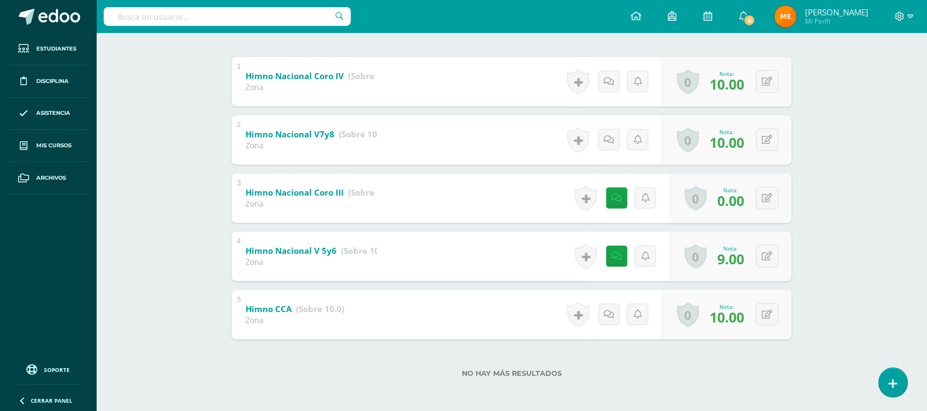
scroll to position [217, 0]
click at [623, 204] on link at bounding box center [616, 197] width 21 height 21
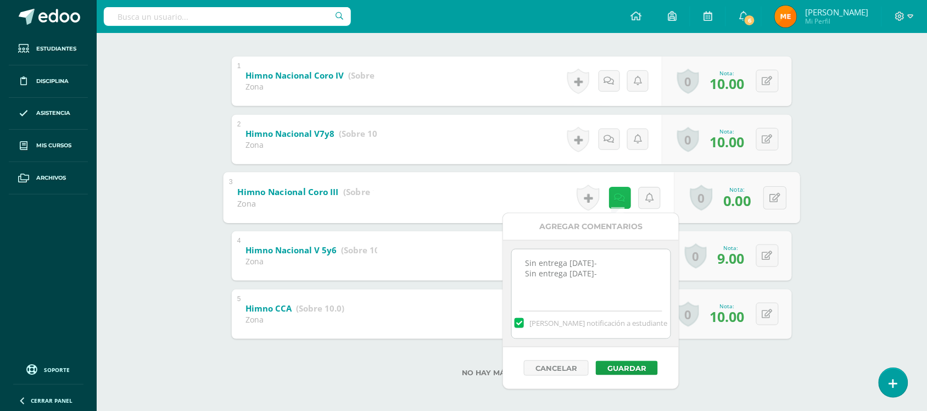
scroll to position [0, 0]
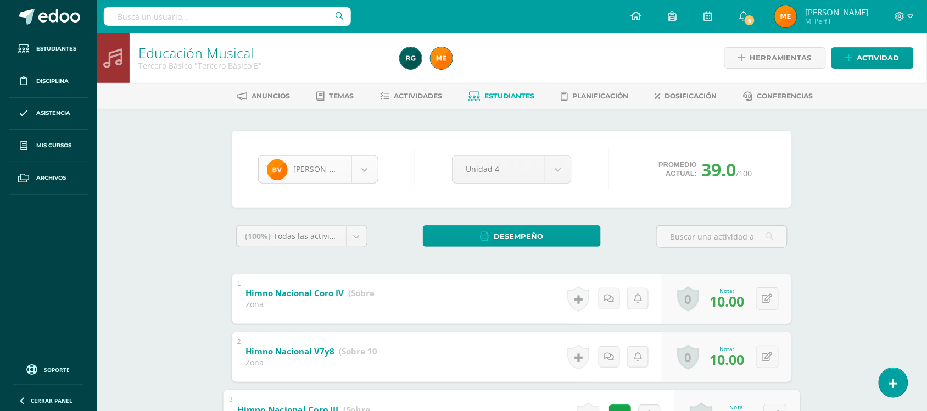
click at [369, 169] on body "Estudiantes Disciplina Asistencia Mis cursos Archivos Soporte Centro de ayuda Ú…" at bounding box center [463, 314] width 927 height 629
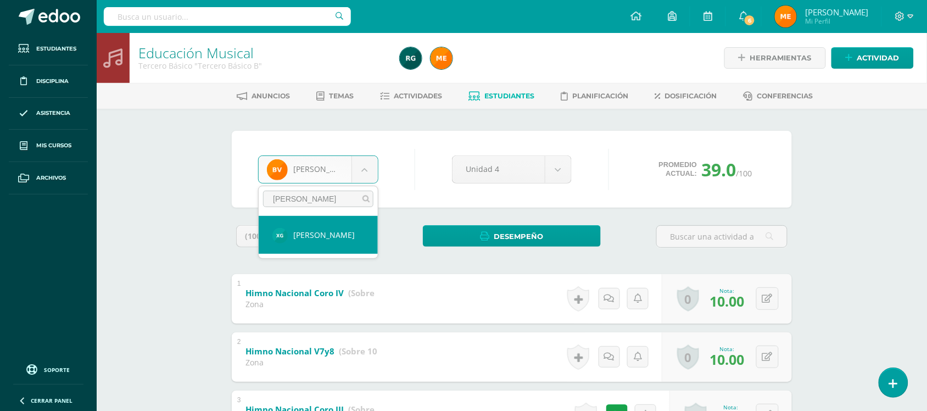
type input "[PERSON_NAME]"
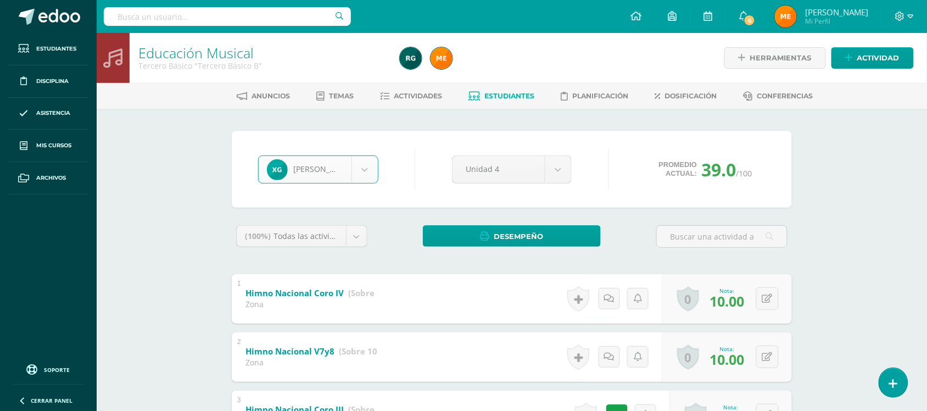
select select "142"
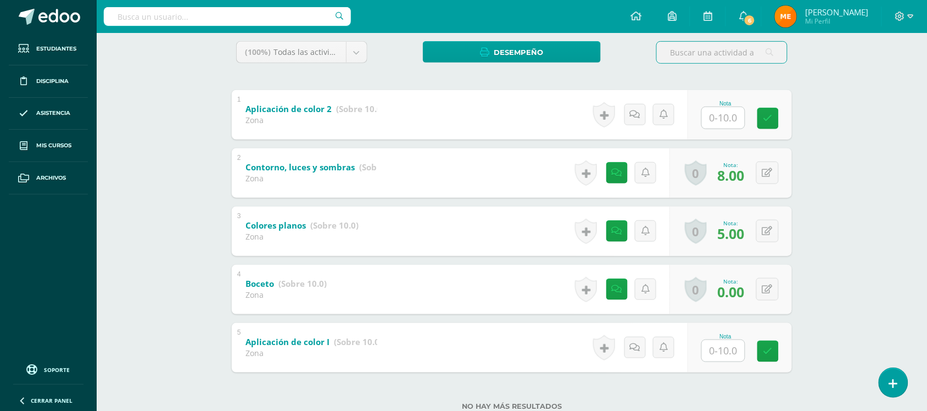
scroll to position [192, 0]
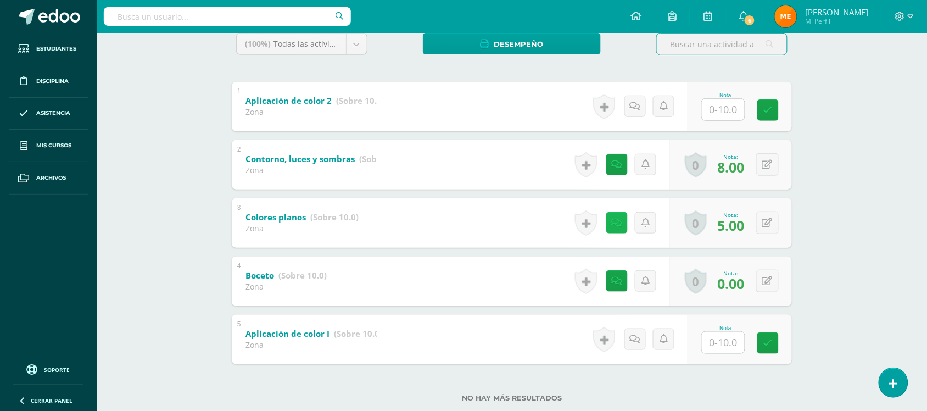
click at [614, 221] on icon at bounding box center [617, 222] width 10 height 9
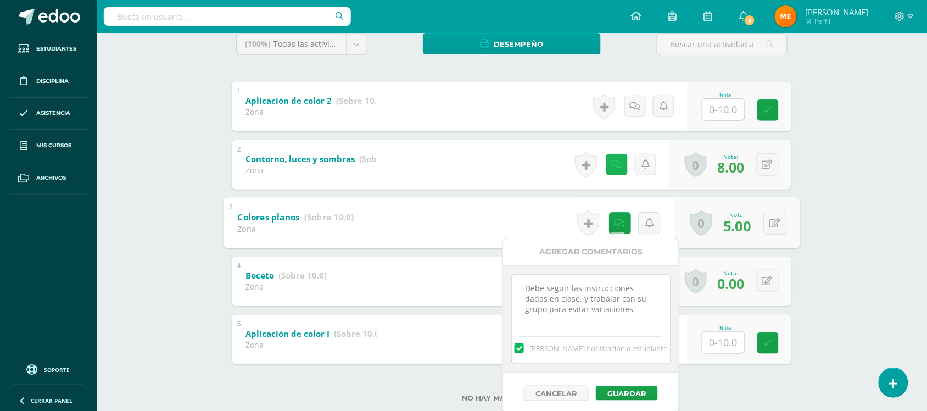
click at [618, 162] on icon at bounding box center [617, 164] width 10 height 9
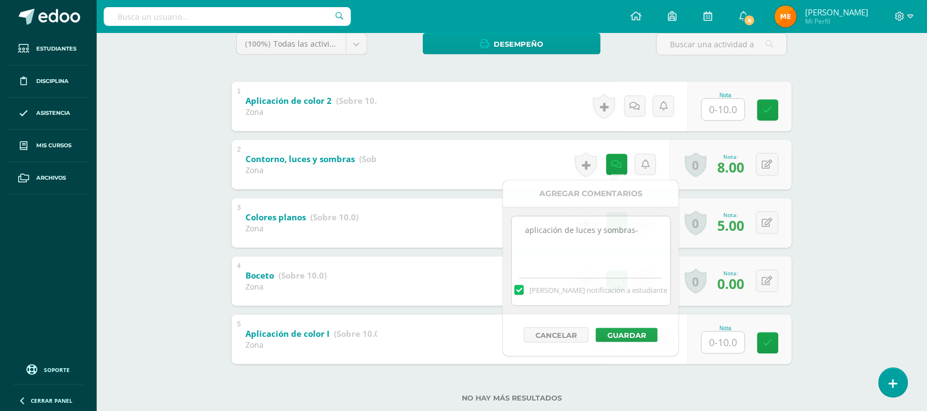
click at [821, 188] on div "Artes Visuales Tercero Básico "Tercero Básico B" Herramientas Detalle de asiste…" at bounding box center [512, 139] width 830 height 596
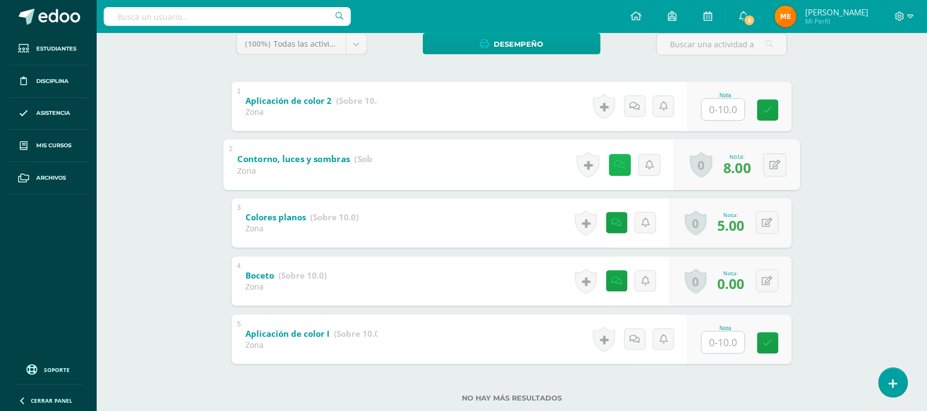
click at [614, 169] on link at bounding box center [620, 165] width 22 height 22
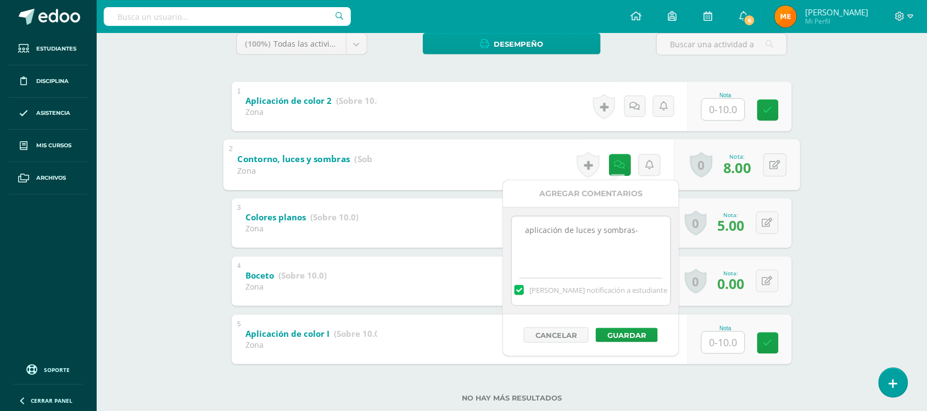
click at [813, 177] on div "[PERSON_NAME] [PERSON_NAME] [PERSON_NAME] De [PERSON_NAME] [PERSON_NAME] [PERSO…" at bounding box center [512, 177] width 604 height 521
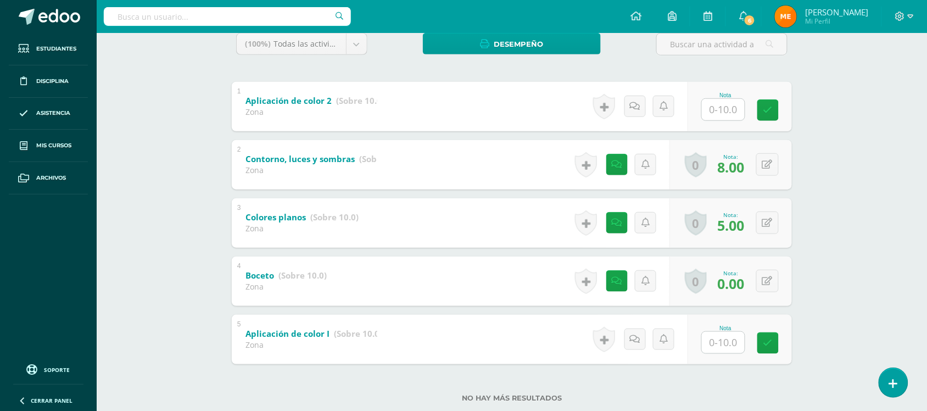
scroll to position [0, 0]
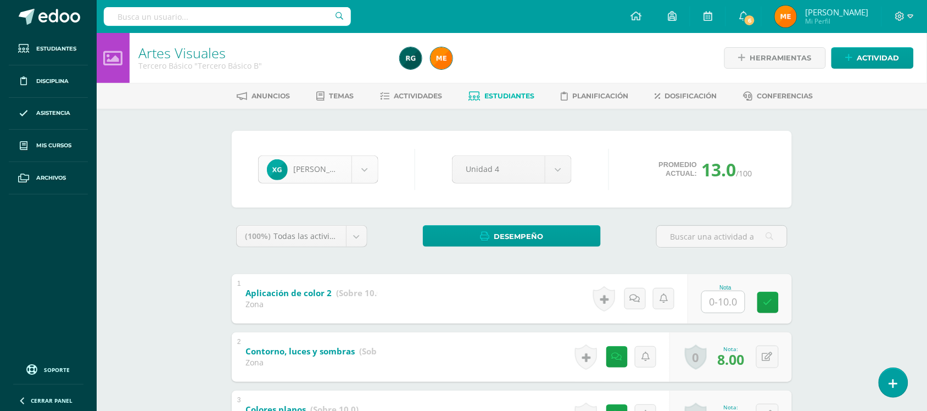
click at [371, 169] on body "Estudiantes Disciplina Asistencia Mis cursos Archivos Soporte Centro de ayuda Ú…" at bounding box center [463, 314] width 927 height 629
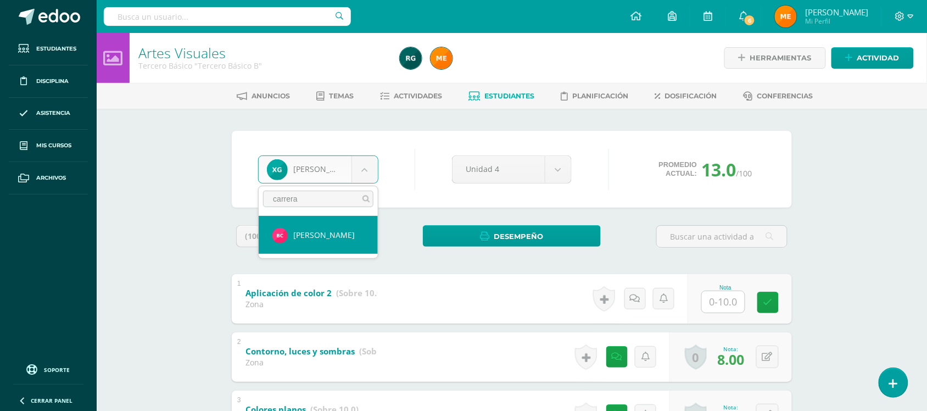
type input "carrera"
select select "119"
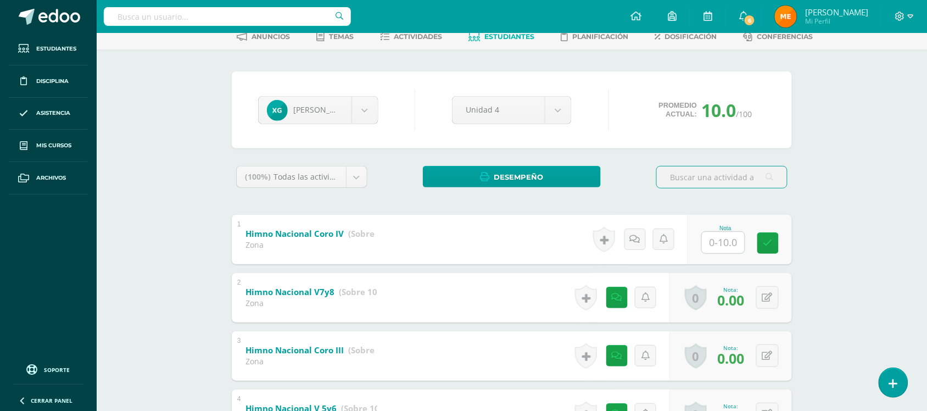
scroll to position [8, 0]
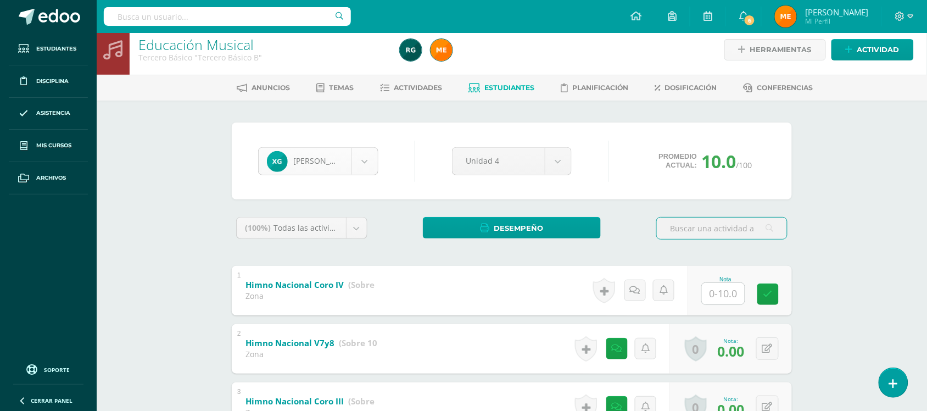
click at [372, 160] on body "Estudiantes Disciplina Asistencia Mis cursos Archivos Soporte Centro de ayuda Ú…" at bounding box center [463, 306] width 927 height 629
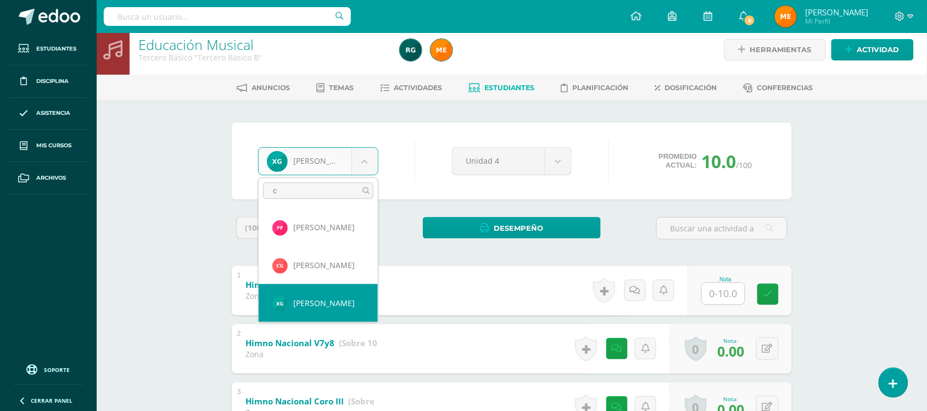
scroll to position [0, 0]
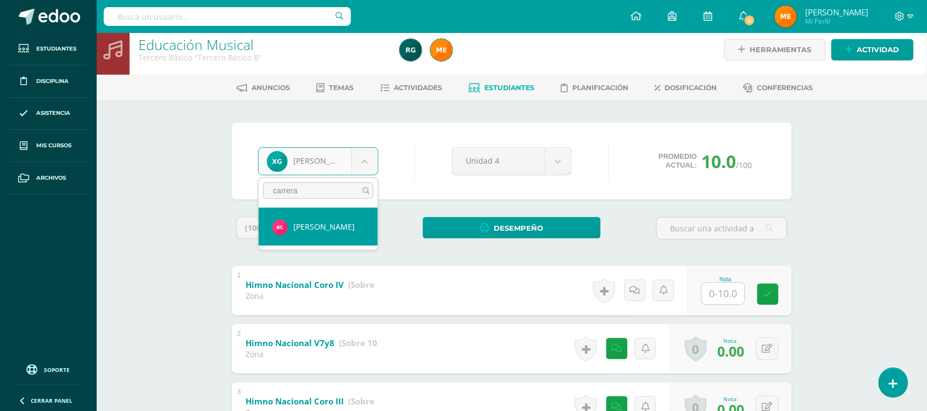
type input "carrera"
select select "119"
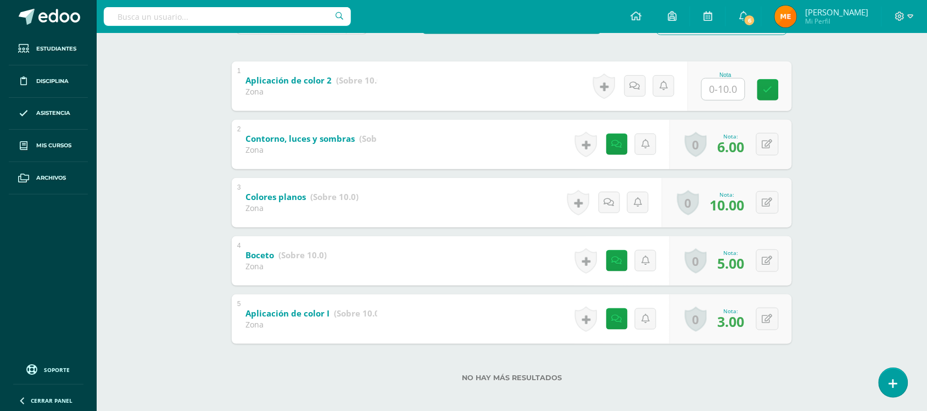
scroll to position [212, 0]
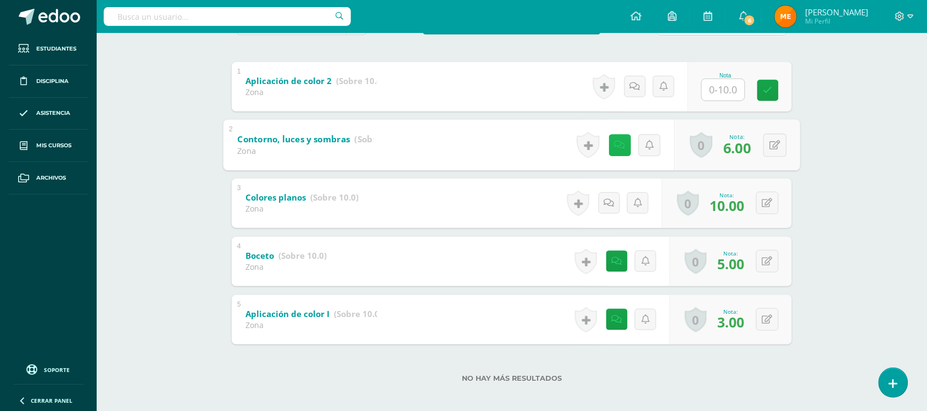
click at [615, 146] on icon at bounding box center [620, 144] width 11 height 9
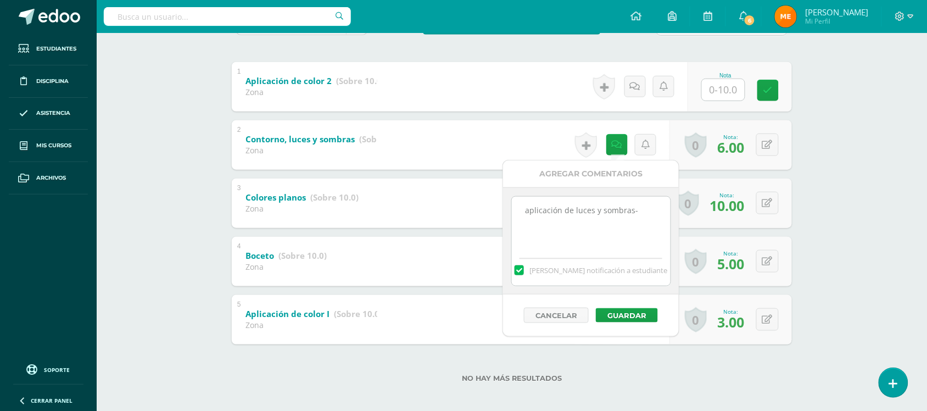
click at [839, 204] on div "Artes Visuales Tercero Básico "Tercero Básico B" Herramientas Detalle de asiste…" at bounding box center [512, 119] width 830 height 596
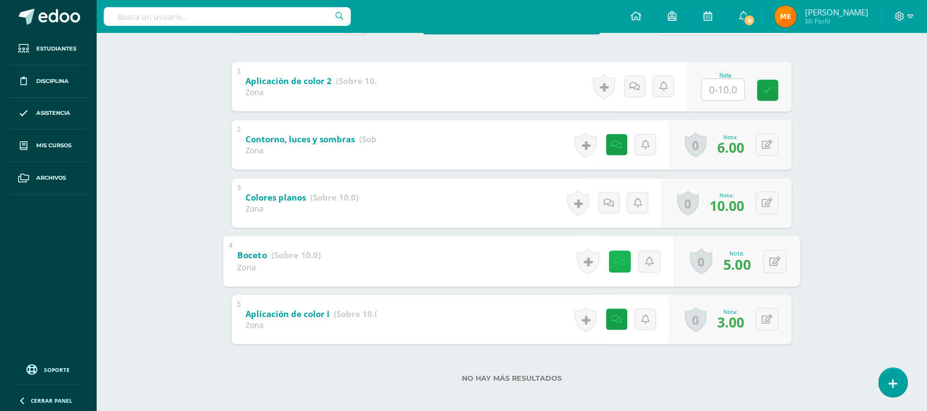
click at [615, 256] on icon at bounding box center [620, 260] width 11 height 9
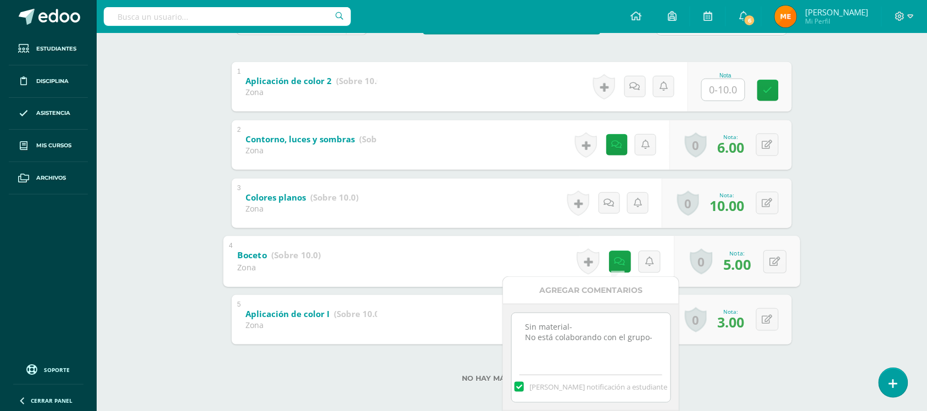
click at [814, 201] on div "Artes Visuales Tercero Básico "Tercero Básico B" Herramientas Detalle de asiste…" at bounding box center [512, 119] width 830 height 596
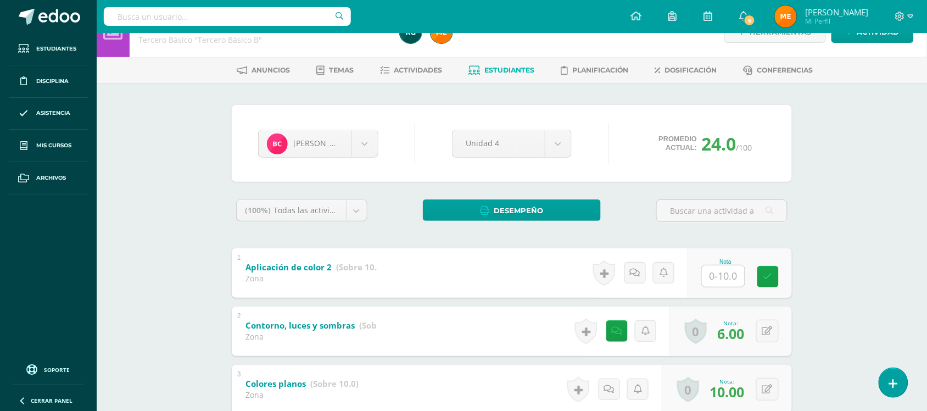
scroll to position [20, 0]
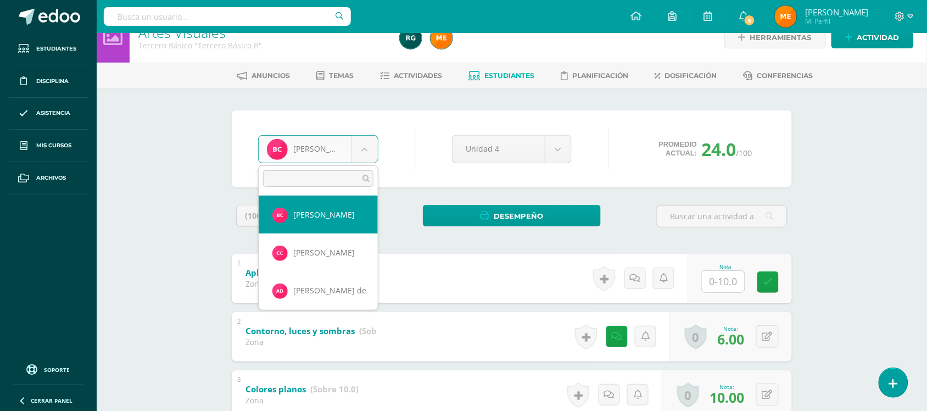
click at [364, 143] on body "Estudiantes Disciplina Asistencia Mis cursos Archivos Soporte Centro de ayuda Ú…" at bounding box center [463, 294] width 927 height 629
type input "[PERSON_NAME]"
select select "131"
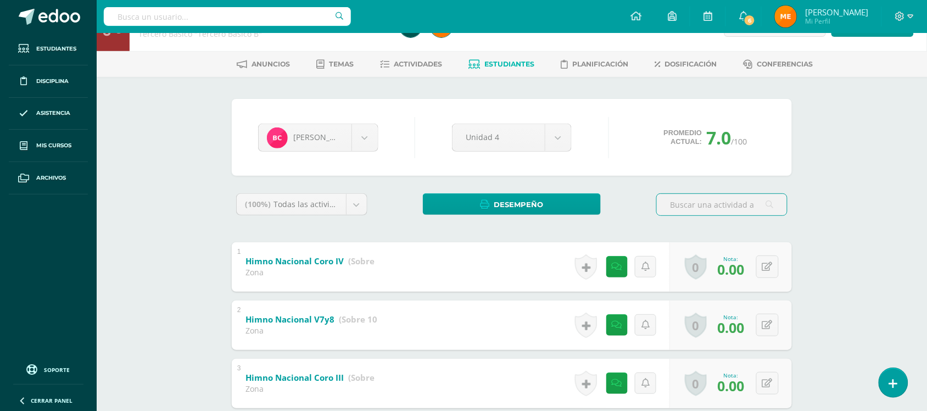
scroll to position [9, 0]
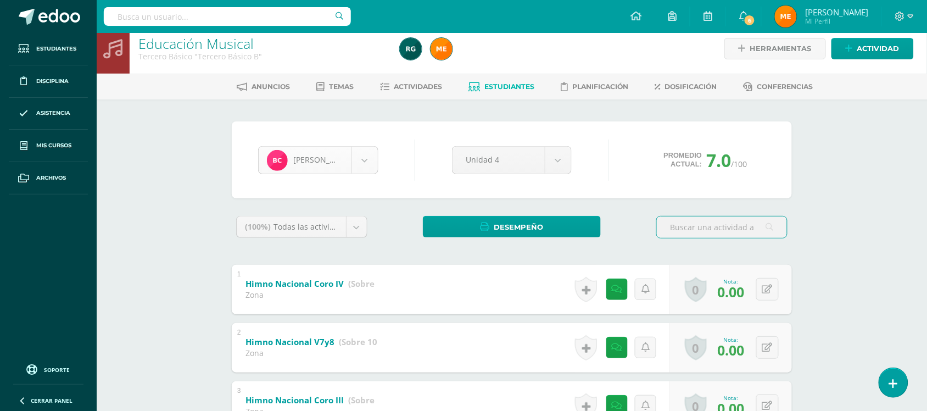
click at [366, 158] on body "Estudiantes Disciplina Asistencia Mis cursos Archivos Soporte Centro de ayuda Ú…" at bounding box center [463, 305] width 927 height 629
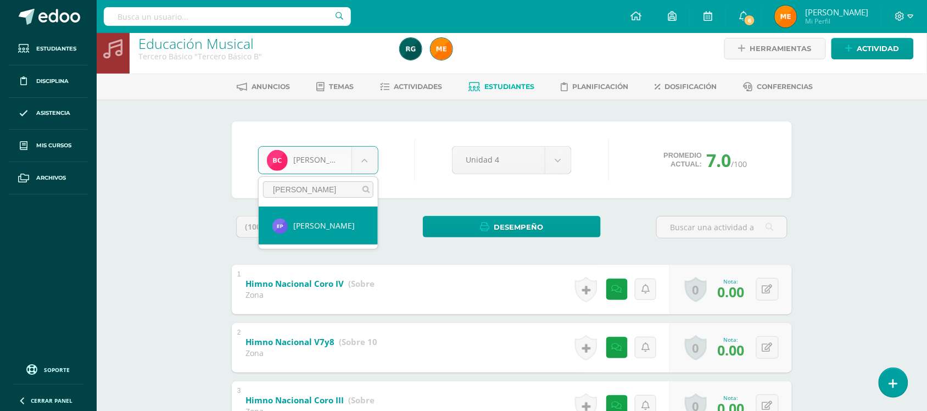
type input "[PERSON_NAME]"
select select "131"
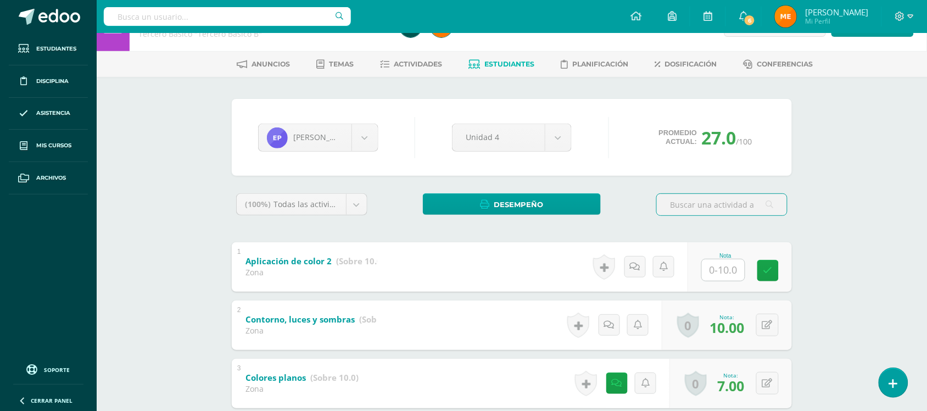
scroll to position [31, 0]
click at [367, 138] on body "Estudiantes Disciplina Asistencia Mis cursos Archivos Soporte Centro de ayuda Ú…" at bounding box center [463, 283] width 927 height 629
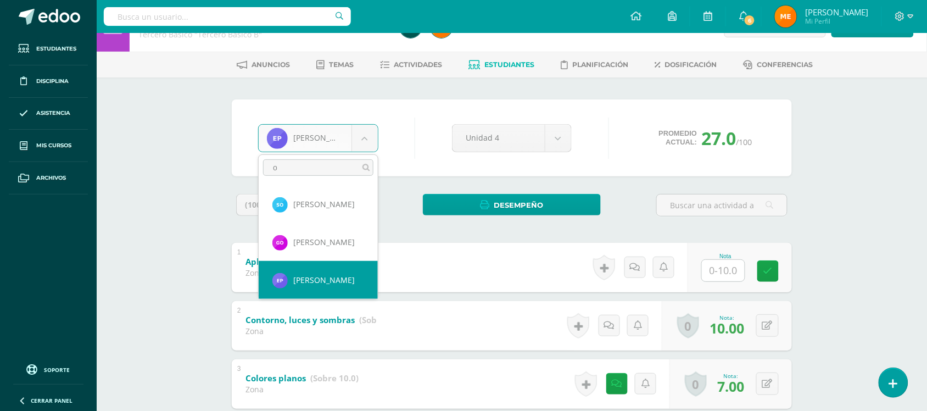
scroll to position [0, 0]
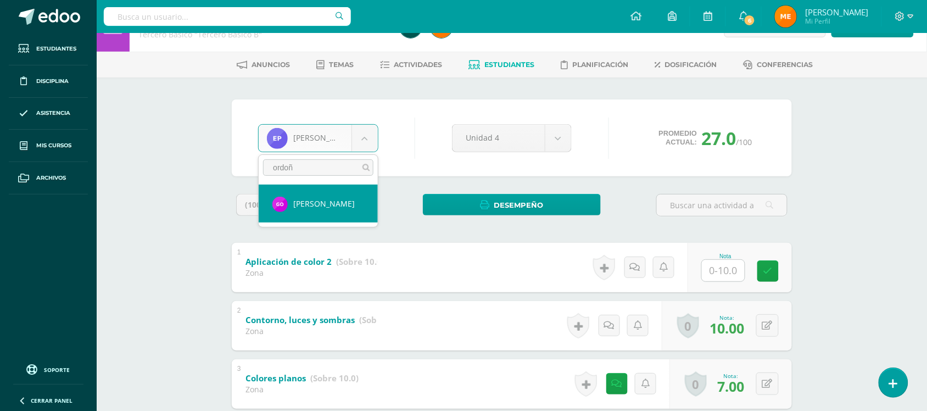
type input "ordoñ"
select select "429"
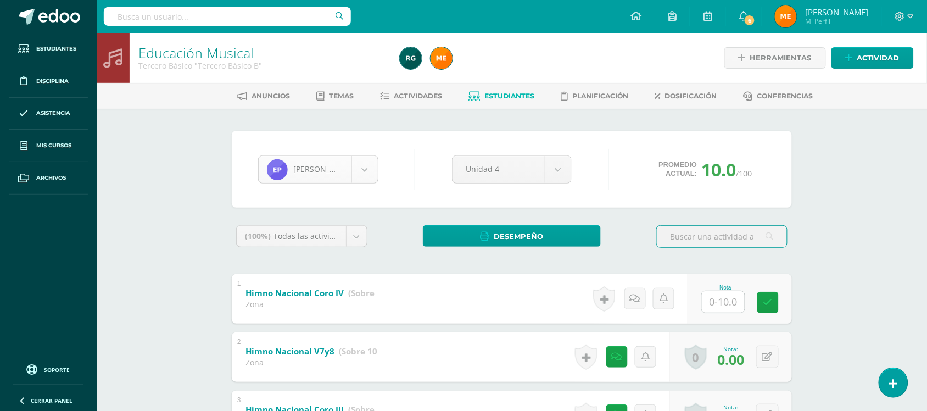
click at [364, 176] on body "Estudiantes Disciplina Asistencia Mis cursos Archivos Soporte Centro de ayuda Ú…" at bounding box center [463, 314] width 927 height 629
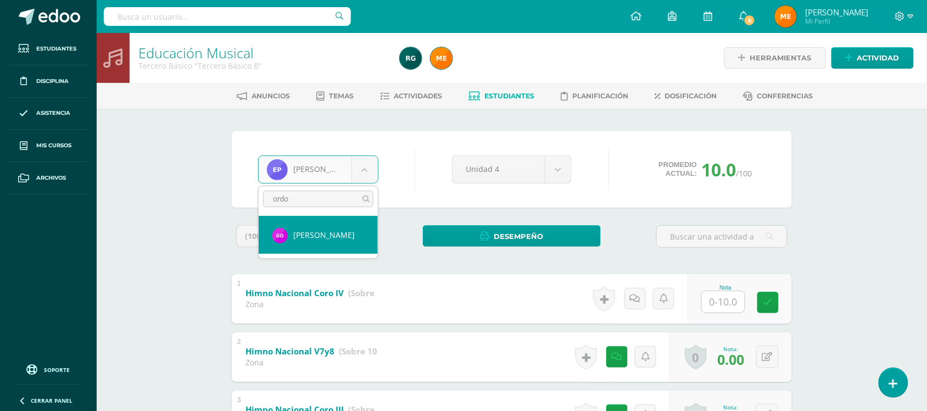
type input "ordo"
select select "429"
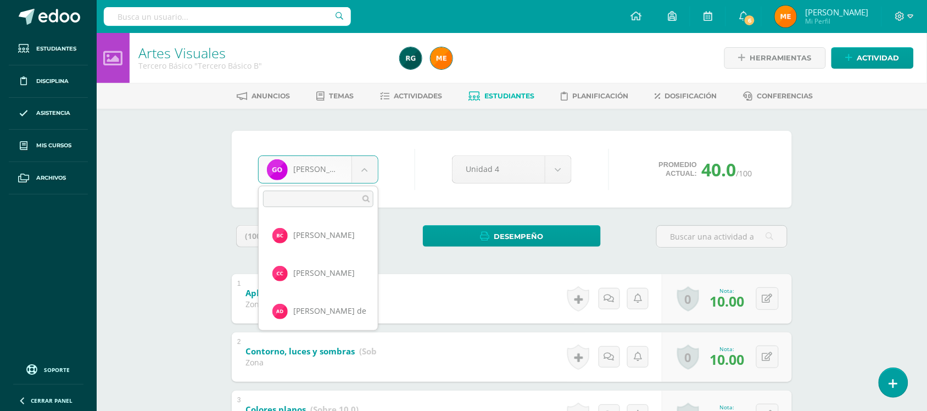
click body "Estudiantes Disciplina Asistencia Mis cursos Archivos Soporte Centro de ayuda Ú…"
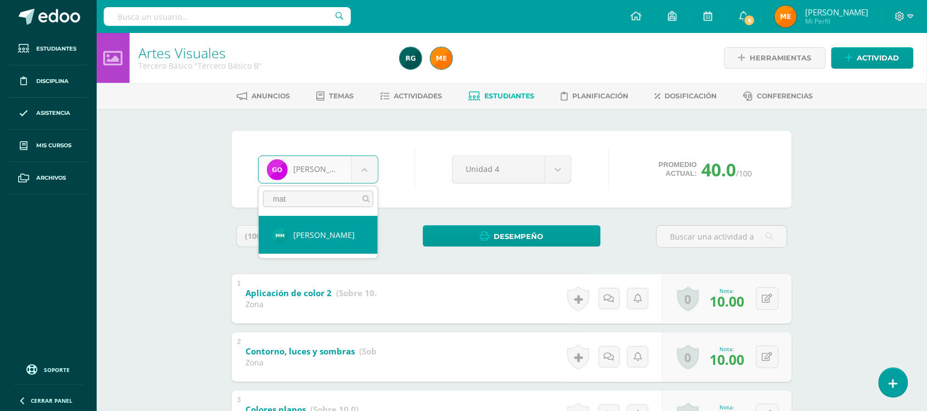
type input "mat"
select select "1269"
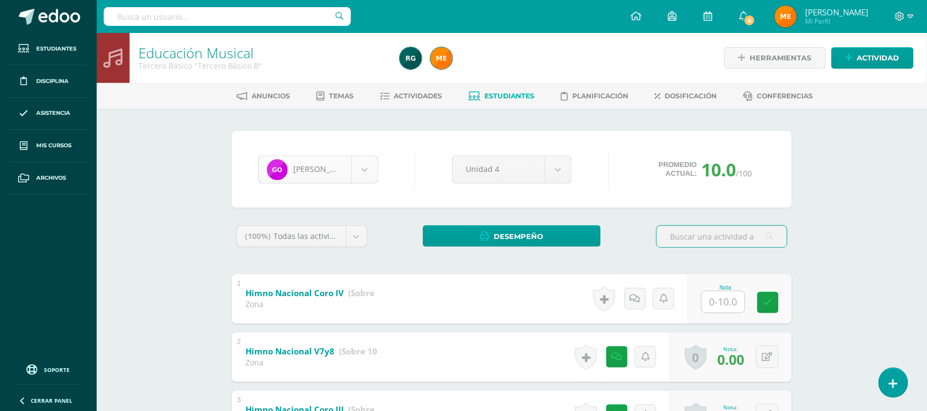
click at [371, 163] on body "Estudiantes Disciplina Asistencia Mis cursos Archivos Soporte Centro de ayuda Ú…" at bounding box center [463, 314] width 927 height 629
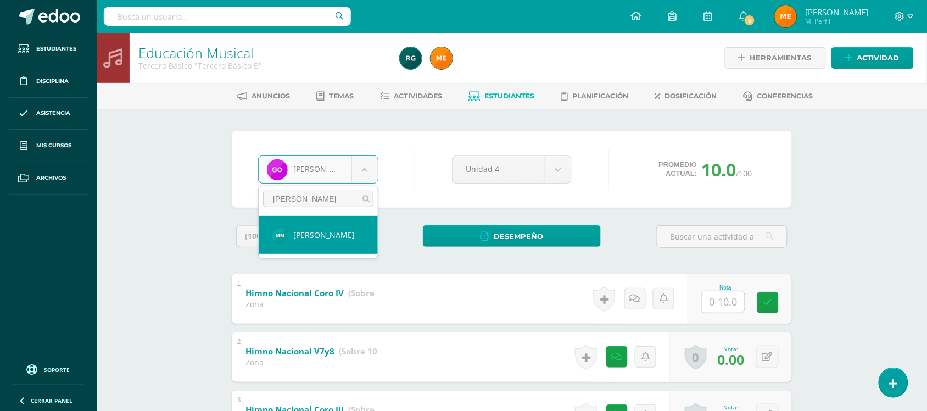
type input "[PERSON_NAME]"
select select "1269"
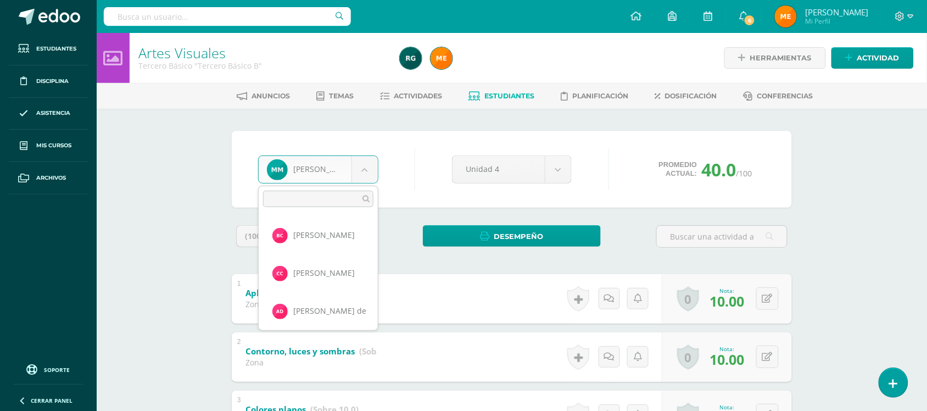
click at [370, 162] on body "Estudiantes Disciplina Asistencia Mis cursos Archivos Soporte Centro de ayuda Ú…" at bounding box center [463, 314] width 927 height 629
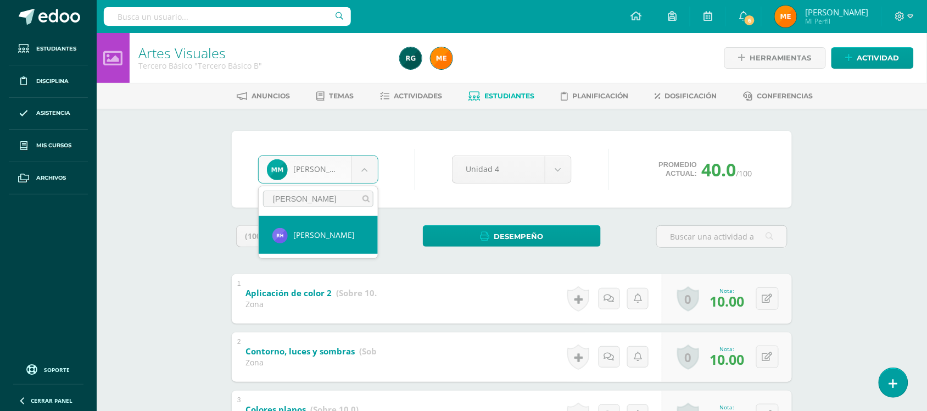
type input "[PERSON_NAME]"
select select "139"
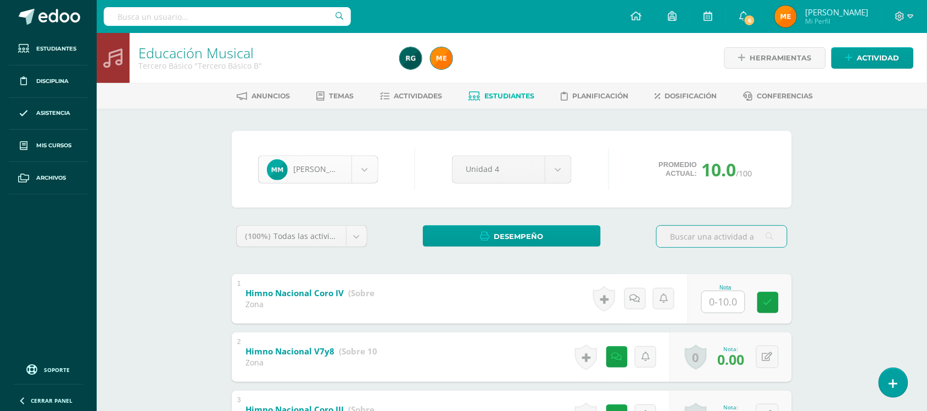
click at [369, 169] on body "Estudiantes Disciplina Asistencia Mis cursos Archivos Soporte Centro de ayuda Ú…" at bounding box center [463, 314] width 927 height 629
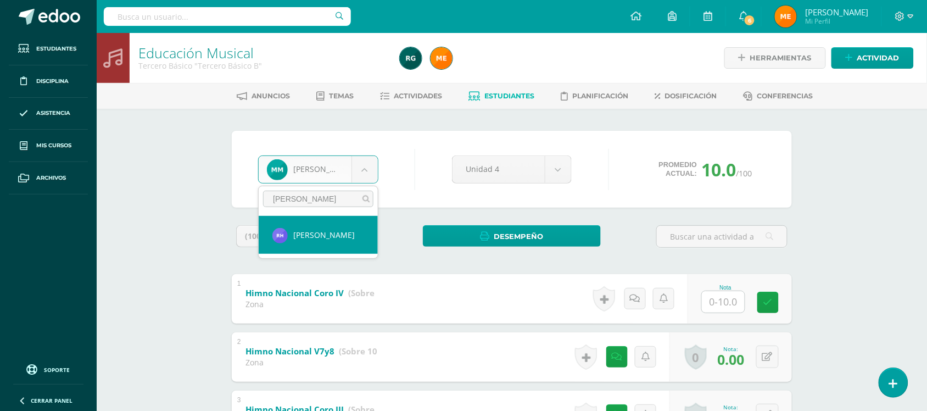
type input "rodrigo"
select select "139"
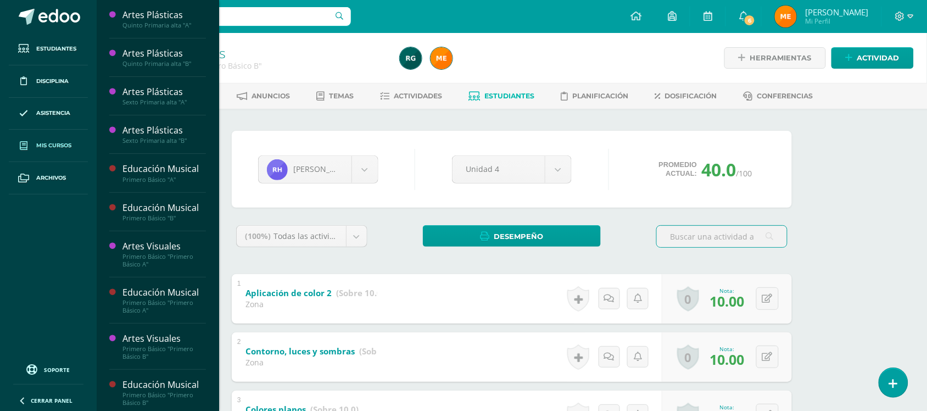
click at [55, 146] on span "Mis cursos" at bounding box center [53, 145] width 35 height 9
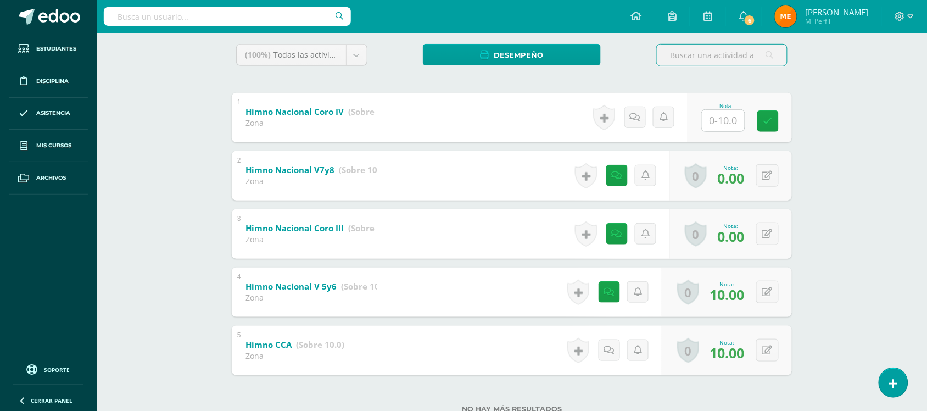
scroll to position [218, 0]
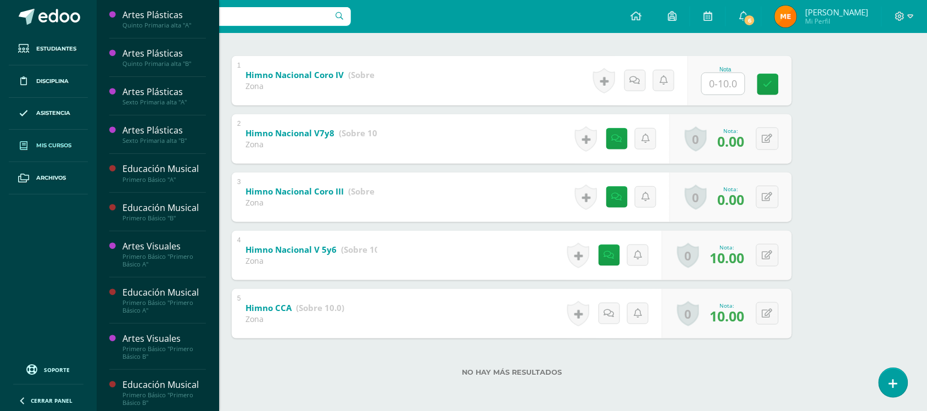
click at [44, 142] on span "Mis cursos" at bounding box center [53, 145] width 35 height 9
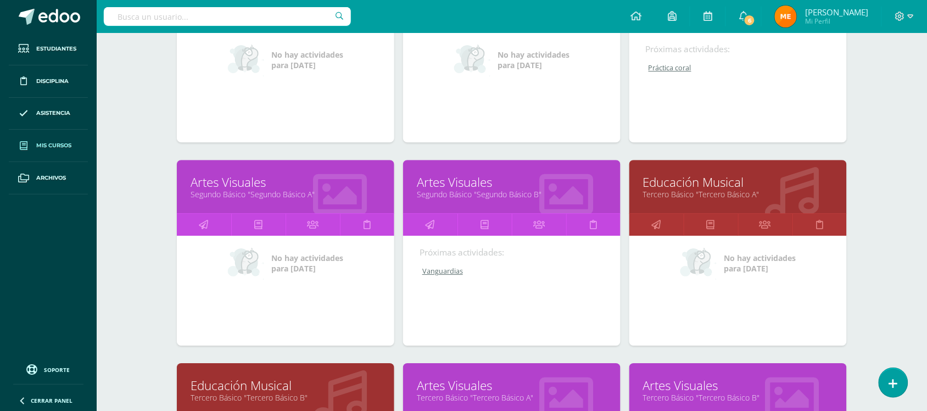
scroll to position [851, 0]
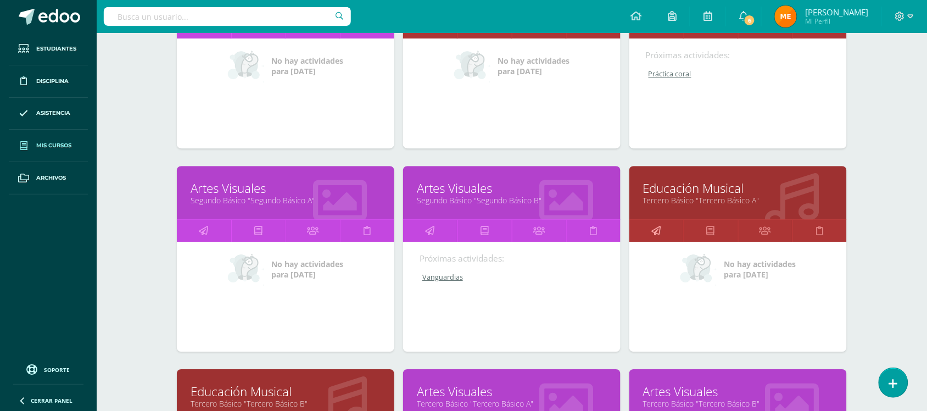
click at [654, 224] on icon at bounding box center [656, 230] width 9 height 21
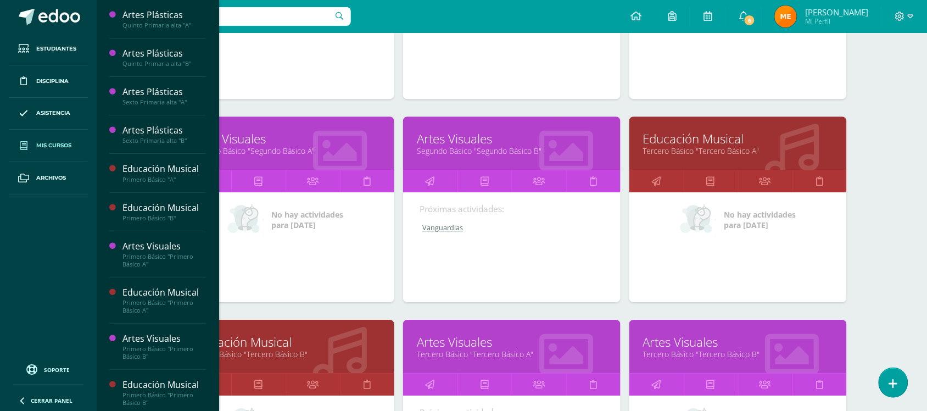
scroll to position [901, 0]
click at [432, 379] on icon at bounding box center [430, 383] width 9 height 21
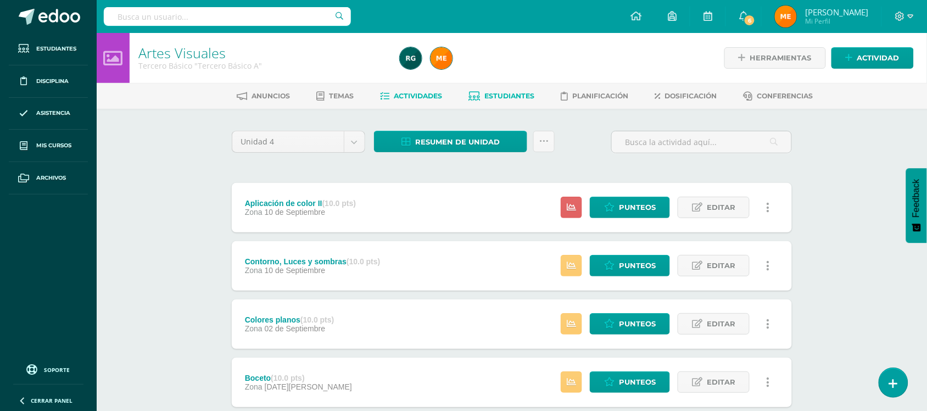
click at [499, 93] on span "Estudiantes" at bounding box center [510, 96] width 50 height 8
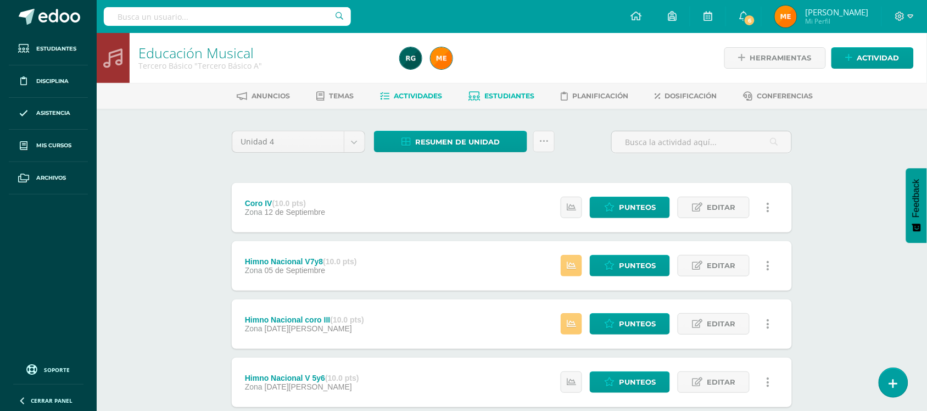
click at [506, 92] on span "Estudiantes" at bounding box center [510, 96] width 50 height 8
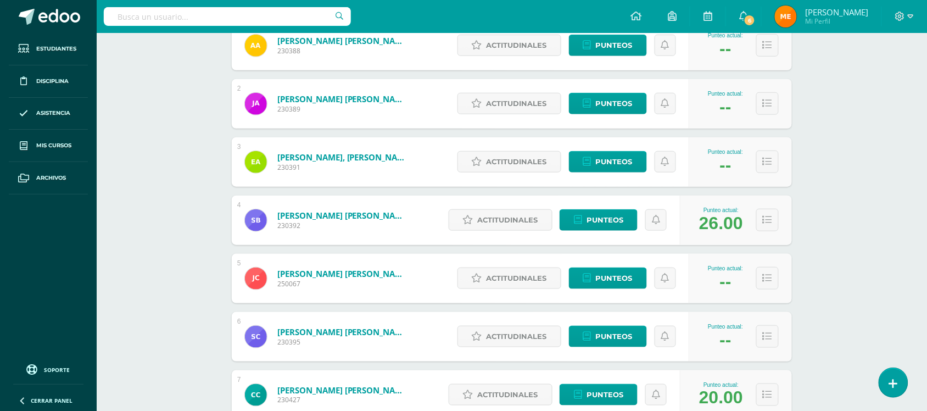
scroll to position [221, 0]
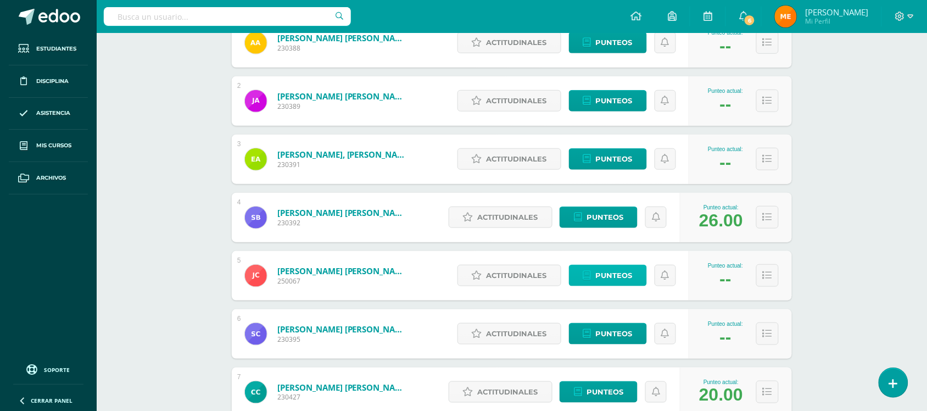
click at [610, 275] on span "Punteos" at bounding box center [614, 275] width 37 height 20
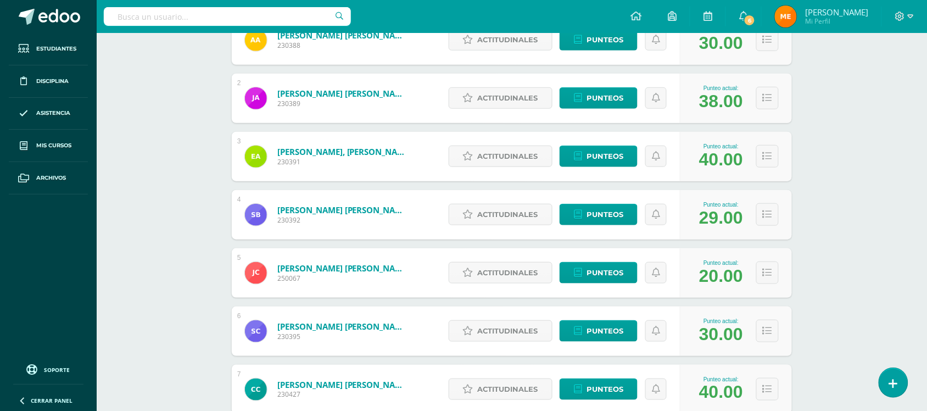
scroll to position [248, 0]
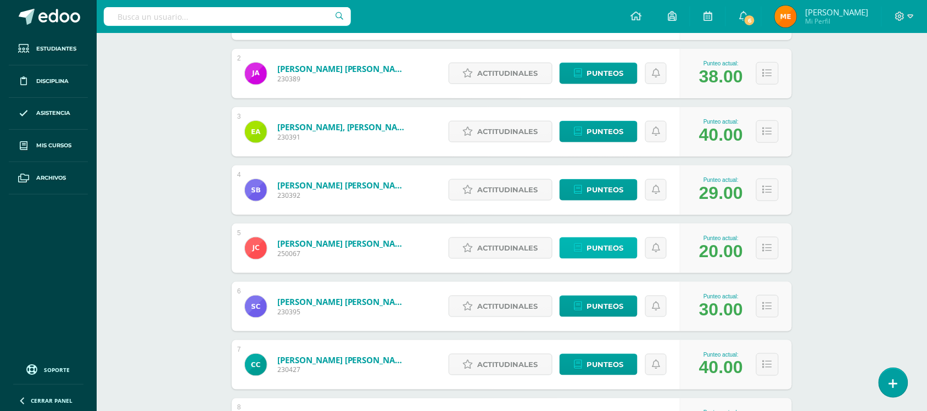
click at [603, 245] on span "Punteos" at bounding box center [605, 248] width 37 height 20
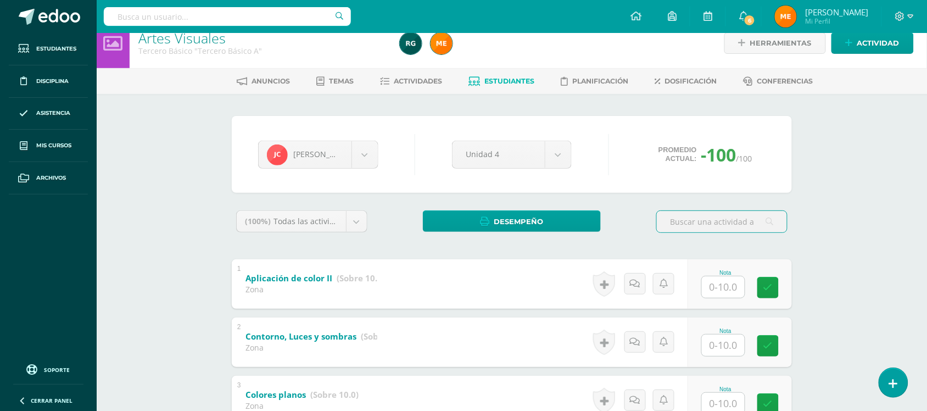
scroll to position [8, 0]
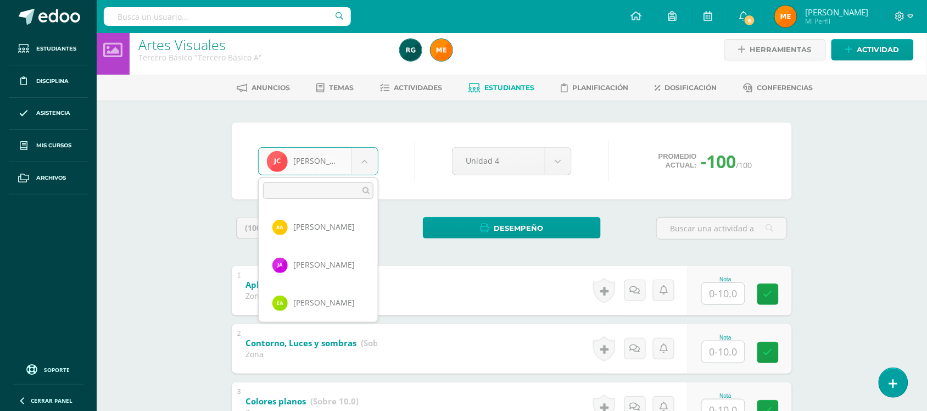
click at [369, 160] on body "Estudiantes Disciplina Asistencia Mis cursos Archivos Soporte Centro de ayuda Ú…" at bounding box center [463, 306] width 927 height 629
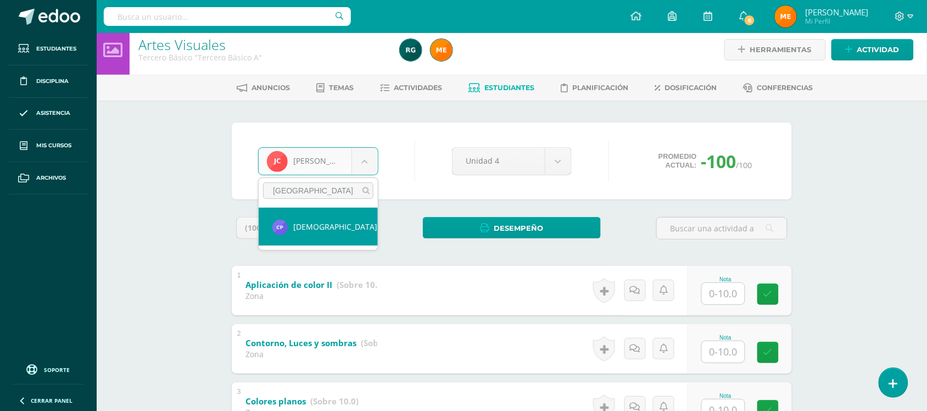
type input "[GEOGRAPHIC_DATA]"
select select "132"
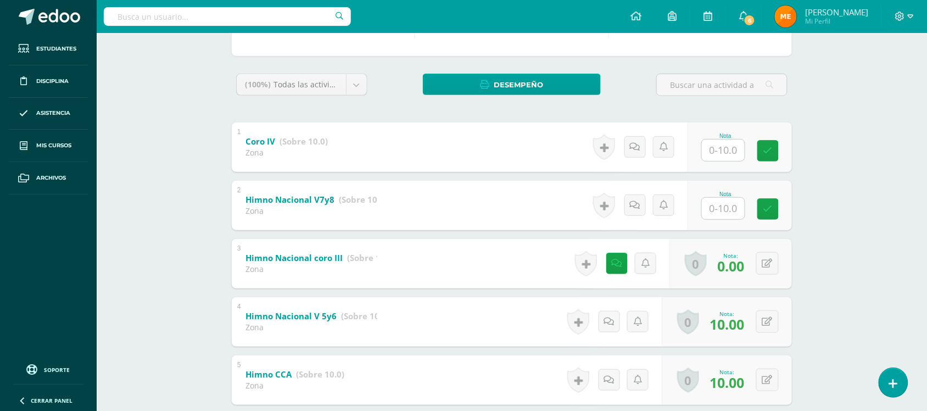
scroll to position [138, 0]
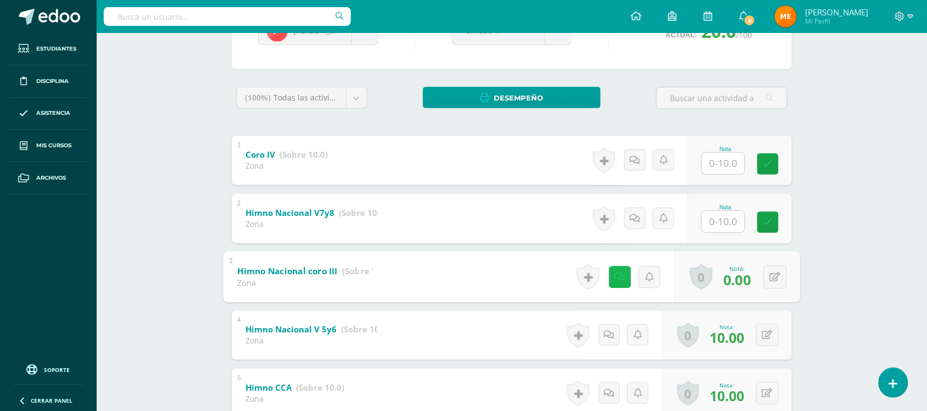
click at [617, 273] on icon at bounding box center [620, 276] width 11 height 9
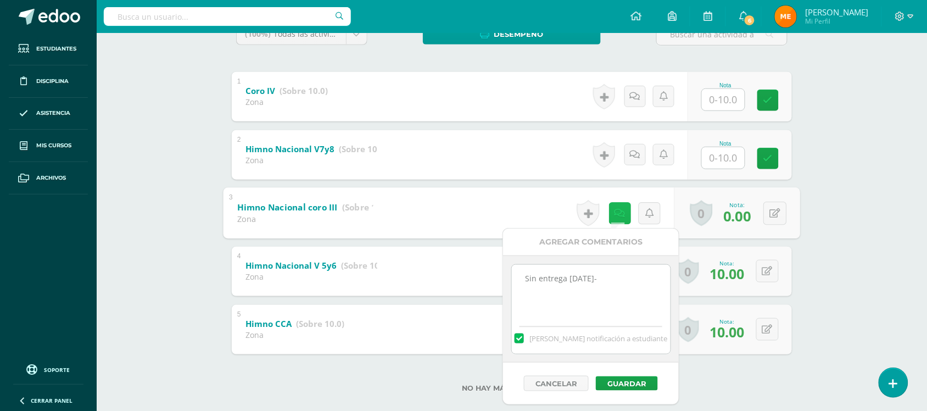
scroll to position [206, 0]
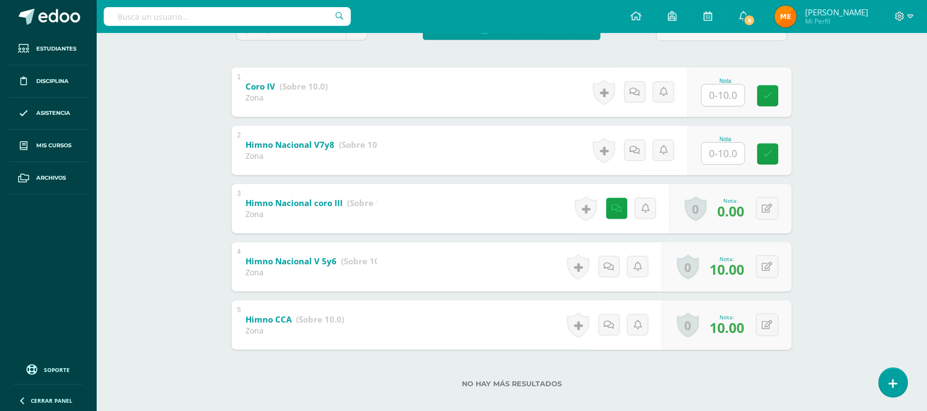
click at [806, 239] on div "Jhony Carrillo Alison Alarcón José Alvarado Elías Andrade Sofia Baldetti Jhony …" at bounding box center [512, 162] width 604 height 521
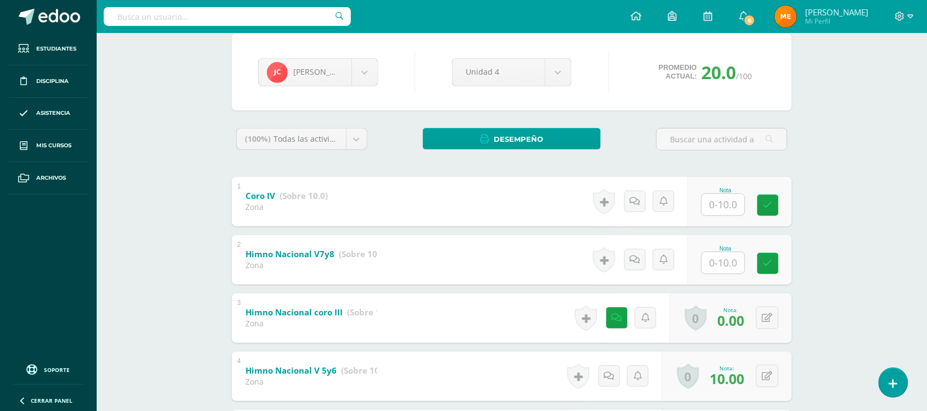
scroll to position [97, 0]
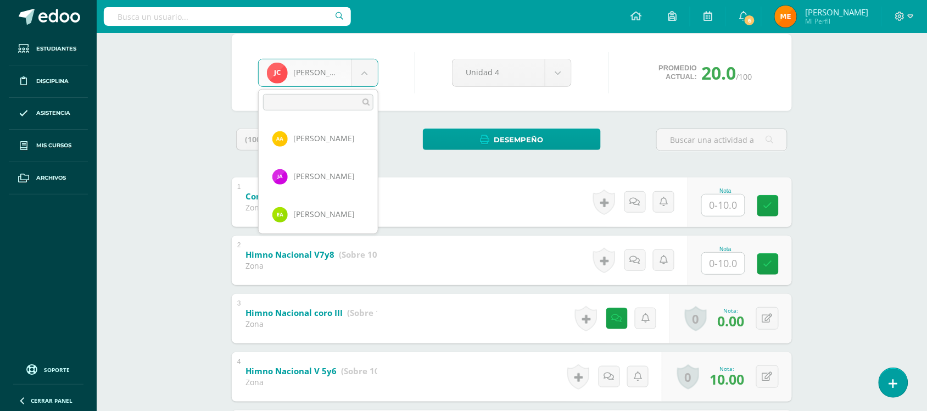
click at [368, 83] on body "Estudiantes Disciplina Asistencia Mis cursos Archivos Soporte Centro de ayuda Ú…" at bounding box center [463, 217] width 927 height 629
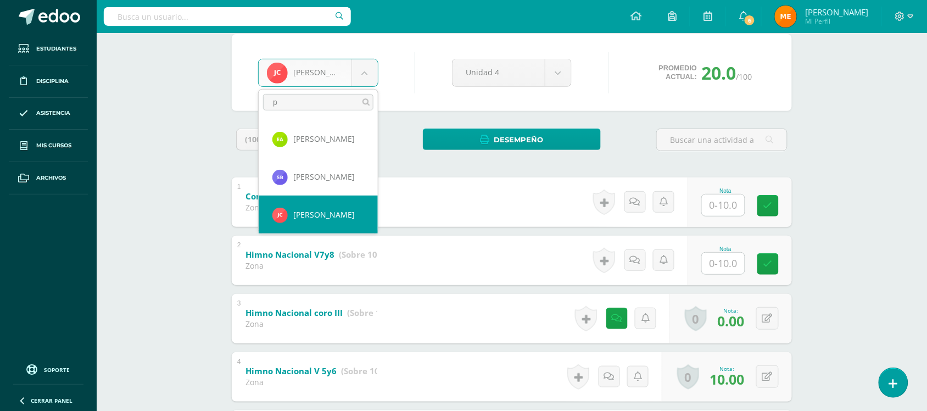
scroll to position [0, 0]
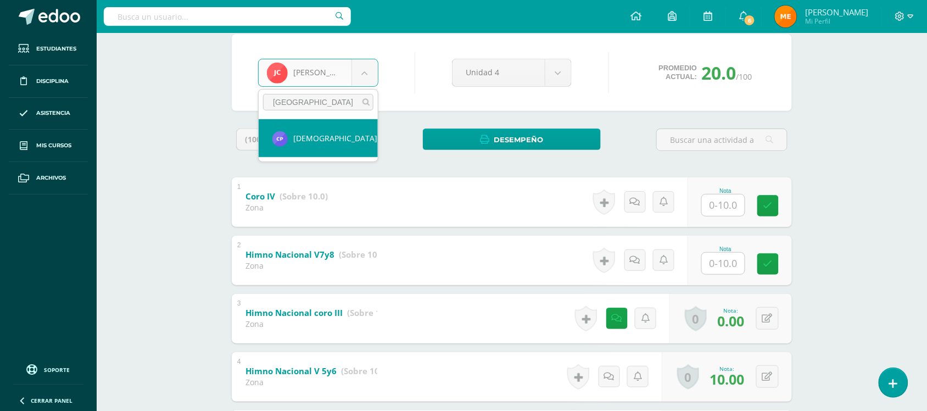
type input "palencia"
select select "132"
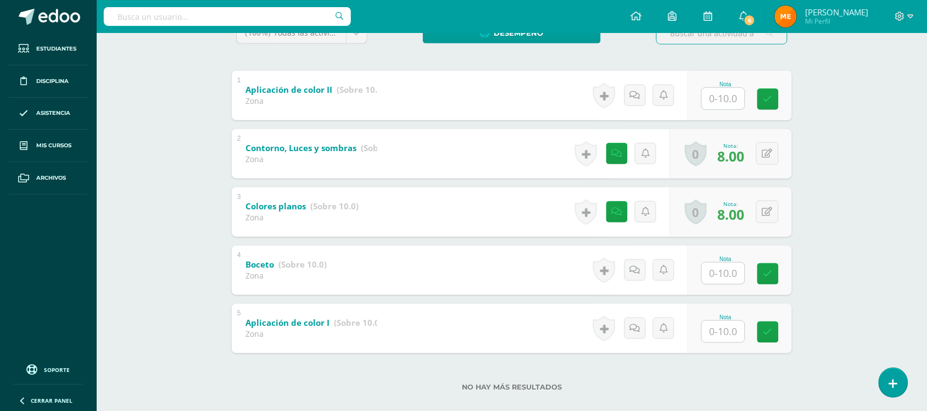
scroll to position [204, 0]
click at [723, 276] on input "text" at bounding box center [723, 272] width 43 height 21
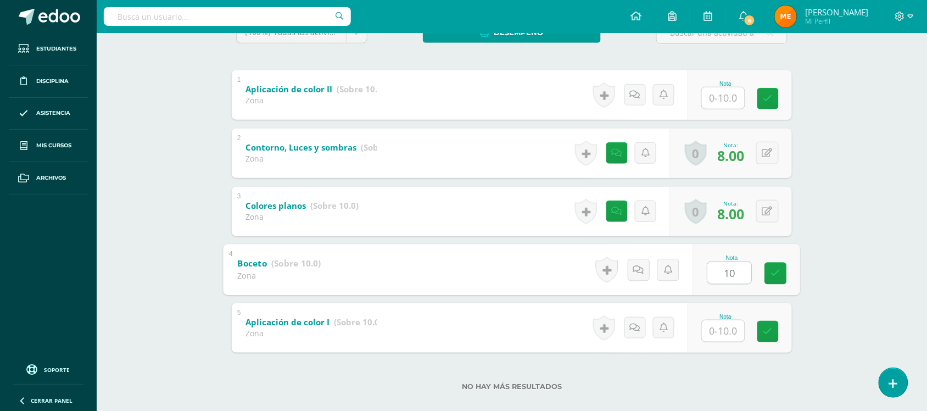
type input "10"
click at [840, 193] on div "Artes Visuales Tercero Básico "Tercero Básico A" Herramientas Detalle de asiste…" at bounding box center [512, 127] width 830 height 596
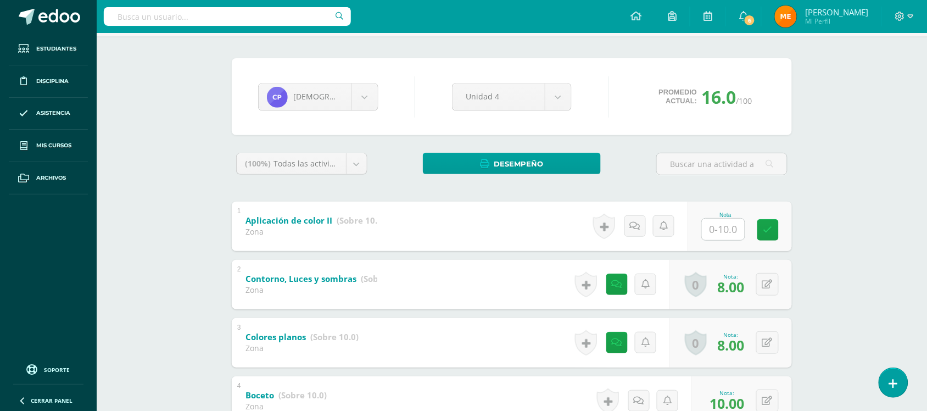
scroll to position [72, 0]
click at [366, 103] on body "Estudiantes Disciplina Asistencia Mis cursos Archivos Soporte Centro de ayuda Ú…" at bounding box center [463, 242] width 927 height 629
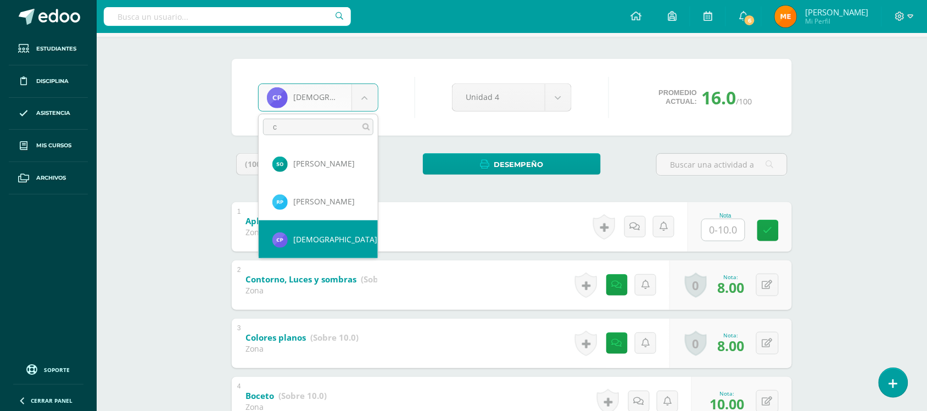
scroll to position [0, 0]
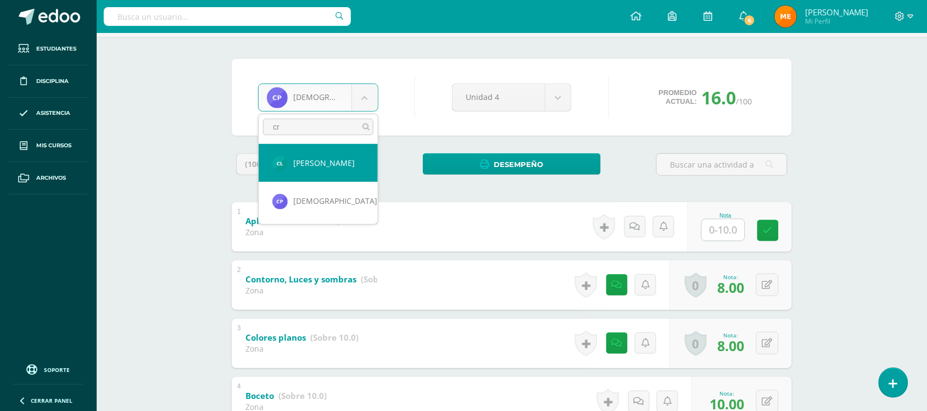
type input "cr"
select select "959"
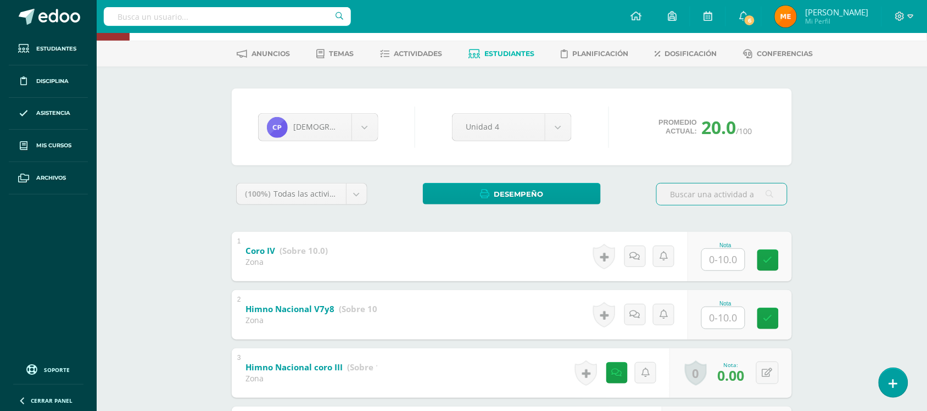
scroll to position [38, 0]
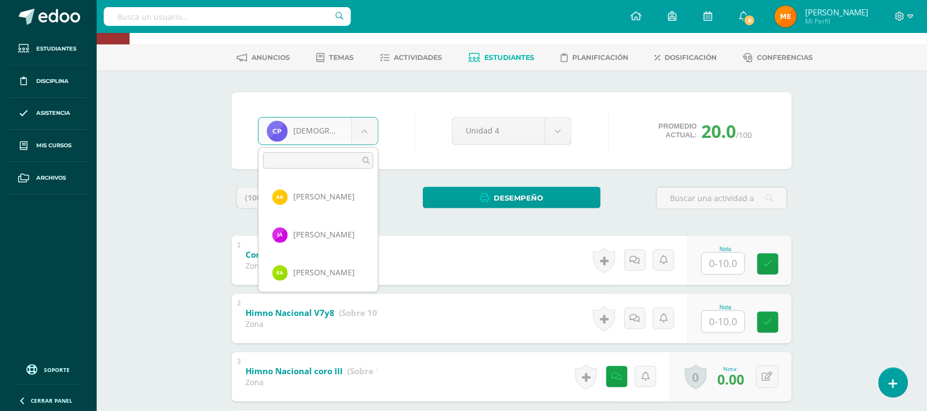
click at [365, 132] on body "Estudiantes Disciplina Asistencia Mis cursos Archivos Soporte Centro de ayuda Ú…" at bounding box center [463, 276] width 927 height 629
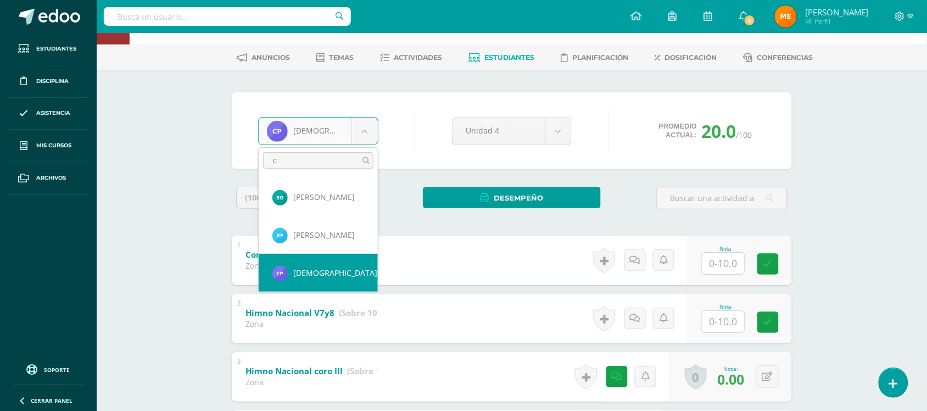
scroll to position [0, 0]
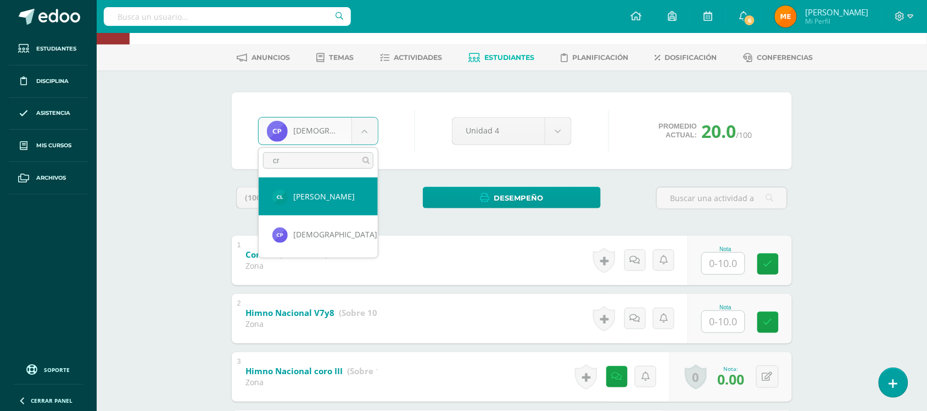
type input "cr"
select select "959"
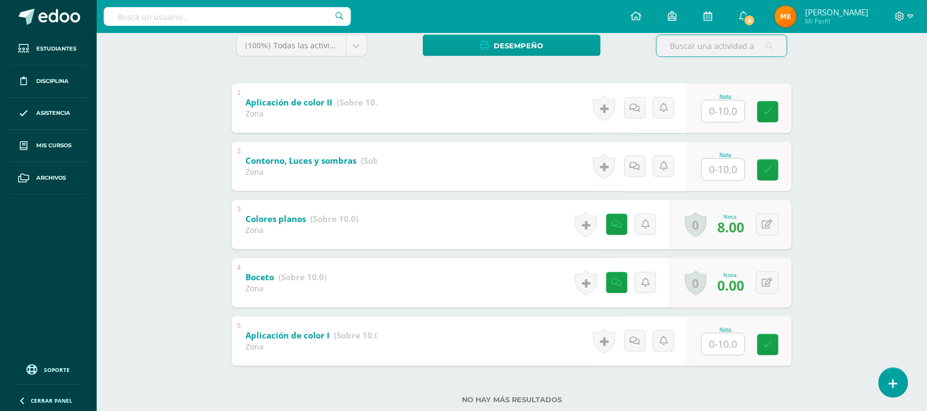
scroll to position [191, 0]
click at [621, 280] on link at bounding box center [616, 281] width 21 height 21
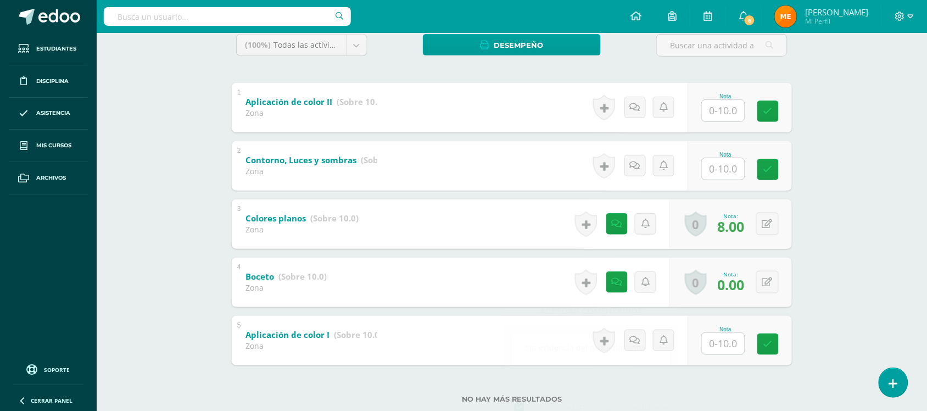
click at [839, 218] on div "Artes Visuales Tercero Básico "Tercero Básico A" Herramientas Detalle de asiste…" at bounding box center [512, 140] width 830 height 596
click at [733, 174] on input "text" at bounding box center [730, 169] width 44 height 22
type input "10"
click at [803, 213] on div "Cristopher López Alison Alarcón José Alvarado Elías Andrade Sofia Baldetti Jhon…" at bounding box center [512, 178] width 604 height 521
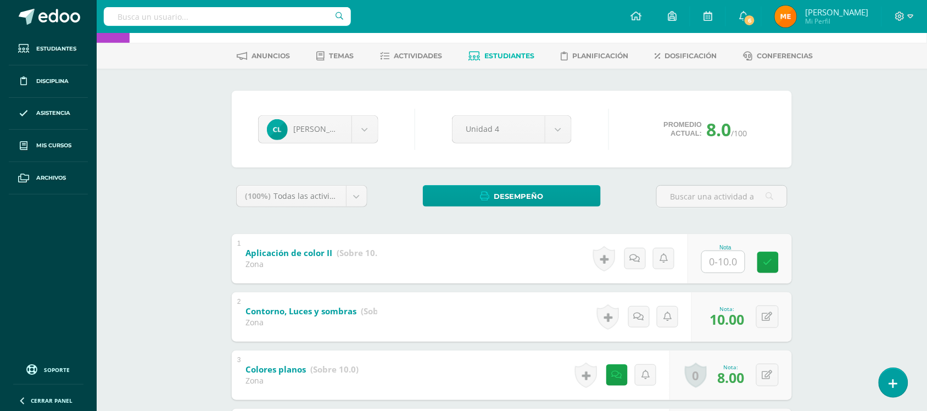
scroll to position [0, 0]
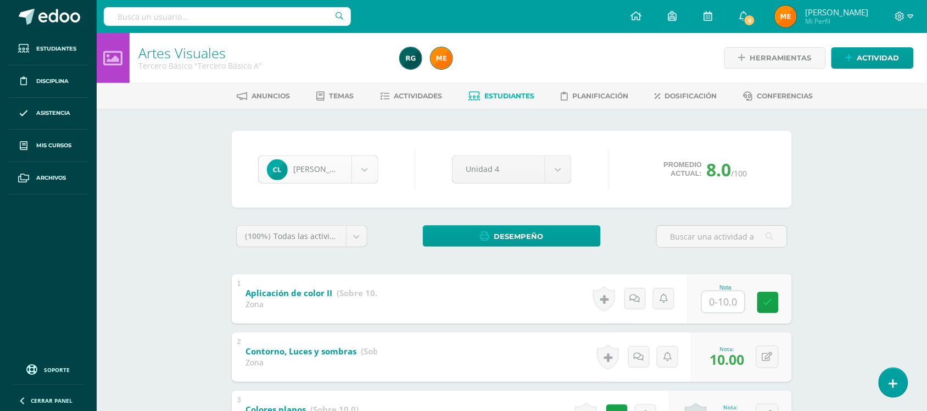
click at [365, 160] on body "Estudiantes Disciplina Asistencia Mis cursos Archivos Soporte Centro de ayuda Ú…" at bounding box center [463, 314] width 927 height 629
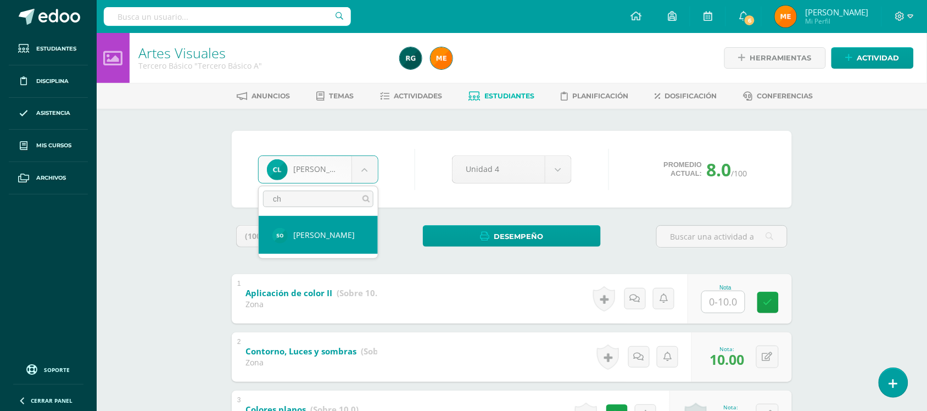
type input "c"
type input "andrad"
select select "141"
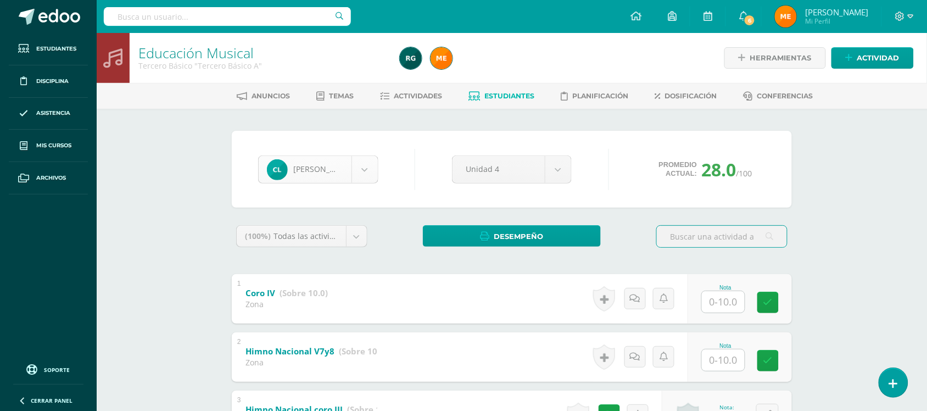
click at [369, 176] on body "Estudiantes Disciplina Asistencia Mis cursos Archivos Soporte Centro de ayuda Ú…" at bounding box center [463, 314] width 927 height 629
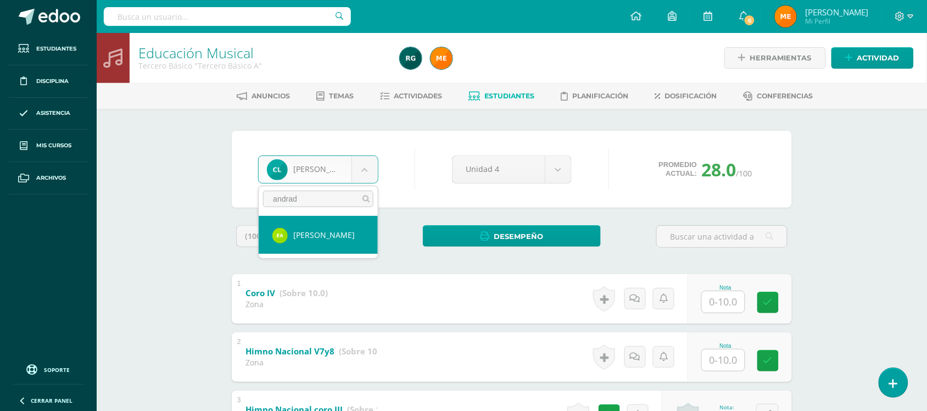
type input "andrad"
select select "141"
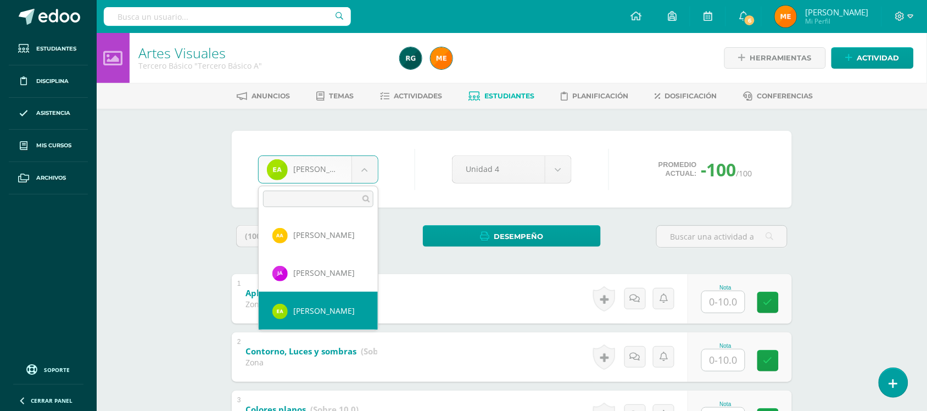
click at [364, 159] on body "Estudiantes Disciplina Asistencia Mis cursos Archivos Soporte Centro de ayuda Ú…" at bounding box center [463, 314] width 927 height 629
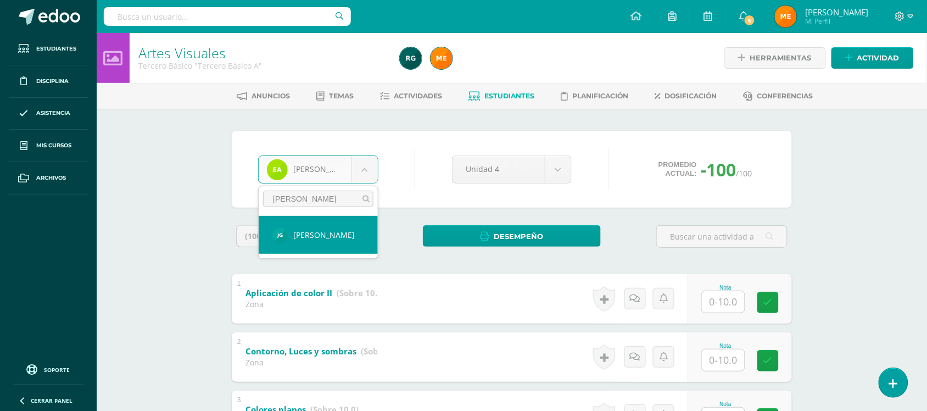
type input "[PERSON_NAME]"
select select "118"
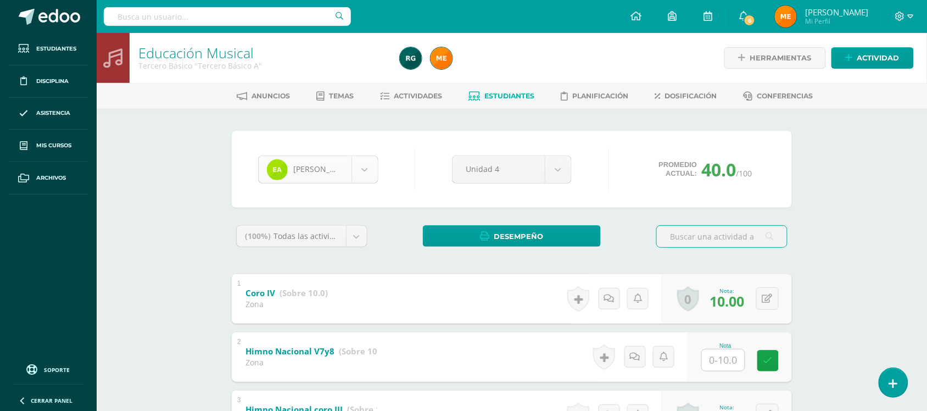
click at [371, 169] on body "Estudiantes Disciplina Asistencia Mis cursos Archivos Soporte Centro de ayuda Ú…" at bounding box center [463, 314] width 927 height 629
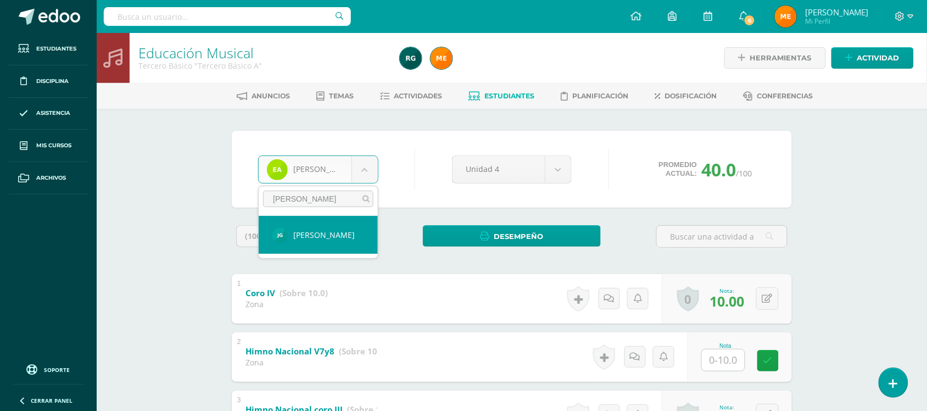
type input "[PERSON_NAME]"
select select "118"
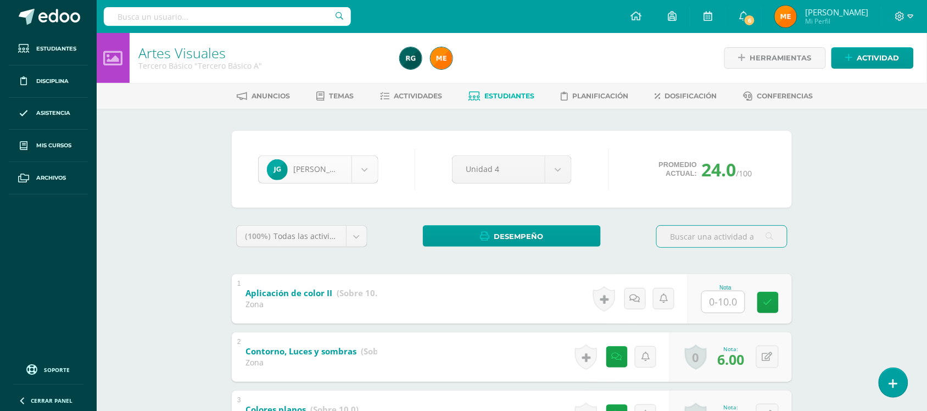
click at [371, 168] on body "Estudiantes Disciplina Asistencia Mis cursos Archivos Soporte Centro de ayuda Ú…" at bounding box center [463, 314] width 927 height 629
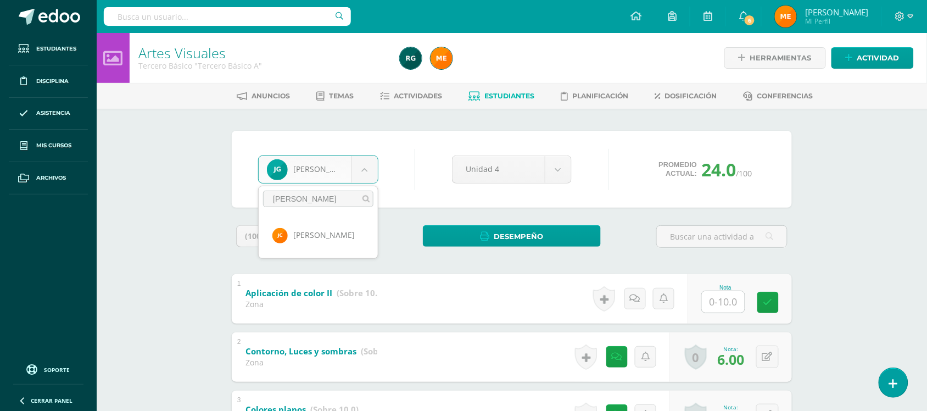
type input "[PERSON_NAME]"
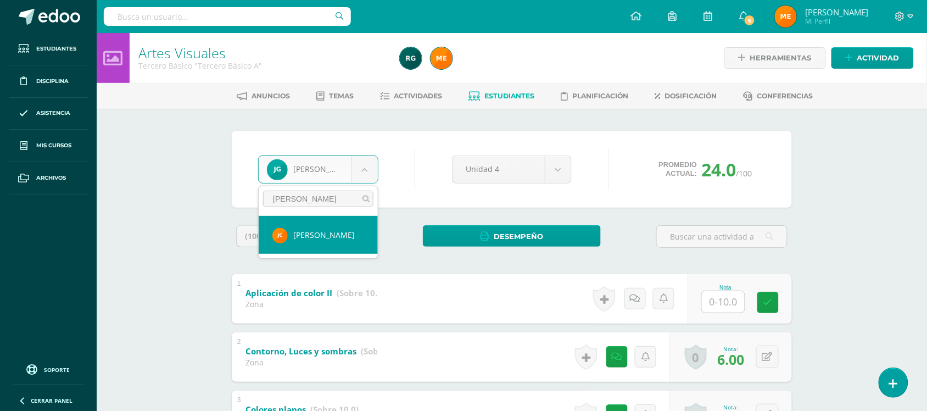
select select "143"
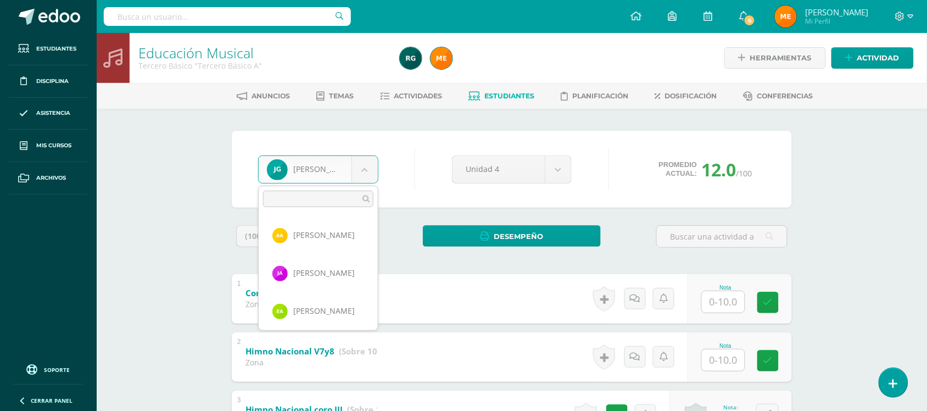
click at [372, 173] on body "Estudiantes Disciplina Asistencia Mis cursos Archivos Soporte Centro de ayuda Ú…" at bounding box center [463, 314] width 927 height 629
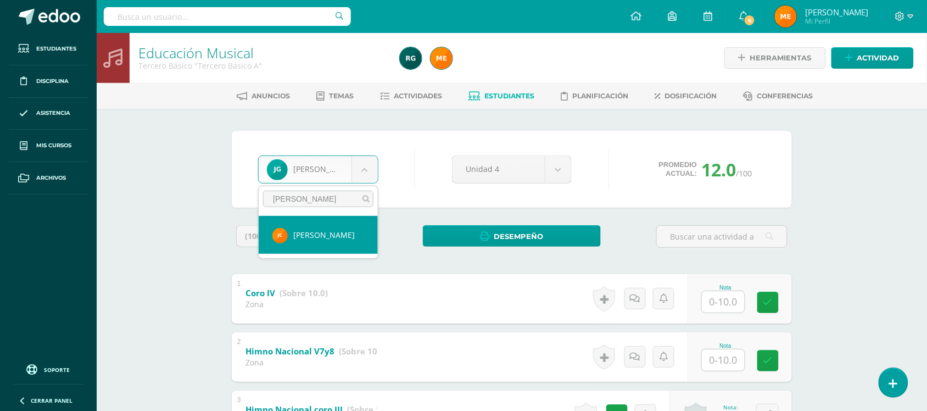
type input "justin"
select select "143"
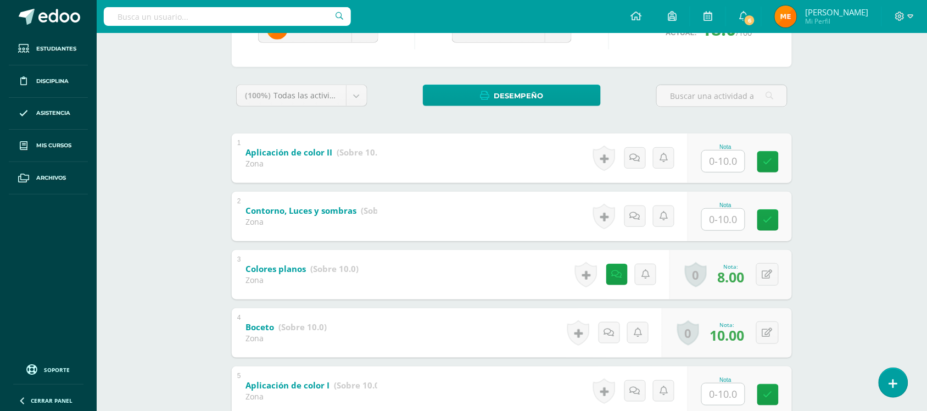
scroll to position [140, 0]
click at [725, 212] on input "text" at bounding box center [723, 219] width 43 height 21
type input "10"
click at [831, 215] on div "Artes Visuales Tercero Básico "Tercero Básico A" Herramientas Detalle de asiste…" at bounding box center [512, 191] width 830 height 596
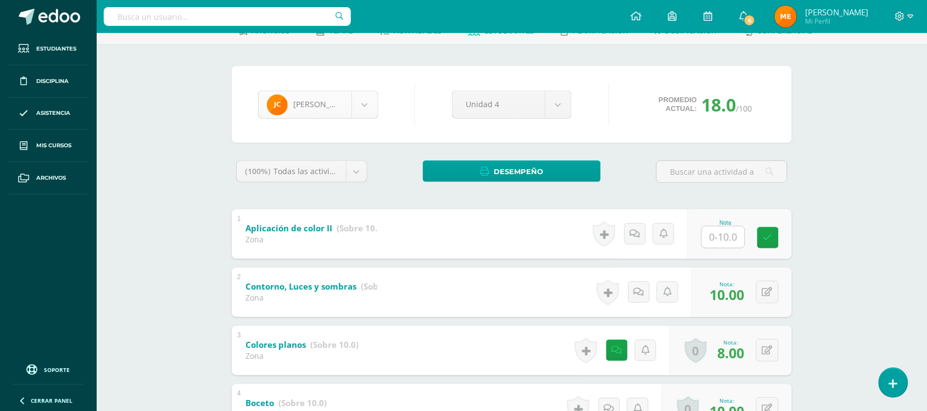
scroll to position [188, 0]
click at [363, 102] on body "Estudiantes Disciplina Asistencia Mis cursos Archivos Soporte Centro de ayuda Ú…" at bounding box center [463, 249] width 927 height 629
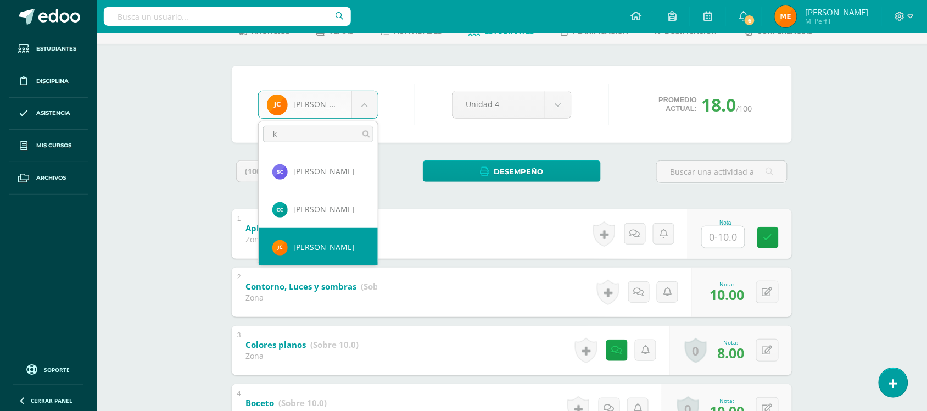
scroll to position [0, 0]
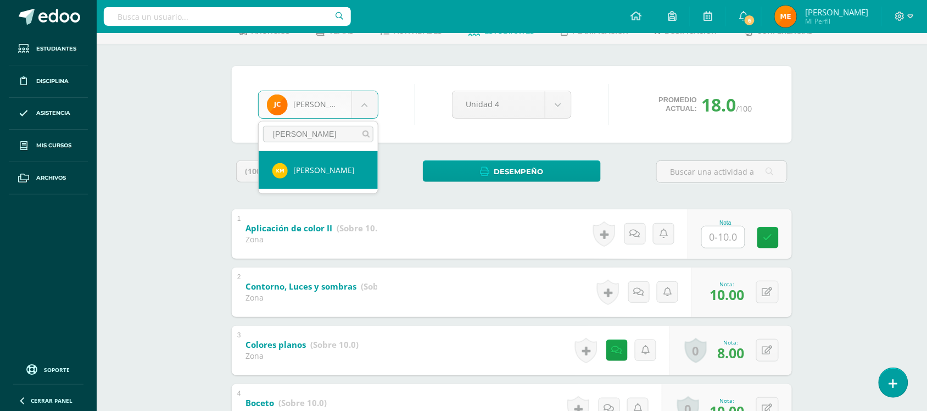
type input "[PERSON_NAME]"
select select "1014"
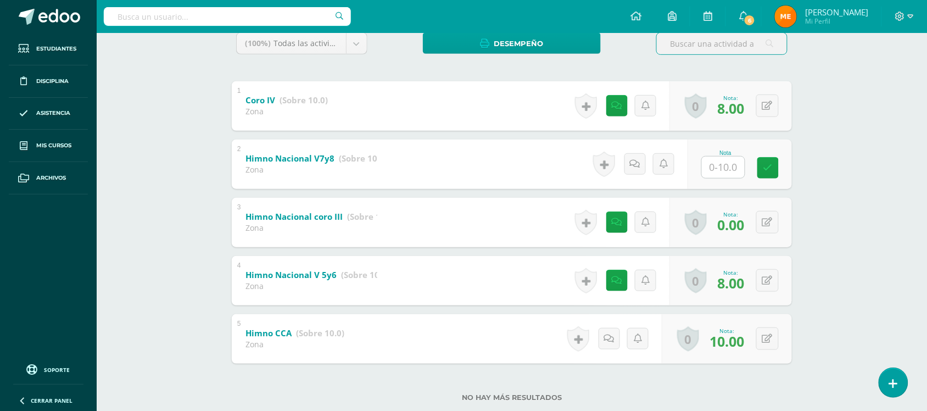
scroll to position [193, 0]
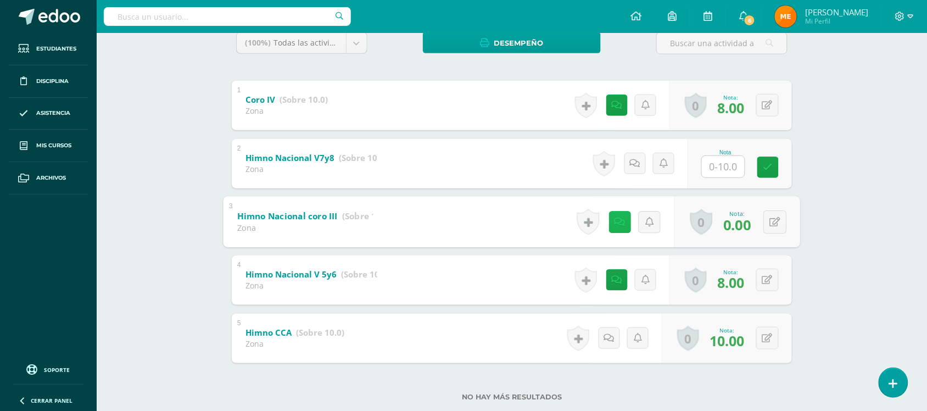
click at [616, 215] on link at bounding box center [620, 222] width 22 height 22
click at [827, 161] on div "Educación Musical Tercero Básico "Tercero Básico A" Herramientas Detalle de asi…" at bounding box center [512, 138] width 830 height 596
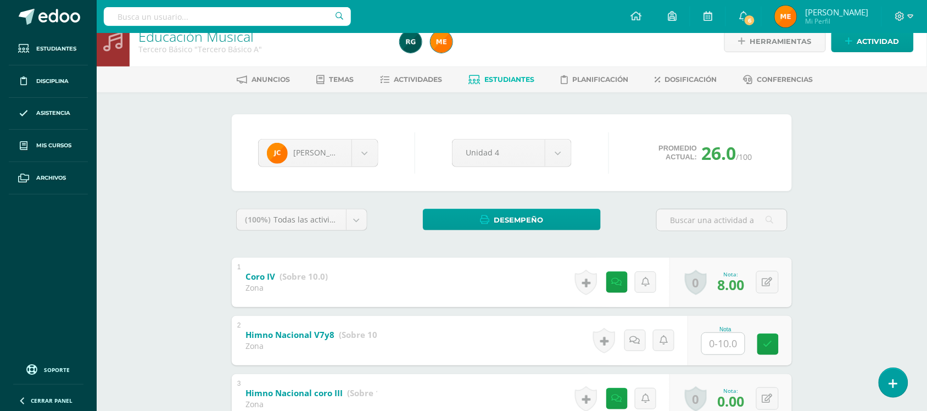
scroll to position [0, 0]
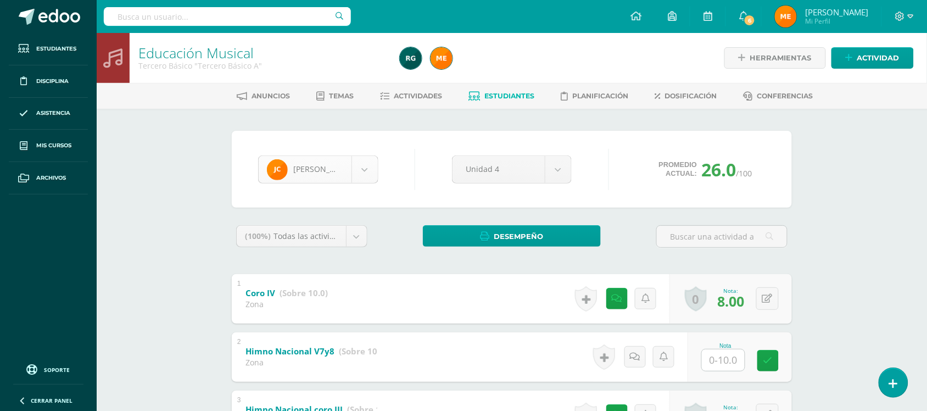
click at [360, 176] on body "Estudiantes Disciplina Asistencia Mis cursos Archivos Soporte Centro de ayuda Ú…" at bounding box center [463, 314] width 927 height 629
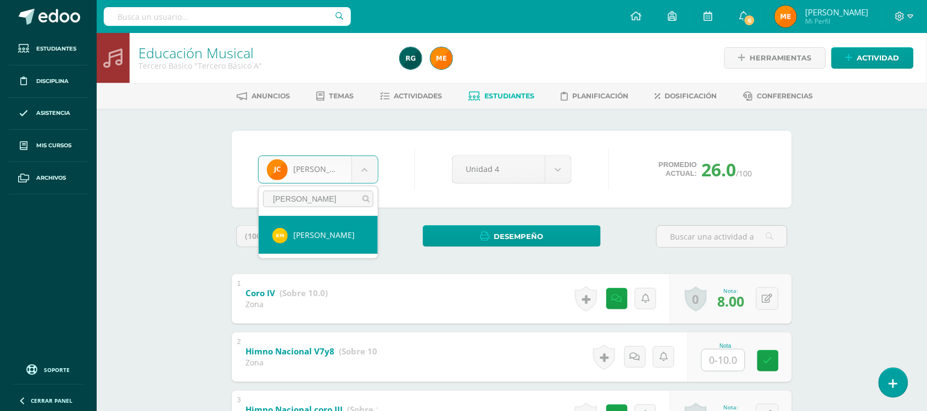
type input "[PERSON_NAME]"
select select "1014"
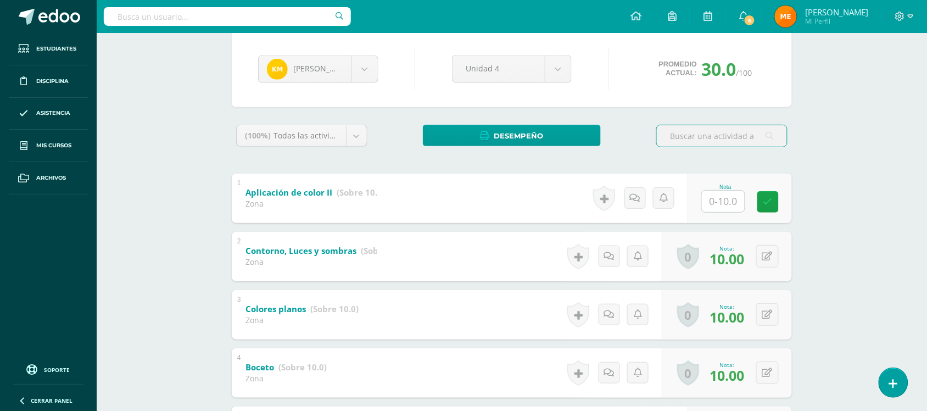
scroll to position [99, 0]
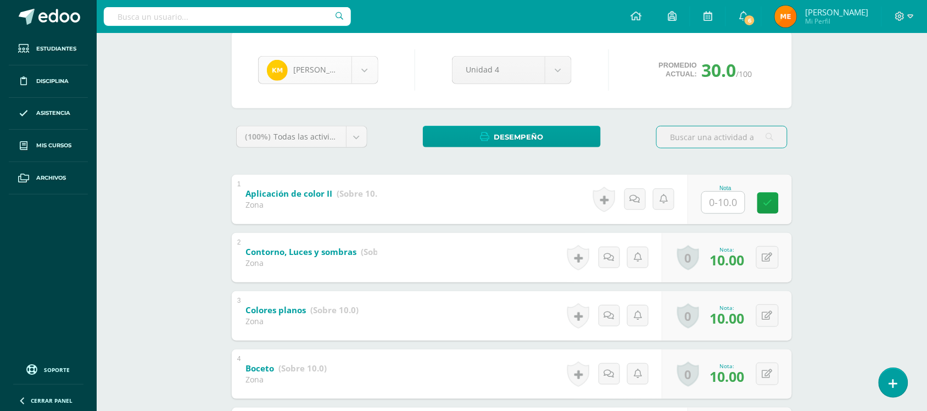
click at [358, 71] on body "Estudiantes Disciplina Asistencia Mis cursos Archivos Soporte Centro de ayuda Ú…" at bounding box center [463, 215] width 927 height 629
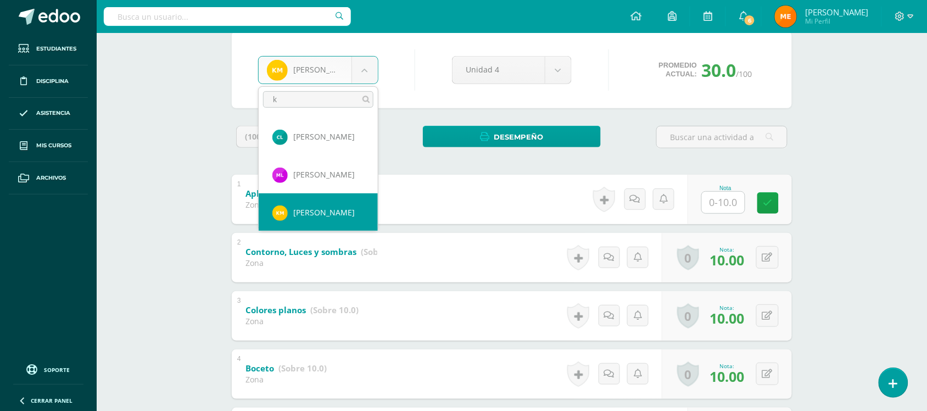
scroll to position [0, 0]
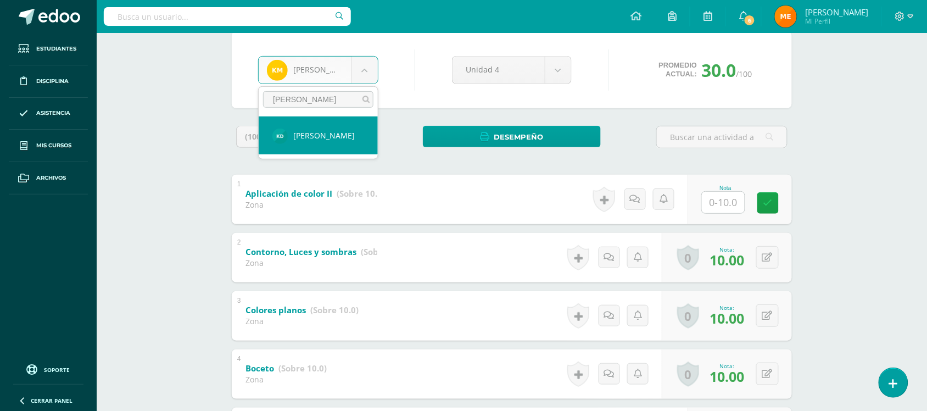
type input "[PERSON_NAME]"
select select "125"
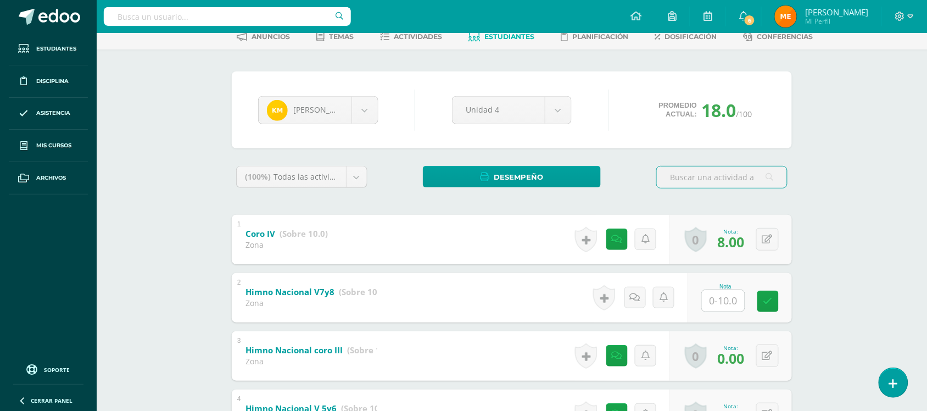
scroll to position [59, 0]
click at [366, 113] on body "Estudiantes Disciplina Asistencia Mis cursos Archivos Soporte Centro de ayuda Ú…" at bounding box center [463, 255] width 927 height 629
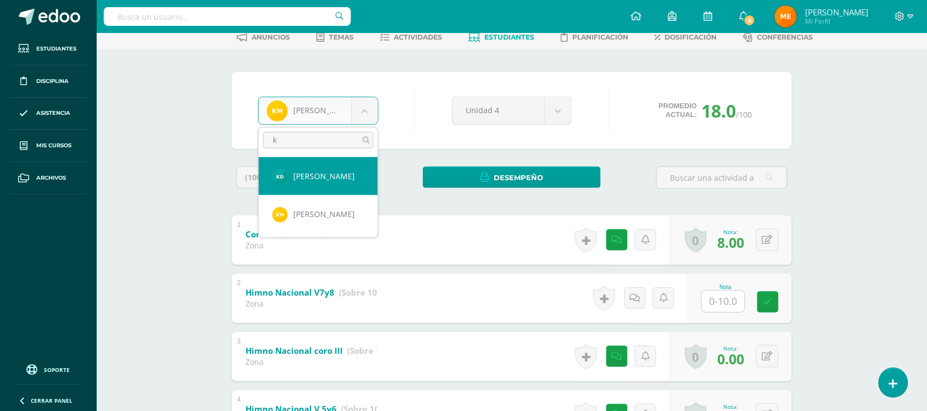
scroll to position [0, 0]
type input "ken"
select select "125"
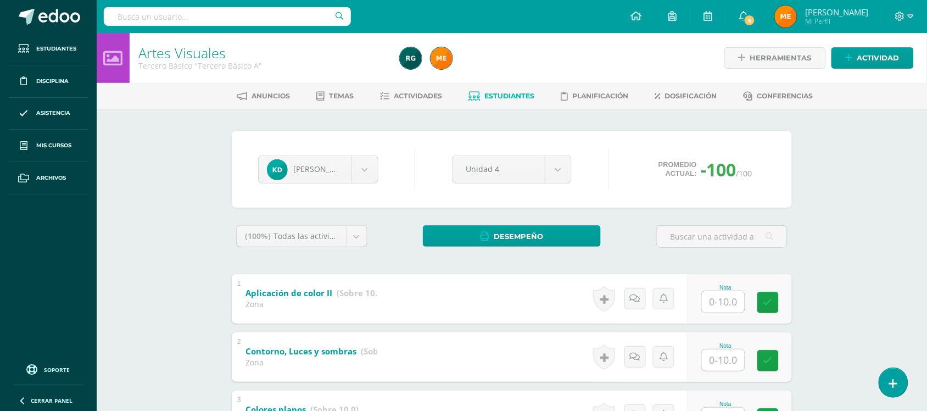
click at [362, 148] on div "[PERSON_NAME] de [PERSON_NAME] [PERSON_NAME] [PERSON_NAME] [PERSON_NAME] [PERSO…" at bounding box center [512, 169] width 516 height 42
click at [368, 171] on body "Estudiantes Disciplina Asistencia Mis cursos Archivos Soporte Centro de ayuda Ú…" at bounding box center [463, 314] width 927 height 629
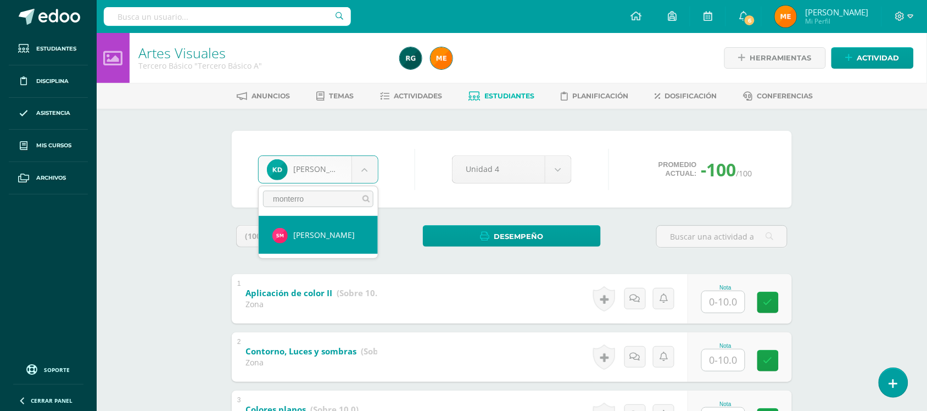
type input "monterro"
select select "1193"
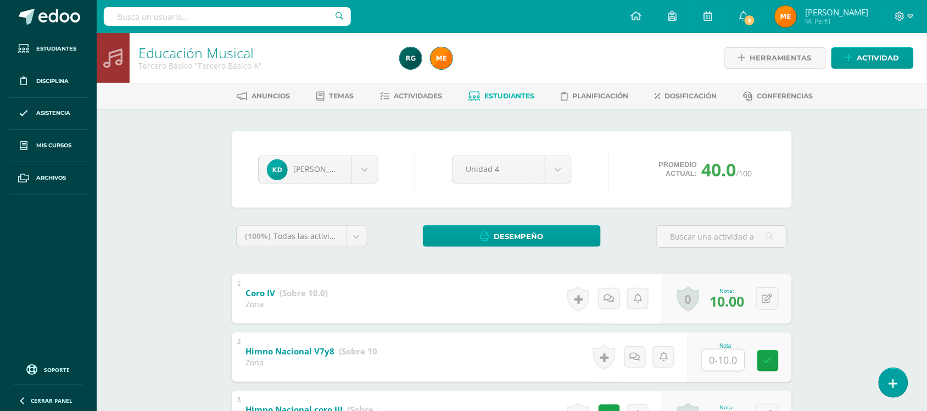
click at [380, 177] on div "[PERSON_NAME] de [PERSON_NAME] [PERSON_NAME] [PERSON_NAME] [PERSON_NAME] [PERSO…" at bounding box center [318, 169] width 129 height 28
click at [375, 176] on body "Estudiantes Disciplina Asistencia Mis cursos Archivos Soporte Centro de ayuda Ú…" at bounding box center [463, 314] width 927 height 629
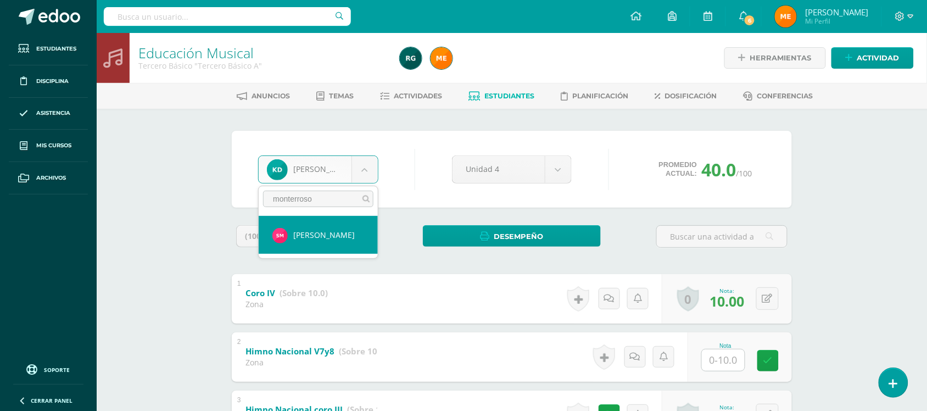
type input "monterroso"
select select "1193"
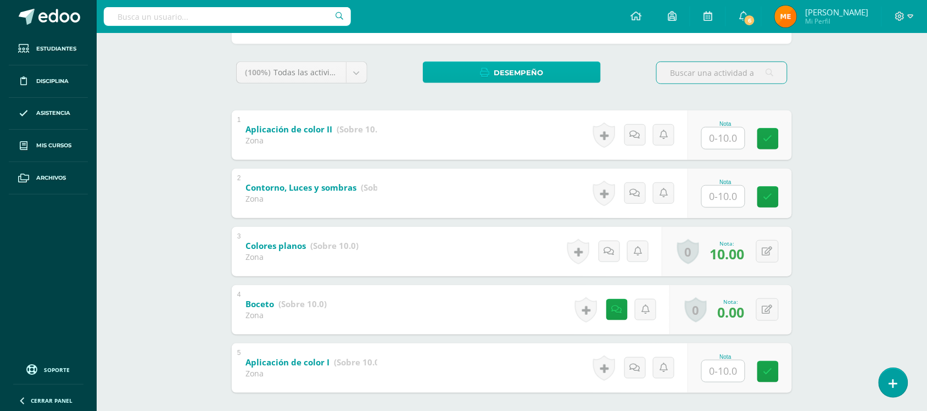
scroll to position [165, 0]
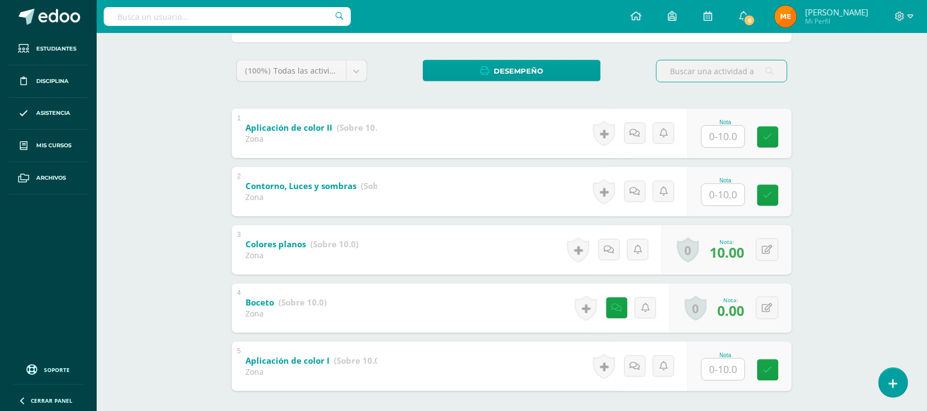
click at [731, 196] on input "text" at bounding box center [723, 194] width 43 height 21
type input "10"
click at [835, 229] on div "Artes Visuales Tercero Básico "Tercero Básico A" Herramientas Detalle de asiste…" at bounding box center [512, 166] width 830 height 596
click at [622, 313] on link at bounding box center [616, 307] width 21 height 21
click at [803, 294] on div "[PERSON_NAME] [PERSON_NAME] [PERSON_NAME] [PERSON_NAME] [PERSON_NAME] [PERSON_N…" at bounding box center [512, 203] width 604 height 521
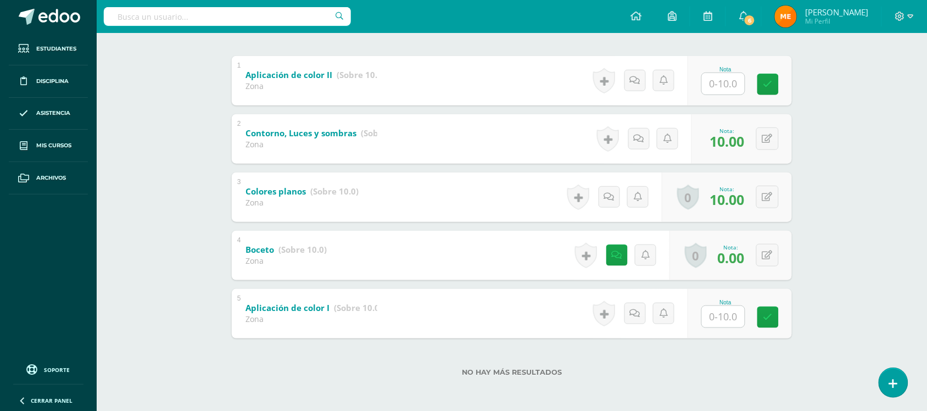
scroll to position [0, 0]
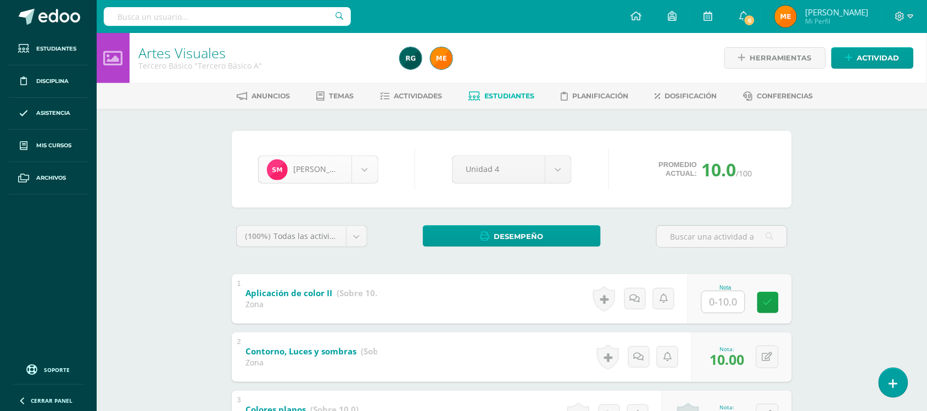
click at [371, 172] on body "Estudiantes Disciplina Asistencia Mis cursos Archivos Soporte Centro de ayuda Ú…" at bounding box center [463, 314] width 927 height 629
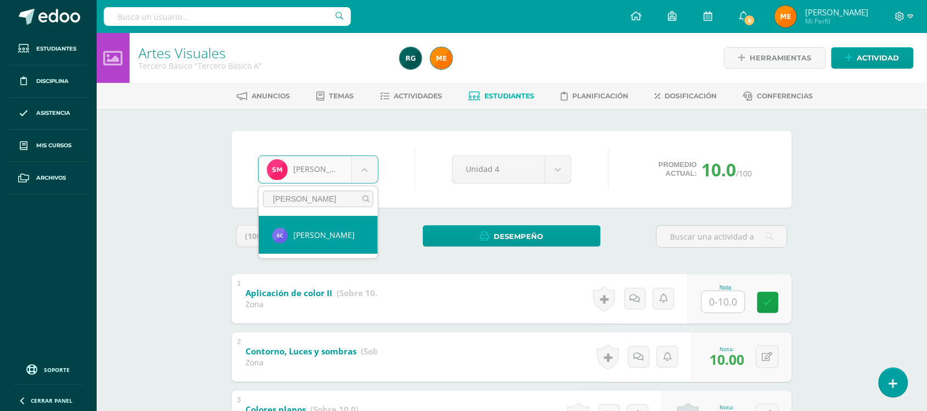
type input "[PERSON_NAME]"
select select "432"
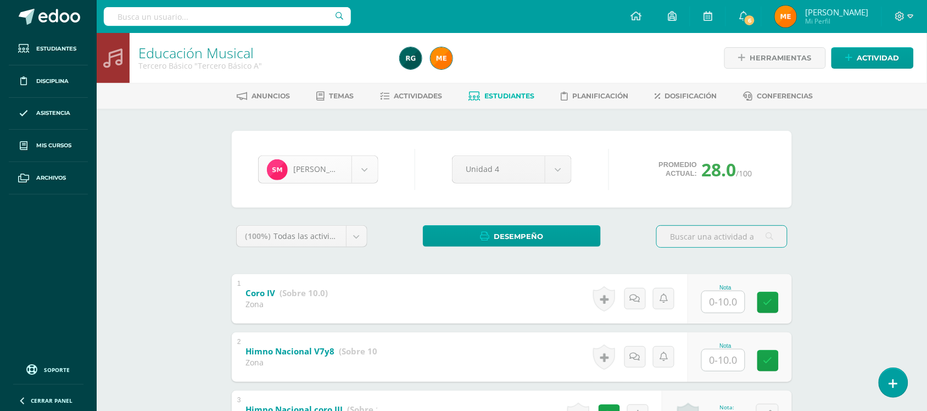
click at [363, 174] on body "Estudiantes Disciplina Asistencia Mis cursos Archivos Soporte Centro de ayuda Ú…" at bounding box center [463, 314] width 927 height 629
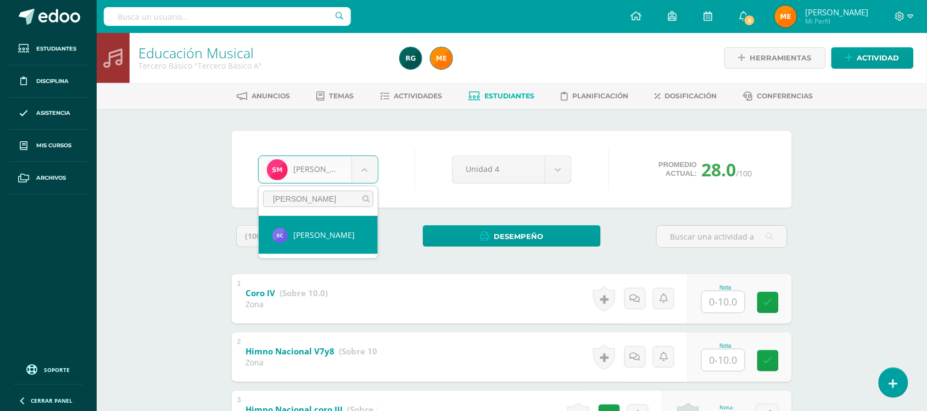
type input "colaj"
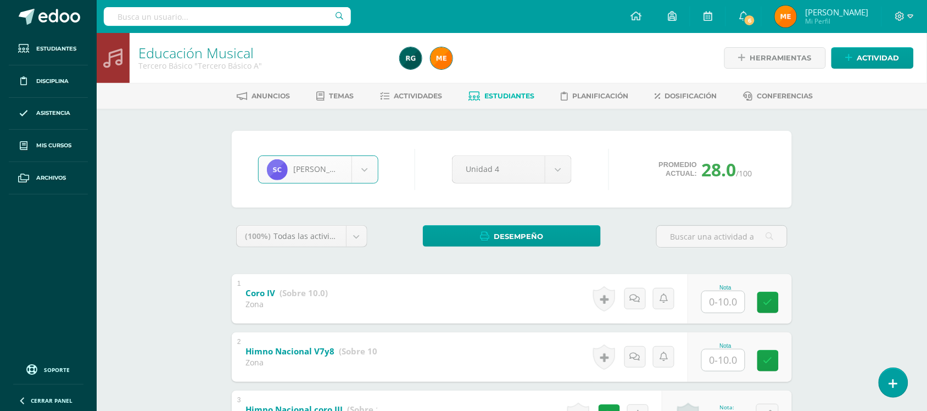
select select "432"
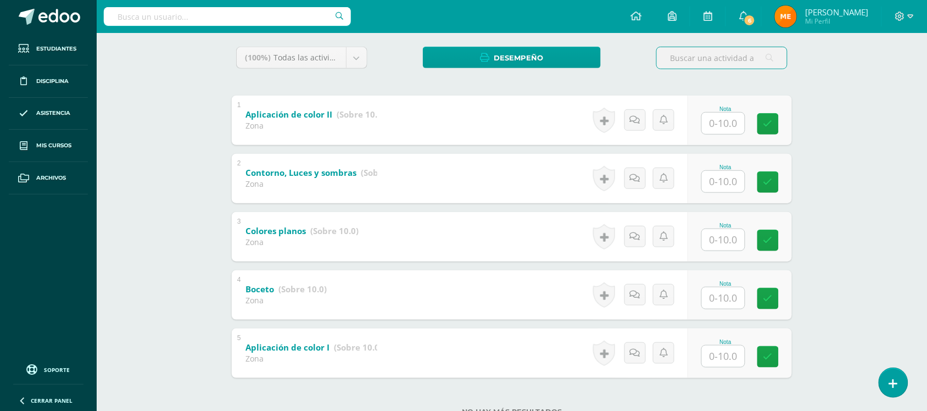
scroll to position [179, 0]
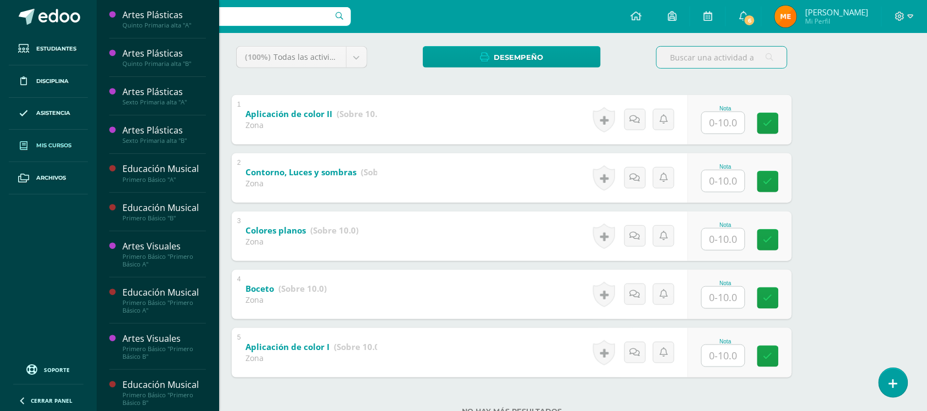
click at [51, 147] on span "Mis cursos" at bounding box center [53, 145] width 35 height 9
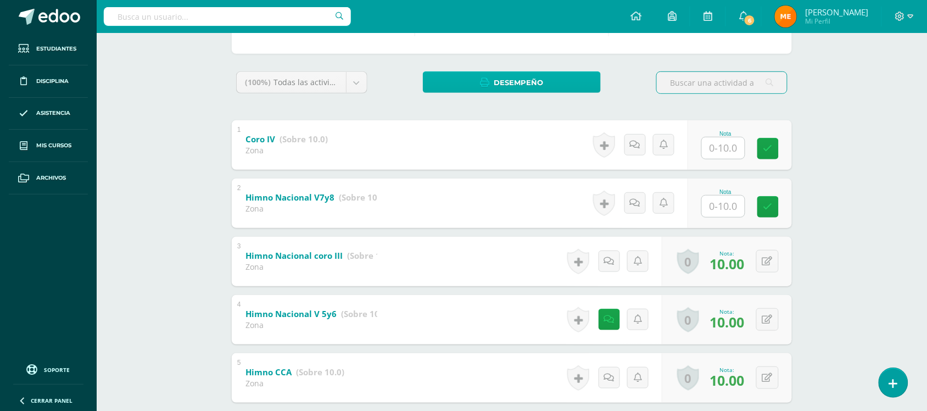
scroll to position [218, 0]
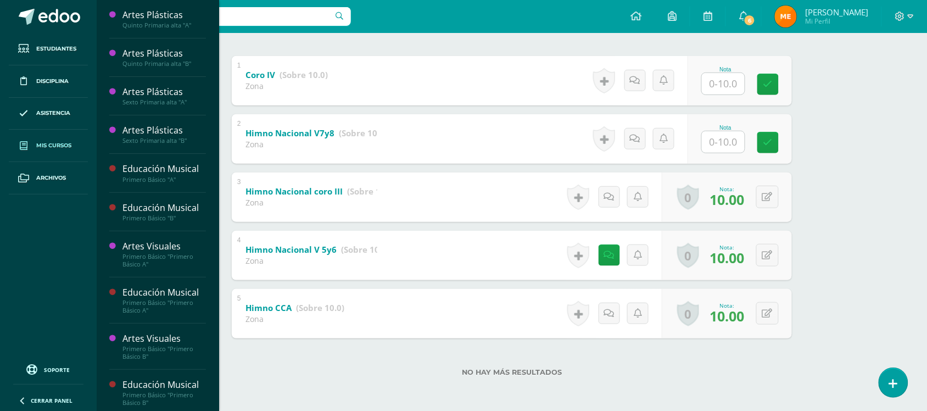
click at [46, 141] on span "Mis cursos" at bounding box center [53, 145] width 35 height 9
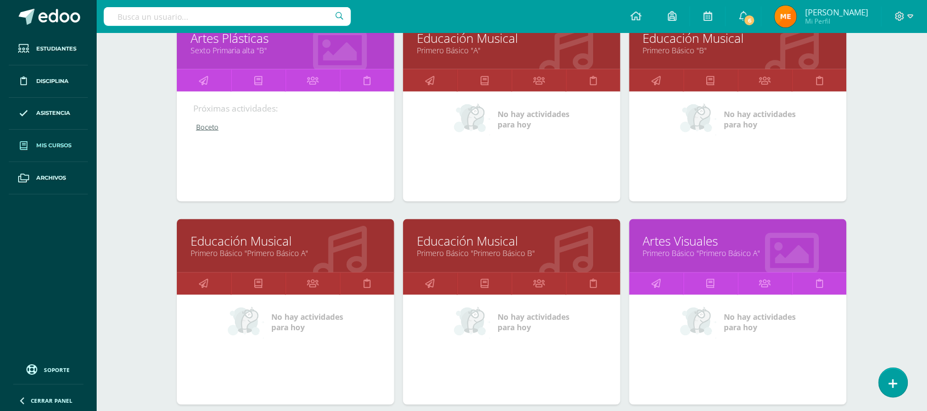
scroll to position [393, 0]
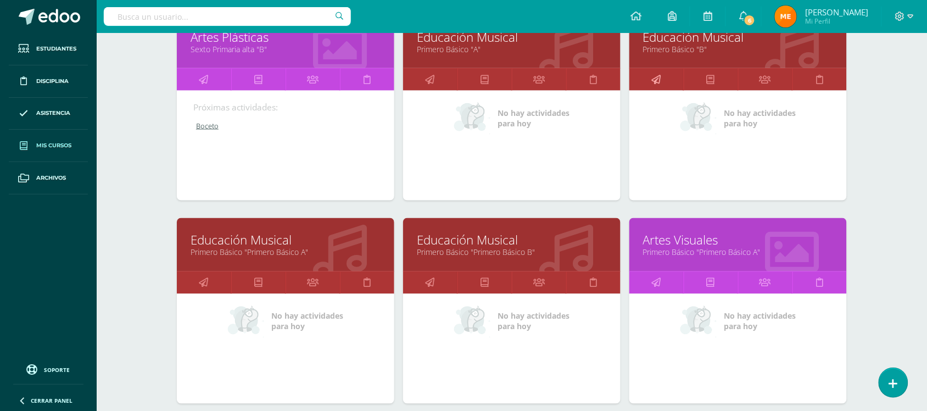
click at [662, 72] on link at bounding box center [656, 80] width 54 height 22
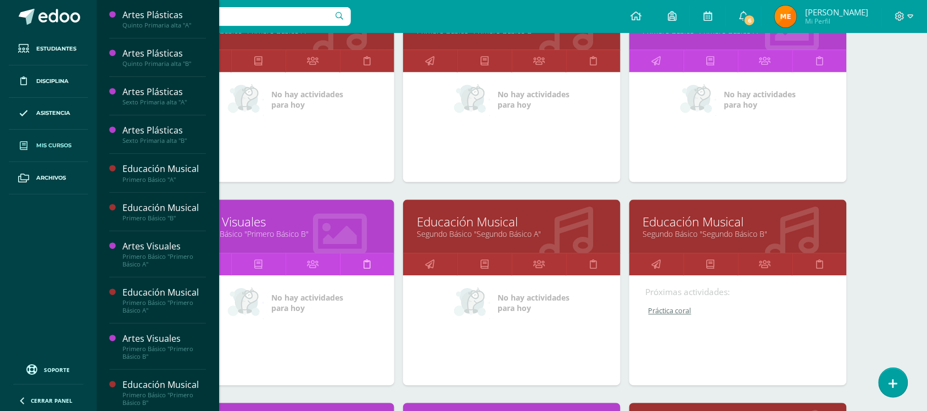
scroll to position [615, 0]
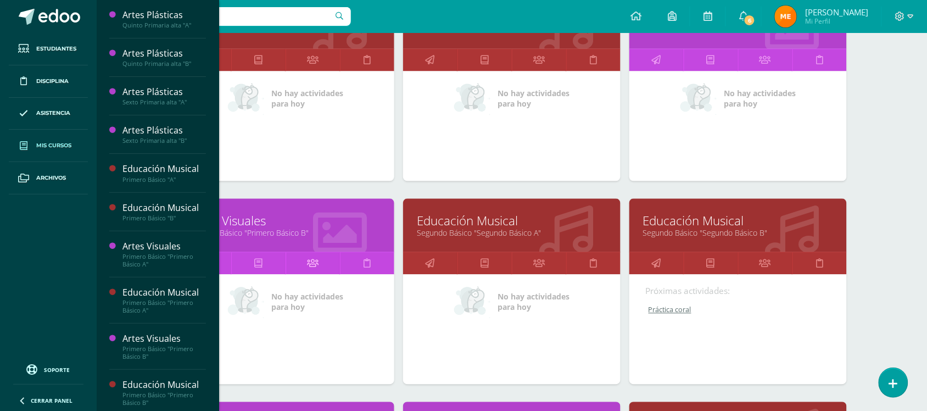
click at [316, 262] on icon at bounding box center [313, 263] width 12 height 21
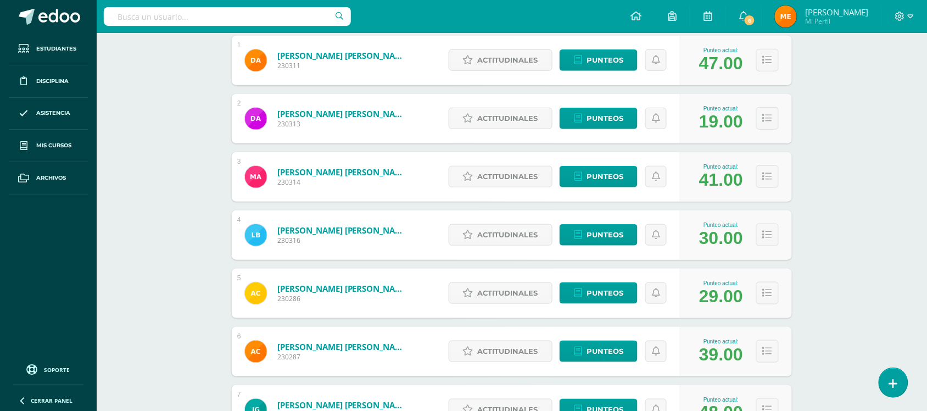
scroll to position [204, 0]
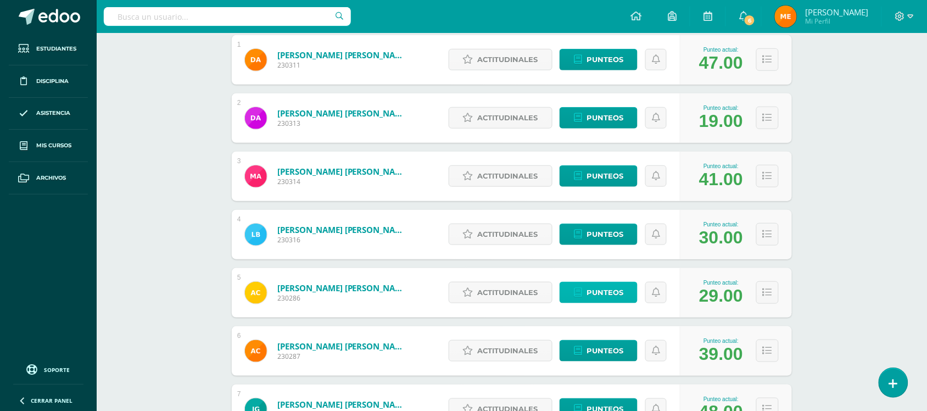
click at [602, 295] on span "Punteos" at bounding box center [605, 292] width 37 height 20
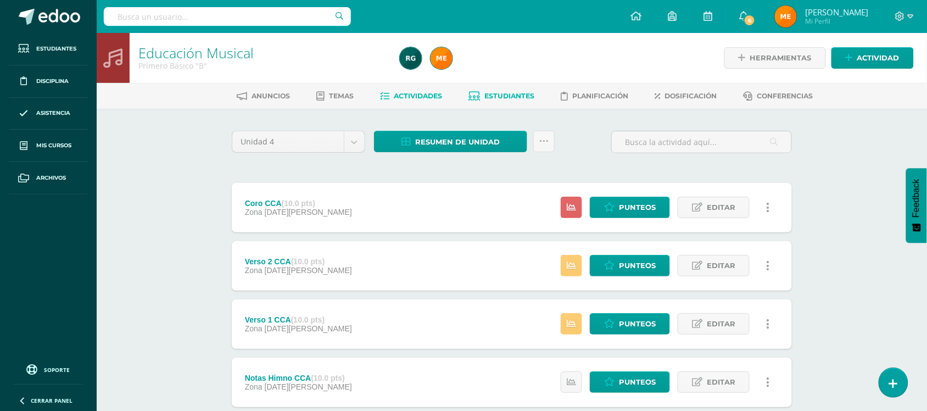
click at [512, 89] on link "Estudiantes" at bounding box center [502, 96] width 66 height 18
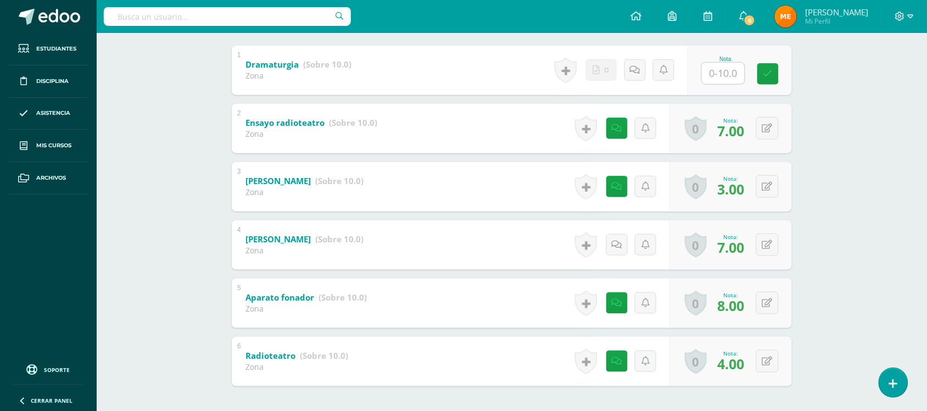
scroll to position [229, 0]
click at [618, 361] on icon at bounding box center [620, 360] width 11 height 9
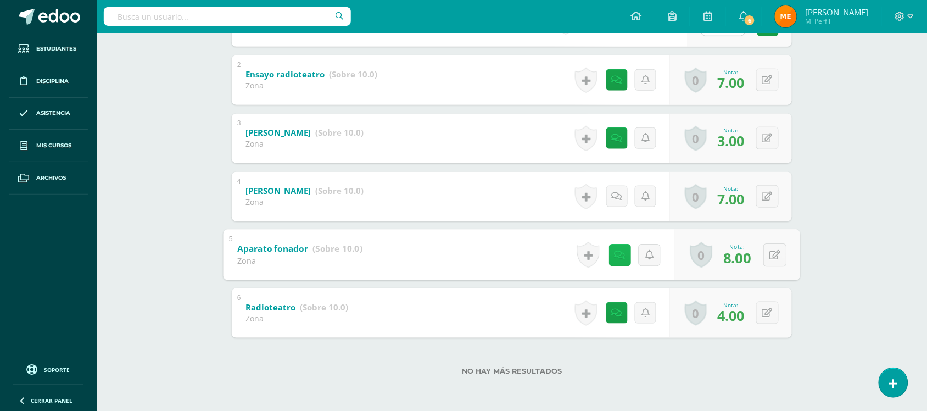
scroll to position [276, 0]
click at [613, 221] on div "1 Dramaturgia (Sobre 10.0) Zona Nota 0 [GEOGRAPHIC_DATA] Logros obtenidos 2" at bounding box center [512, 168] width 560 height 341
click at [623, 256] on icon at bounding box center [620, 254] width 11 height 9
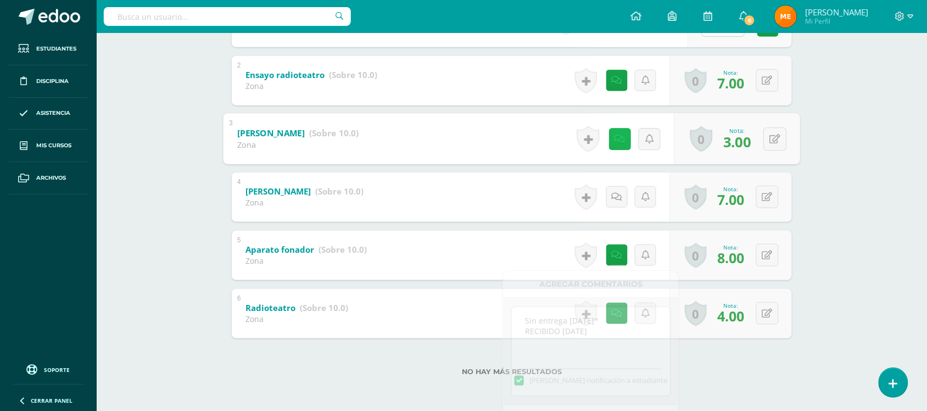
click at [610, 99] on div "1 Dramaturgia (Sobre 10.0) Zona Nota 0 Logros Logros obtenidos 2" at bounding box center [512, 168] width 560 height 341
click at [617, 124] on div "Historial de actividad Se ha asignado la nota 3.0 por Melvin López Ago. 26, 202…" at bounding box center [620, 138] width 99 height 49
click at [617, 134] on icon at bounding box center [617, 138] width 10 height 9
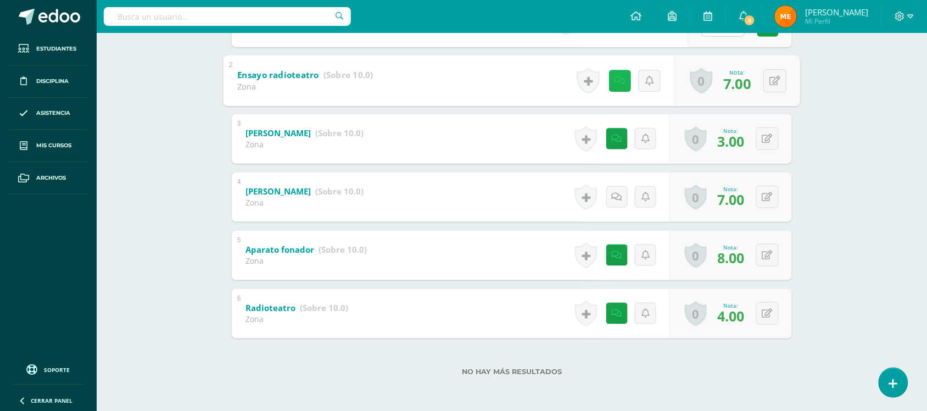
click at [619, 85] on link at bounding box center [620, 81] width 22 height 22
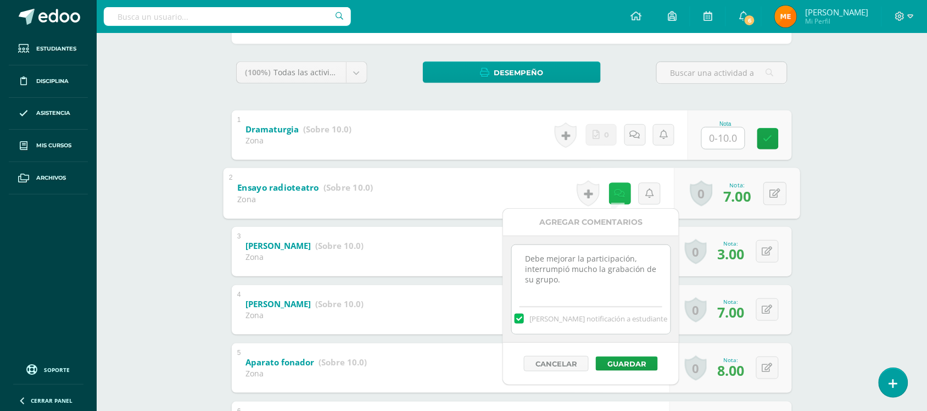
scroll to position [163, 0]
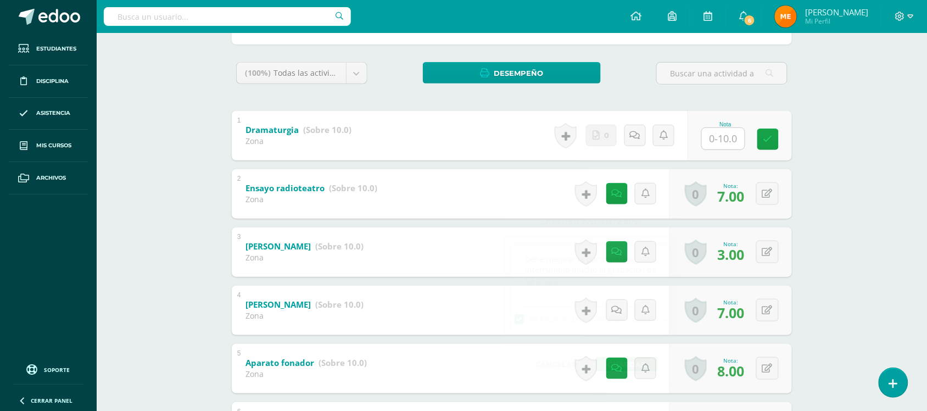
click at [805, 137] on div "Alessandro Caminade Diana Aguirre Diego Alvarado Marjorie Arriaga Luis Barco Al…" at bounding box center [512, 235] width 604 height 579
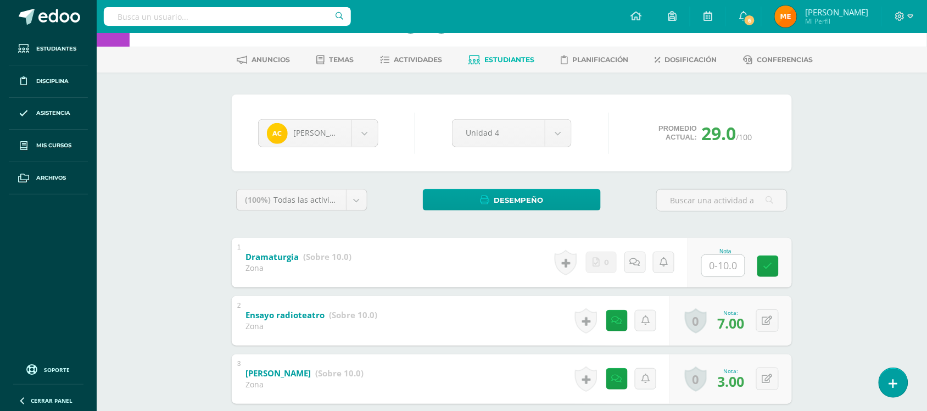
scroll to position [0, 0]
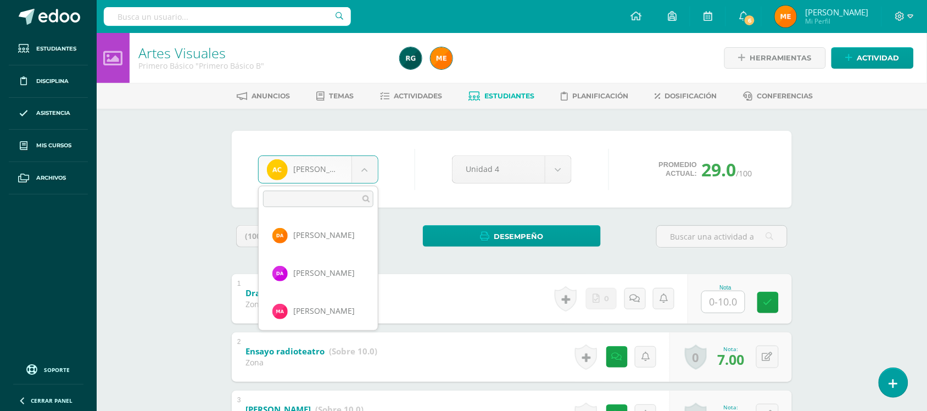
click at [365, 168] on body "Estudiantes Disciplina Asistencia Mis cursos Archivos Soporte Centro de ayuda Ú…" at bounding box center [463, 344] width 927 height 688
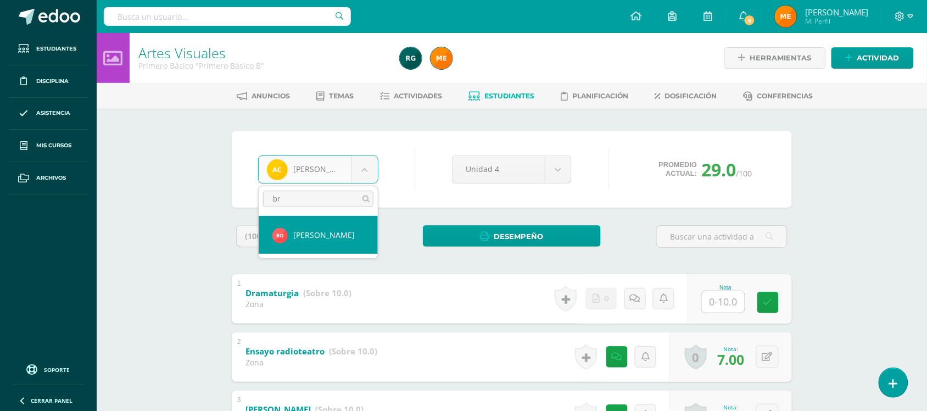
type input "br"
select select "514"
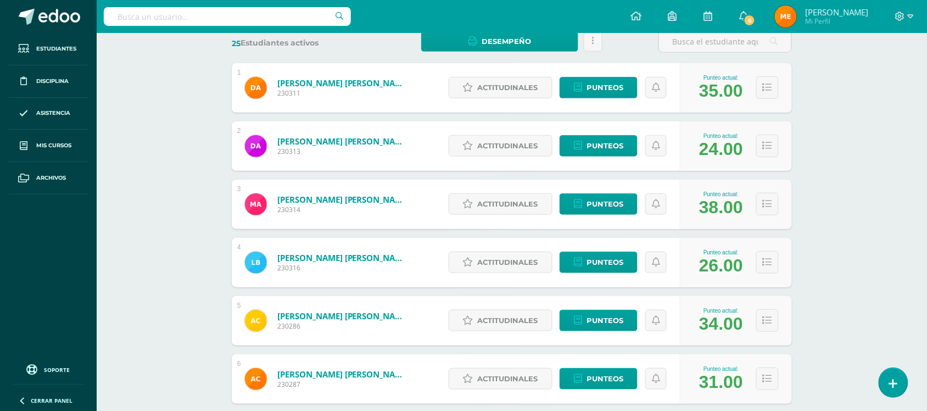
scroll to position [178, 0]
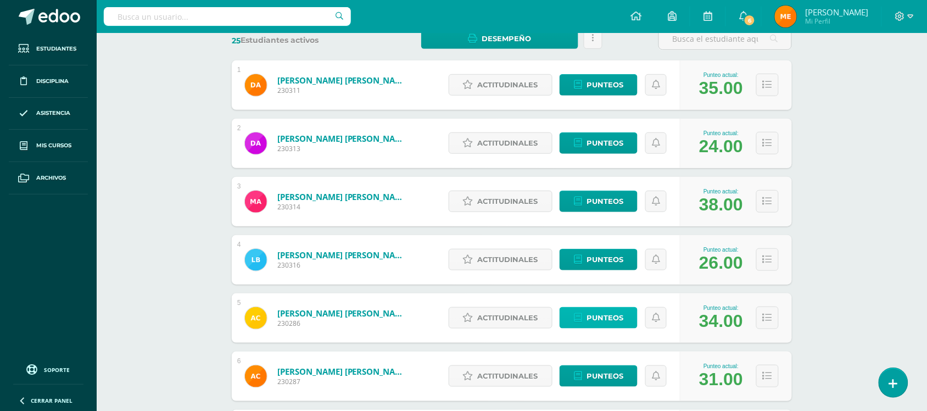
click at [601, 320] on span "Punteos" at bounding box center [605, 318] width 37 height 20
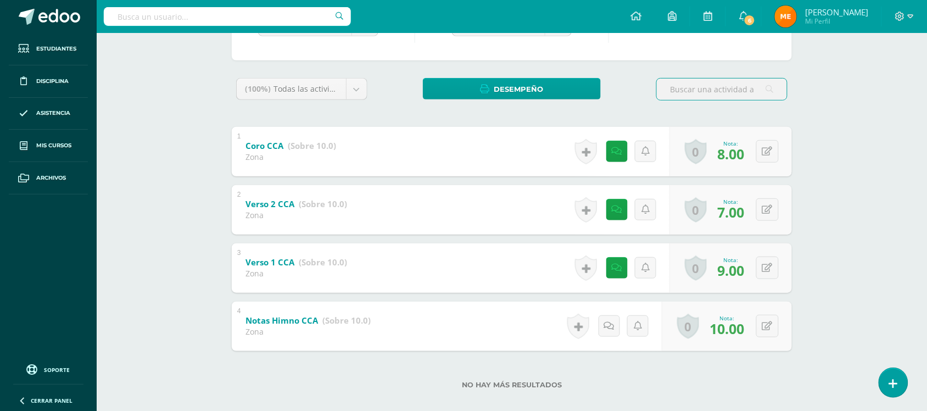
scroll to position [148, 0]
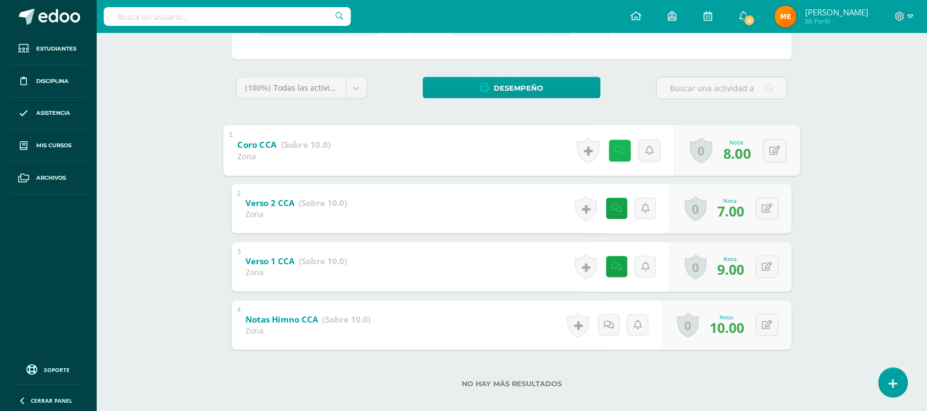
click at [613, 153] on link at bounding box center [620, 150] width 22 height 22
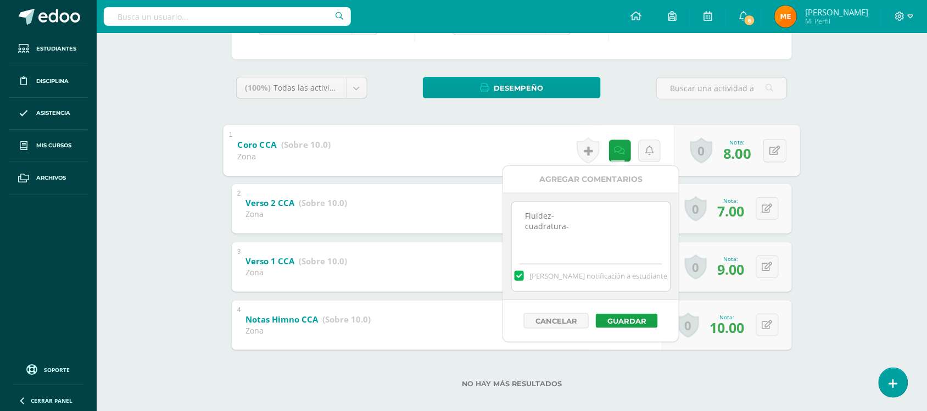
click at [827, 154] on div "Educación Musical Primero Básico "B" Herramientas Detalle de asistencias Activi…" at bounding box center [512, 154] width 830 height 538
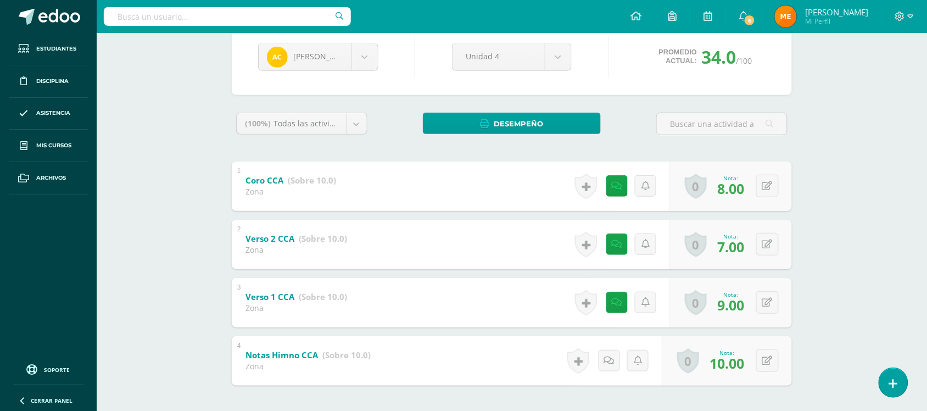
scroll to position [111, 0]
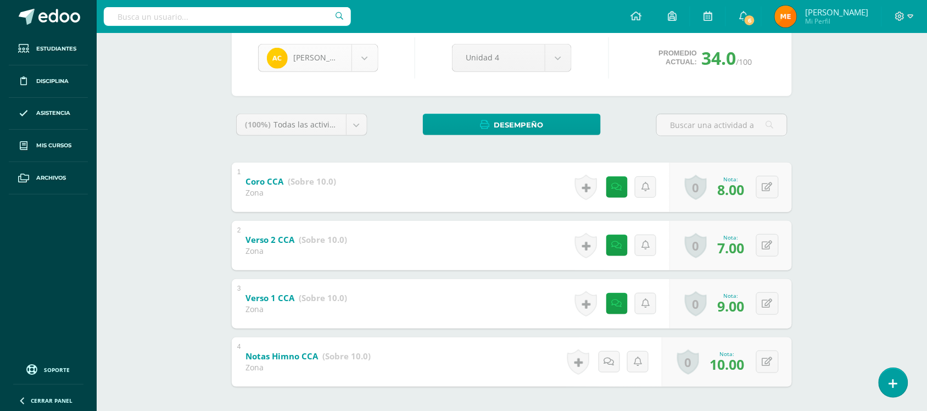
click at [366, 59] on body "Estudiantes Disciplina Asistencia Mis cursos Archivos Soporte Centro de ayuda Ú…" at bounding box center [463, 174] width 927 height 571
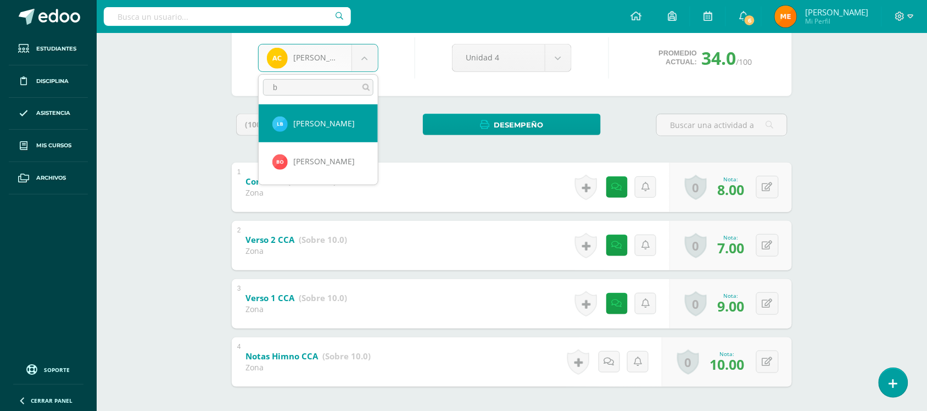
scroll to position [0, 0]
type input "br"
select select "514"
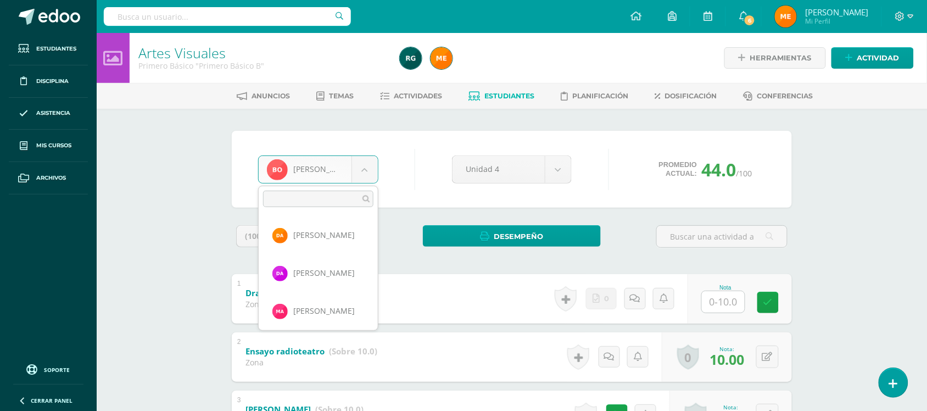
click at [371, 157] on body "Estudiantes Disciplina Asistencia Mis cursos Archivos Soporte Centro de ayuda Ú…" at bounding box center [463, 344] width 927 height 688
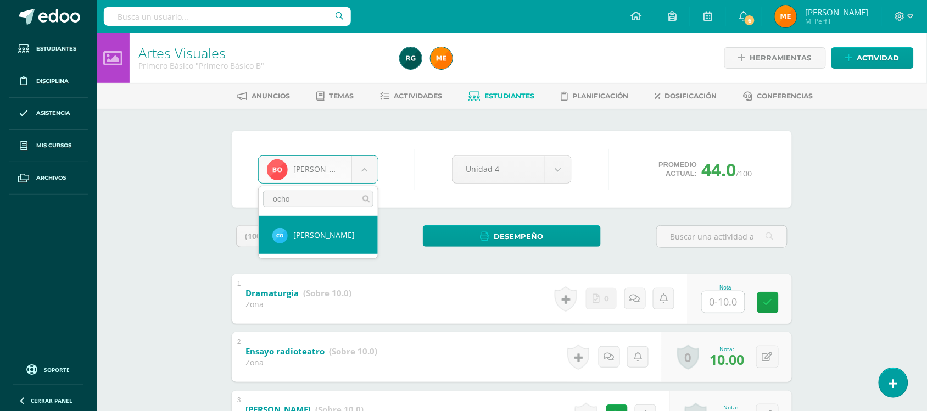
type input "ocho"
select select "1274"
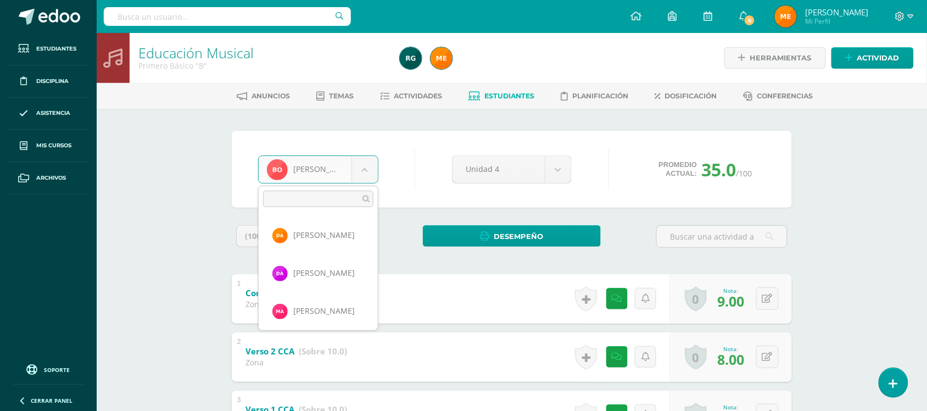
click at [369, 178] on body "Estudiantes Disciplina Asistencia Mis cursos Archivos Soporte Centro de ayuda Ú…" at bounding box center [463, 285] width 927 height 571
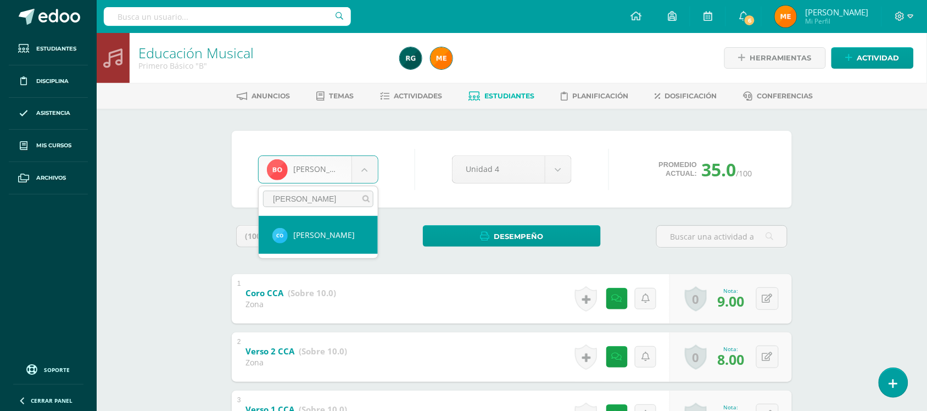
type input "ochoa"
select select "1274"
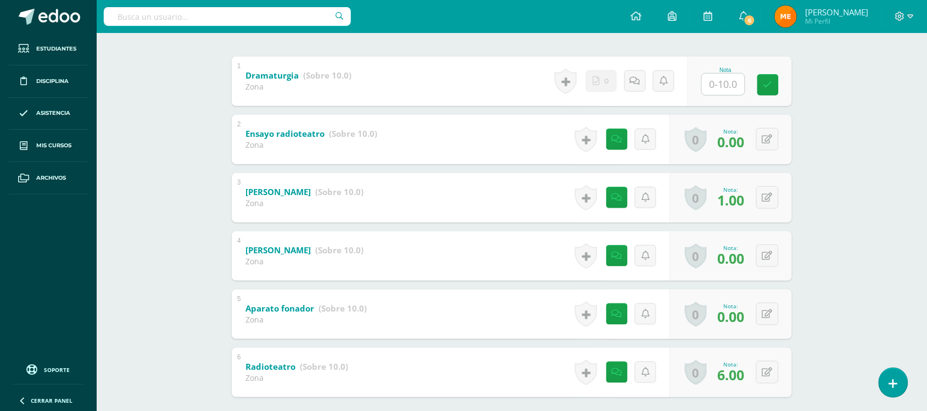
scroll to position [217, 0]
click at [615, 136] on icon at bounding box center [620, 139] width 11 height 9
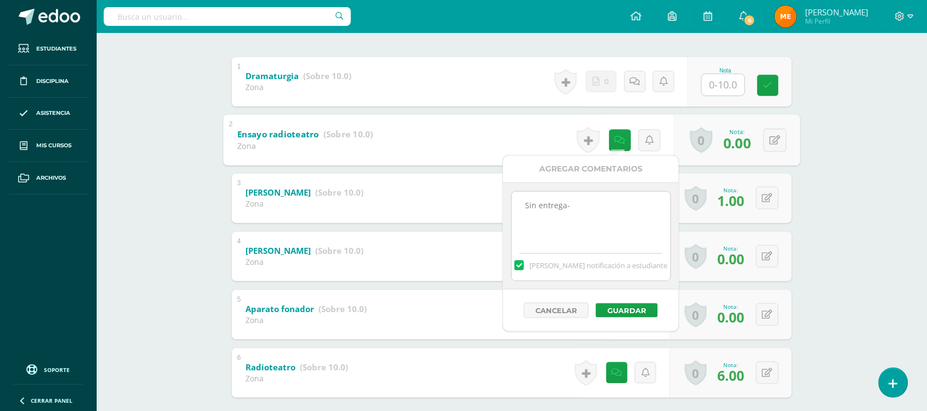
click at [816, 119] on div "Artes Visuales Primero Básico "Primero Básico B" Herramientas Detalle de asiste…" at bounding box center [512, 143] width 830 height 655
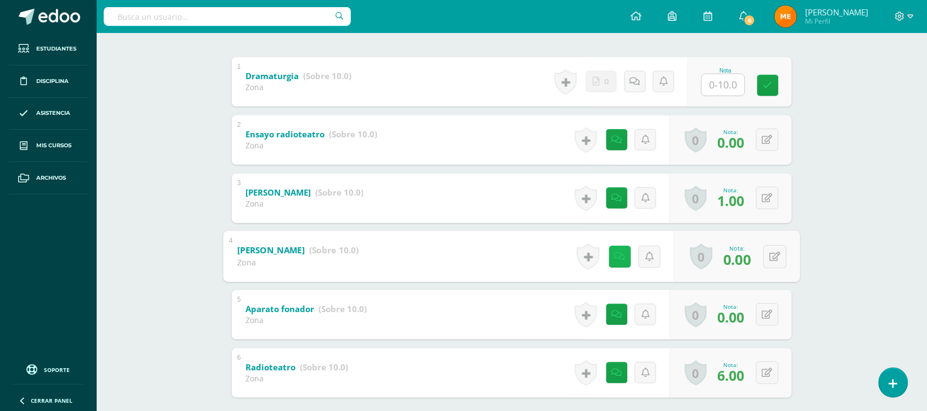
click at [613, 260] on link at bounding box center [620, 256] width 22 height 22
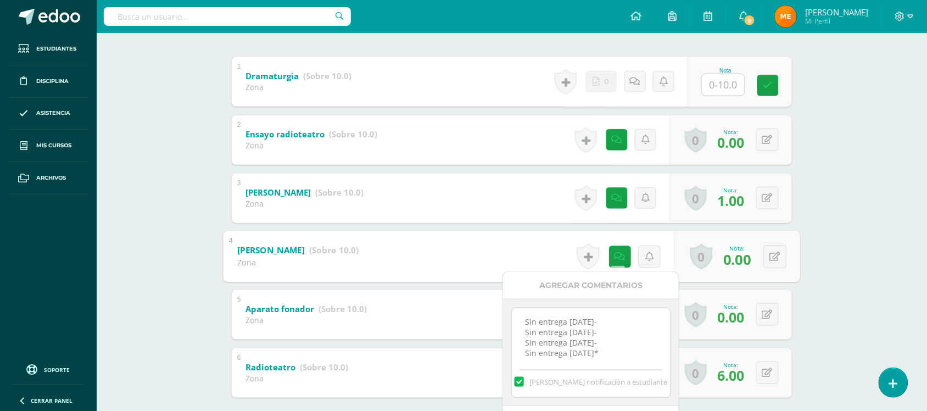
click at [883, 203] on div "Artes Visuales Primero Básico "Primero Básico B" Herramientas Detalle de asiste…" at bounding box center [512, 143] width 830 height 655
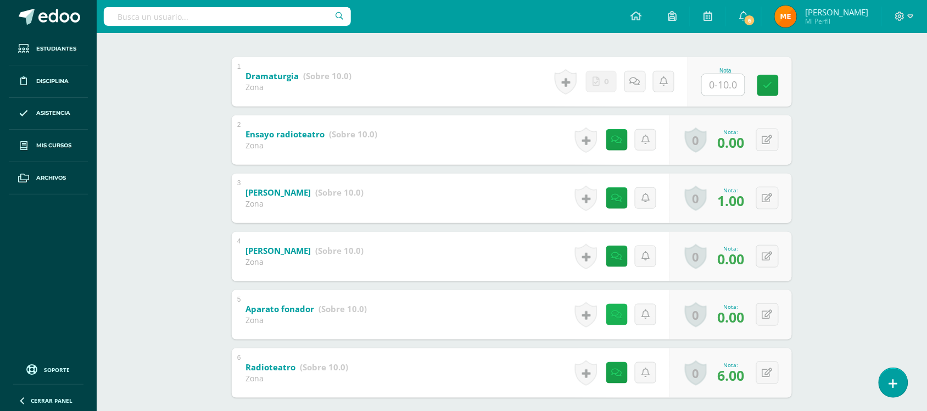
click at [613, 316] on link at bounding box center [616, 314] width 21 height 21
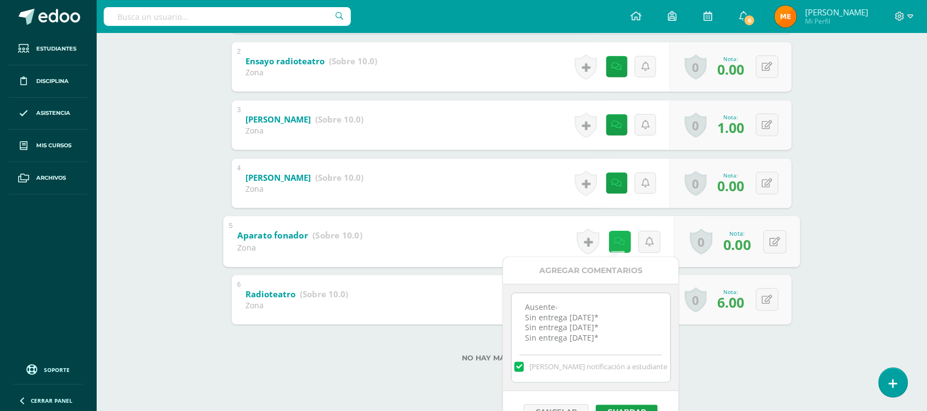
scroll to position [301, 0]
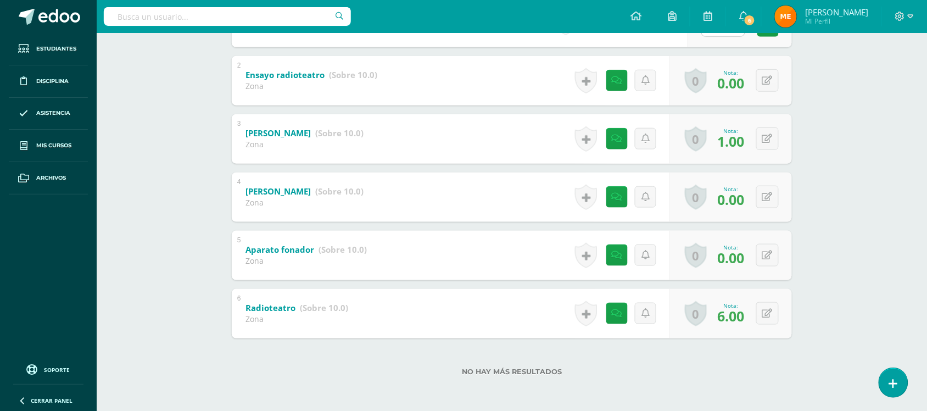
click at [822, 148] on div "Artes Visuales Primero Básico "Primero Básico B" Herramientas Detalle de asiste…" at bounding box center [512, 84] width 830 height 655
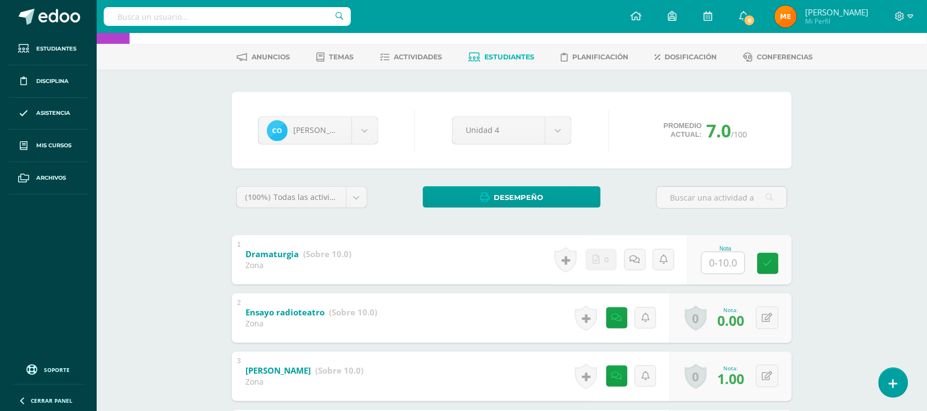
scroll to position [0, 0]
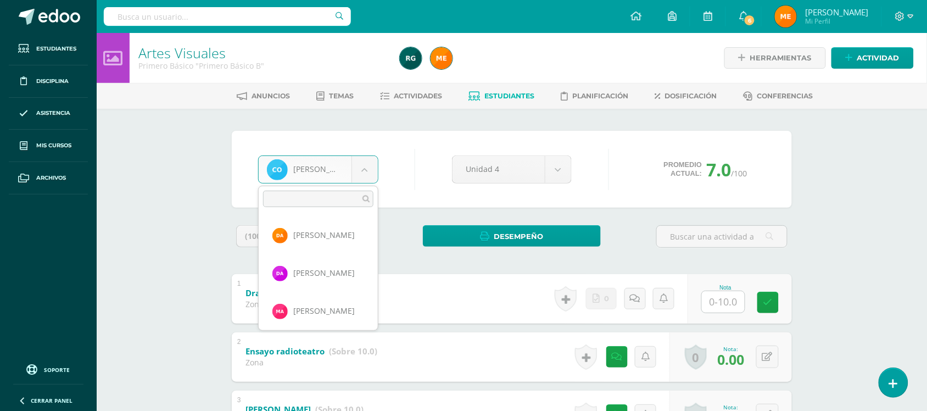
click at [372, 177] on body "Estudiantes Disciplina Asistencia Mis cursos Archivos Soporte Centro de ayuda Ú…" at bounding box center [463, 344] width 927 height 688
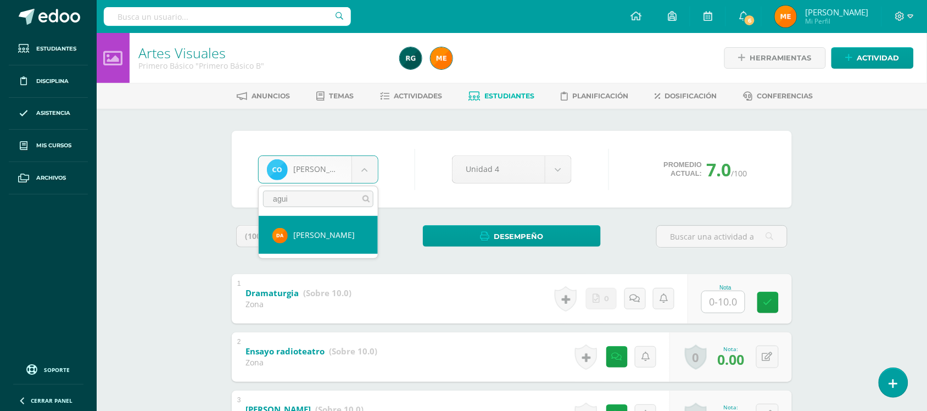
type input "agui"
select select "497"
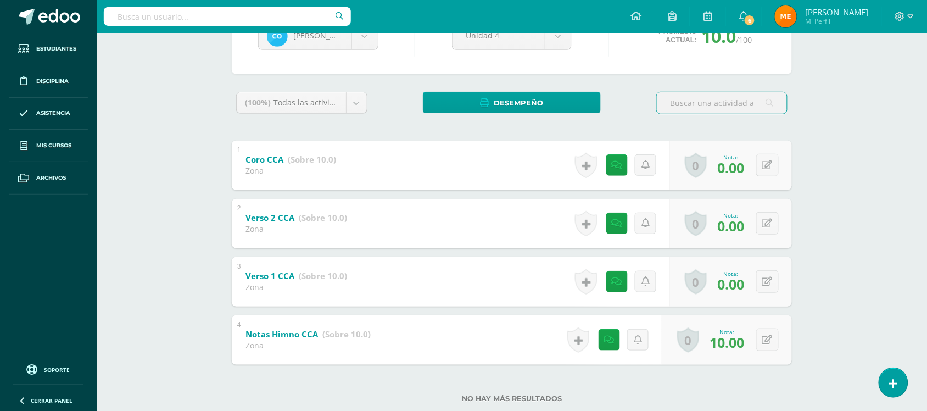
scroll to position [133, 0]
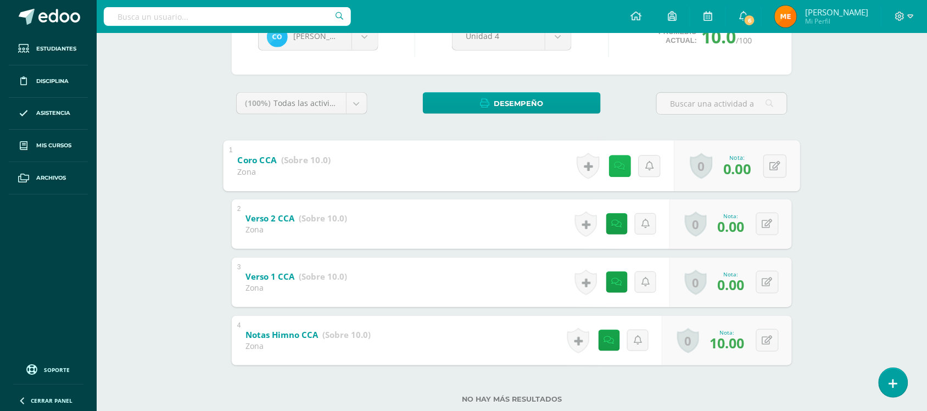
click at [611, 163] on link at bounding box center [620, 166] width 22 height 22
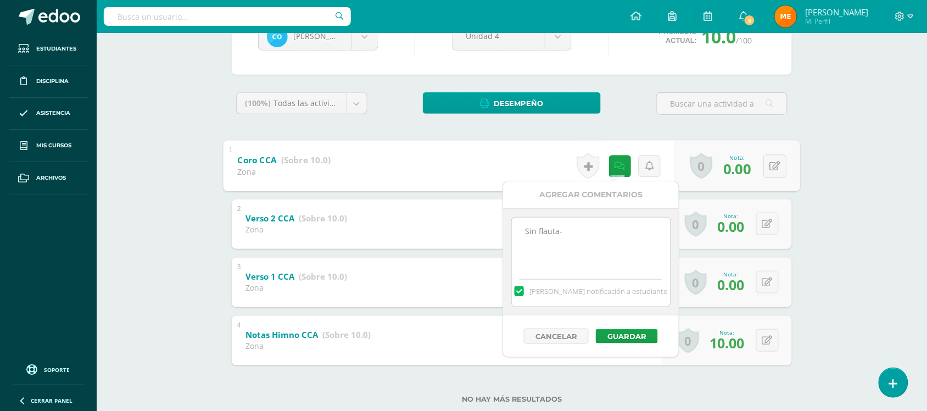
click at [846, 160] on div "Educación Musical Primero Básico "B" Herramientas Detalle de asistencias Activi…" at bounding box center [512, 169] width 830 height 538
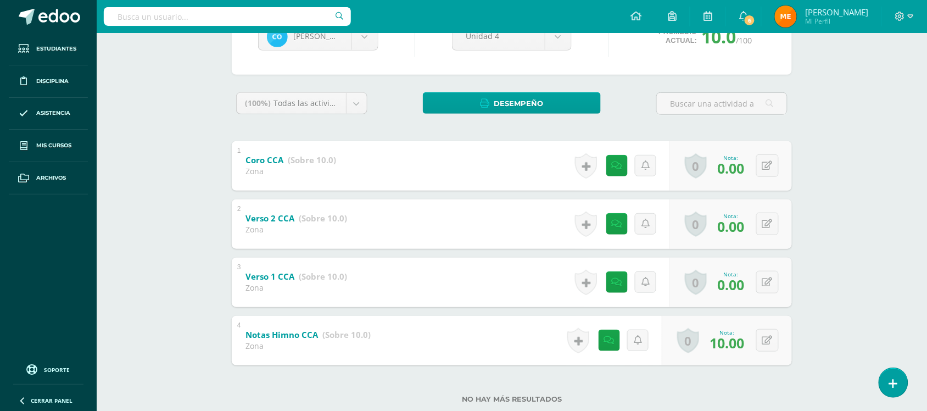
click at [613, 293] on div "Historial de actividad Se ha asignado la nota 0.0 por Melvin López Sept. 3, 202…" at bounding box center [620, 282] width 99 height 49
click at [613, 286] on icon at bounding box center [617, 281] width 10 height 9
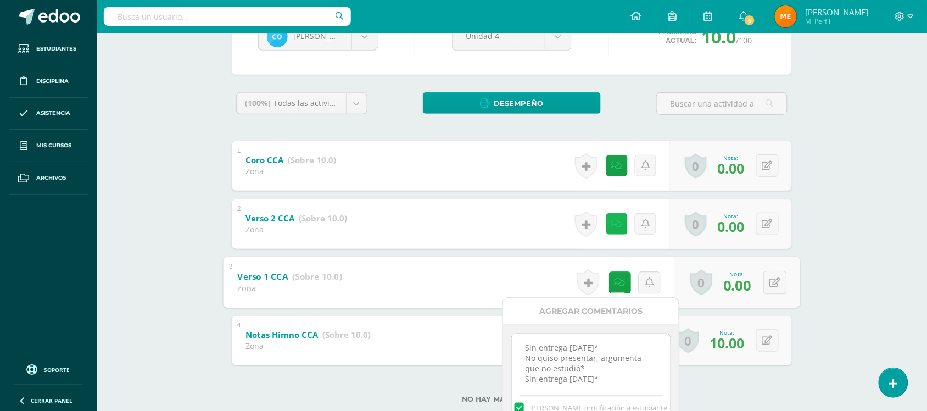
click at [616, 231] on link at bounding box center [616, 223] width 21 height 21
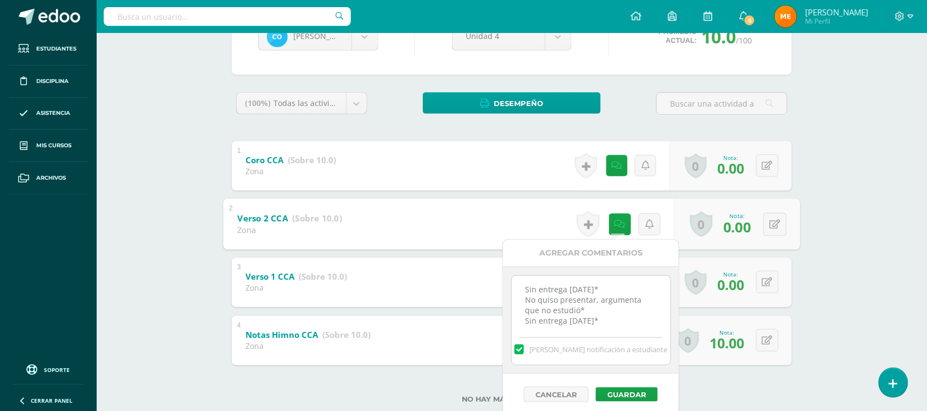
click at [818, 111] on div "Educación Musical Primero Básico "B" Herramientas Detalle de asistencias Activi…" at bounding box center [512, 169] width 830 height 538
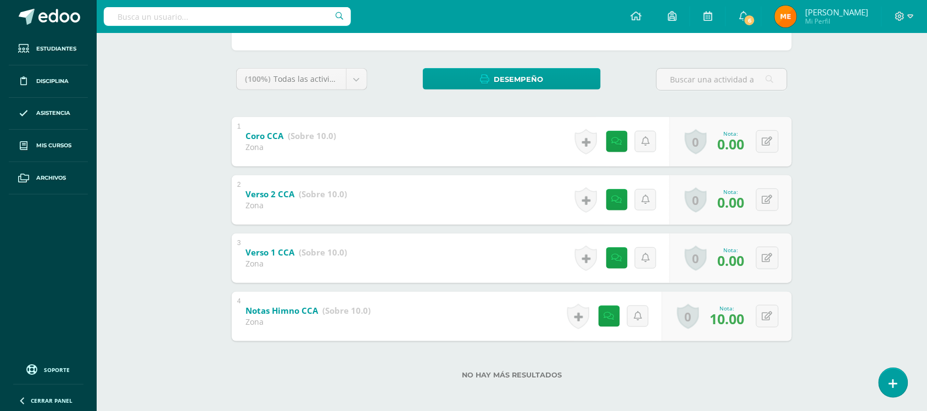
scroll to position [158, 0]
click at [613, 106] on div "(100%) Todas las actividades de esta unidad Todas las actividades de esta unida…" at bounding box center [512, 230] width 560 height 324
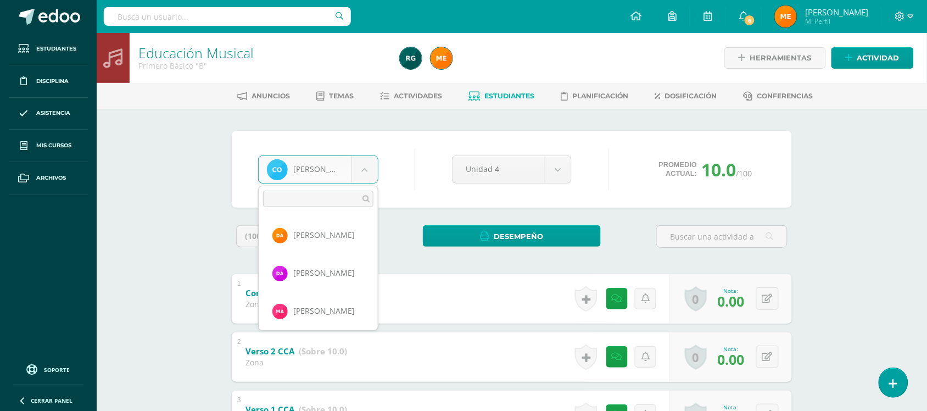
click at [374, 155] on body "Estudiantes Disciplina Asistencia Mis cursos Archivos Soporte Centro de ayuda Ú…" at bounding box center [463, 285] width 927 height 571
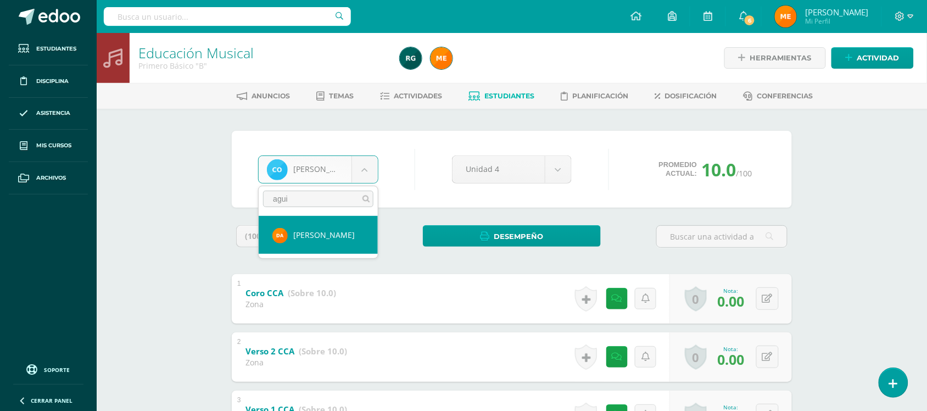
type input "agui"
select select "497"
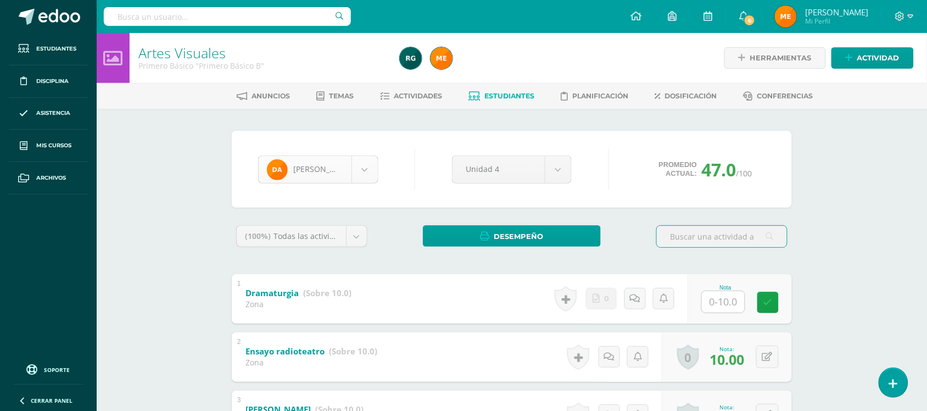
click at [366, 174] on body "Estudiantes Disciplina Asistencia Mis cursos Archivos Soporte Centro de ayuda Ú…" at bounding box center [463, 344] width 927 height 688
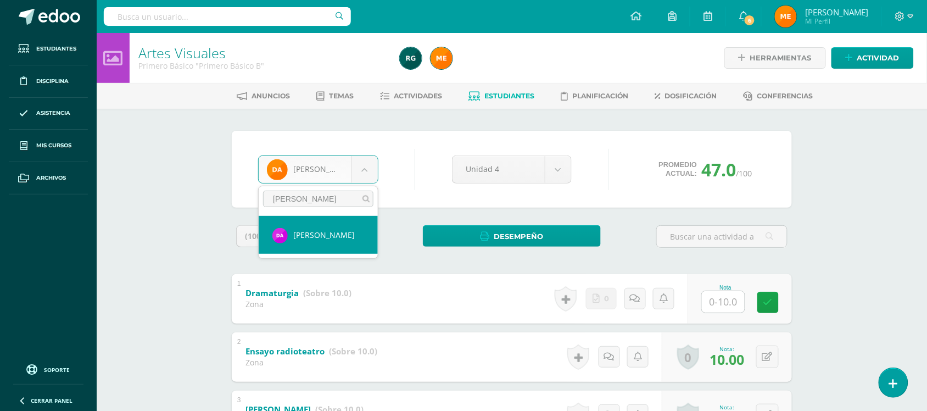
type input "[PERSON_NAME]"
select select "217"
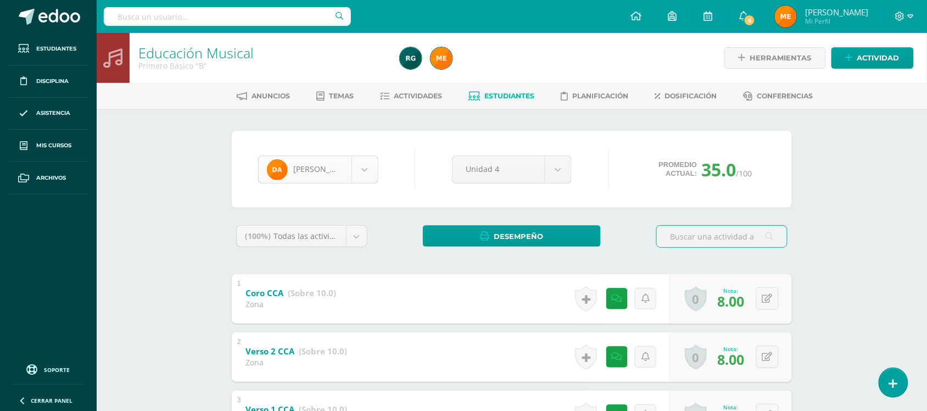
click at [367, 176] on body "Estudiantes Disciplina Asistencia Mis cursos Archivos Soporte Centro de ayuda Ú…" at bounding box center [463, 285] width 927 height 571
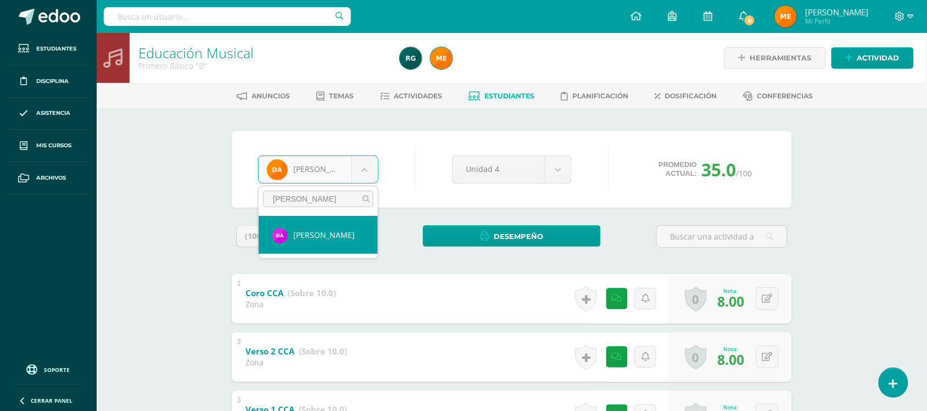
type input "alvarado"
select select "217"
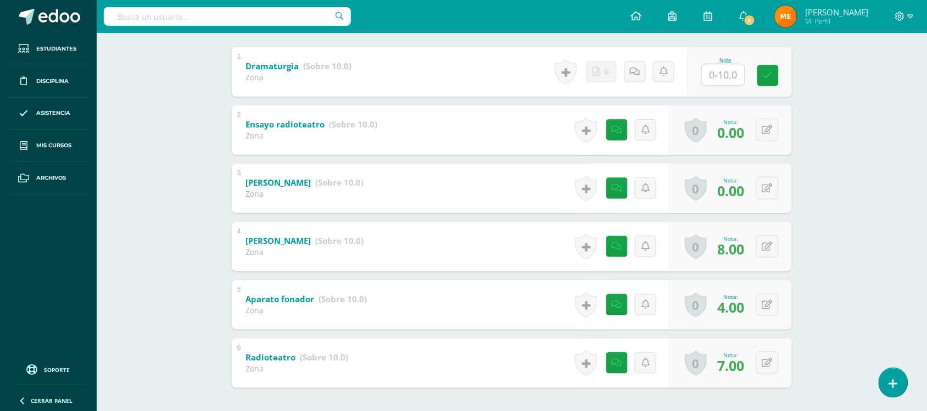
scroll to position [228, 0]
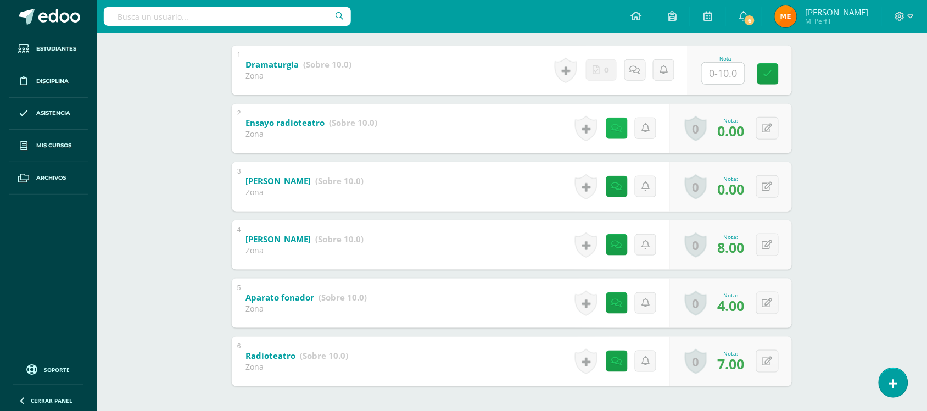
click at [613, 124] on icon at bounding box center [617, 128] width 10 height 9
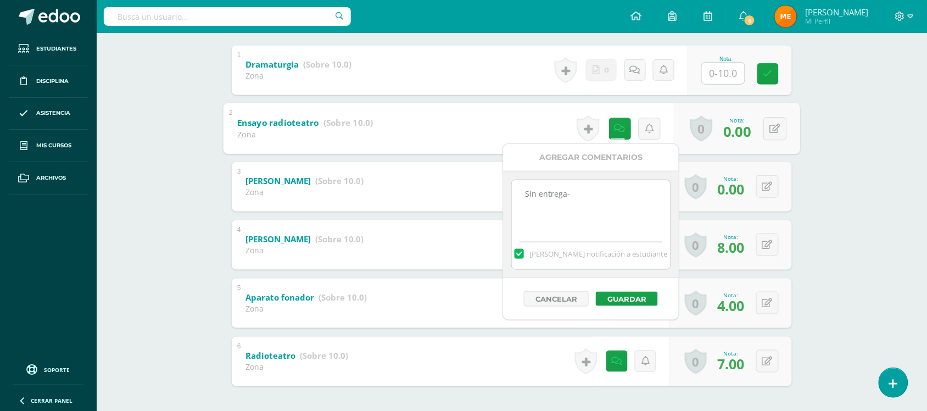
click at [825, 137] on div "Artes Visuales Primero Básico "Primero Básico B" Herramientas Detalle de asiste…" at bounding box center [512, 131] width 830 height 655
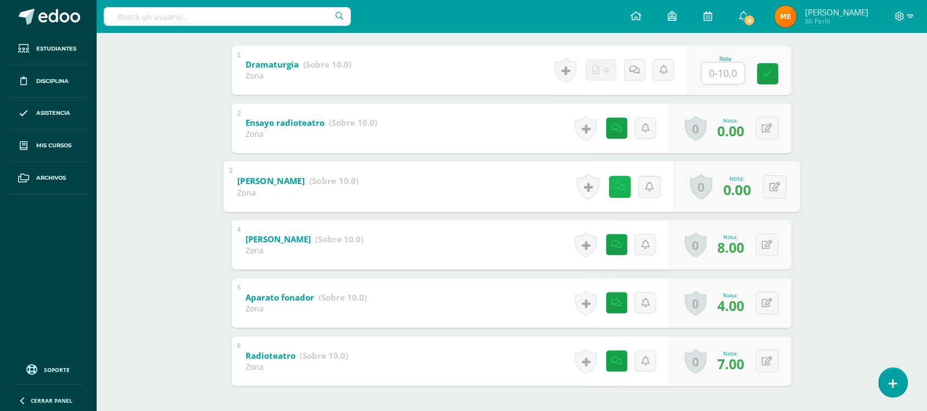
click at [617, 187] on icon at bounding box center [620, 186] width 11 height 9
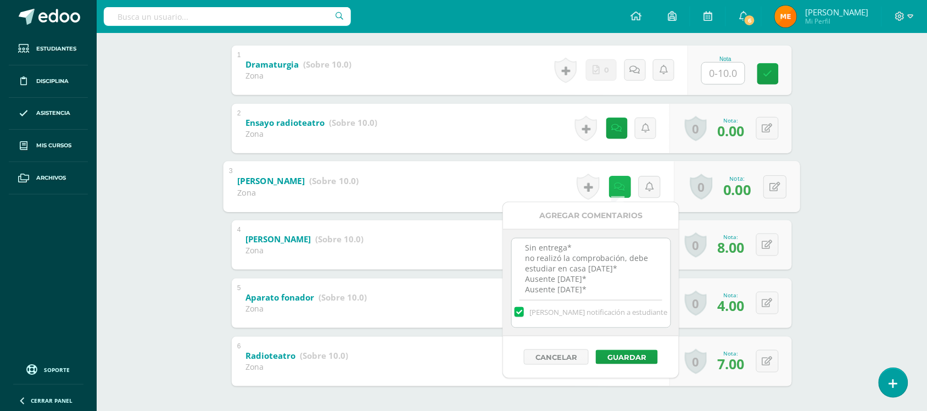
scroll to position [6, 0]
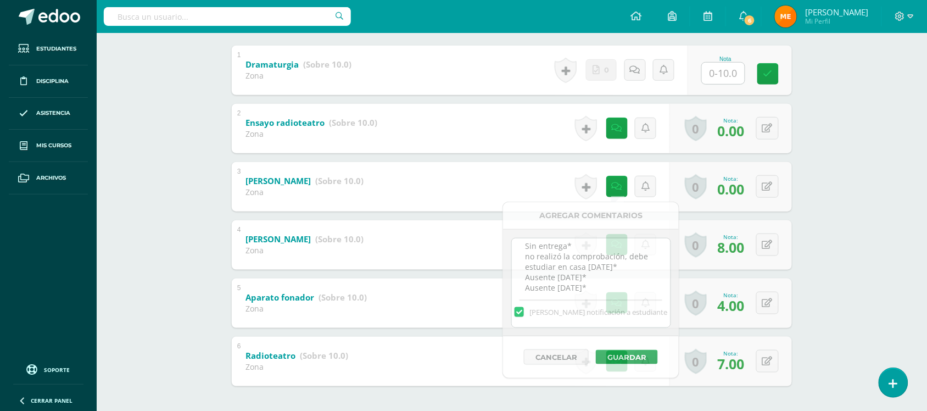
click at [816, 182] on div "Artes Visuales Primero Básico "Primero Básico B" Herramientas Detalle de asiste…" at bounding box center [512, 131] width 830 height 655
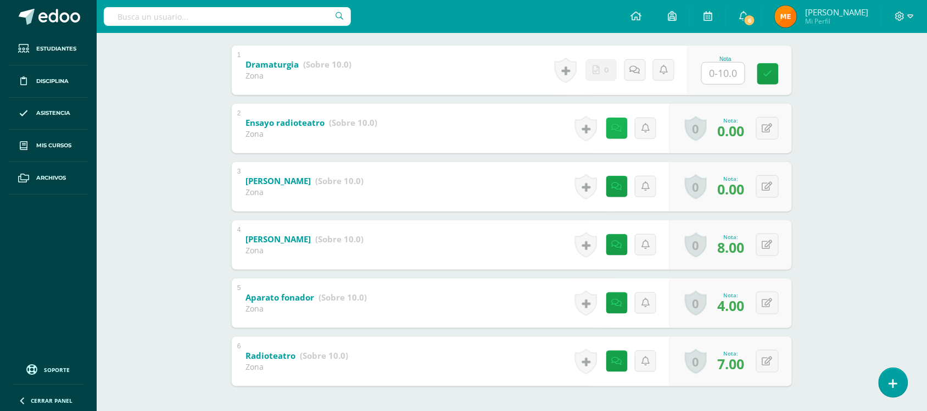
click at [615, 127] on icon at bounding box center [617, 128] width 10 height 9
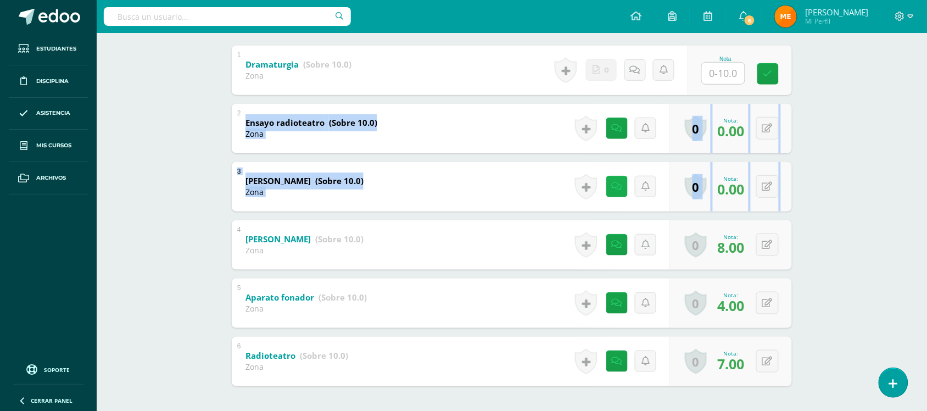
drag, startPoint x: 835, startPoint y: 117, endPoint x: 619, endPoint y: 186, distance: 227.0
click at [619, 186] on div "Artes Visuales Primero Básico "Primero Básico B" Herramientas Detalle de asiste…" at bounding box center [512, 131] width 830 height 655
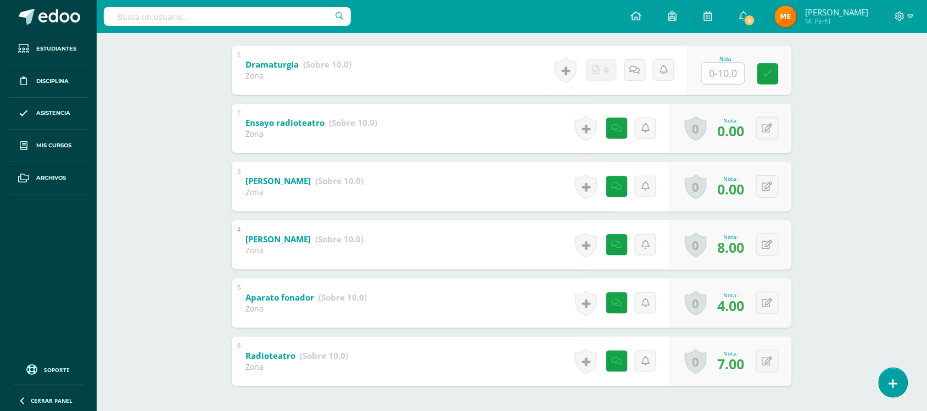
click at [821, 144] on div "Artes Visuales Primero Básico "Primero Básico B" Herramientas Detalle de asiste…" at bounding box center [512, 131] width 830 height 655
click at [619, 185] on icon at bounding box center [620, 186] width 11 height 9
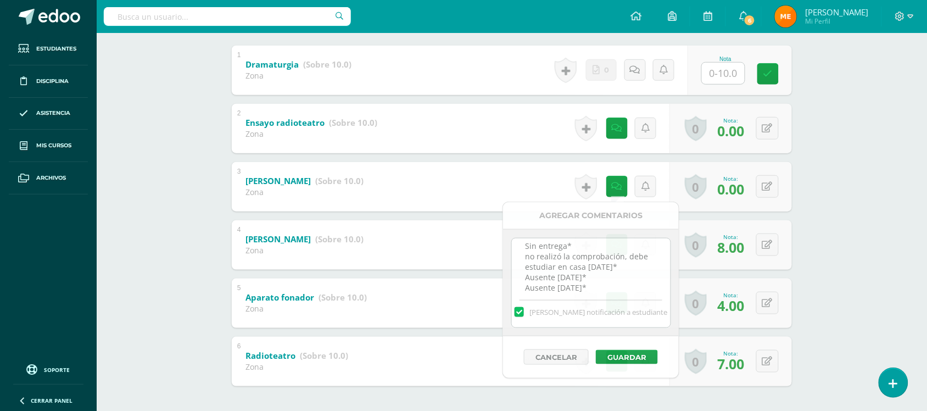
click at [855, 130] on div "Artes Visuales Primero Básico "Primero Básico B" Herramientas Detalle de asiste…" at bounding box center [512, 131] width 830 height 655
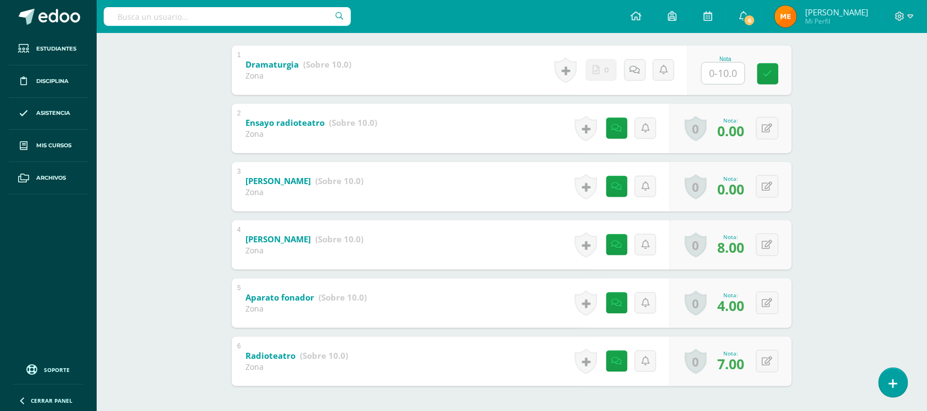
scroll to position [276, 0]
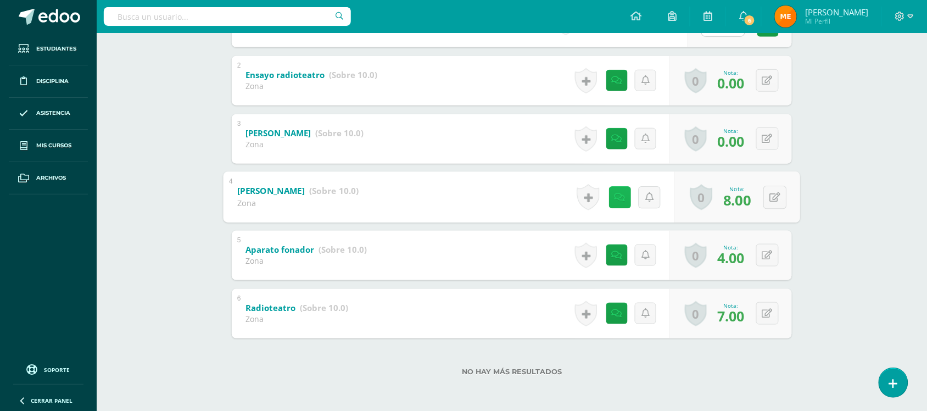
click at [622, 198] on link at bounding box center [620, 197] width 22 height 22
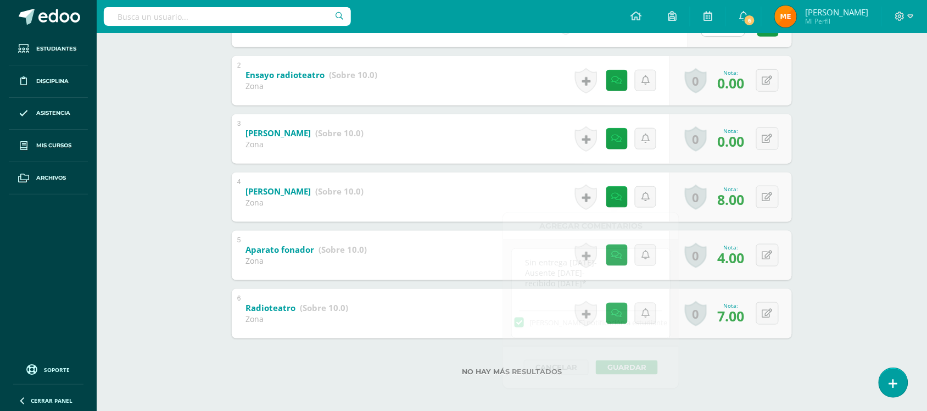
click at [833, 169] on div "Artes Visuales Primero Básico "Primero Básico B" Herramientas Detalle de asiste…" at bounding box center [512, 84] width 830 height 655
click at [621, 250] on link at bounding box center [616, 254] width 21 height 21
click at [828, 185] on div "Artes Visuales Primero Básico "Primero Básico B" Herramientas Detalle de asiste…" at bounding box center [512, 84] width 830 height 655
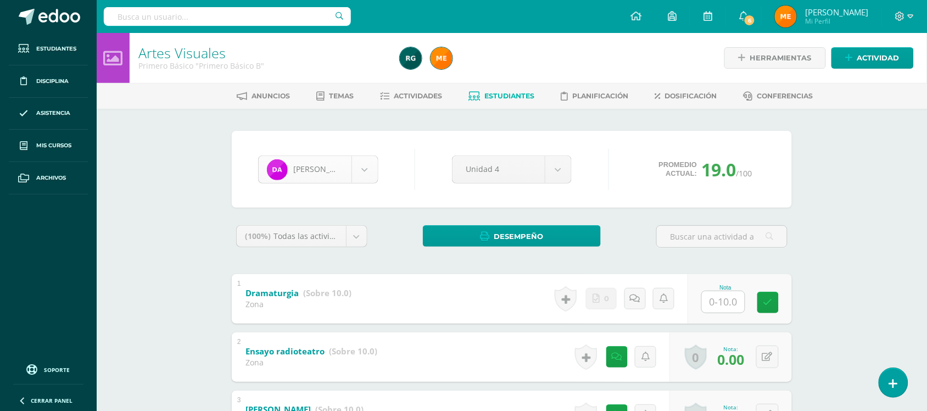
click at [364, 166] on body "Estudiantes Disciplina Asistencia Mis cursos Archivos Soporte Centro de ayuda Ú…" at bounding box center [463, 344] width 927 height 688
click at [325, 260] on body "Estudiantes Disciplina Asistencia Mis cursos Archivos Soporte Centro de ayuda Ú…" at bounding box center [463, 344] width 927 height 688
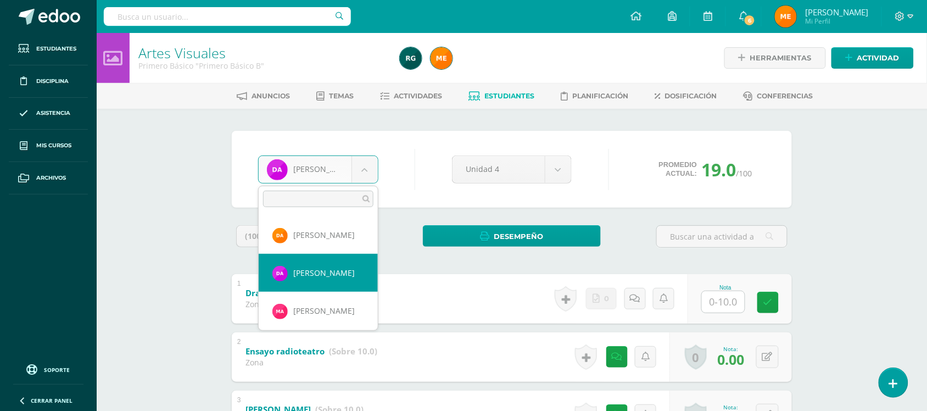
click at [362, 178] on body "Estudiantes Disciplina Asistencia Mis cursos Archivos Soporte Centro de ayuda Ú…" at bounding box center [463, 344] width 927 height 688
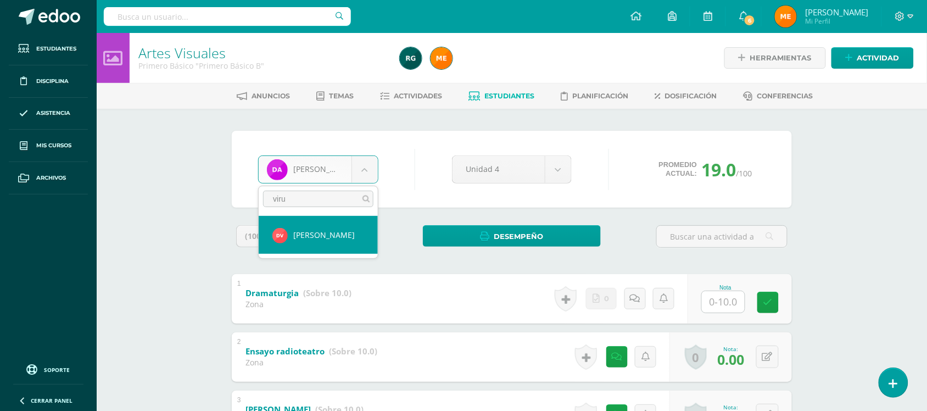
type input "viru"
select select "916"
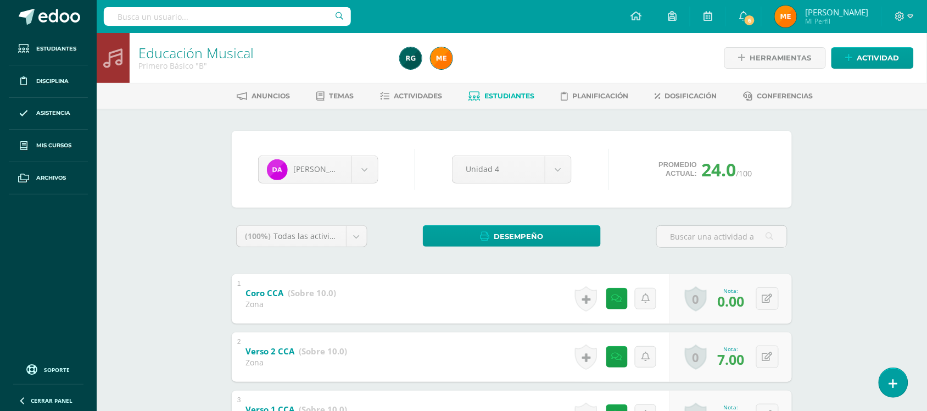
click at [587, 126] on div "[PERSON_NAME] [PERSON_NAME] [PERSON_NAME] [PERSON_NAME] [PERSON_NAME] [PERSON_N…" at bounding box center [512, 340] width 604 height 462
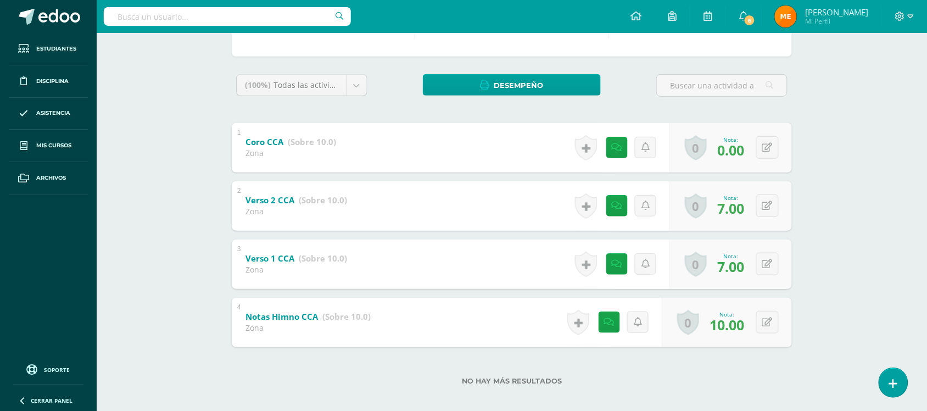
scroll to position [152, 0]
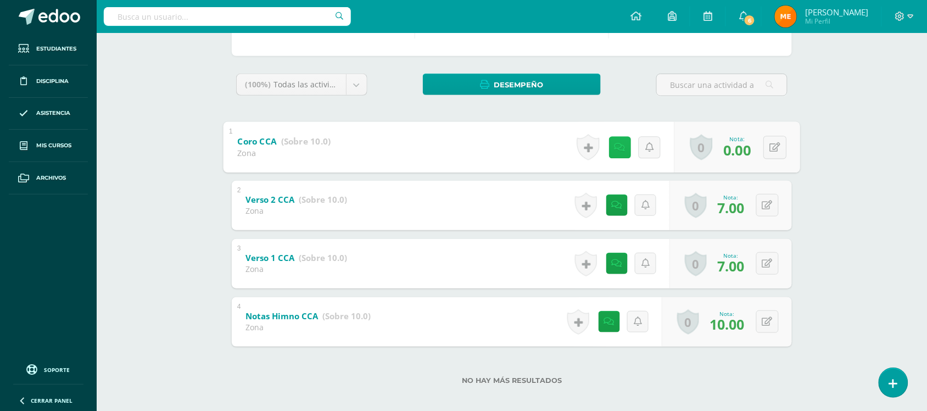
click at [615, 144] on icon at bounding box center [620, 146] width 11 height 9
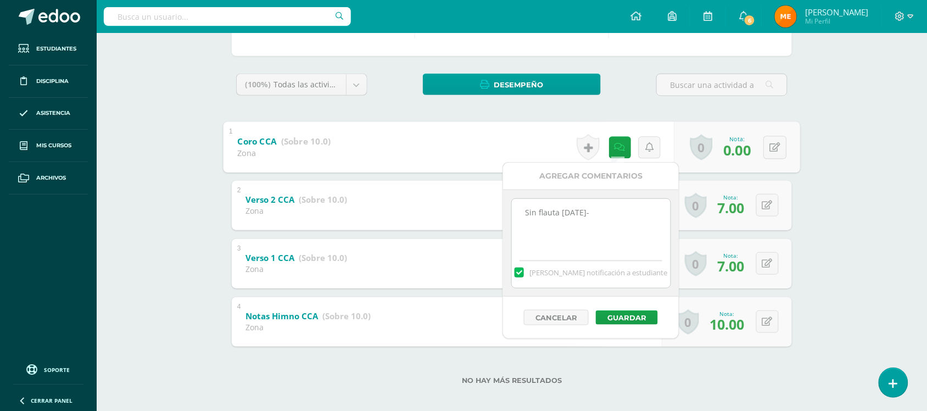
click at [816, 143] on div "Educación Musical Primero Básico "B" Herramientas Detalle de asistencias Activi…" at bounding box center [512, 150] width 830 height 538
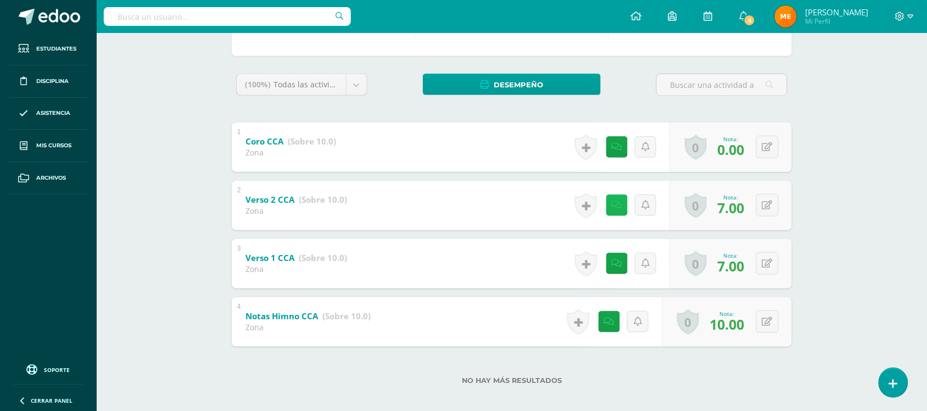
click at [606, 206] on div "Historial de actividad Se ha asignado la nota 7.0 por [PERSON_NAME] [DATE] 11:1…" at bounding box center [620, 205] width 99 height 49
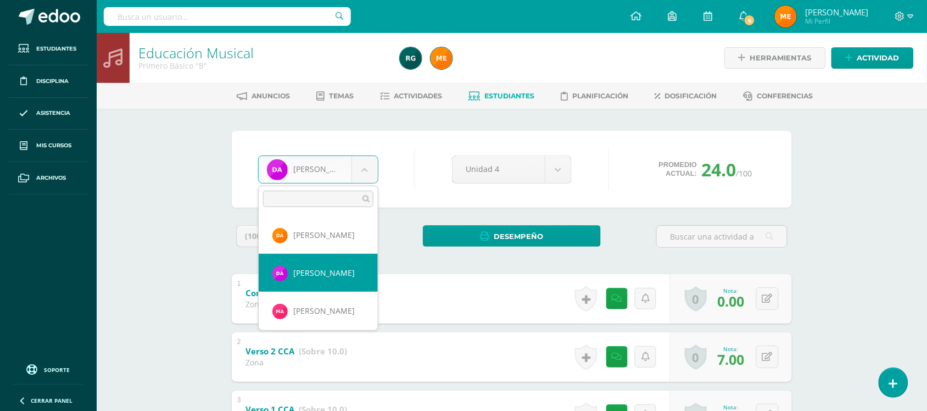
click at [372, 162] on body "Estudiantes Disciplina Asistencia Mis cursos Archivos Soporte Centro de ayuda Ú…" at bounding box center [463, 285] width 927 height 571
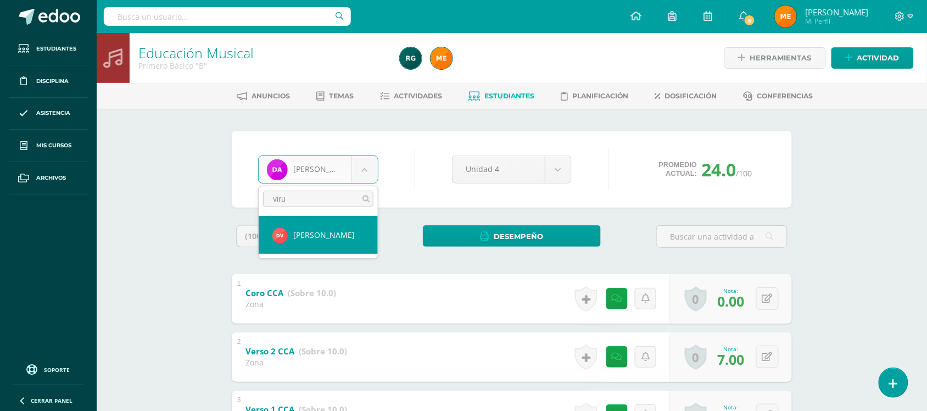
type input "viru"
select select "916"
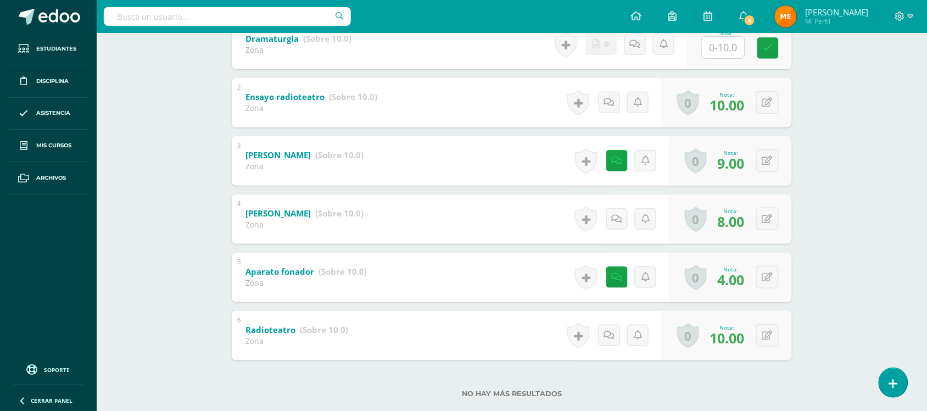
scroll to position [255, 0]
click at [619, 276] on icon at bounding box center [620, 275] width 11 height 9
click at [824, 220] on div "Artes Visuales Primero Básico "Primero Básico B" Herramientas Detalle de asiste…" at bounding box center [512, 105] width 830 height 655
click at [619, 160] on icon at bounding box center [617, 159] width 10 height 9
click at [817, 149] on div "Artes Visuales Primero Básico "Primero Básico B" Herramientas Detalle de asiste…" at bounding box center [512, 105] width 830 height 655
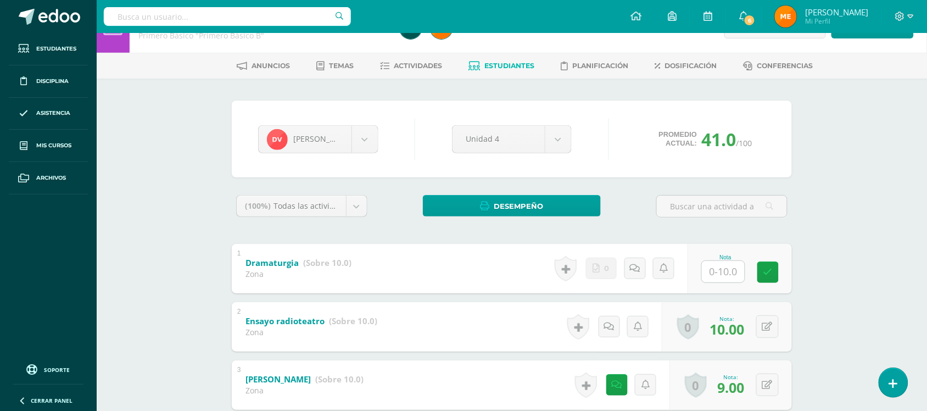
scroll to position [0, 0]
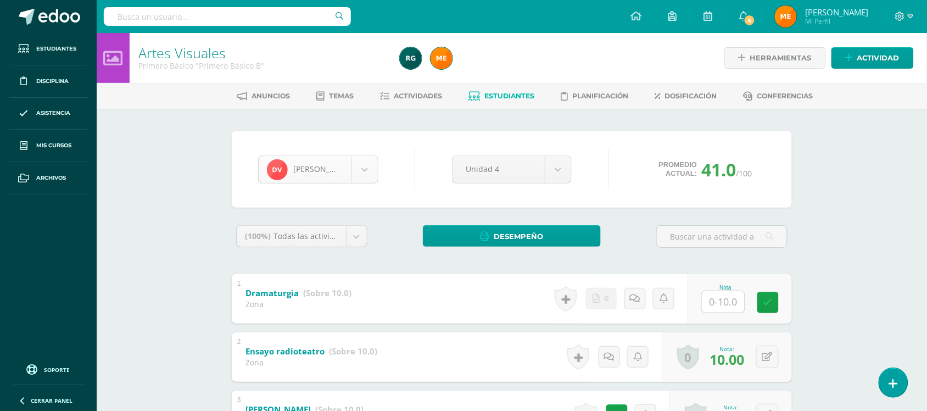
click at [366, 169] on body "Estudiantes Disciplina Asistencia Mis cursos Archivos Soporte Centro de ayuda Ú…" at bounding box center [463, 344] width 927 height 688
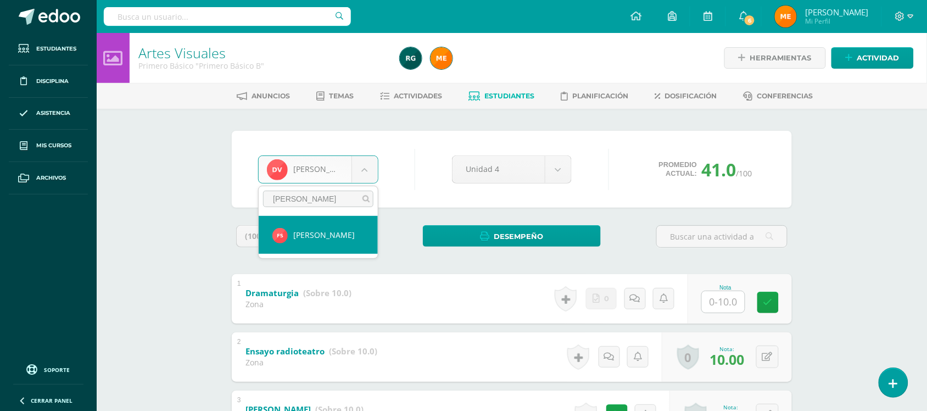
type input "[PERSON_NAME]"
select select "915"
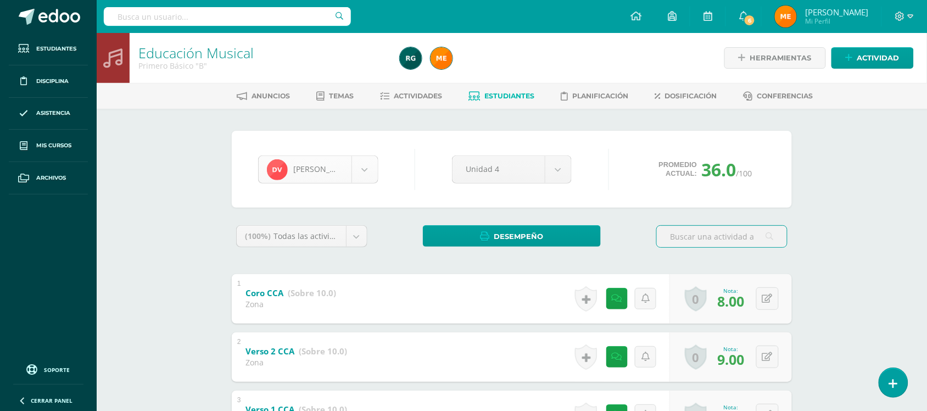
click at [364, 169] on body "Estudiantes Disciplina Asistencia Mis cursos Archivos Soporte Centro de ayuda Ú…" at bounding box center [463, 285] width 927 height 571
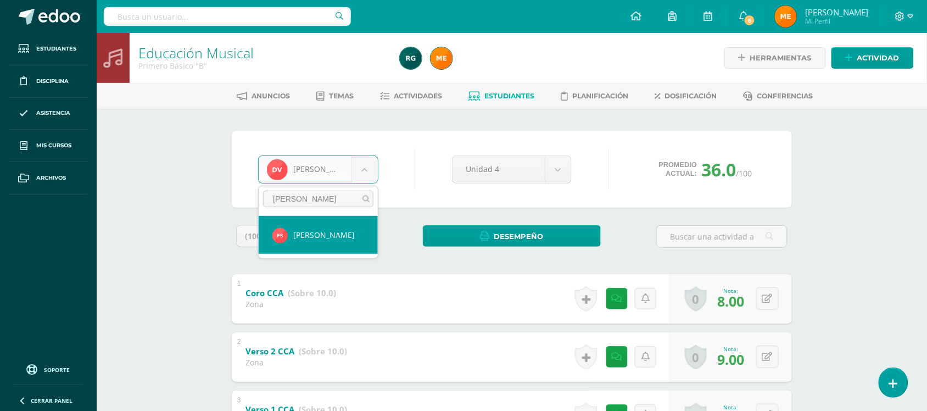
type input "[PERSON_NAME]"
select select "915"
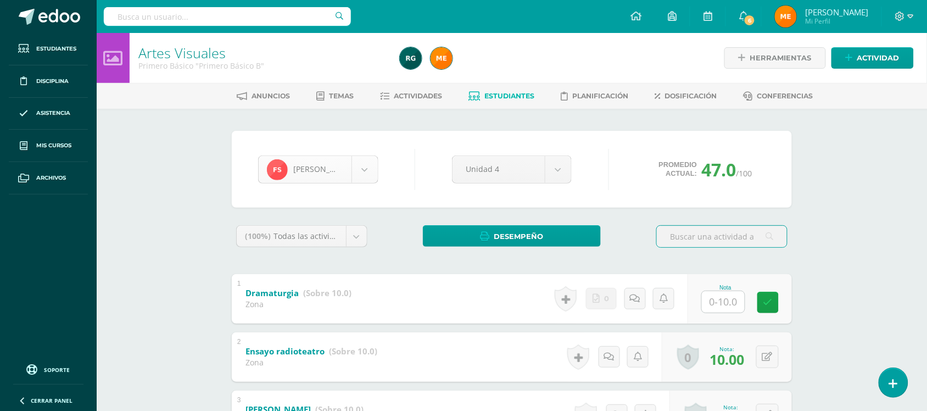
click at [369, 170] on body "Estudiantes Disciplina Asistencia Mis cursos Archivos Soporte Centro de ayuda Ú…" at bounding box center [463, 344] width 927 height 688
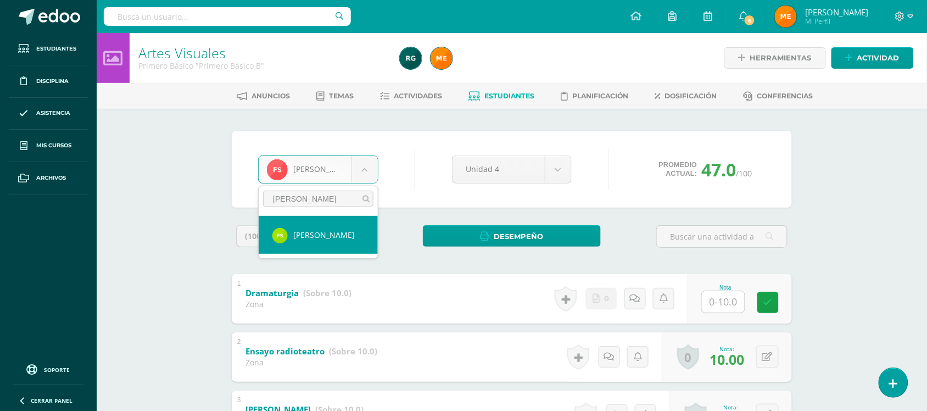
type input "[PERSON_NAME]"
select select "512"
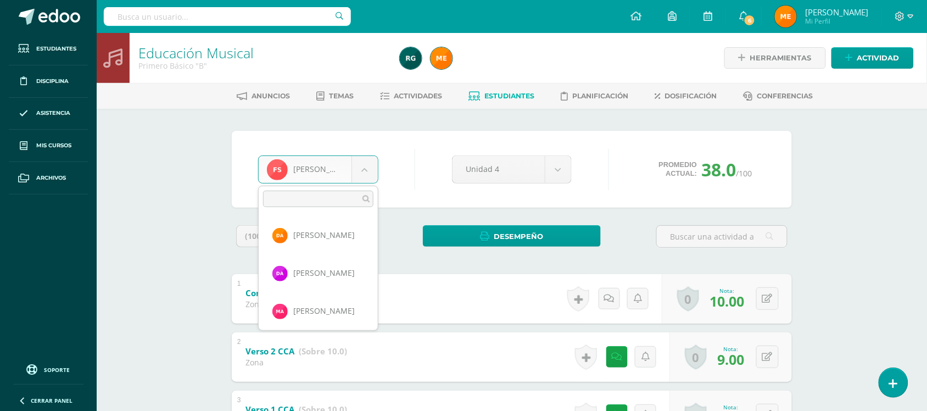
click at [360, 179] on body "Estudiantes Disciplina Asistencia Mis cursos Archivos Soporte Centro de ayuda Ú…" at bounding box center [463, 285] width 927 height 571
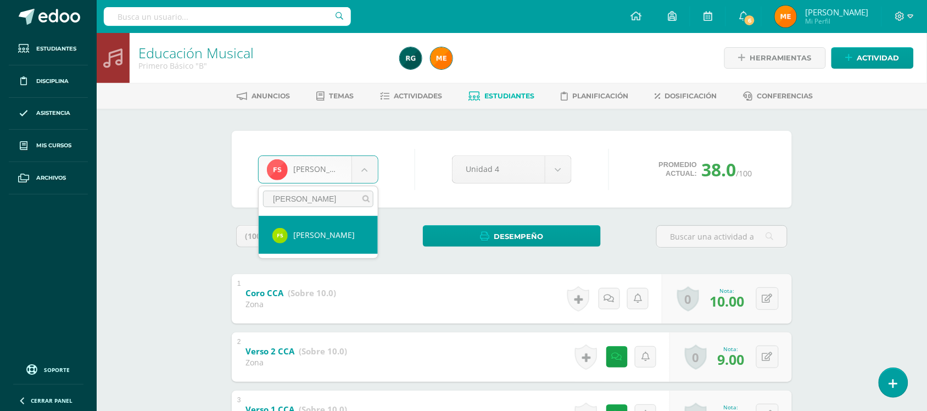
type input "samayoa"
select select "512"
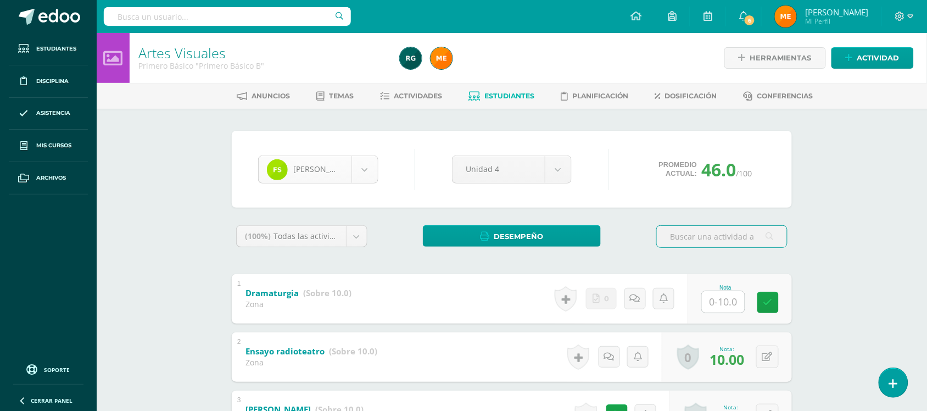
click at [362, 165] on body "Estudiantes Disciplina Asistencia Mis cursos Archivos Soporte Centro de ayuda Ú…" at bounding box center [463, 344] width 927 height 688
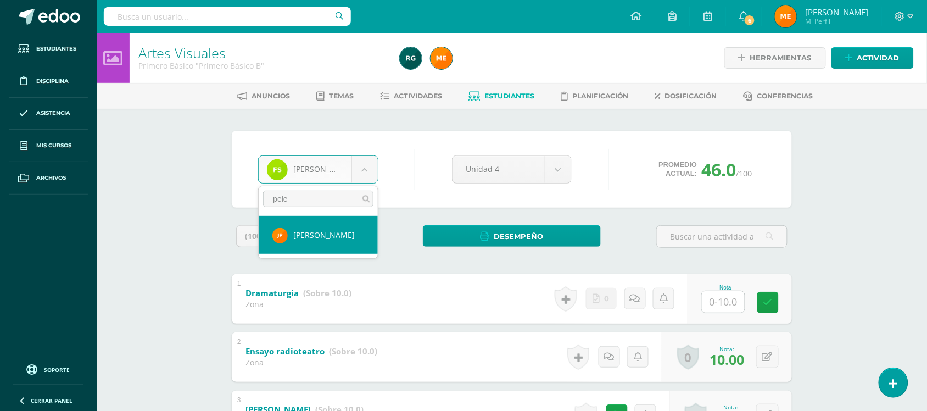
type input "pele"
select select "202"
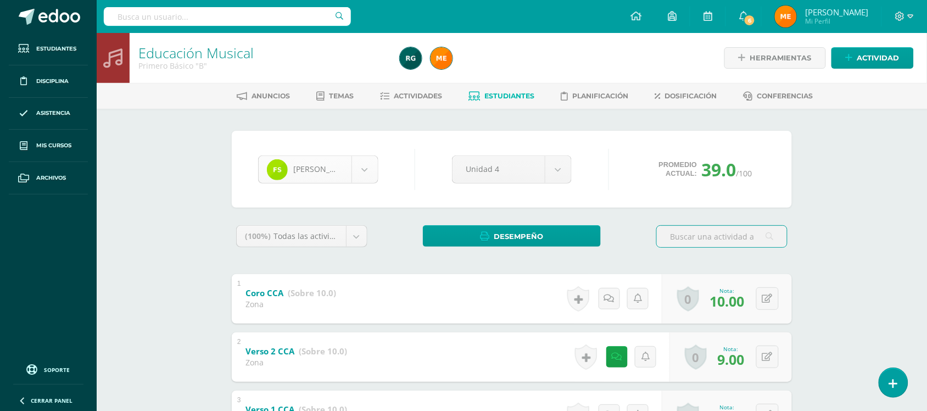
click at [369, 163] on body "Estudiantes Disciplina Asistencia Mis cursos Archivos Soporte Centro de ayuda Ú…" at bounding box center [463, 285] width 927 height 571
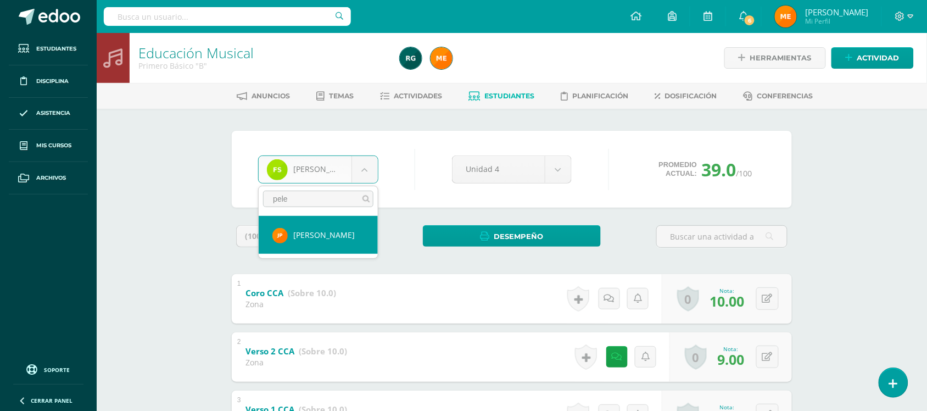
type input "pele"
select select "202"
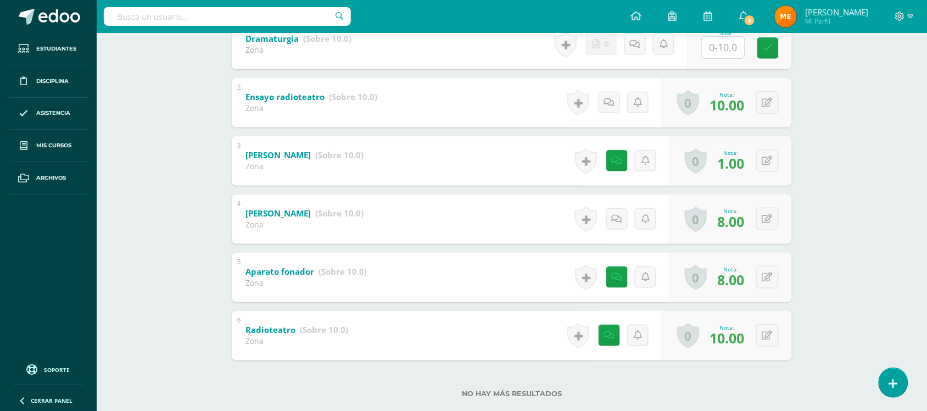
scroll to position [255, 0]
click at [613, 273] on icon at bounding box center [617, 275] width 10 height 9
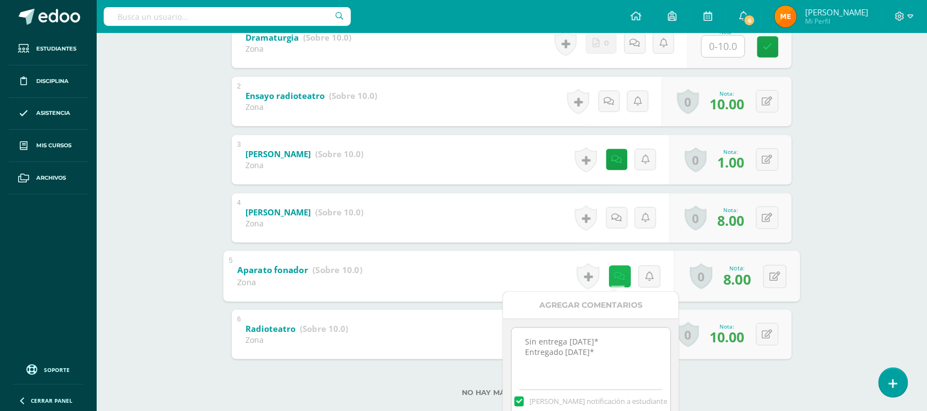
scroll to position [0, 0]
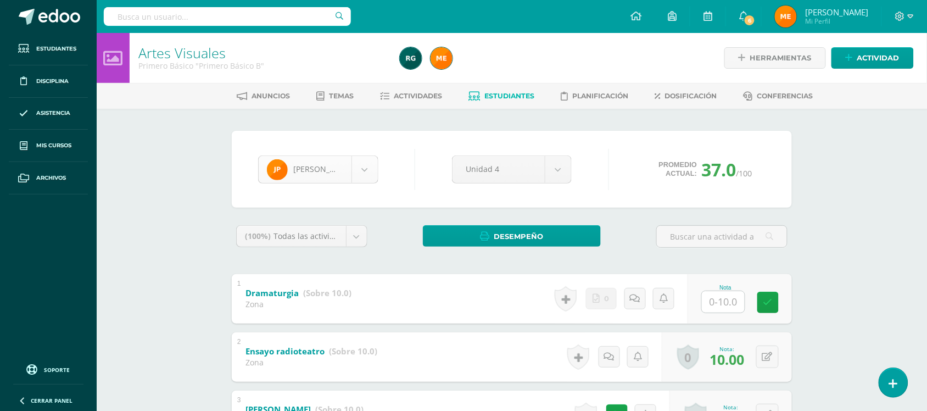
click at [358, 180] on body "Estudiantes Disciplina Asistencia Mis cursos Archivos Soporte Centro de ayuda Ú…" at bounding box center [463, 344] width 927 height 688
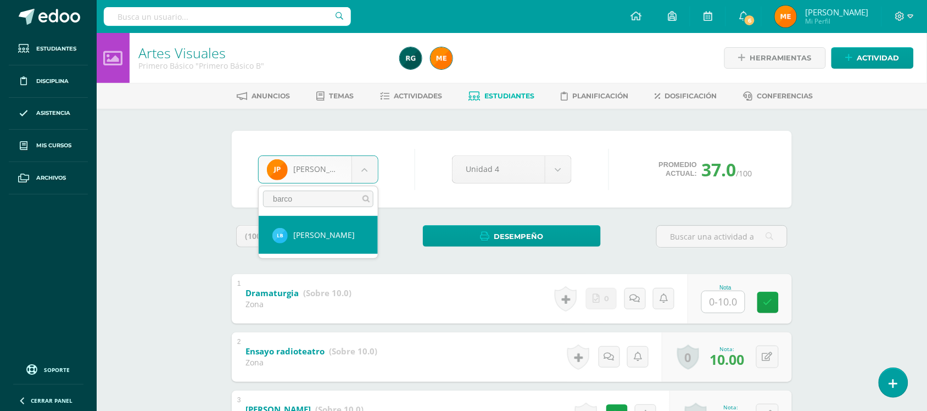
type input "barco"
select select "718"
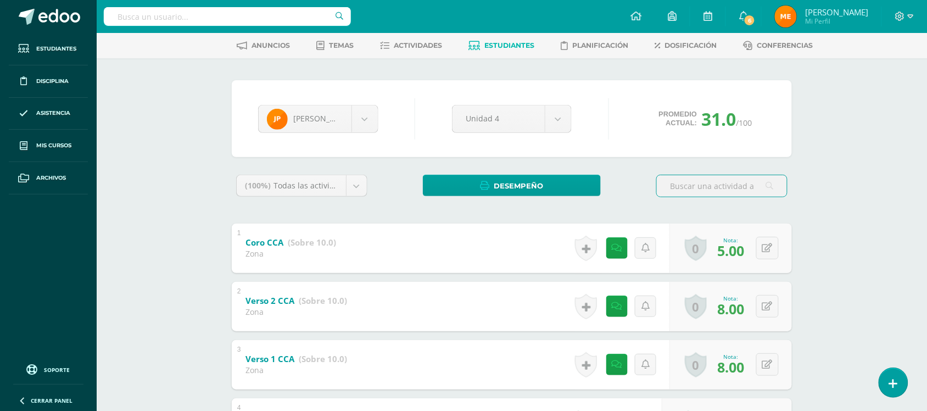
scroll to position [50, 0]
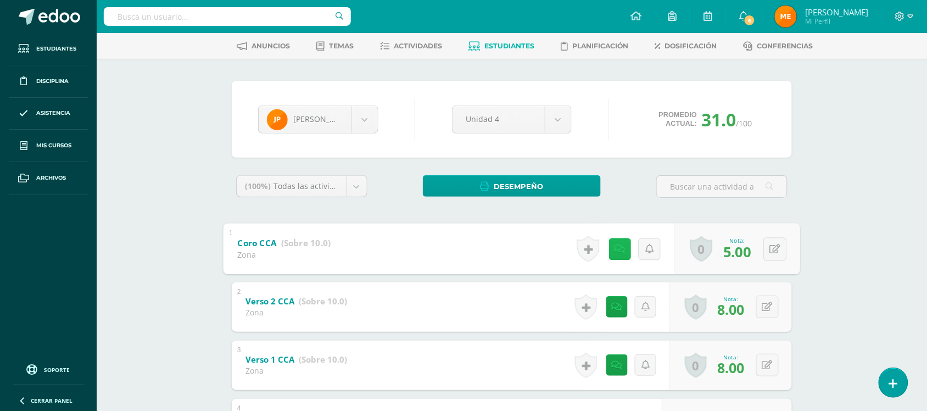
click at [622, 253] on link at bounding box center [620, 249] width 22 height 22
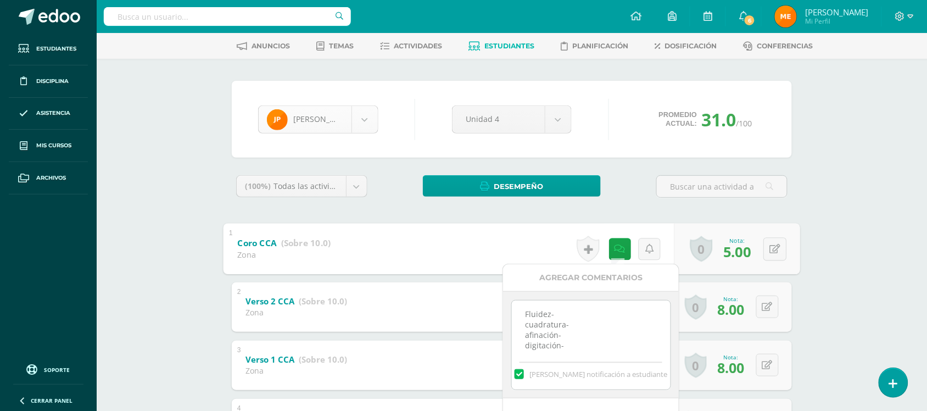
click at [361, 122] on body "Estudiantes Disciplina Asistencia Mis cursos Archivos Soporte Centro de ayuda Ú…" at bounding box center [463, 235] width 927 height 571
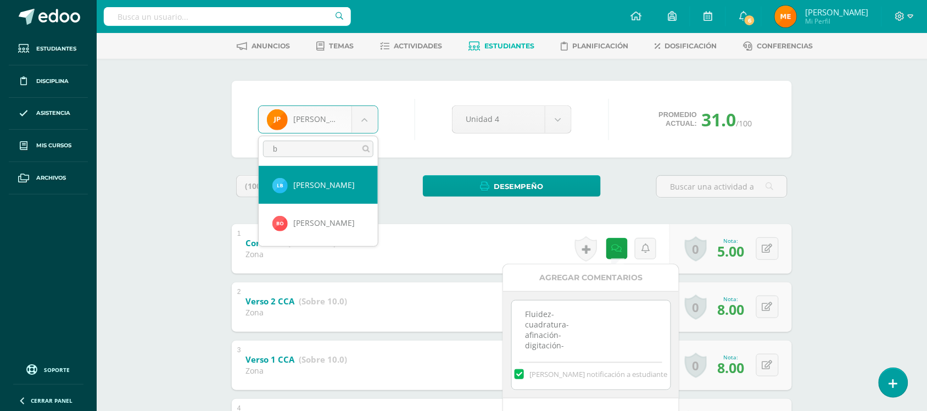
scroll to position [0, 0]
type input "barc"
select select "718"
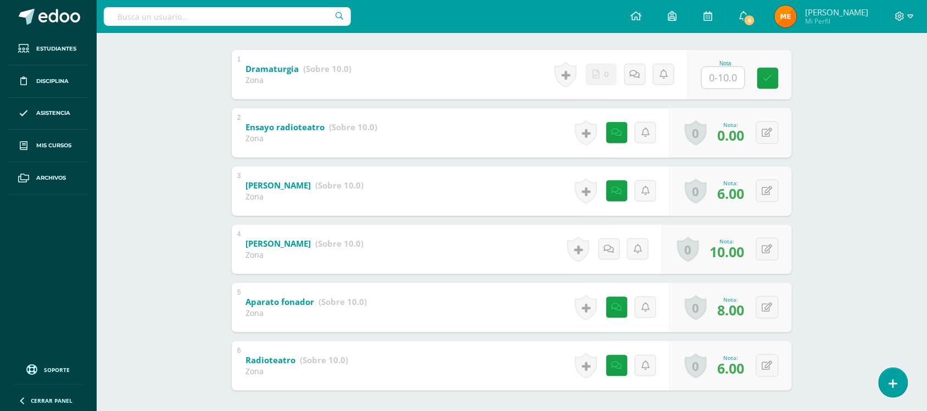
scroll to position [225, 0]
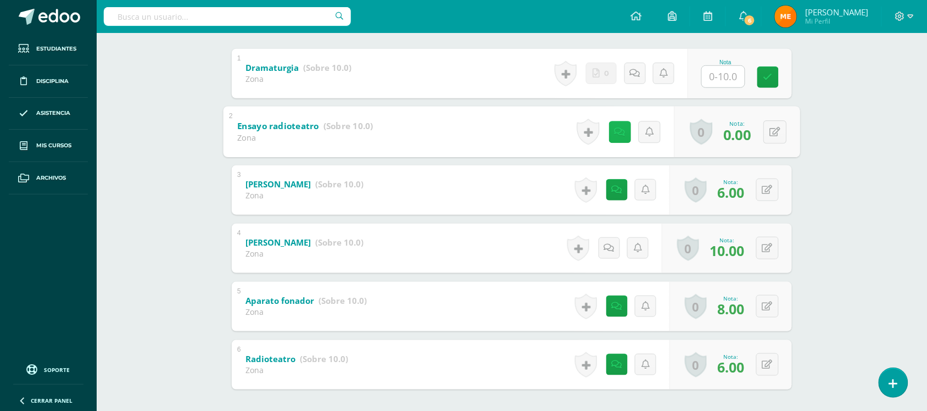
click at [619, 133] on icon at bounding box center [620, 131] width 11 height 9
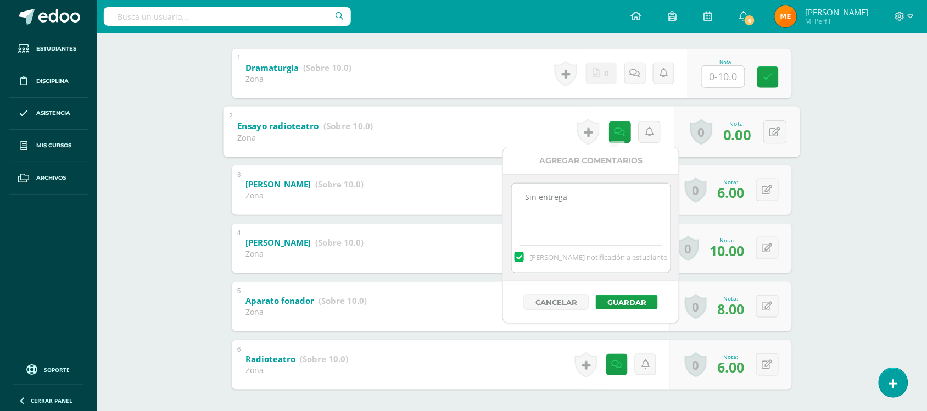
click at [820, 188] on div "Artes Visuales Primero Básico "Primero Básico B" Herramientas Detalle de asiste…" at bounding box center [512, 135] width 830 height 655
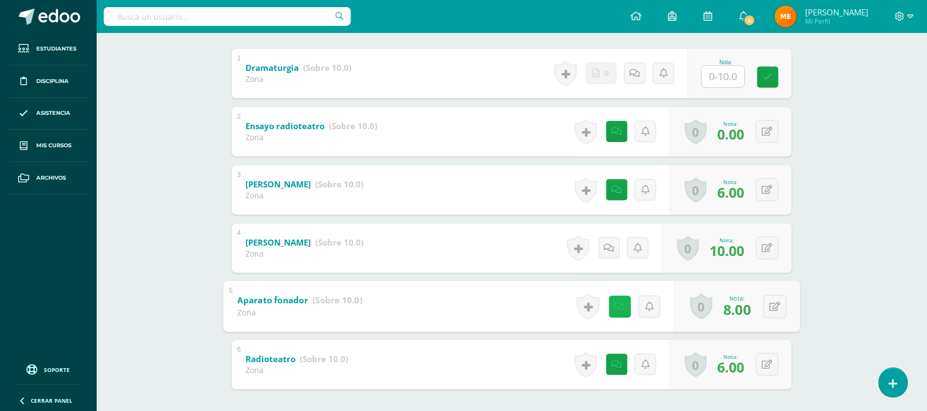
click at [617, 306] on icon at bounding box center [620, 306] width 11 height 9
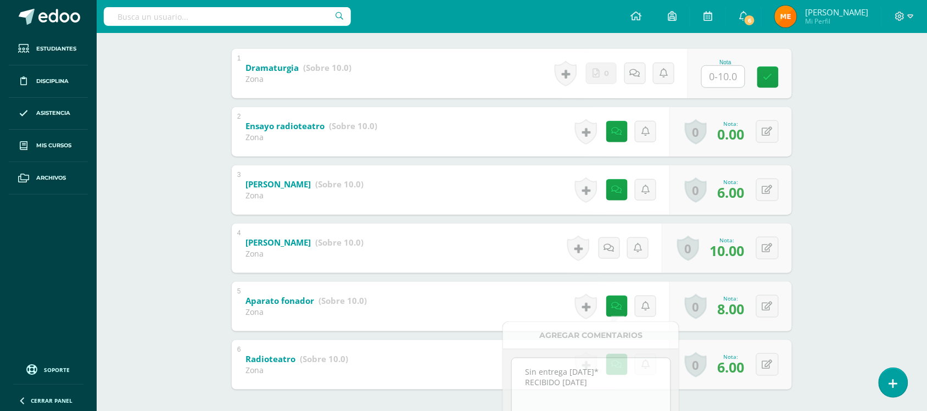
click at [831, 228] on div "Artes Visuales Primero Básico "Primero Básico B" Herramientas Detalle de asiste…" at bounding box center [512, 135] width 830 height 655
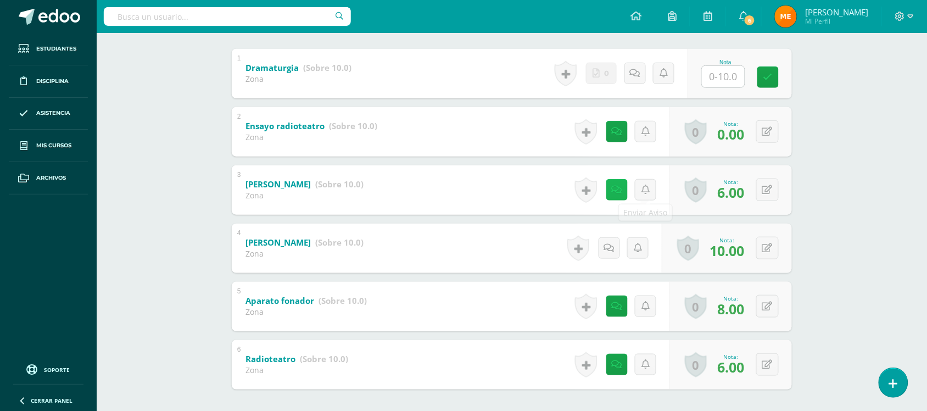
click at [613, 186] on icon at bounding box center [617, 189] width 10 height 9
click at [855, 185] on div "Artes Visuales Primero Básico "Primero Básico B" Herramientas Detalle de asiste…" at bounding box center [512, 135] width 830 height 655
click at [621, 366] on link at bounding box center [616, 364] width 21 height 21
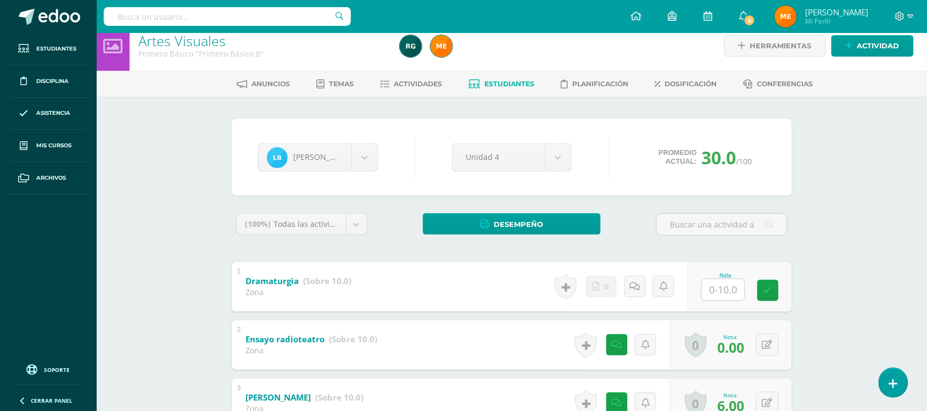
scroll to position [11, 0]
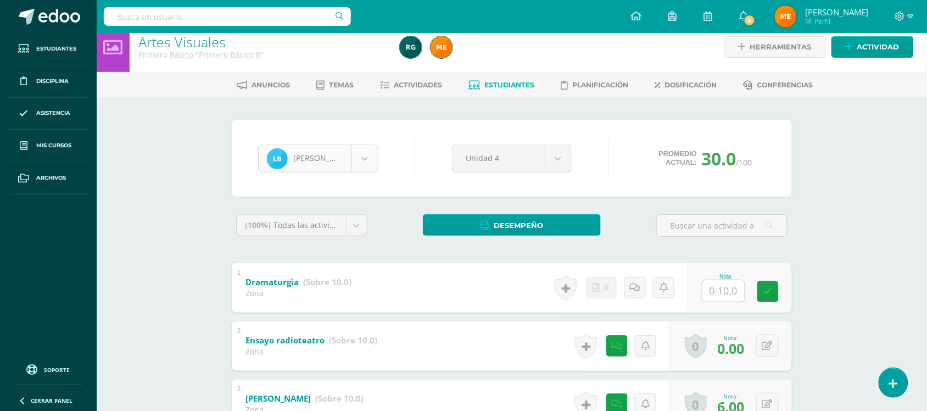
click at [364, 166] on body "Estudiantes Disciplina Asistencia Mis cursos Archivos Soporte Centro de ayuda Ú…" at bounding box center [463, 333] width 927 height 688
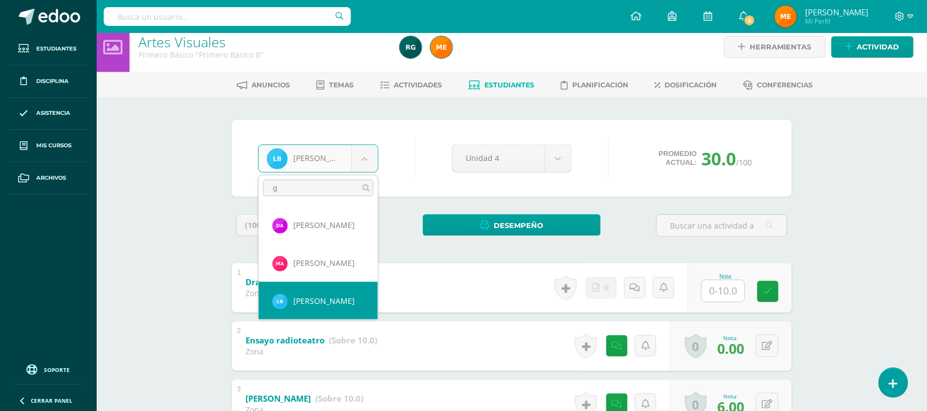
scroll to position [0, 0]
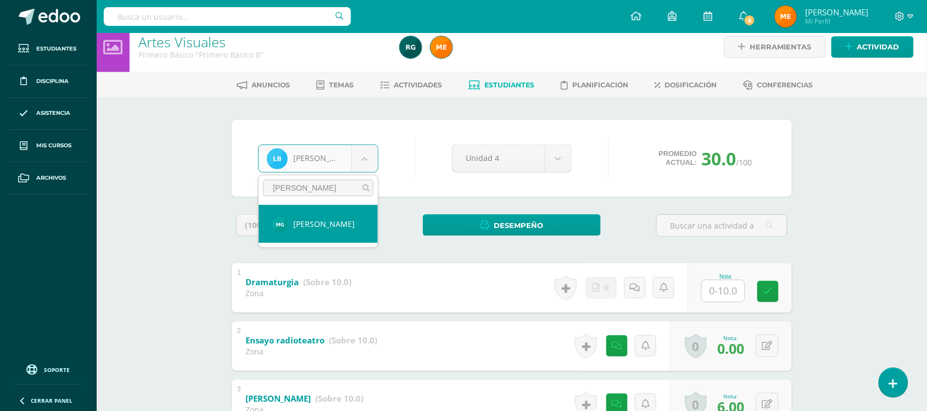
type input "giron"
select select "983"
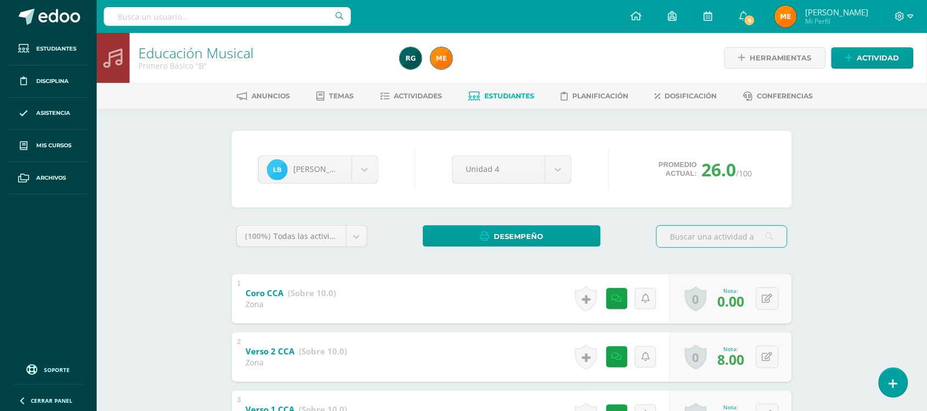
scroll to position [160, 0]
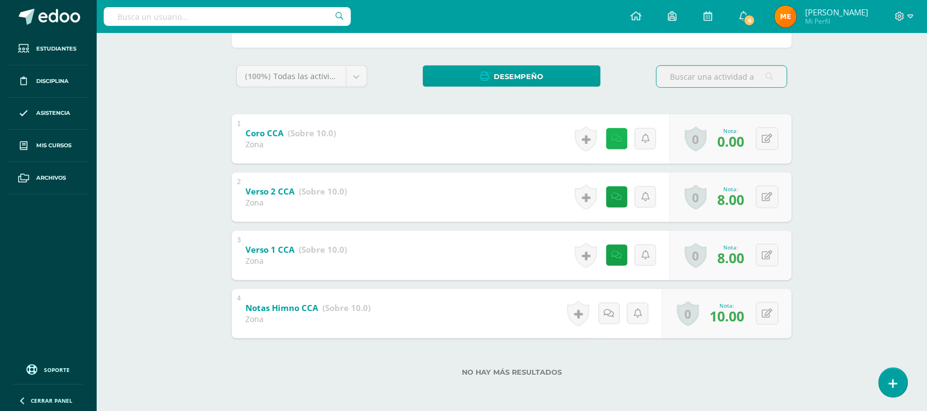
click at [619, 135] on icon at bounding box center [617, 138] width 10 height 9
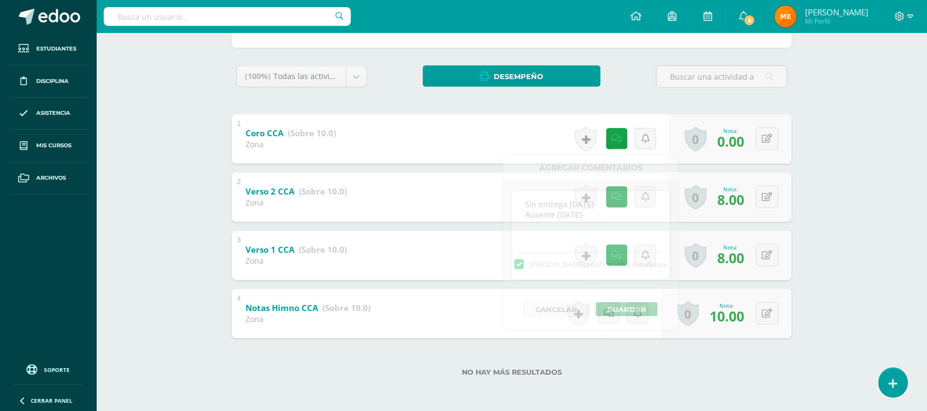
click at [835, 144] on div "Educación Musical Primero Básico "B" Herramientas Detalle de asistencias Activi…" at bounding box center [512, 142] width 830 height 538
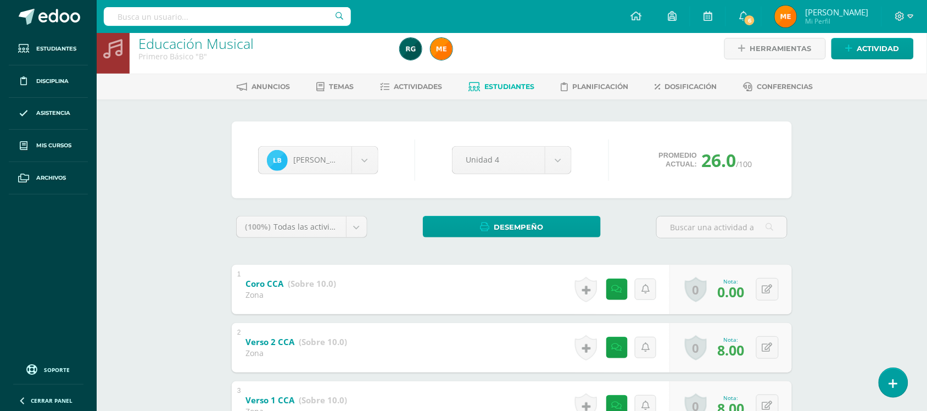
scroll to position [0, 0]
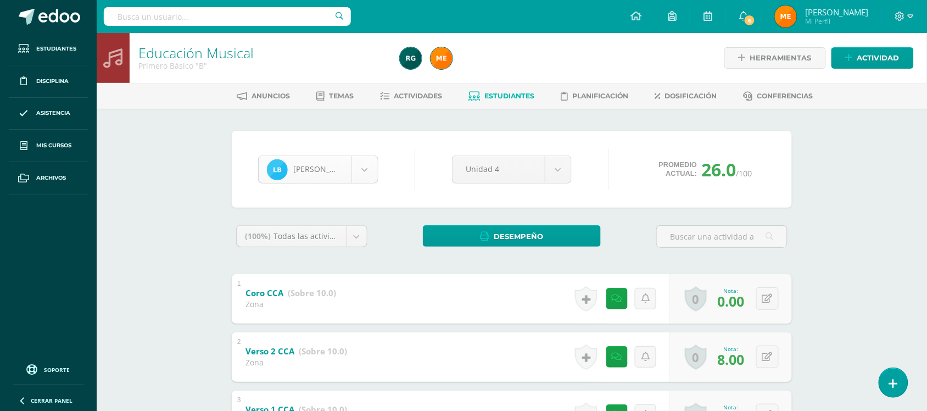
click at [364, 172] on body "Estudiantes Disciplina Asistencia Mis cursos Archivos Soporte Centro de ayuda Ú…" at bounding box center [463, 285] width 927 height 571
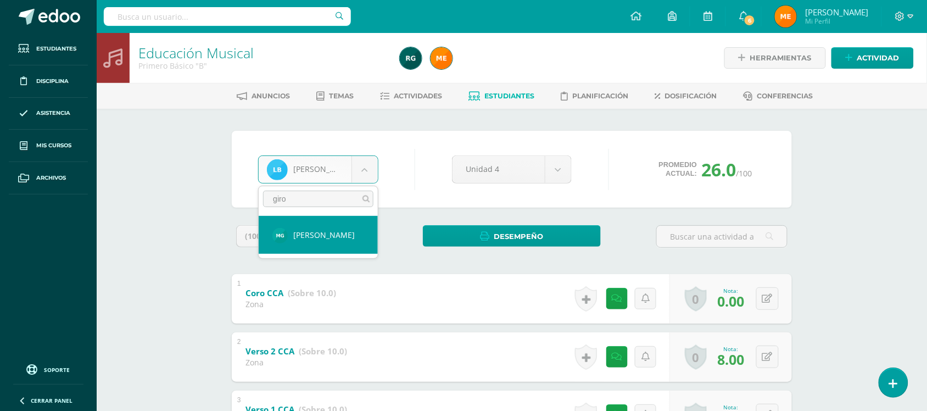
type input "giro"
select select "983"
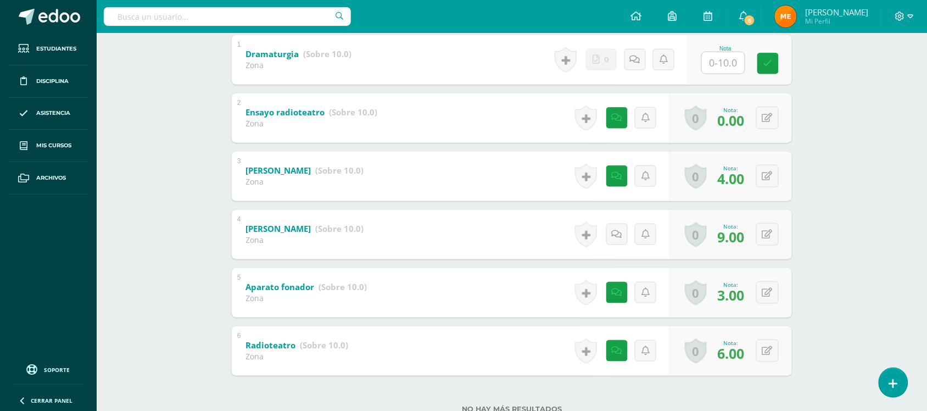
scroll to position [239, 0]
click at [615, 113] on icon at bounding box center [617, 117] width 10 height 9
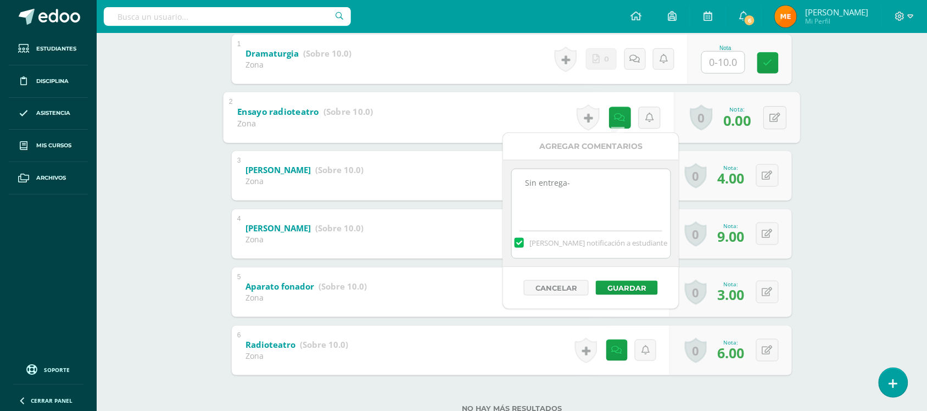
click at [875, 106] on div "Artes Visuales Primero Básico "Primero Básico B" Herramientas Detalle de asiste…" at bounding box center [512, 121] width 830 height 655
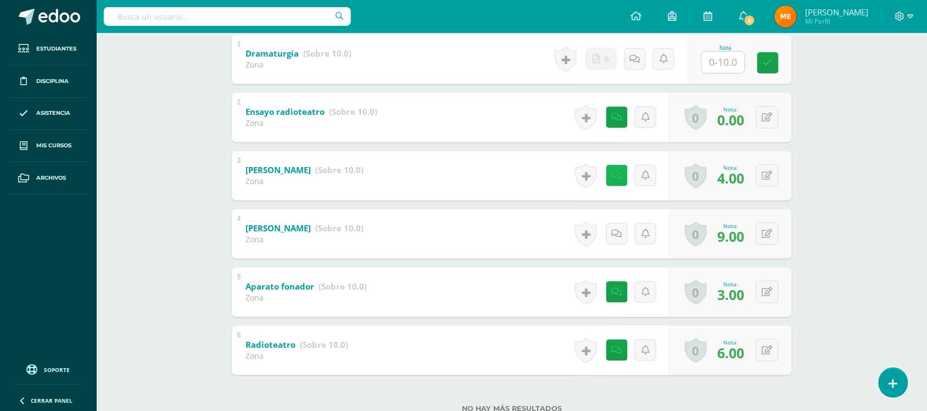
click at [618, 171] on icon at bounding box center [617, 175] width 10 height 9
click at [839, 146] on div "Artes Visuales Primero Básico "Primero Básico B" Herramientas Detalle de asiste…" at bounding box center [512, 121] width 830 height 655
click at [612, 292] on link at bounding box center [616, 291] width 21 height 21
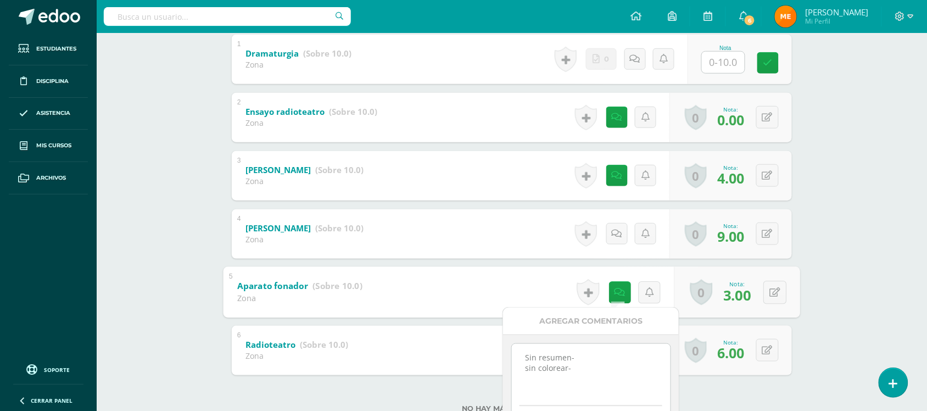
click at [835, 213] on div "Artes Visuales Primero Básico "Primero Básico B" Herramientas Detalle de asiste…" at bounding box center [512, 121] width 830 height 655
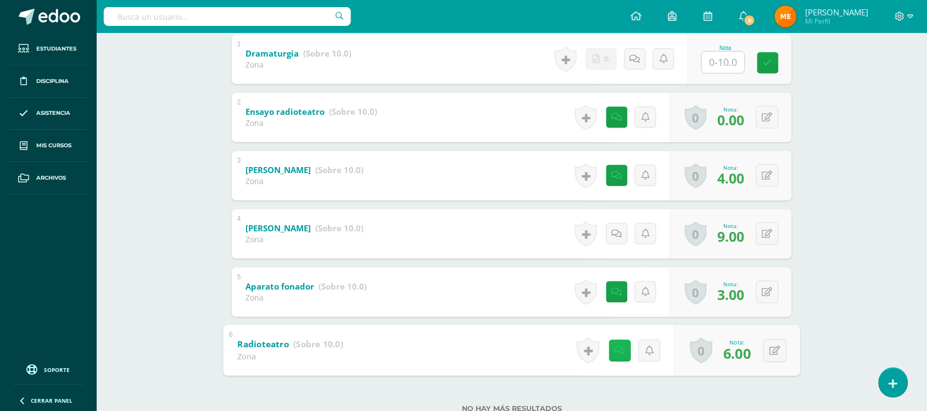
click at [612, 349] on link at bounding box center [620, 350] width 22 height 22
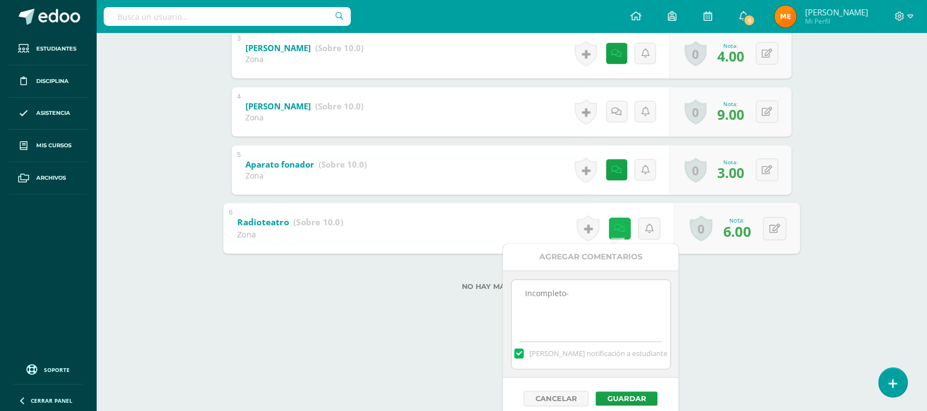
scroll to position [362, 0]
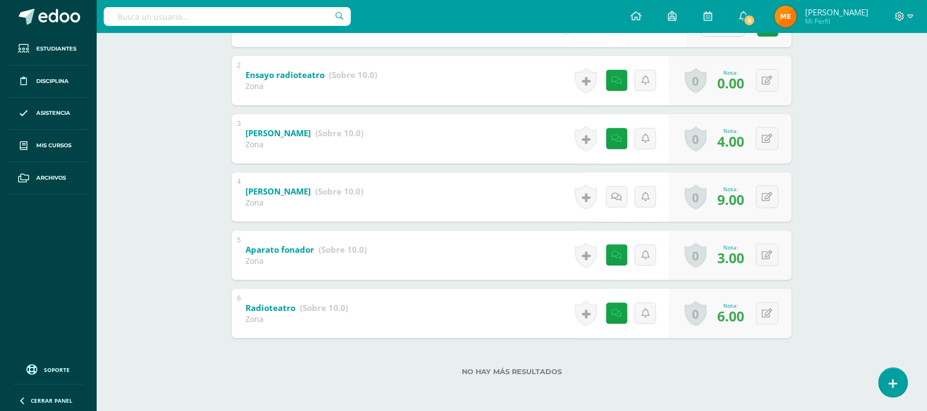
click at [418, 343] on html "Estudiantes Disciplina Asistencia Mis cursos Archivos Soporte Centro de ayuda Ú…" at bounding box center [463, 68] width 927 height 688
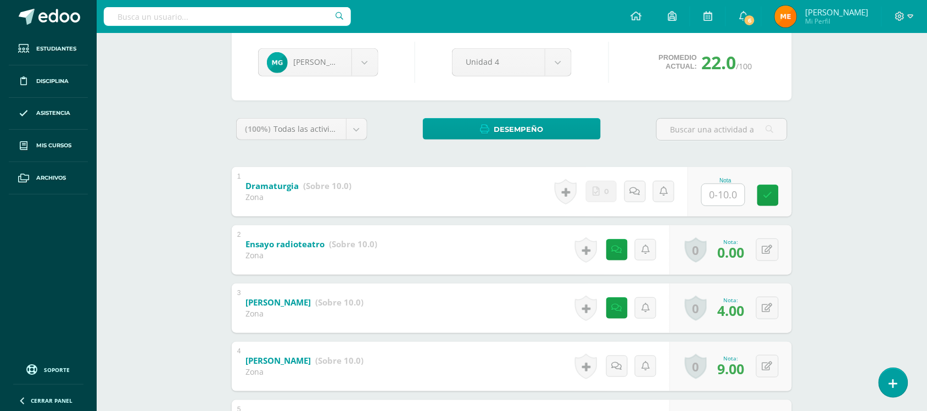
scroll to position [106, 0]
click at [359, 72] on body "Estudiantes Disciplina Asistencia Mis cursos Archivos Soporte Centro de ayuda Ú…" at bounding box center [463, 238] width 927 height 688
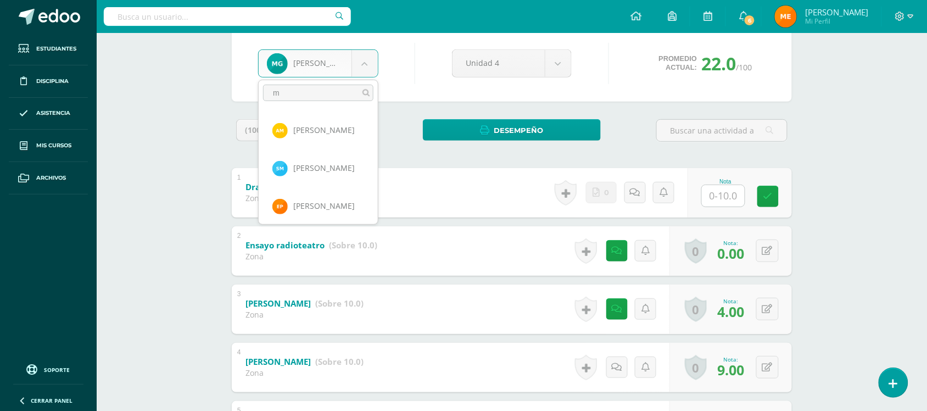
scroll to position [0, 0]
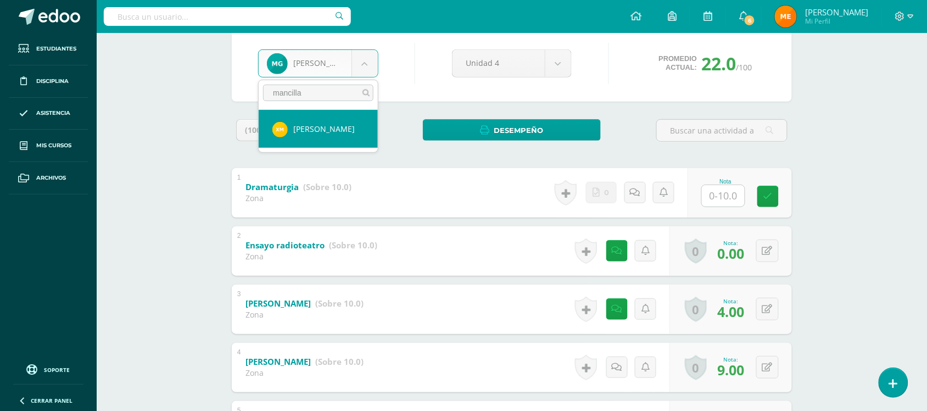
type input "mancilla"
select select "194"
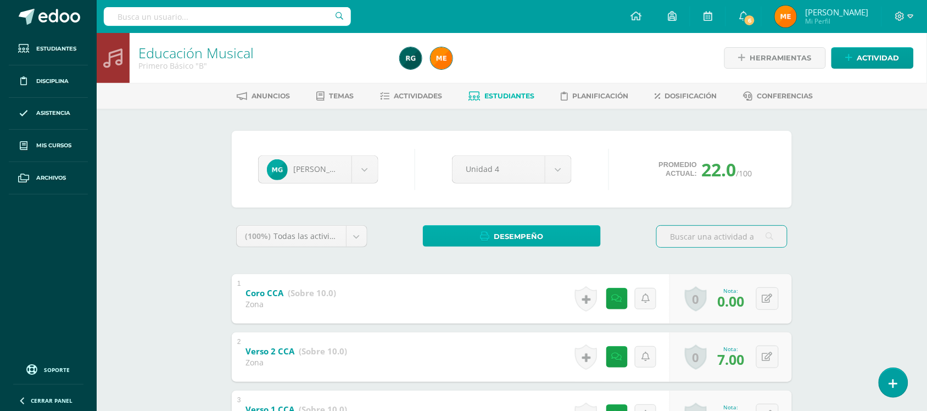
scroll to position [160, 0]
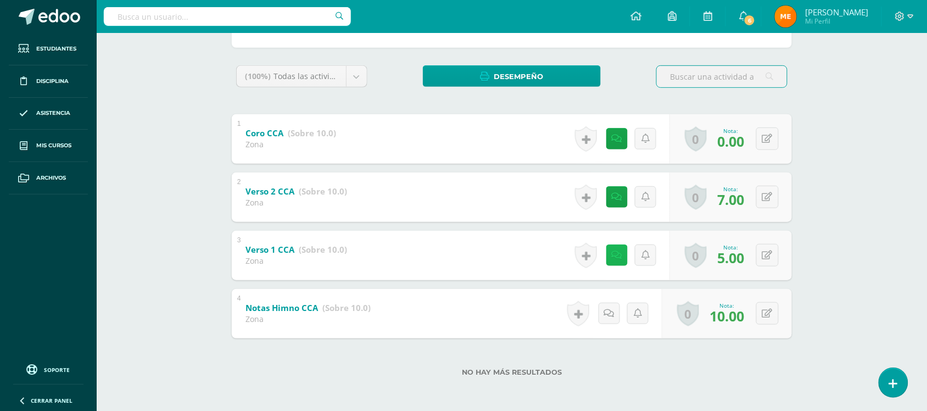
click at [616, 256] on icon at bounding box center [617, 254] width 10 height 9
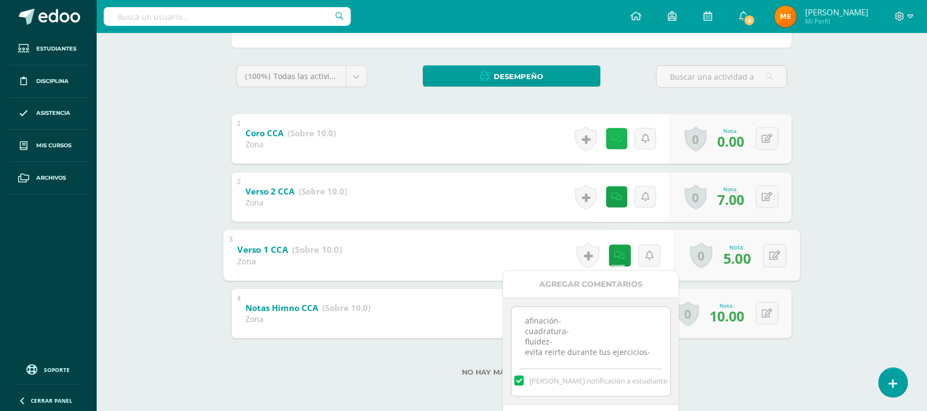
click at [616, 135] on icon at bounding box center [617, 138] width 10 height 9
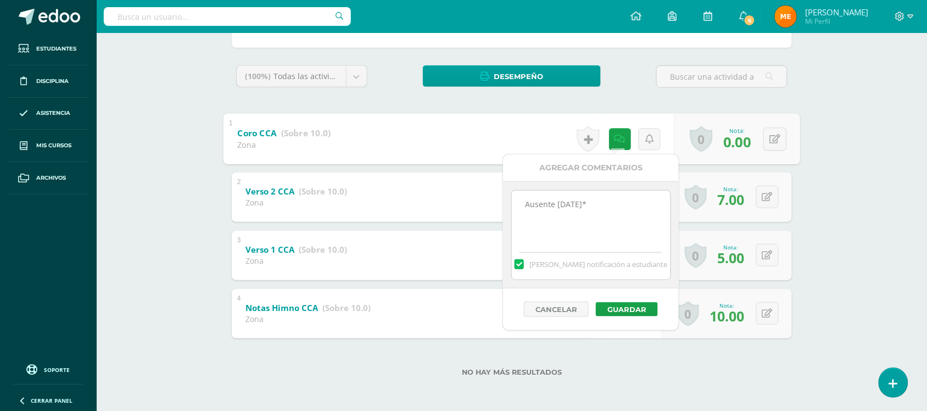
click at [855, 147] on div "Educación Musical Primero Básico "B" Herramientas Detalle de asistencias Activi…" at bounding box center [512, 142] width 830 height 538
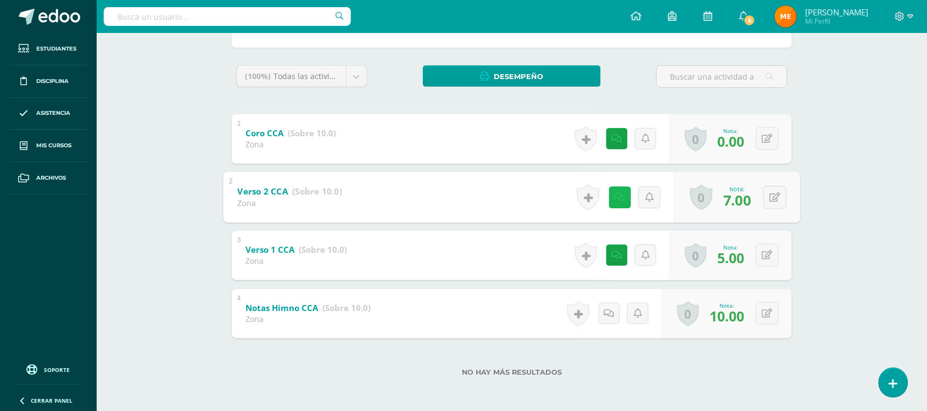
click at [618, 202] on link at bounding box center [620, 197] width 22 height 22
click at [789, 180] on div "0 [GEOGRAPHIC_DATA] Logros obtenidos Aún no hay logros agregados Nota: 7.00" at bounding box center [730, 196] width 122 height 49
click at [615, 248] on link at bounding box center [616, 254] width 21 height 21
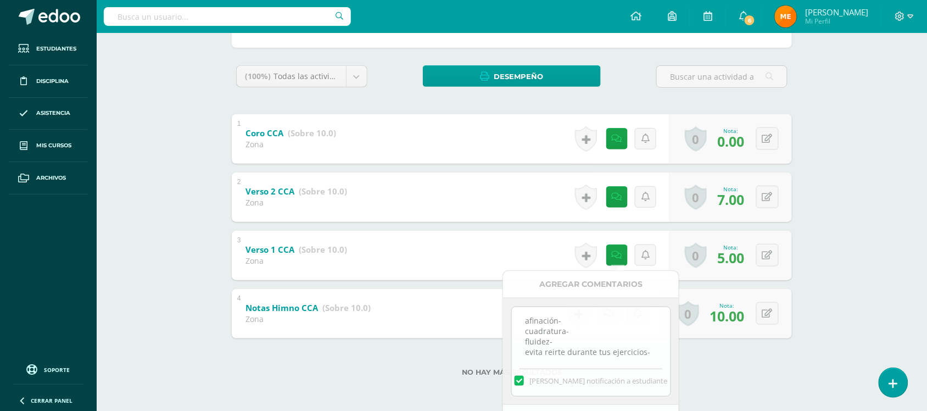
click at [415, 117] on div "1 Coro CCA (Sobre 10.0) Zona Nota 0.00 0 [GEOGRAPHIC_DATA] Logros obtenidos" at bounding box center [512, 138] width 560 height 49
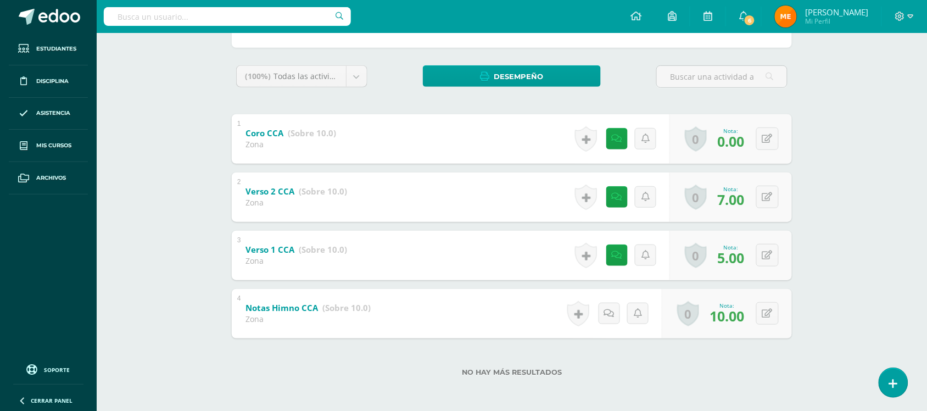
scroll to position [0, 0]
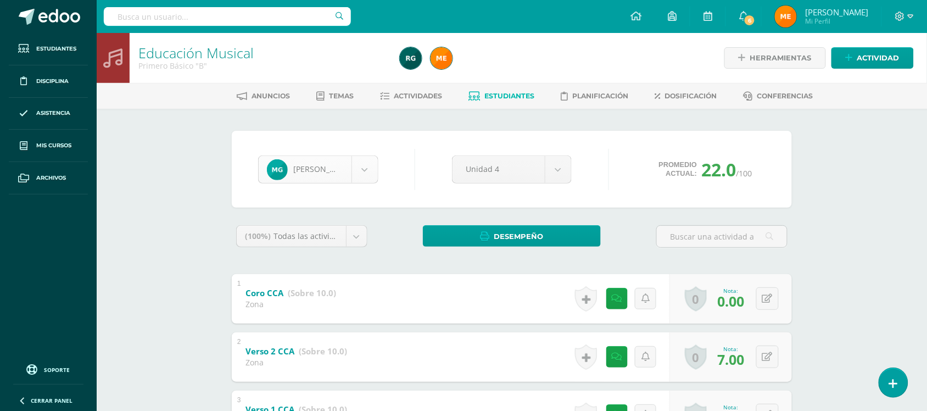
click at [366, 171] on body "Estudiantes Disciplina Asistencia Mis cursos Archivos Soporte Centro de ayuda Ú…" at bounding box center [463, 285] width 927 height 571
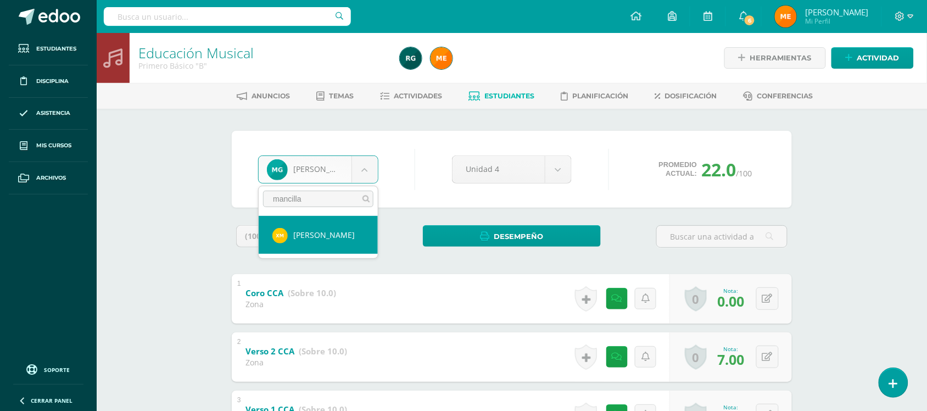
type input "mancilla"
select select "194"
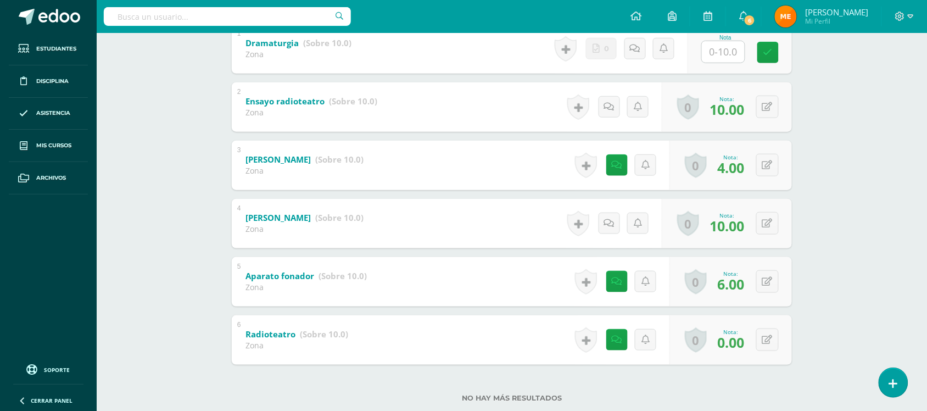
scroll to position [276, 0]
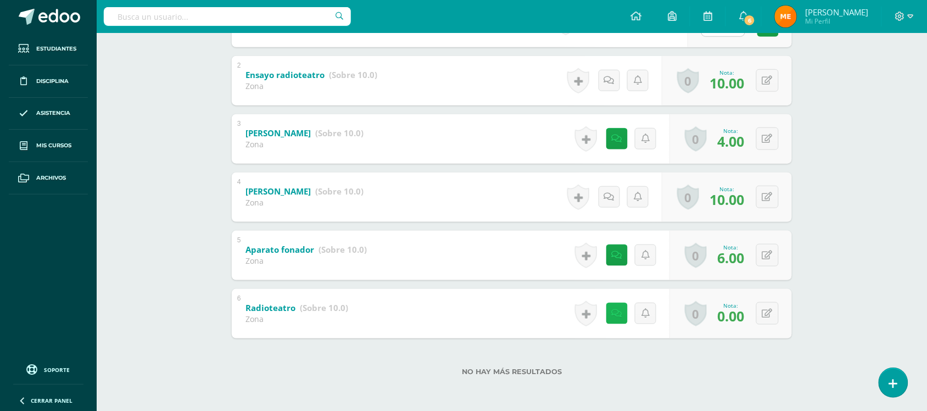
click at [614, 313] on icon at bounding box center [617, 313] width 10 height 9
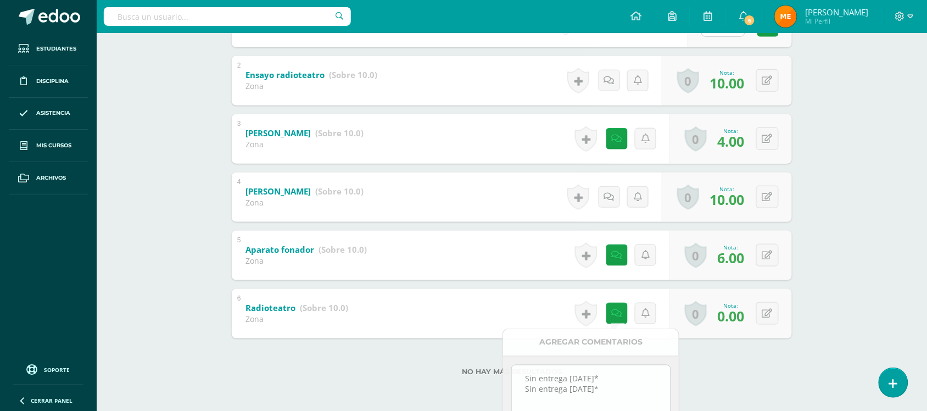
click at [825, 211] on div "Artes Visuales Primero Básico "Primero Básico B" Herramientas Detalle de asiste…" at bounding box center [512, 84] width 830 height 655
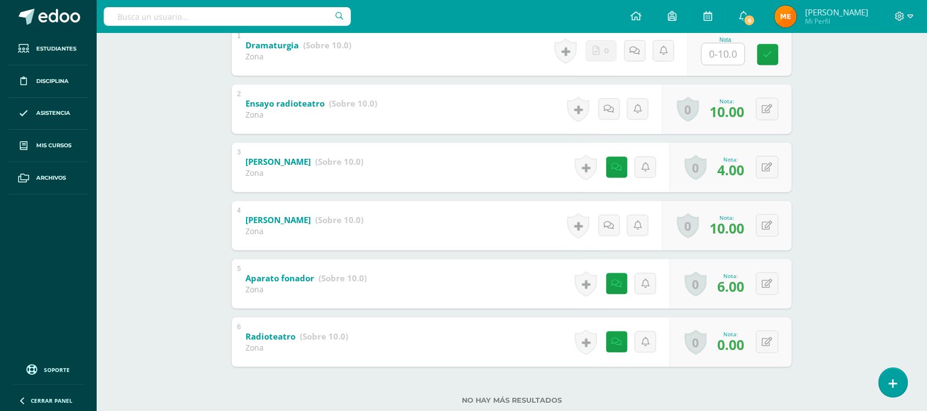
scroll to position [248, 0]
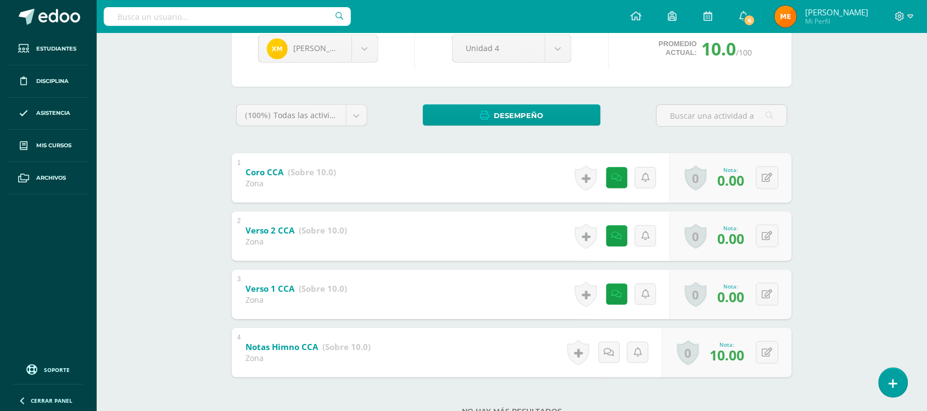
scroll to position [160, 0]
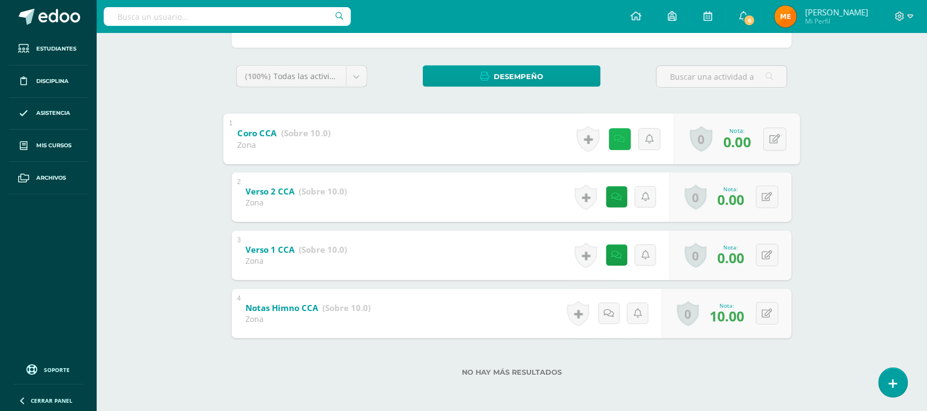
click at [612, 135] on link at bounding box center [620, 139] width 22 height 22
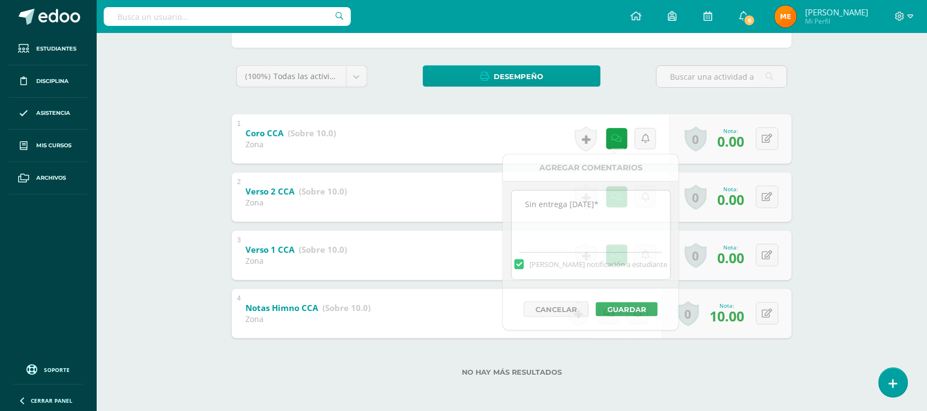
click at [806, 88] on div "[PERSON_NAME] [PERSON_NAME] [PERSON_NAME] [PERSON_NAME] [PERSON_NAME] [PERSON_N…" at bounding box center [512, 180] width 604 height 462
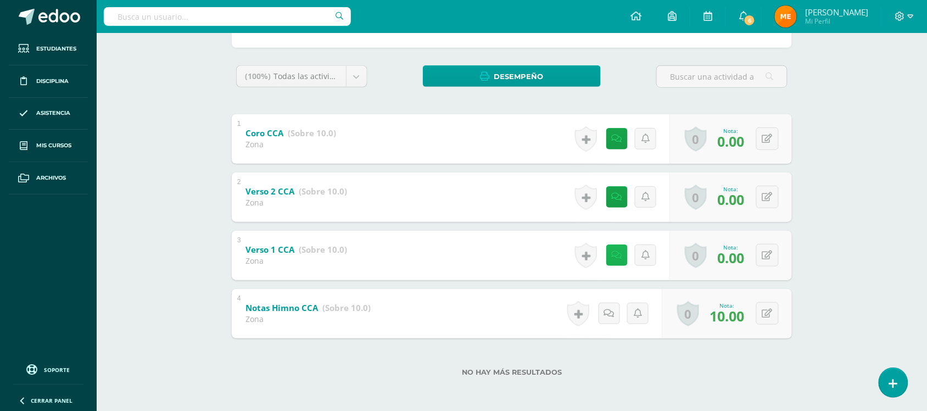
click at [619, 259] on link at bounding box center [616, 254] width 21 height 21
click at [816, 129] on div "Educación Musical Primero Básico "B" Herramientas Detalle de asistencias Activi…" at bounding box center [512, 142] width 830 height 538
